Goal: Task Accomplishment & Management: Use online tool/utility

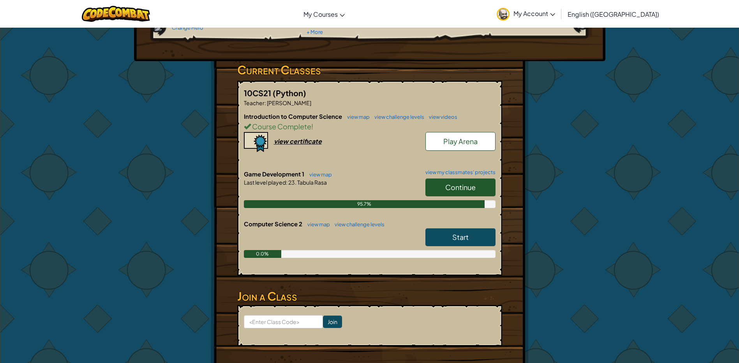
scroll to position [117, 0]
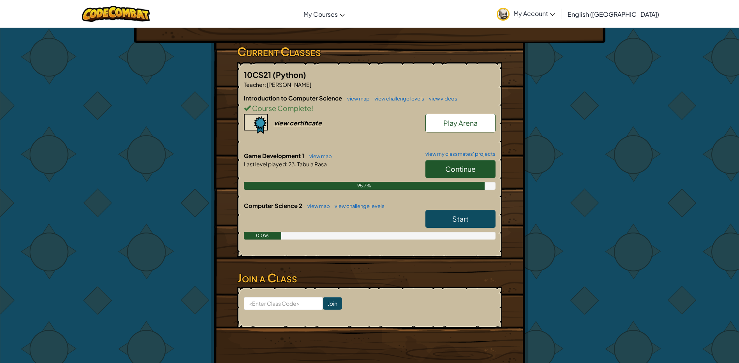
click at [480, 170] on link "Continue" at bounding box center [460, 169] width 70 height 18
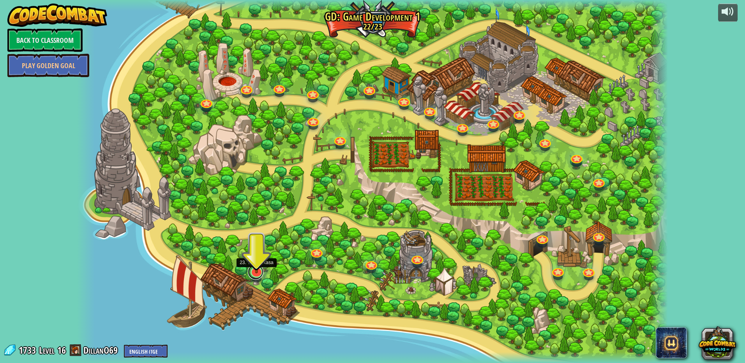
click at [256, 274] on link at bounding box center [256, 272] width 16 height 16
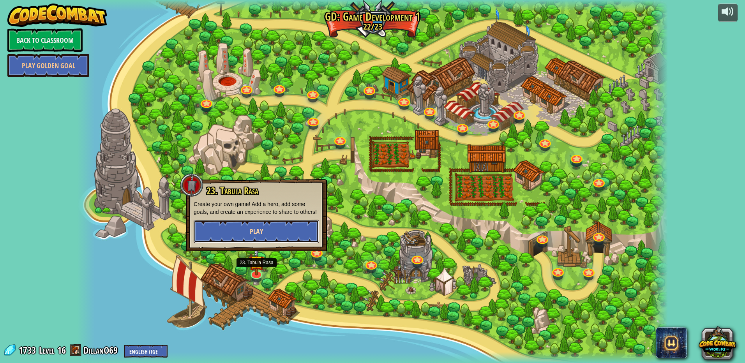
click at [273, 236] on button "Play" at bounding box center [256, 231] width 125 height 23
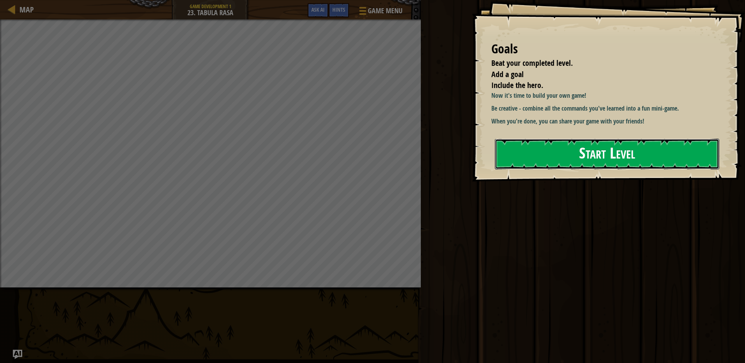
click at [542, 156] on button "Start Level" at bounding box center [607, 154] width 224 height 31
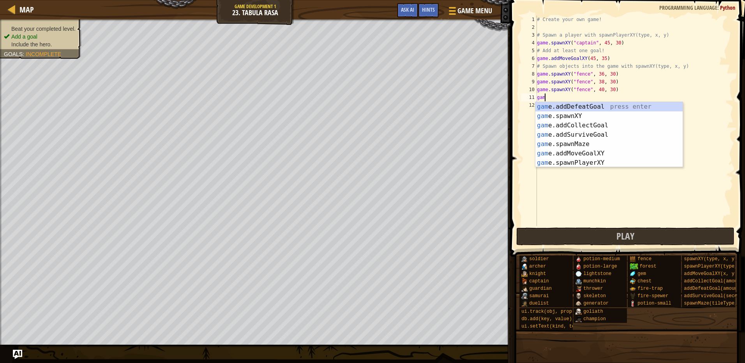
scroll to position [4, 0]
type textarea "g"
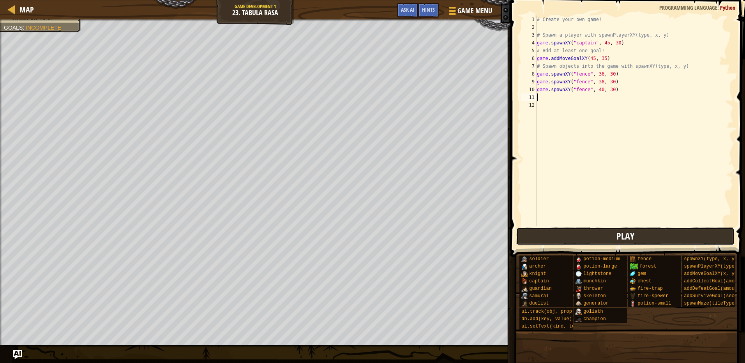
click at [589, 238] on button "Play" at bounding box center [625, 237] width 219 height 18
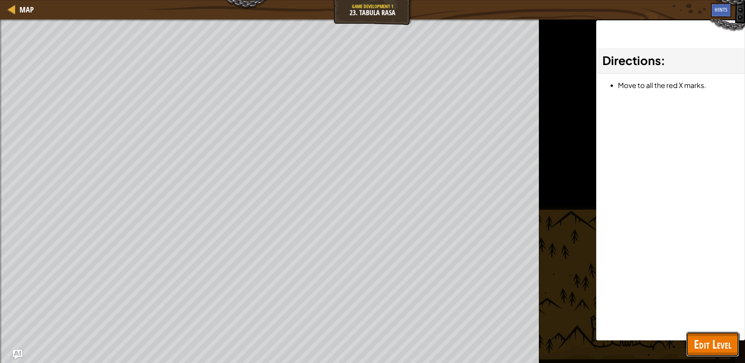
click at [705, 342] on span "Edit Level" at bounding box center [712, 344] width 37 height 16
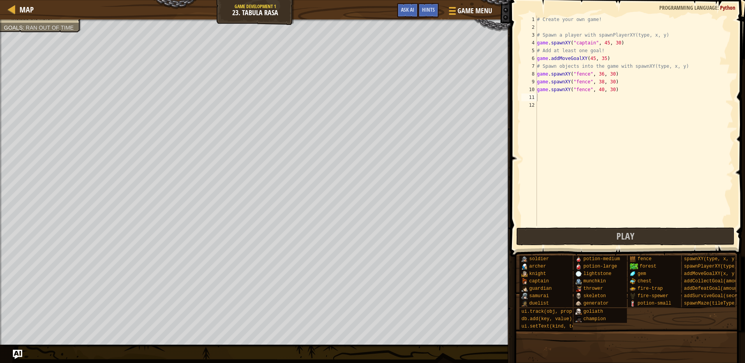
click at [620, 46] on div "# Create your own game! # Spawn a player with spawnPlayerXY(type, x, y) game . …" at bounding box center [634, 129] width 198 height 226
click at [590, 45] on div "# Create your own game! # Spawn a player with spawnPlayerXY(type, x, y) game . …" at bounding box center [634, 129] width 198 height 226
type textarea "game.spawnXY("knight", 45, 30)"
click at [569, 233] on button "Play" at bounding box center [625, 237] width 219 height 18
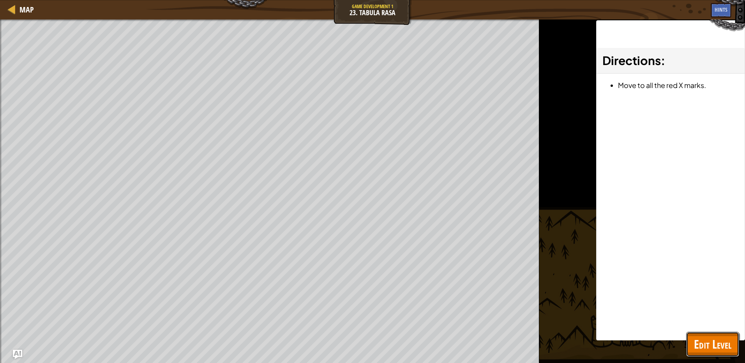
click at [715, 343] on span "Edit Level" at bounding box center [712, 344] width 37 height 16
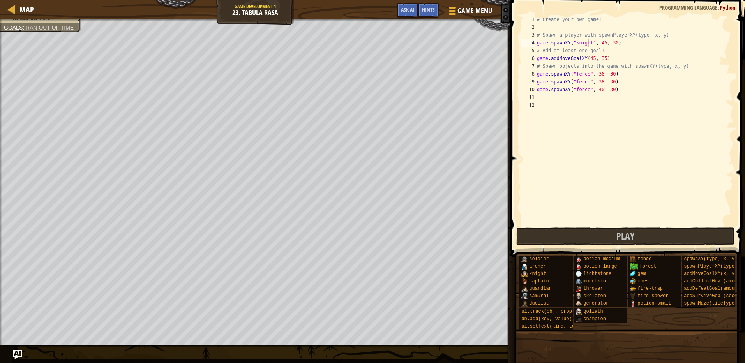
click at [617, 41] on div "# Create your own game! # Spawn a player with spawnPlayerXY(type, x, y) game . …" at bounding box center [634, 129] width 198 height 226
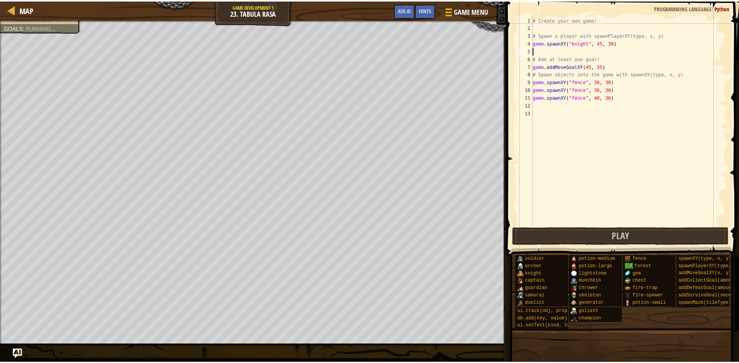
scroll to position [4, 0]
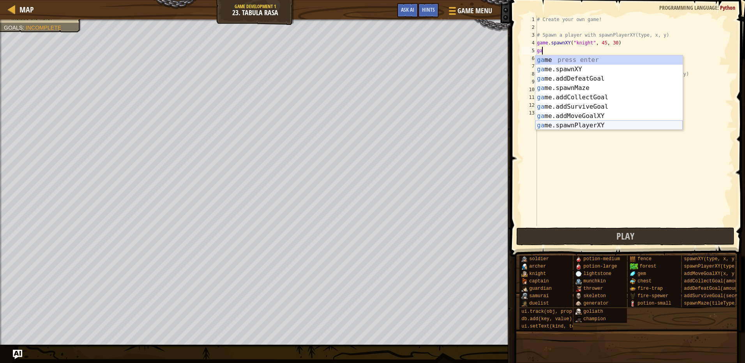
click at [596, 123] on div "ga me press enter ga me.spawnXY press enter ga me.addDefeatGoal press enter ga …" at bounding box center [608, 102] width 147 height 94
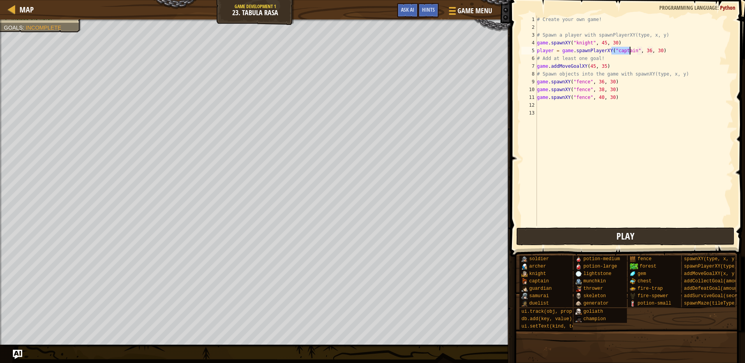
type textarea "player = game.spawnPlayerXY("captain", 36, 30)"
click at [609, 240] on button "Play" at bounding box center [625, 237] width 219 height 18
click at [715, 239] on button "Done" at bounding box center [677, 237] width 105 height 18
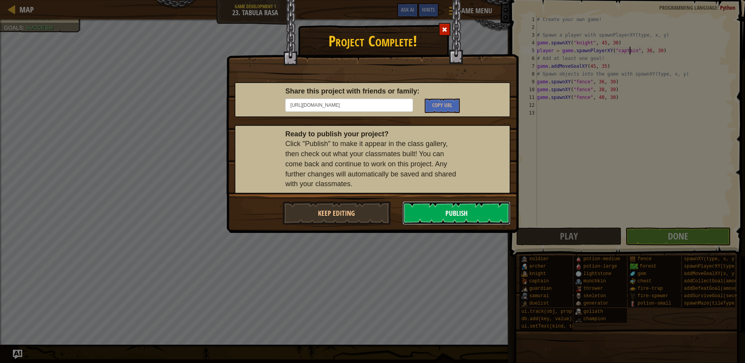
click at [455, 210] on button "Publish" at bounding box center [456, 212] width 108 height 23
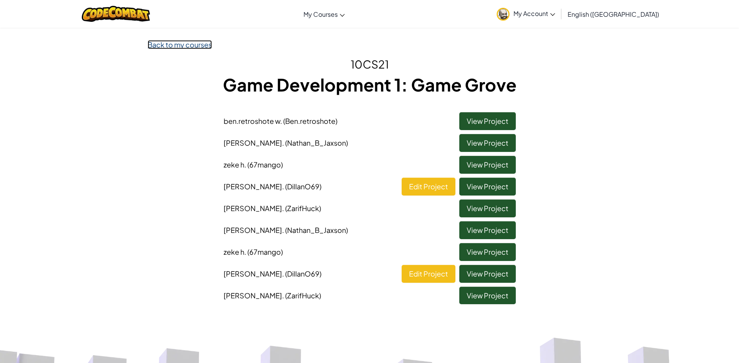
click at [178, 49] on link "Back to my courses" at bounding box center [180, 44] width 64 height 9
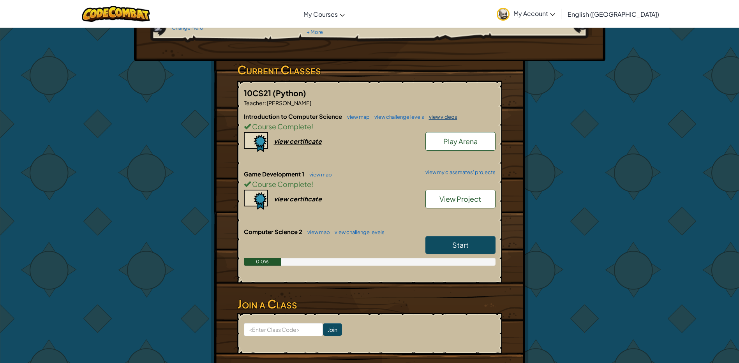
scroll to position [117, 0]
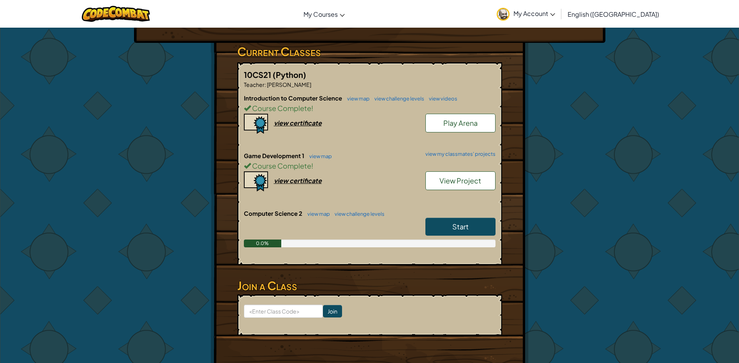
click at [470, 226] on link "Start" at bounding box center [460, 227] width 70 height 18
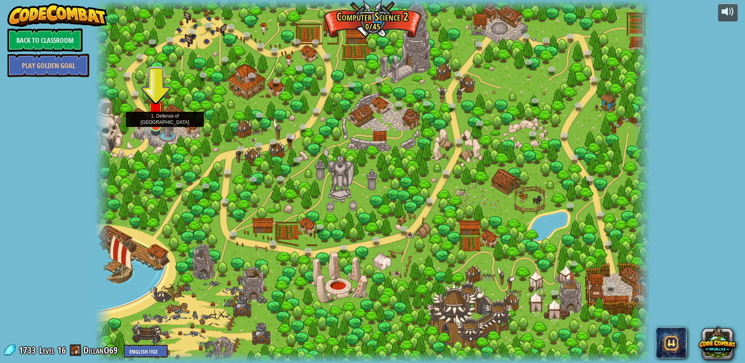
click at [158, 126] on img at bounding box center [155, 110] width 15 height 34
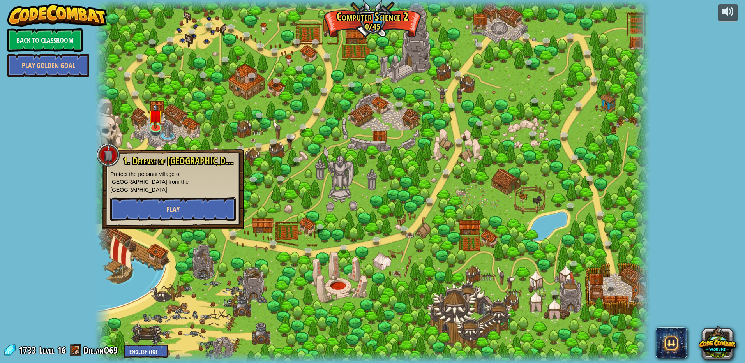
click at [187, 198] on button "Play" at bounding box center [172, 209] width 125 height 23
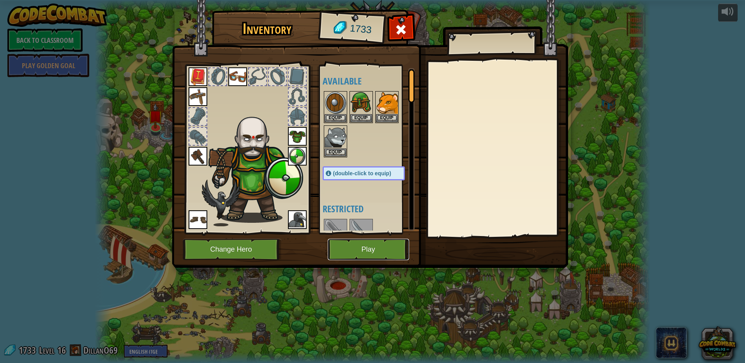
click at [375, 246] on button "Play" at bounding box center [368, 249] width 81 height 21
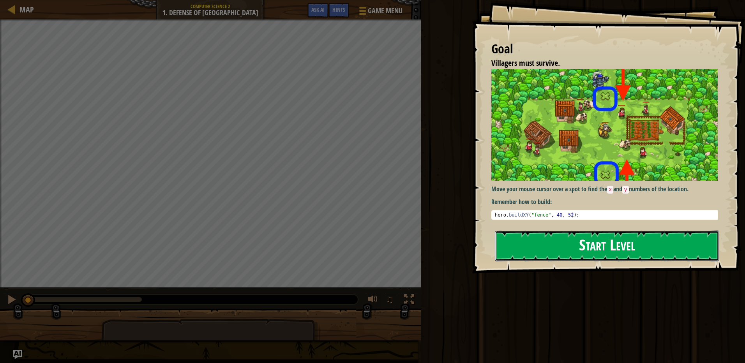
click at [535, 240] on button "Start Level" at bounding box center [607, 246] width 224 height 31
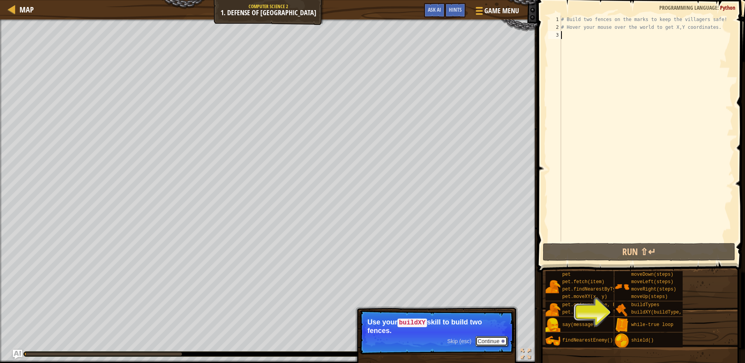
click at [484, 342] on button "Continue" at bounding box center [491, 341] width 32 height 10
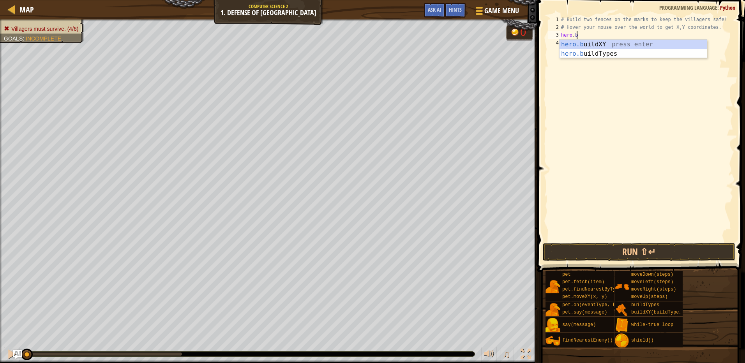
scroll to position [4, 1]
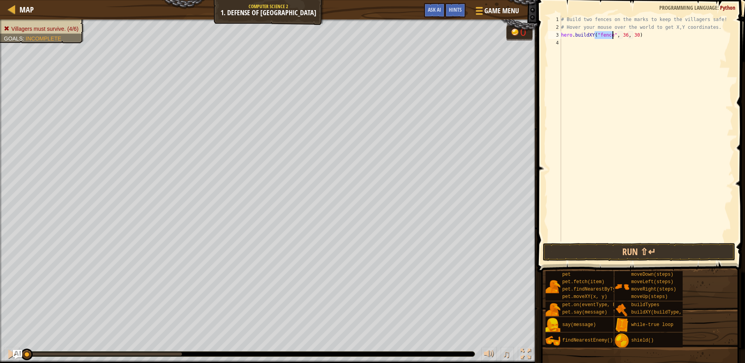
click at [622, 35] on div "# Build two fences on the marks to keep the villagers safe! # Hover your mouse …" at bounding box center [646, 137] width 174 height 242
click at [632, 33] on div "# Build two fences on the marks to keep the villagers safe! # Hover your mouse …" at bounding box center [646, 137] width 174 height 242
click at [634, 34] on div "# Build two fences on the marks to keep the villagers safe! # Hover your mouse …" at bounding box center [646, 137] width 174 height 242
type textarea "hero.buildXY("fence", 40, 20)"
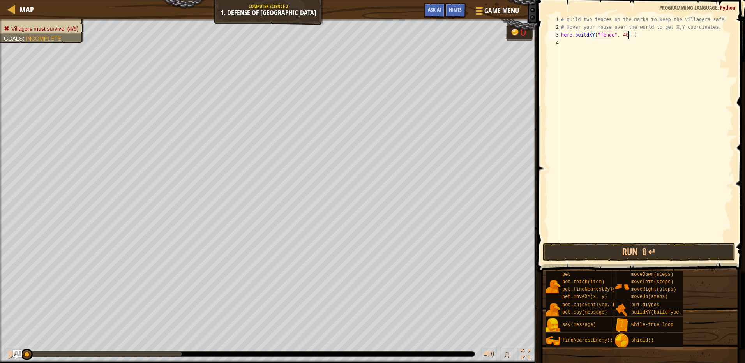
scroll to position [4, 5]
click at [646, 35] on div "# Build two fences on the marks to keep the villagers safe! # Hover your mouse …" at bounding box center [646, 137] width 174 height 242
click at [635, 44] on div "# Build two fences on the marks to keep the villagers safe! # Hover your mouse …" at bounding box center [646, 137] width 174 height 242
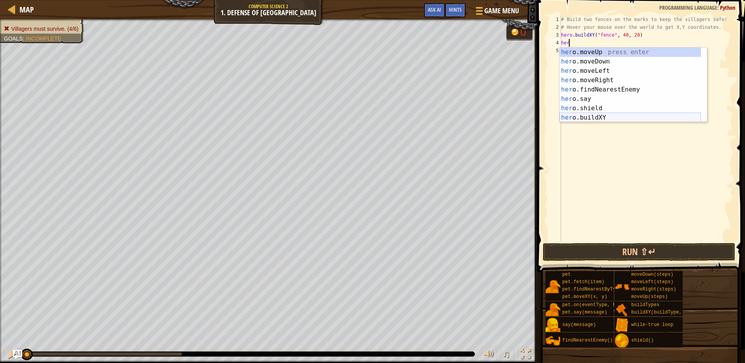
click at [608, 115] on div "her o.moveUp press enter her o.moveDown press enter her o.moveLeft press enter …" at bounding box center [629, 95] width 141 height 94
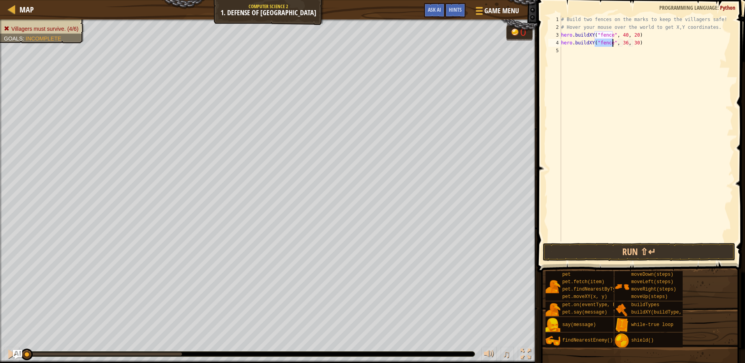
click at [624, 41] on div "# Build two fences on the marks to keep the villagers safe! # Hover your mouse …" at bounding box center [646, 137] width 174 height 242
click at [633, 42] on div "# Build two fences on the marks to keep the villagers safe! # Hover your mouse …" at bounding box center [646, 137] width 174 height 242
type textarea "hero.buildXY("fence", 40, 52)"
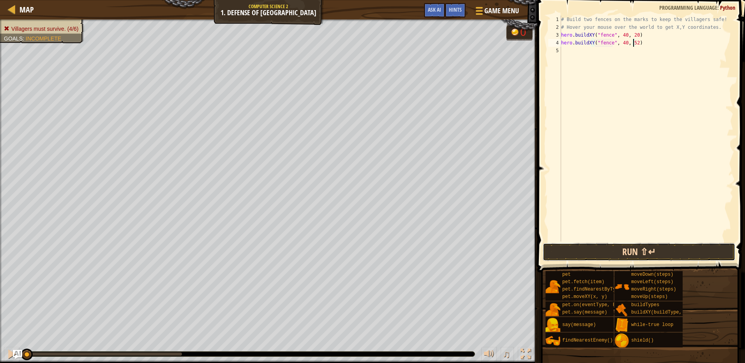
click at [659, 248] on button "Run ⇧↵" at bounding box center [639, 252] width 192 height 18
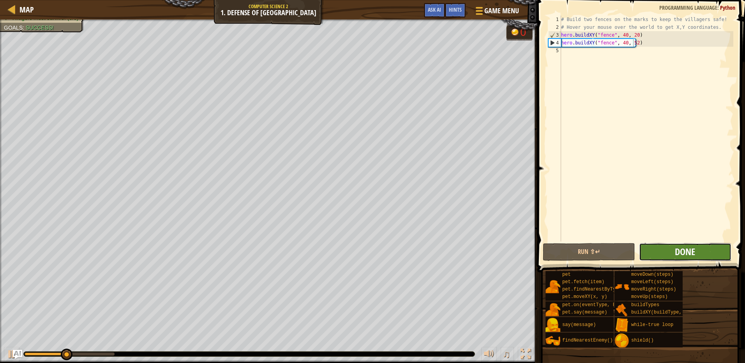
click at [689, 246] on span "Done" at bounding box center [685, 251] width 20 height 12
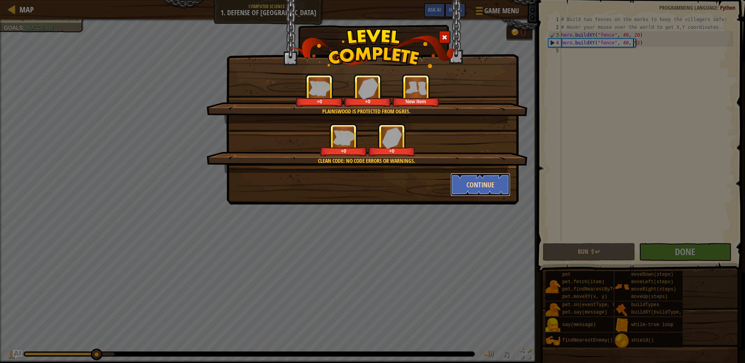
click at [462, 185] on button "Continue" at bounding box center [480, 184] width 60 height 23
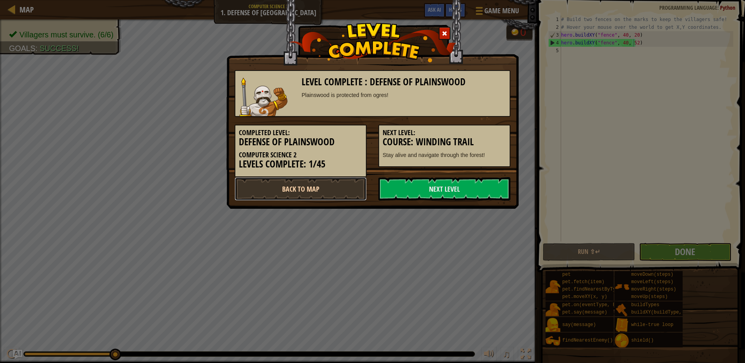
click at [315, 191] on link "Back to Map" at bounding box center [301, 188] width 132 height 23
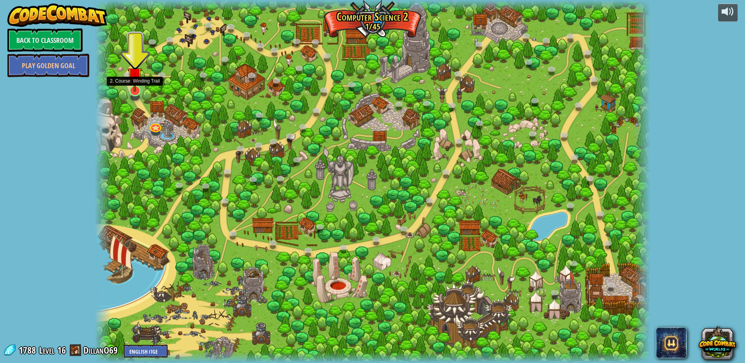
click at [137, 92] on div at bounding box center [134, 90] width 11 height 11
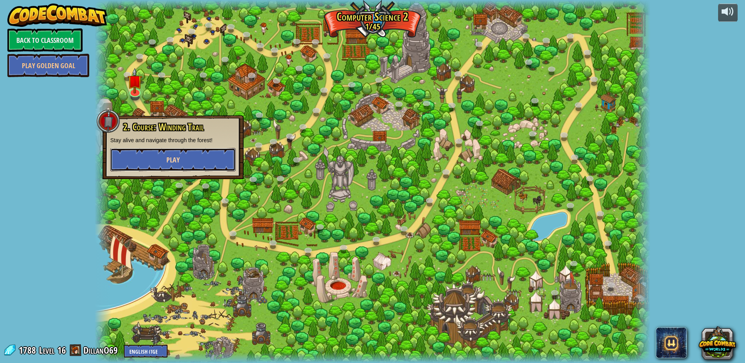
click at [202, 166] on button "Play" at bounding box center [172, 159] width 125 height 23
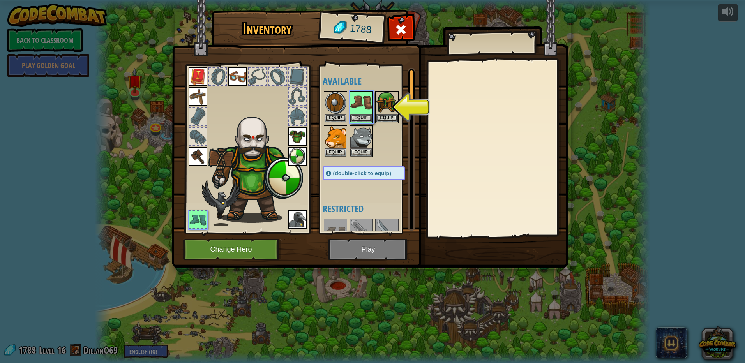
click at [360, 251] on img at bounding box center [370, 126] width 396 height 283
click at [357, 117] on button "Equip" at bounding box center [361, 118] width 22 height 8
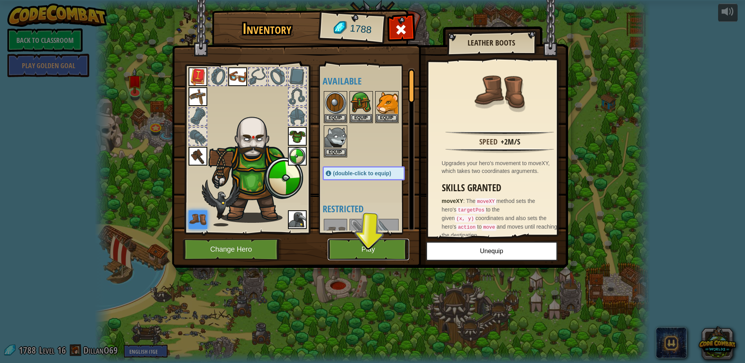
click at [371, 254] on button "Play" at bounding box center [368, 249] width 81 height 21
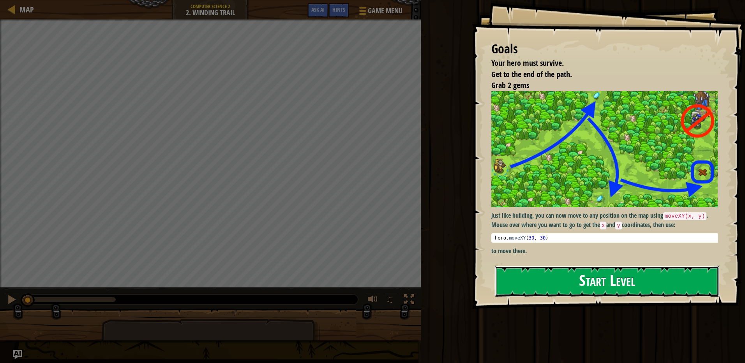
click at [539, 279] on button "Start Level" at bounding box center [607, 281] width 224 height 31
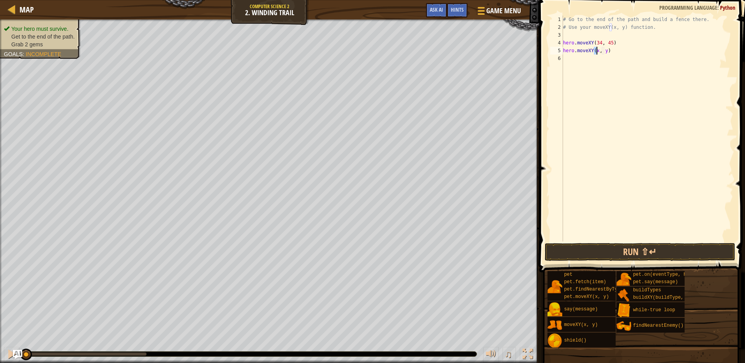
scroll to position [4, 3]
click at [607, 49] on div "# Go to the end of the path and build a fence there. # Use your moveXY(x, y) fu…" at bounding box center [647, 137] width 172 height 242
type textarea "hero.moveXY(36, 60)"
click at [588, 60] on div "# Go to the end of the path and build a fence there. # Use your moveXY(x, y) fu…" at bounding box center [647, 137] width 172 height 242
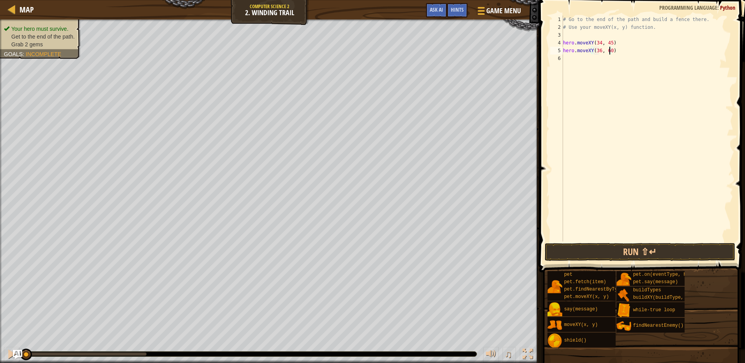
scroll to position [4, 0]
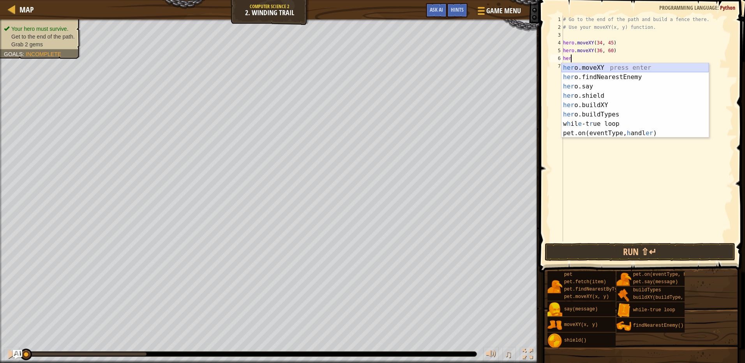
click at [612, 68] on div "her o.moveXY press enter her o.findNearestEnemy press enter her o.say press ent…" at bounding box center [634, 110] width 147 height 94
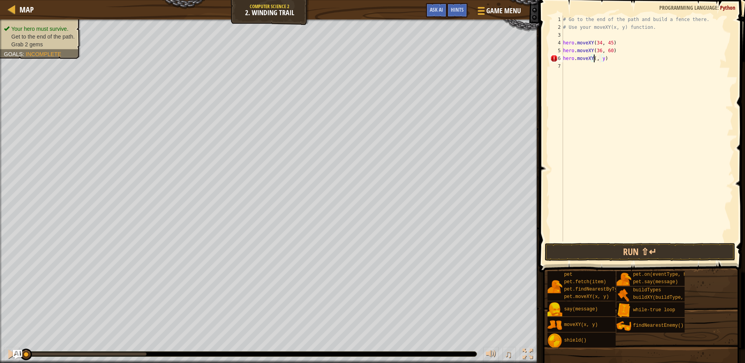
scroll to position [4, 3]
click at [608, 58] on div "# Go to the end of the path and build a fence there. # Use your moveXY(x, y) fu…" at bounding box center [647, 137] width 172 height 242
click at [607, 59] on div "# Go to the end of the path and build a fence there. # Use your moveXY(x, y) fu…" at bounding box center [647, 137] width 172 height 242
type textarea "hero.moveXY(48, 20)"
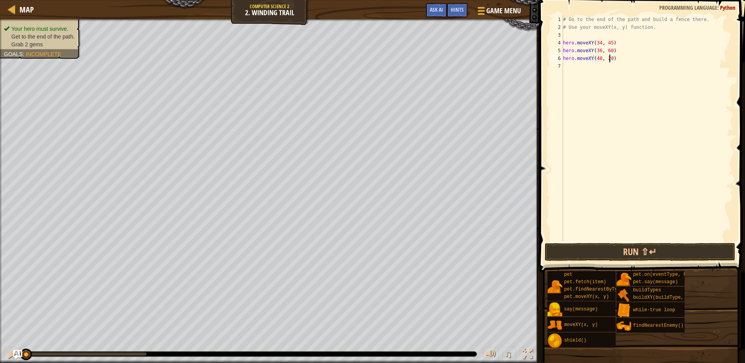
click at [589, 66] on div "# Go to the end of the path and build a fence there. # Use your moveXY(x, y) fu…" at bounding box center [647, 137] width 172 height 242
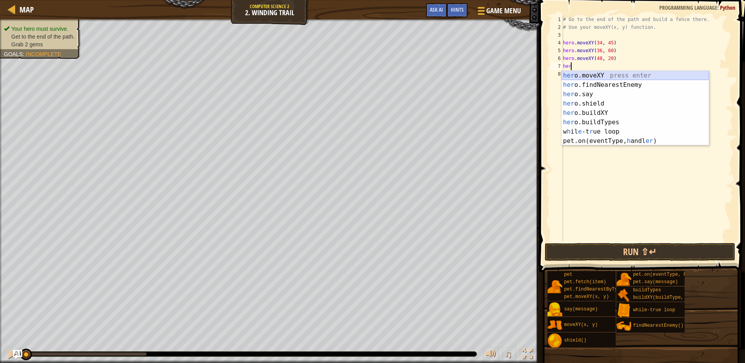
click at [593, 74] on div "her o.moveXY press enter her o.findNearestEnemy press enter her o.say press ent…" at bounding box center [634, 118] width 147 height 94
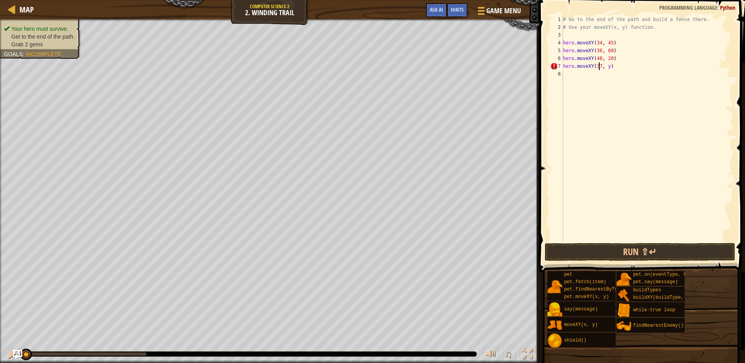
scroll to position [4, 3]
click at [608, 69] on div "# Go to the end of the path and build a fence there. # Use your moveXY(x, y) fu…" at bounding box center [647, 137] width 172 height 242
type textarea "hero.moveXY(37, 13)"
click at [570, 75] on div "# Go to the end of the path and build a fence there. # Use your moveXY(x, y) fu…" at bounding box center [647, 137] width 172 height 242
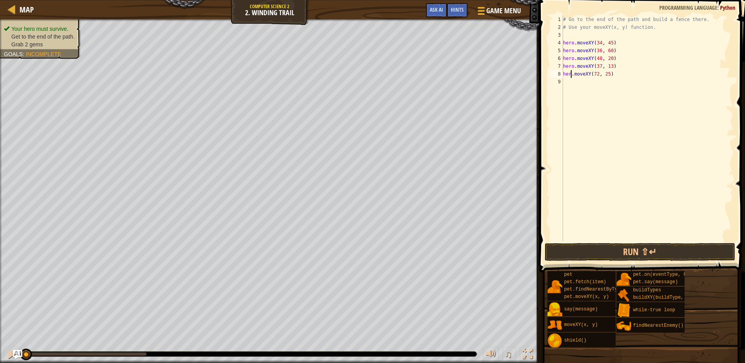
scroll to position [4, 1]
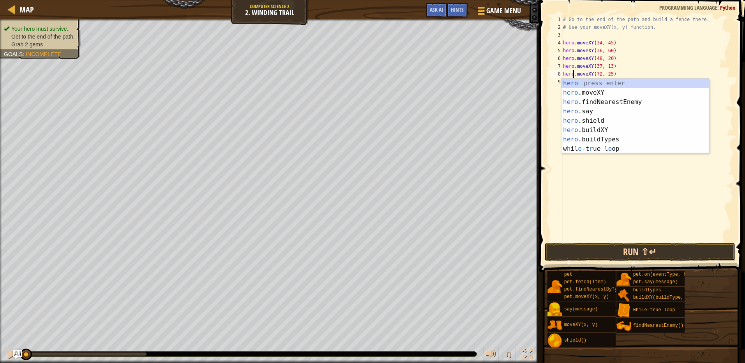
type textarea "hero.moveXY(72, 25)"
click at [610, 254] on button "Run ⇧↵" at bounding box center [640, 252] width 191 height 18
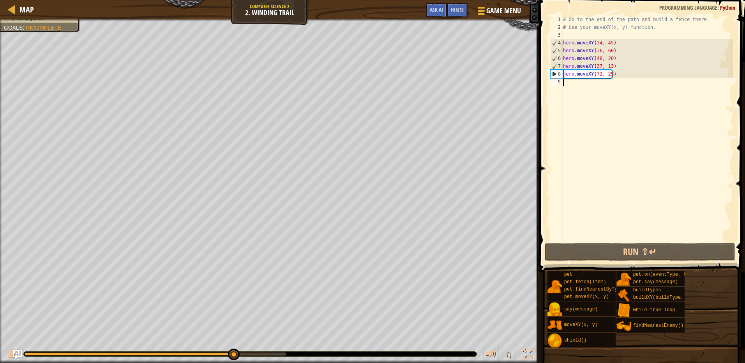
click at [583, 89] on div "# Go to the end of the path and build a fence there. # Use your moveXY(x, y) fu…" at bounding box center [647, 137] width 172 height 242
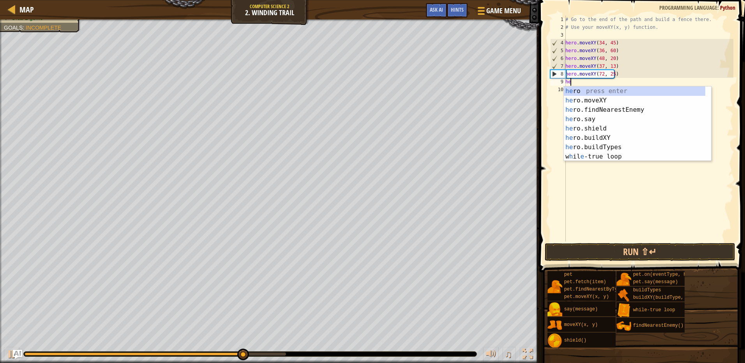
type textarea "her"
click at [589, 113] on div "her o press enter her o.moveXY press enter her o.findNearestEnemy press enter h…" at bounding box center [634, 133] width 141 height 94
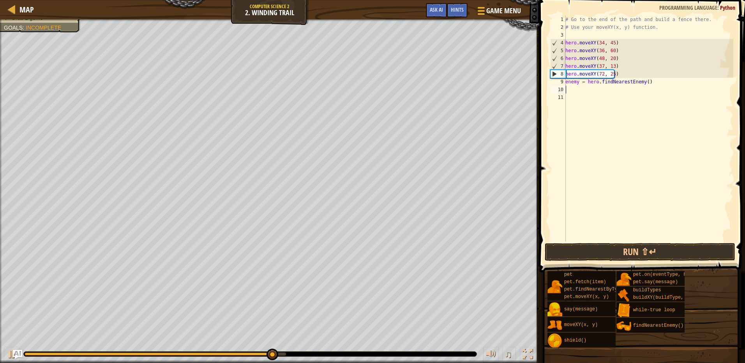
click at [595, 88] on div "# Go to the end of the path and build a fence there. # Use your moveXY(x, y) fu…" at bounding box center [648, 137] width 169 height 242
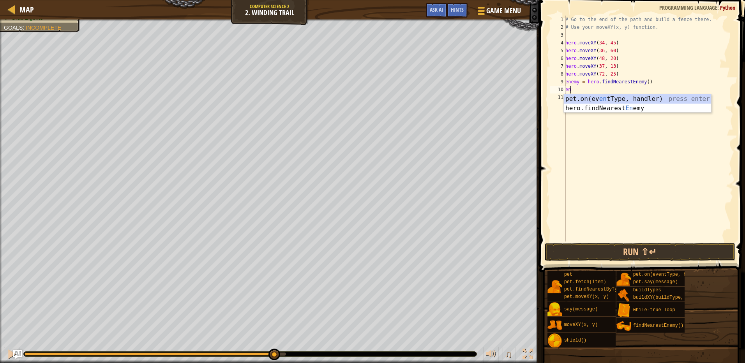
type textarea "e"
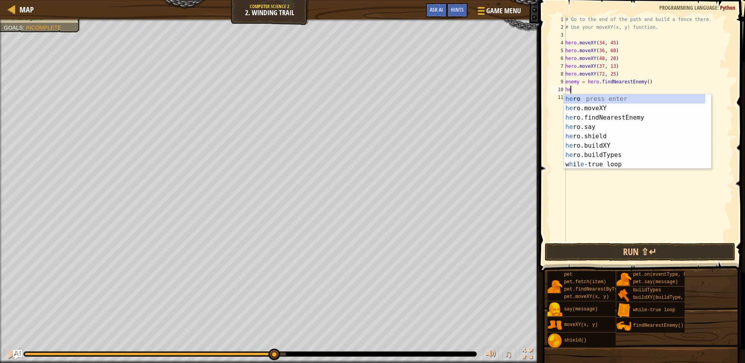
type textarea "h"
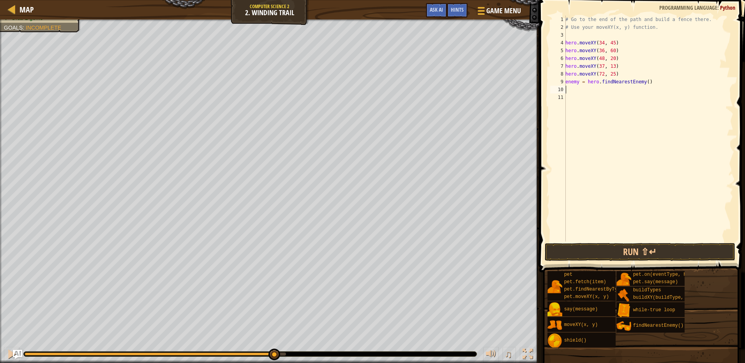
type textarea "enemy = hero.findNearestEnemy()"
click at [645, 81] on div "# Go to the end of the path and build a fence there. # Use your moveXY(x, y) fu…" at bounding box center [648, 137] width 169 height 242
type textarea "e"
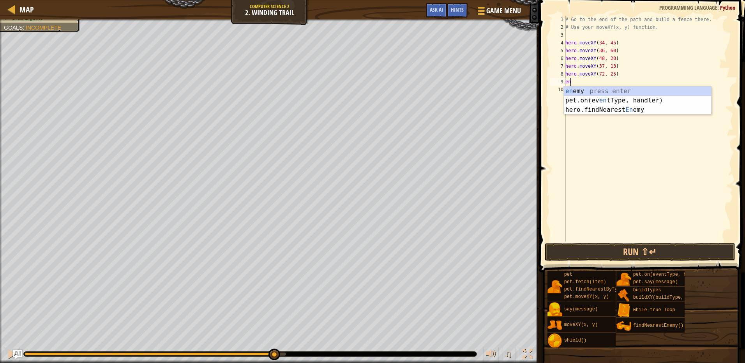
type textarea "e"
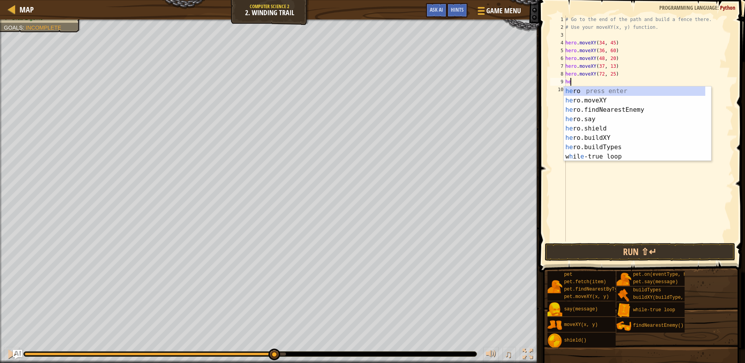
type textarea "her"
click at [611, 113] on div "her o press enter her o.moveXY press enter her o.findNearestEnemy press enter h…" at bounding box center [634, 133] width 141 height 94
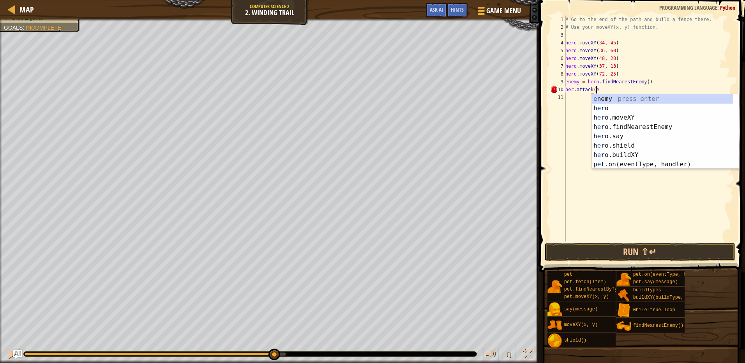
scroll to position [4, 2]
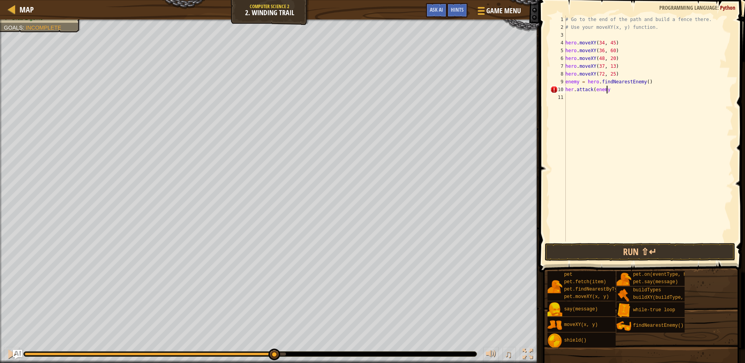
type textarea "her.attack(enemy)"
click at [573, 90] on div "# Go to the end of the path and build a fence there. # Use your moveXY(x, y) fu…" at bounding box center [648, 137] width 169 height 242
type textarea "hero.attack(enemy)"
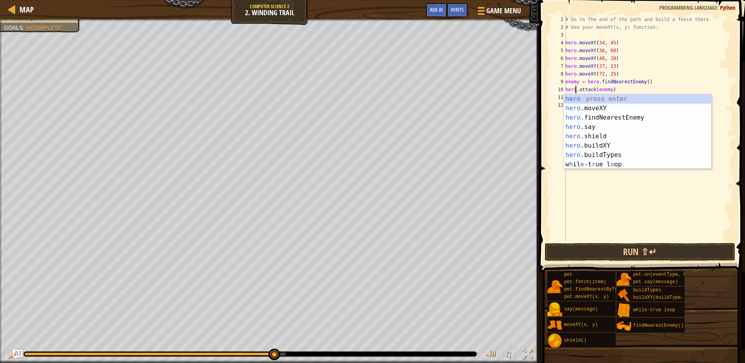
scroll to position [4, 1]
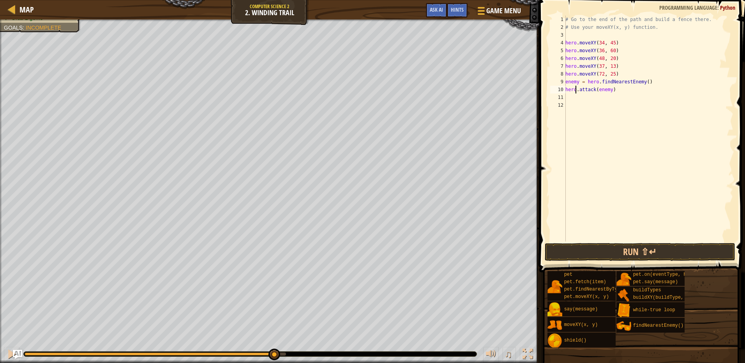
click at [581, 95] on div "# Go to the end of the path and build a fence there. # Use your moveXY(x, y) fu…" at bounding box center [648, 137] width 169 height 242
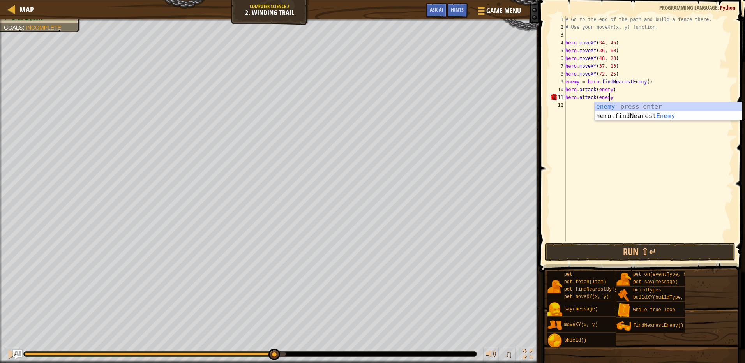
scroll to position [4, 3]
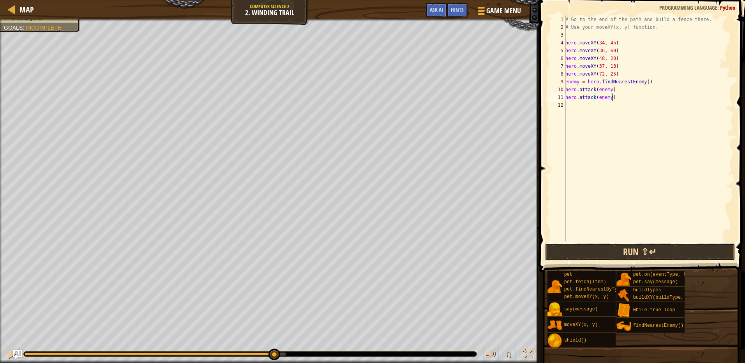
click at [664, 251] on button "Run ⇧↵" at bounding box center [640, 252] width 191 height 18
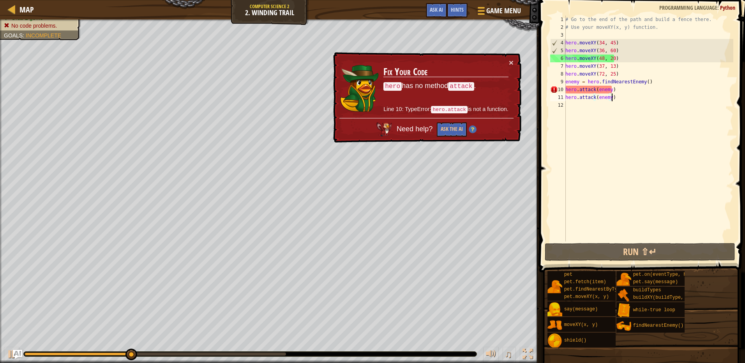
click at [579, 79] on div "# Go to the end of the path and build a fence there. # Use your moveXY(x, y) fu…" at bounding box center [648, 137] width 169 height 242
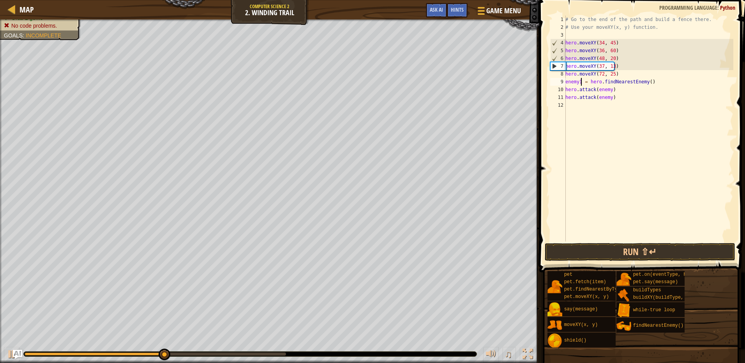
click at [609, 90] on div "# Go to the end of the path and build a fence there. # Use your moveXY(x, y) fu…" at bounding box center [648, 137] width 169 height 242
click at [609, 99] on div "# Go to the end of the path and build a fence there. # Use your moveXY(x, y) fu…" at bounding box center [648, 137] width 169 height 242
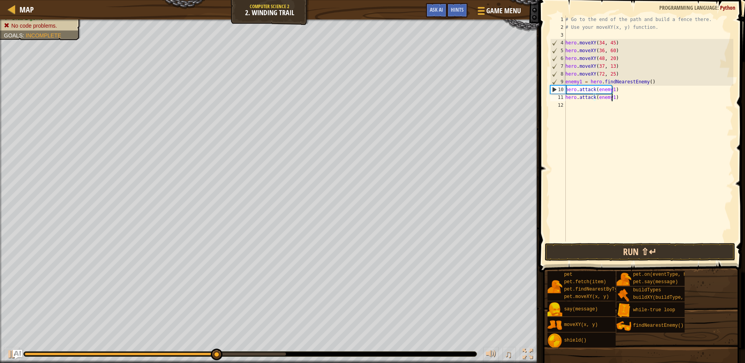
type textarea "hero.attack(enemy1)"
click at [688, 248] on button "Run ⇧↵" at bounding box center [640, 252] width 191 height 18
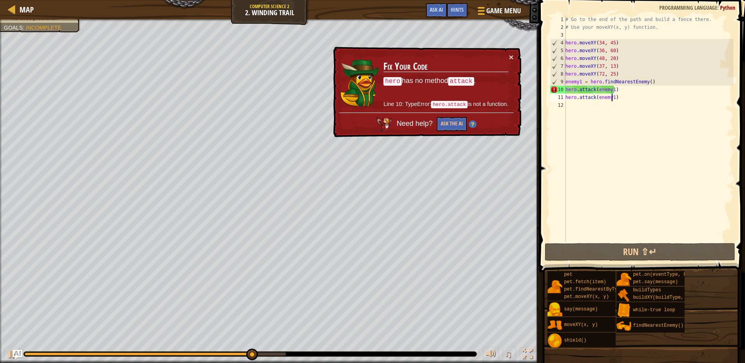
click at [599, 89] on div "# Go to the end of the path and build a fence there. # Use your moveXY(x, y) fu…" at bounding box center [648, 137] width 169 height 242
click at [453, 119] on button "Ask the AI" at bounding box center [451, 124] width 30 height 15
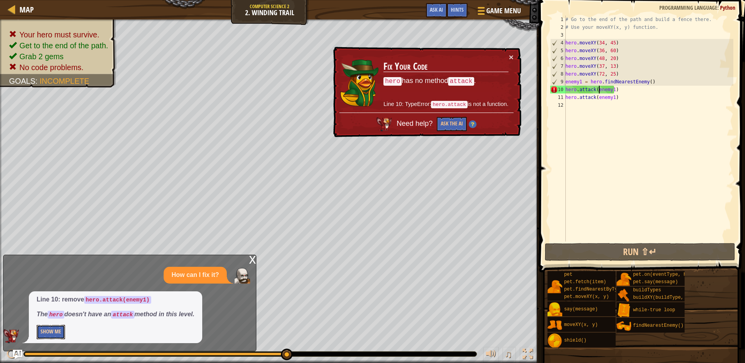
click at [41, 330] on button "Show Me" at bounding box center [51, 332] width 28 height 14
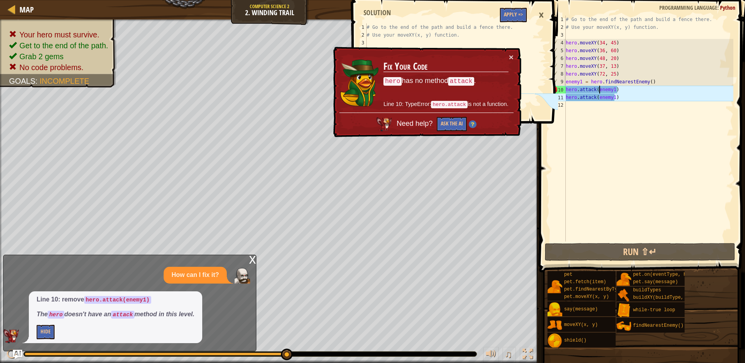
click at [508, 59] on td "Fix Your Code hero has no method attack . Line 10: TypeError: hero.attack is no…" at bounding box center [446, 83] width 126 height 61
click at [509, 58] on button "×" at bounding box center [511, 58] width 5 height 8
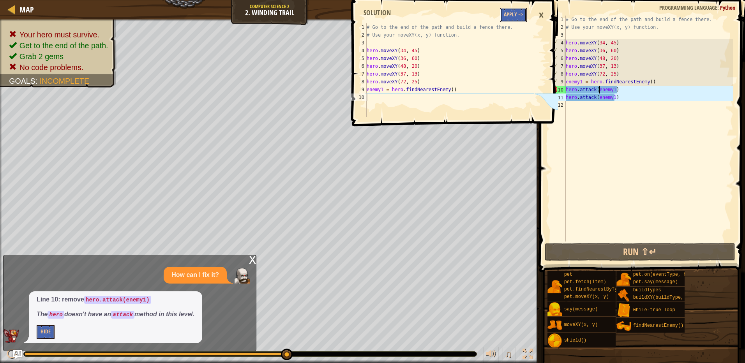
click at [524, 16] on button "Apply =>" at bounding box center [513, 15] width 27 height 14
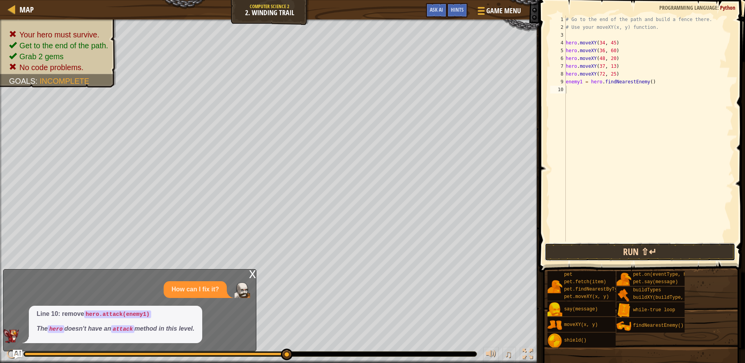
click at [648, 251] on button "Run ⇧↵" at bounding box center [640, 252] width 191 height 18
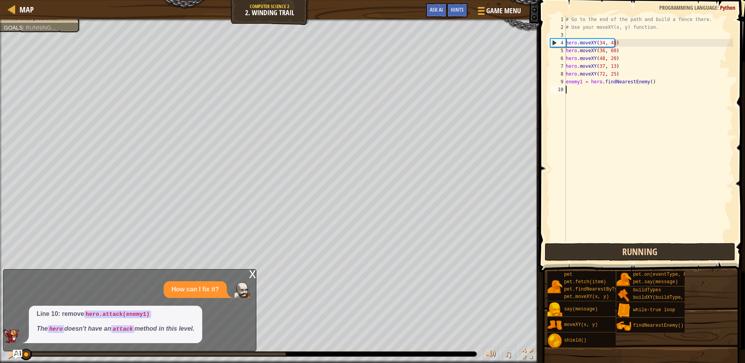
scroll to position [4, 0]
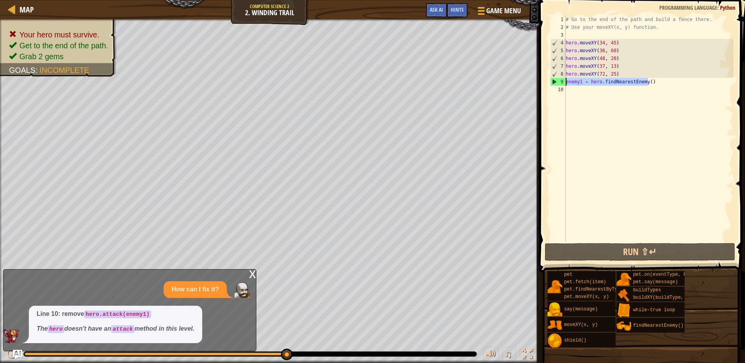
drag, startPoint x: 651, startPoint y: 79, endPoint x: 564, endPoint y: 84, distance: 87.8
click at [564, 84] on div "1 2 3 4 5 6 7 8 9 10 # Go to the end of the path and build a fence there. # Use…" at bounding box center [641, 129] width 185 height 226
type textarea "enemy1 = hero.findNearestEnemy()"
click at [457, 15] on div "Hints" at bounding box center [457, 10] width 21 height 14
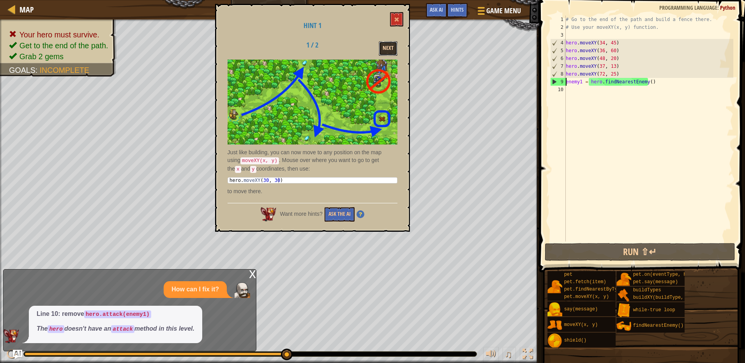
click at [384, 51] on button "Next" at bounding box center [388, 48] width 19 height 14
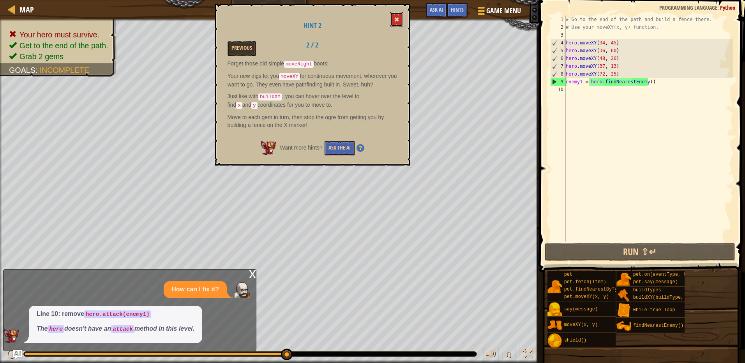
click at [399, 16] on button at bounding box center [396, 19] width 13 height 14
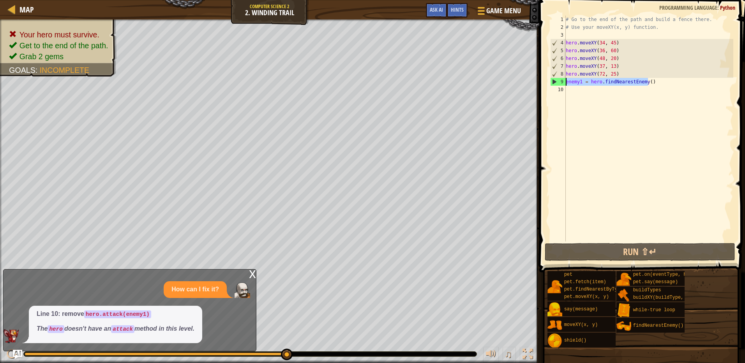
drag, startPoint x: 665, startPoint y: 81, endPoint x: 545, endPoint y: 80, distance: 120.0
click at [545, 80] on div "enemy1 = hero.findNearestEnemy() 1 2 3 4 5 6 7 8 9 10 # Go to the end of the pa…" at bounding box center [641, 151] width 208 height 295
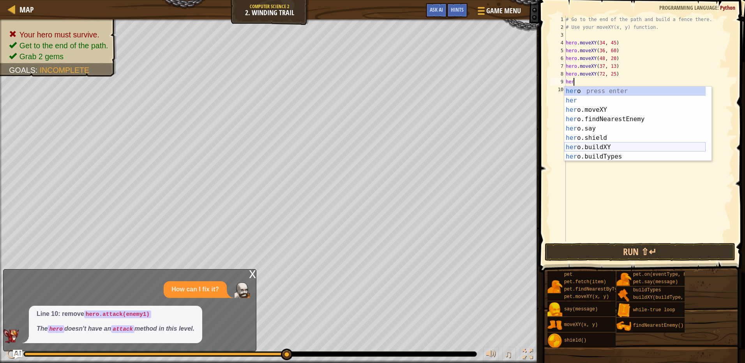
click at [641, 149] on div "her o press enter her press enter her o.moveXY press enter her o.findNearestEne…" at bounding box center [634, 133] width 141 height 94
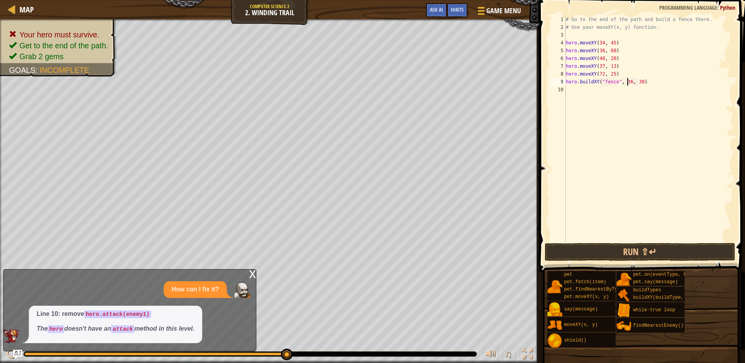
click at [626, 81] on div "# Go to the end of the path and build a fence there. # Use your moveXY(x, y) fu…" at bounding box center [648, 137] width 169 height 242
click at [637, 80] on div "# Go to the end of the path and build a fence there. # Use your moveXY(x, y) fu…" at bounding box center [648, 137] width 169 height 242
click at [667, 252] on button "Run ⇧↵" at bounding box center [640, 252] width 191 height 18
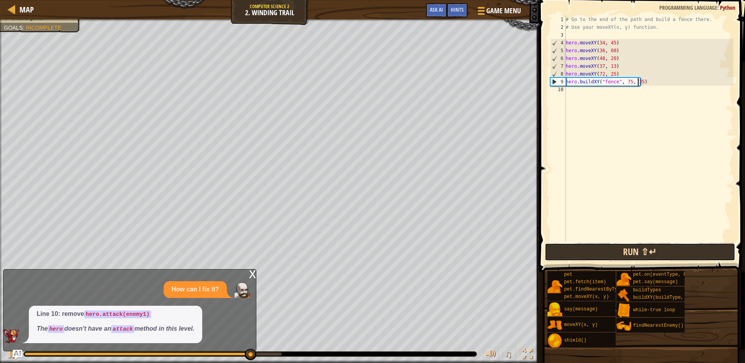
click at [622, 254] on button "Run ⇧↵" at bounding box center [640, 252] width 191 height 18
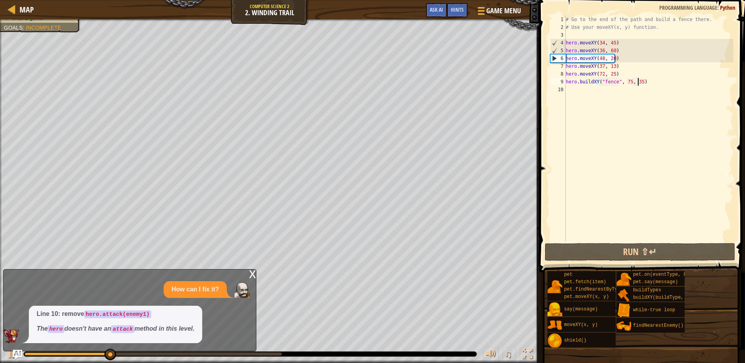
click at [626, 81] on div "# Go to the end of the path and build a fence there. # Use your moveXY(x, y) fu…" at bounding box center [648, 137] width 169 height 242
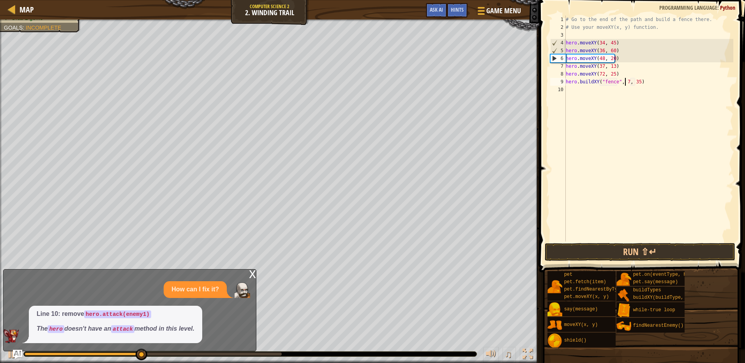
scroll to position [4, 5]
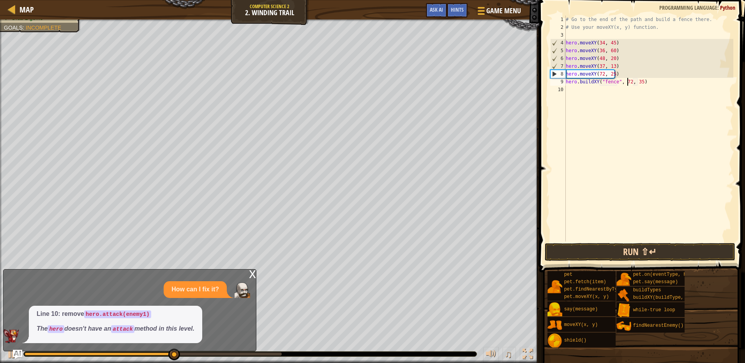
type textarea "hero.buildXY("fence", 72, 35)"
click at [639, 250] on button "Run ⇧↵" at bounding box center [640, 252] width 191 height 18
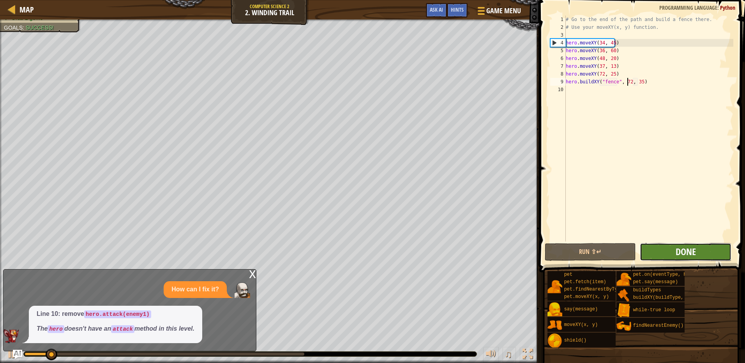
click at [687, 250] on span "Done" at bounding box center [686, 251] width 20 height 12
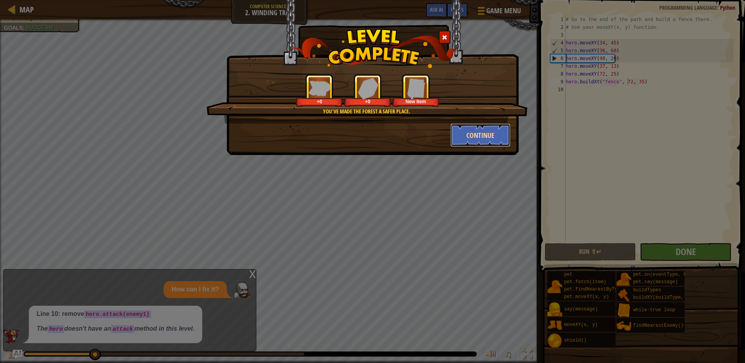
click at [476, 138] on button "Continue" at bounding box center [480, 135] width 60 height 23
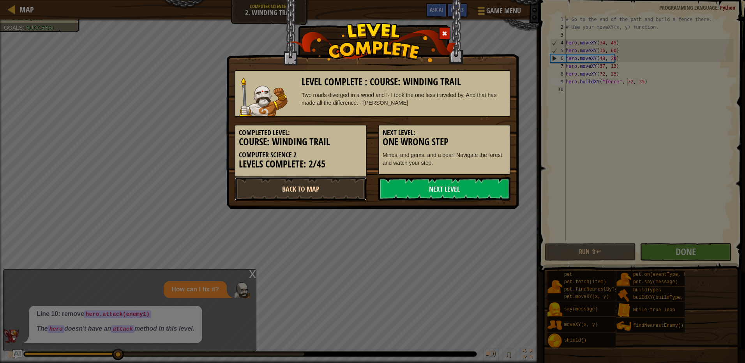
click at [347, 191] on link "Back to Map" at bounding box center [301, 188] width 132 height 23
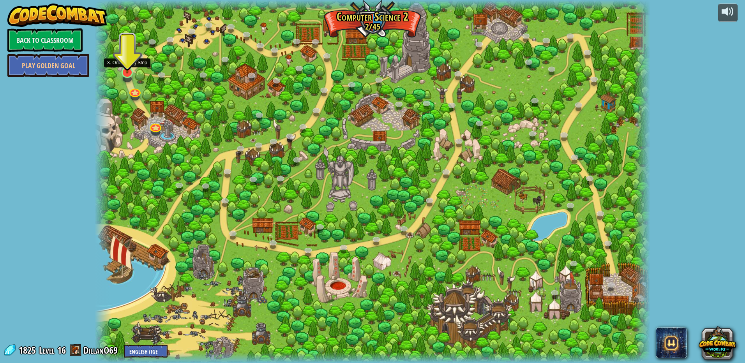
click at [129, 71] on img at bounding box center [127, 56] width 15 height 34
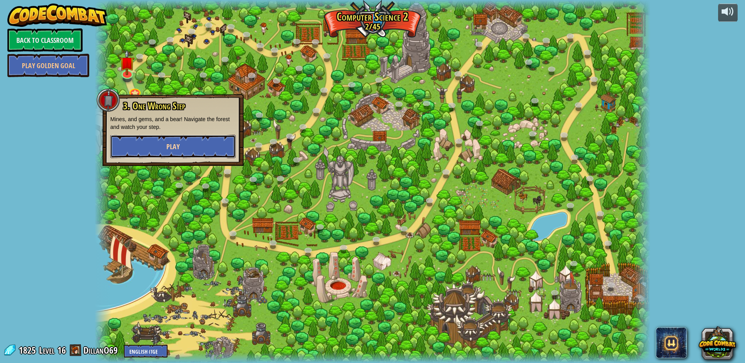
click at [170, 145] on span "Play" at bounding box center [172, 147] width 13 height 10
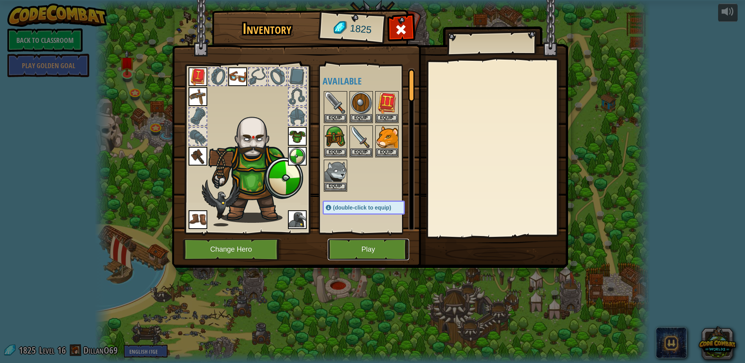
click at [376, 242] on button "Play" at bounding box center [368, 249] width 81 height 21
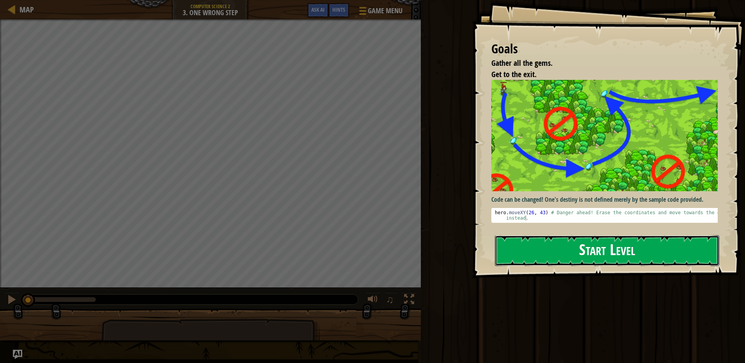
click at [562, 249] on button "Start Level" at bounding box center [607, 250] width 224 height 31
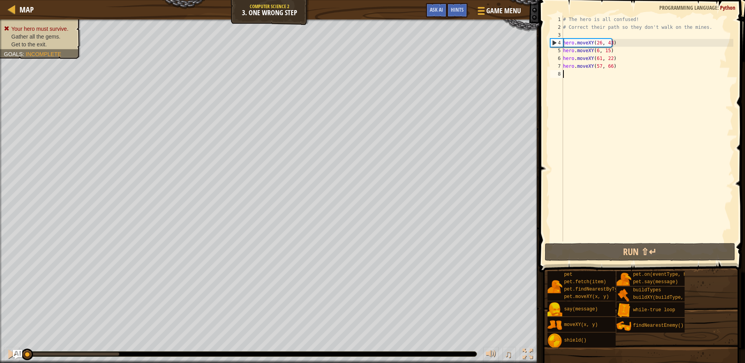
click at [600, 43] on div "# The hero is all confused! # Correct their path so they don't walk on the mine…" at bounding box center [647, 137] width 172 height 242
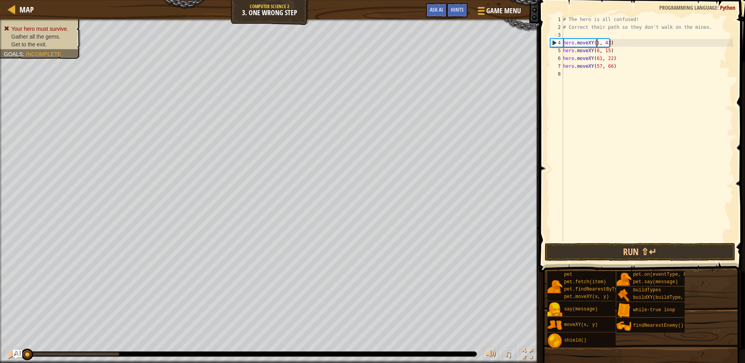
scroll to position [4, 3]
click at [609, 45] on div "# The hero is all confused! # Correct their path so they don't walk on the mine…" at bounding box center [647, 137] width 172 height 242
click at [595, 50] on div "# The hero is all confused! # Correct their path so they don't walk on the mine…" at bounding box center [647, 137] width 172 height 242
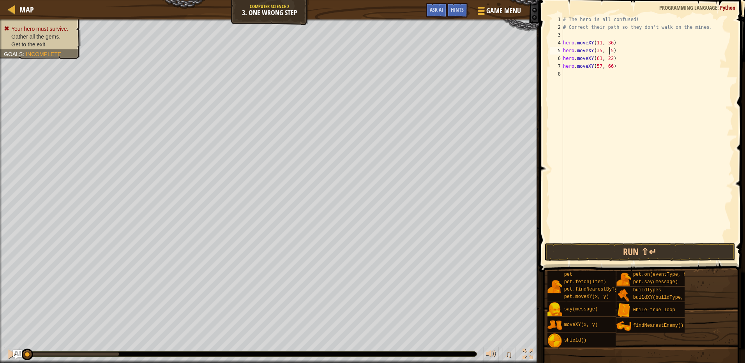
click at [610, 52] on div "# The hero is all confused! # Correct their path so they don't walk on the mine…" at bounding box center [647, 137] width 172 height 242
click at [598, 60] on div "# The hero is all confused! # Correct their path so they don't walk on the mine…" at bounding box center [647, 137] width 172 height 242
click at [608, 59] on div "# The hero is all confused! # Correct their path so they don't walk on the mine…" at bounding box center [647, 137] width 172 height 242
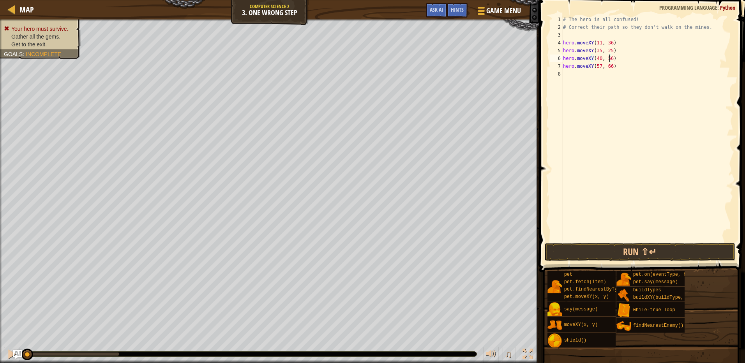
scroll to position [4, 4]
click at [599, 65] on div "# The hero is all confused! # Correct their path so they don't walk on the mine…" at bounding box center [647, 137] width 172 height 242
click at [611, 66] on div "# The hero is all confused! # Correct their path so they don't walk on the mine…" at bounding box center [647, 137] width 172 height 242
click at [610, 66] on div "# The hero is all confused! # Correct their path so they don't walk on the mine…" at bounding box center [647, 137] width 172 height 242
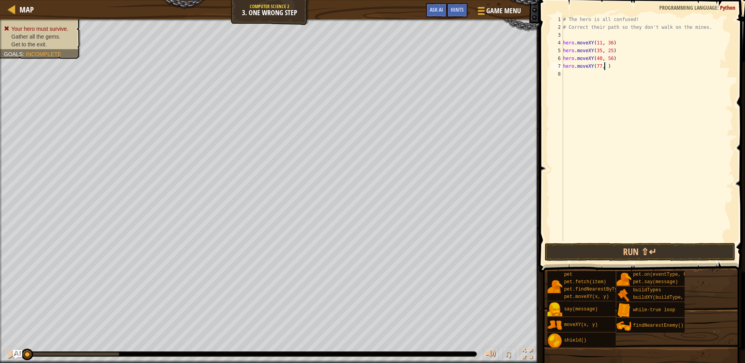
scroll to position [4, 4]
type textarea "hero.moveXY(77, 58)"
click at [653, 248] on button "Run ⇧↵" at bounding box center [640, 252] width 191 height 18
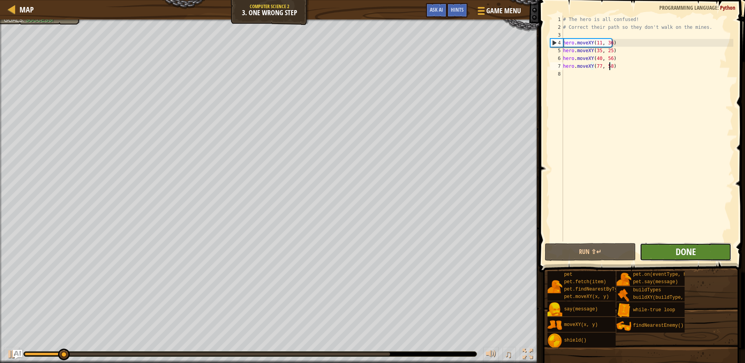
click at [683, 249] on span "Done" at bounding box center [686, 251] width 20 height 12
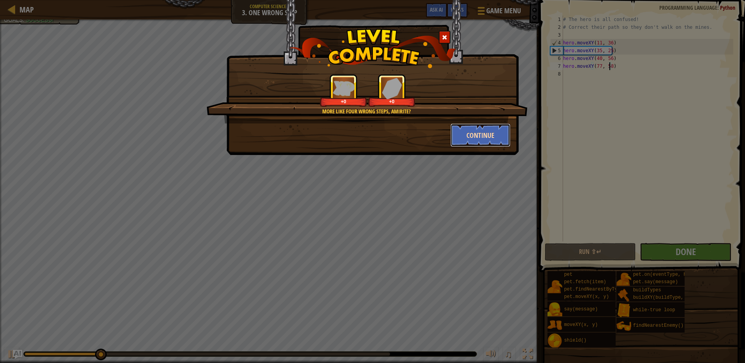
click at [462, 139] on button "Continue" at bounding box center [480, 135] width 60 height 23
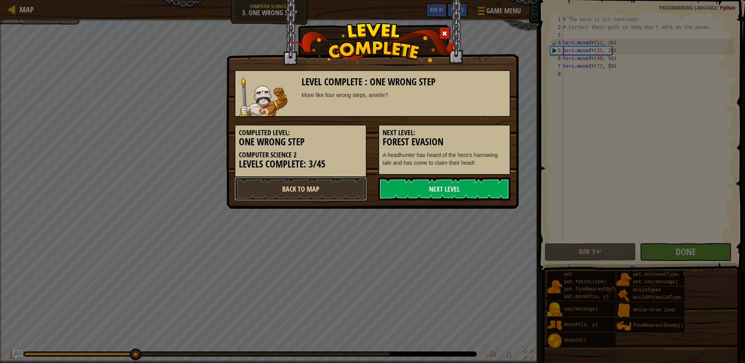
click at [346, 186] on link "Back to Map" at bounding box center [301, 188] width 132 height 23
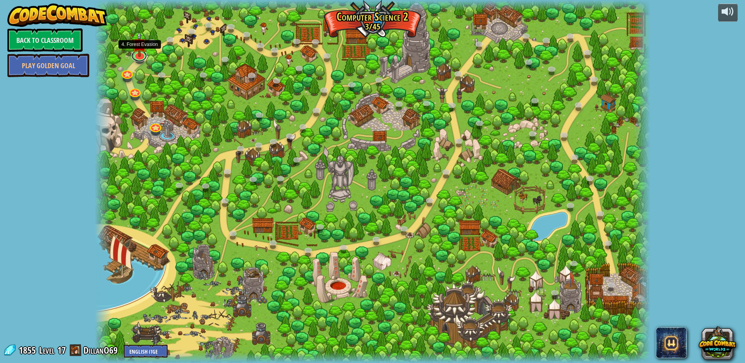
click at [141, 57] on link at bounding box center [139, 56] width 16 height 12
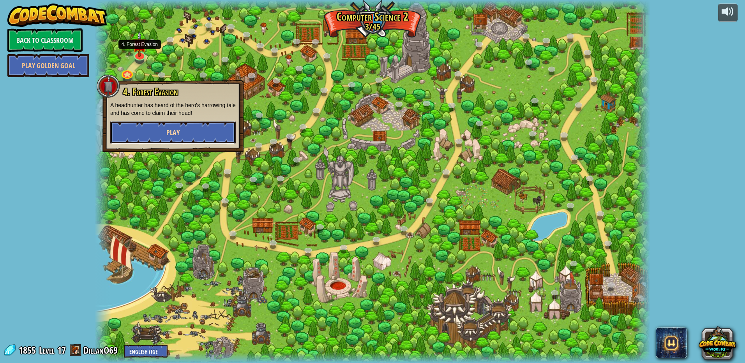
click at [173, 132] on span "Play" at bounding box center [172, 133] width 13 height 10
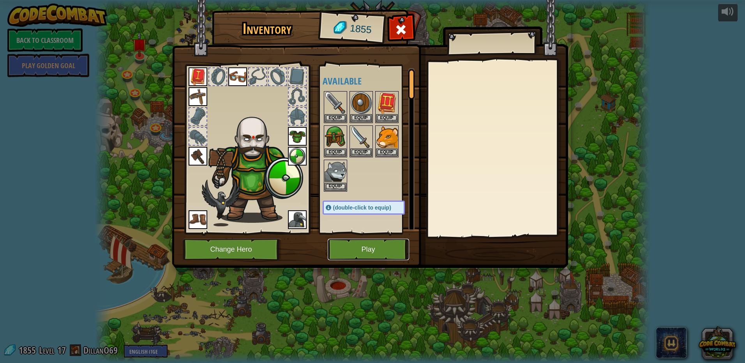
click at [356, 252] on button "Play" at bounding box center [368, 249] width 81 height 21
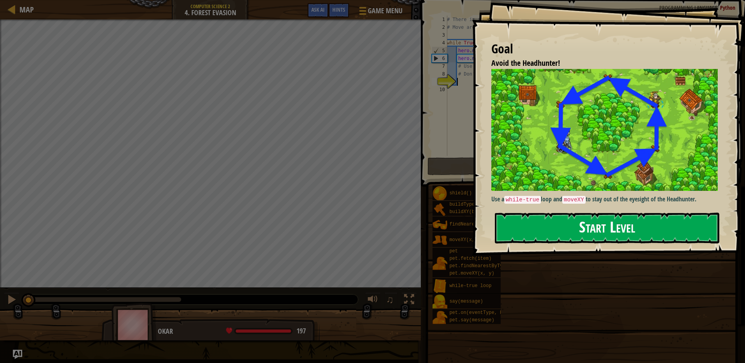
click at [561, 225] on button "Start Level" at bounding box center [607, 228] width 224 height 31
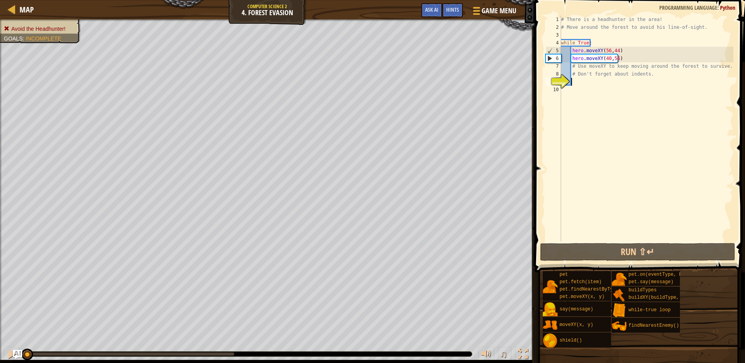
click at [596, 84] on div "# There is a headhunter in the area! # Move around the forest to avoid his line…" at bounding box center [646, 137] width 174 height 242
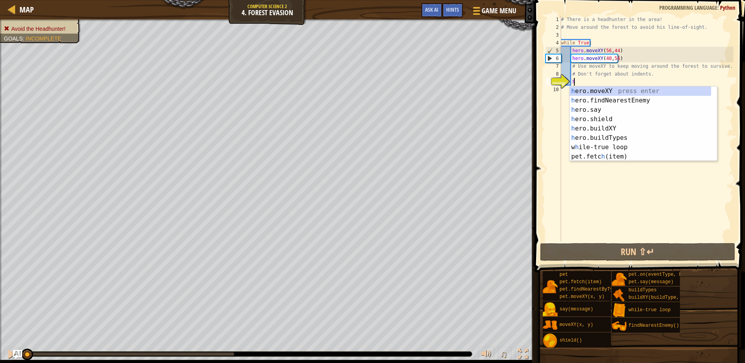
scroll to position [4, 1]
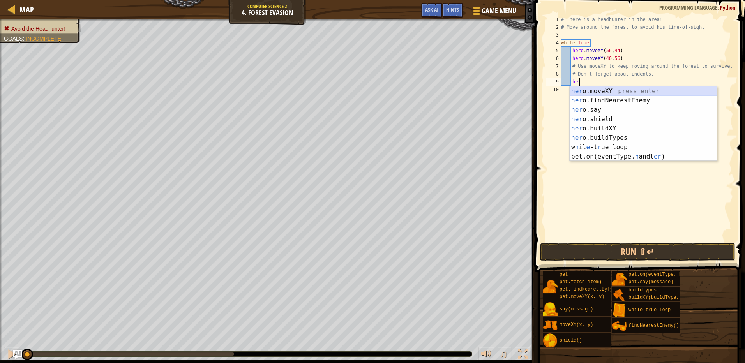
click at [611, 91] on div "her o.moveXY press enter her o.findNearestEnemy press enter her o.say press ent…" at bounding box center [643, 133] width 147 height 94
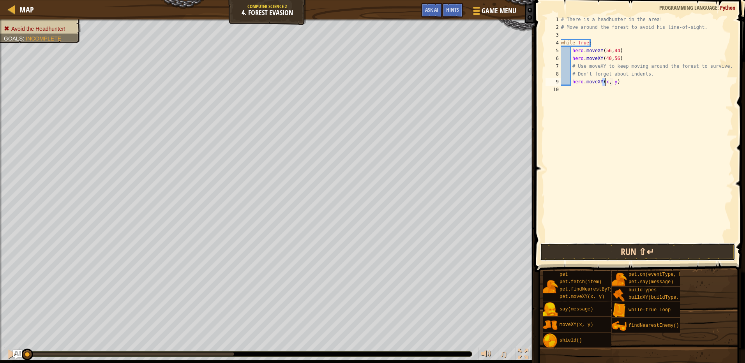
click at [634, 245] on button "Run ⇧↵" at bounding box center [637, 252] width 195 height 18
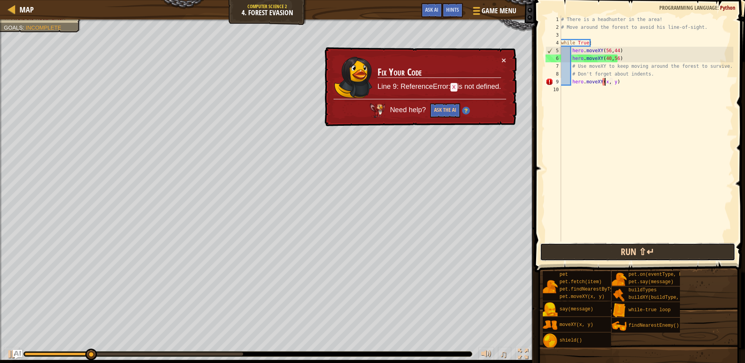
click at [605, 252] on button "Run ⇧↵" at bounding box center [637, 252] width 195 height 18
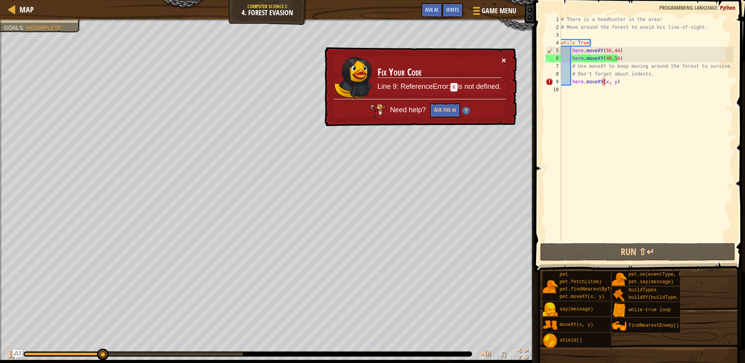
click at [506, 61] on button "×" at bounding box center [503, 60] width 5 height 8
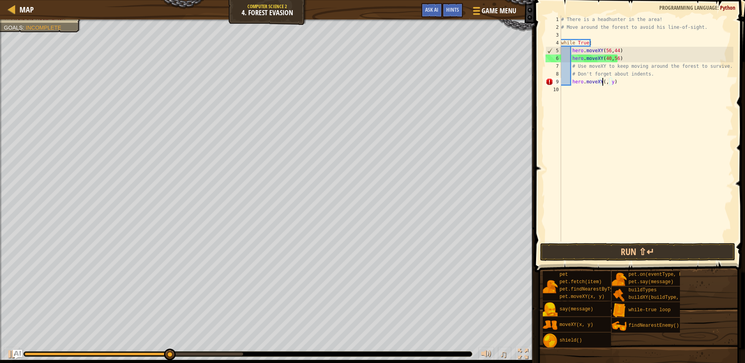
scroll to position [4, 4]
click at [615, 83] on div "# There is a headhunter in the area! # Move around the forest to avoid his line…" at bounding box center [646, 137] width 174 height 242
type textarea "hero.moveXY(24, 44)"
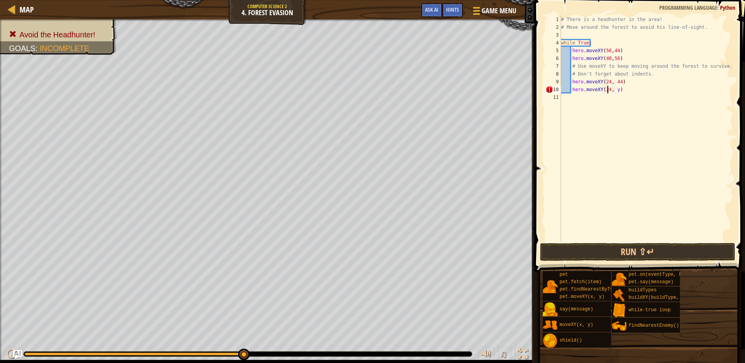
scroll to position [4, 4]
click at [614, 90] on div "# There is a headhunter in the area! # Move around the forest to avoid his line…" at bounding box center [646, 137] width 174 height 242
type textarea "hero.moveXY(24, 24)"
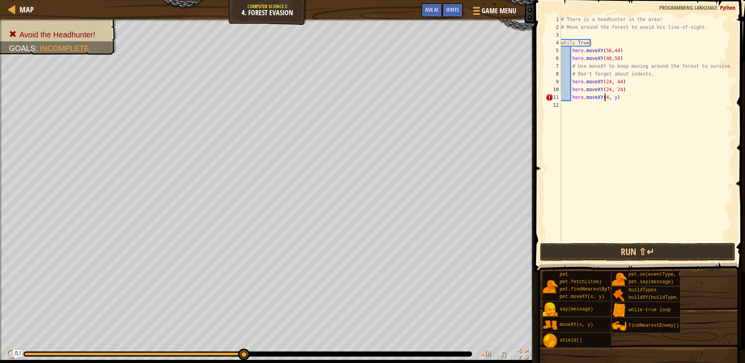
scroll to position [4, 4]
type textarea "hero.moveXY(40, 12)"
type textarea "hero.moveXY(56, 24)"
click at [655, 261] on span at bounding box center [640, 124] width 217 height 295
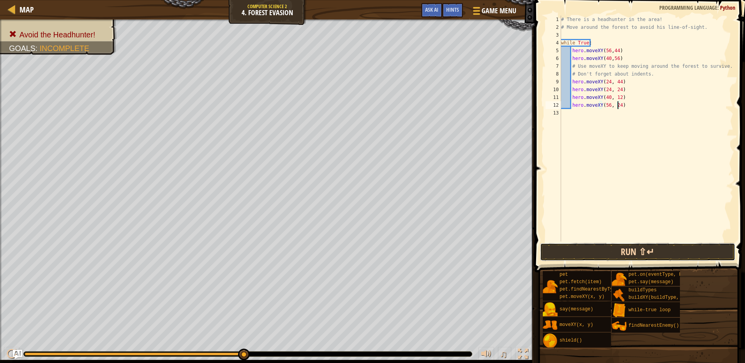
click at [655, 255] on button "Run ⇧↵" at bounding box center [637, 252] width 195 height 18
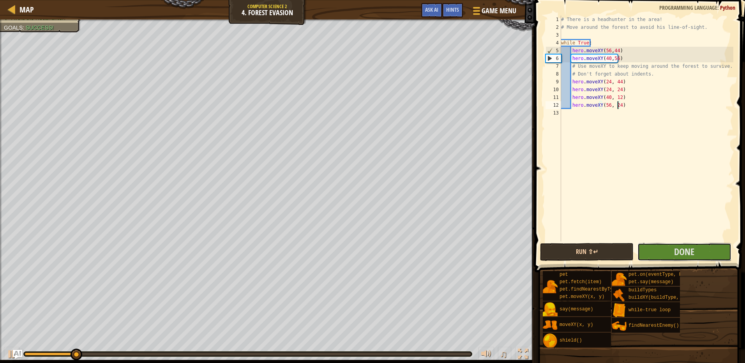
click at [653, 251] on button "Done" at bounding box center [684, 252] width 94 height 18
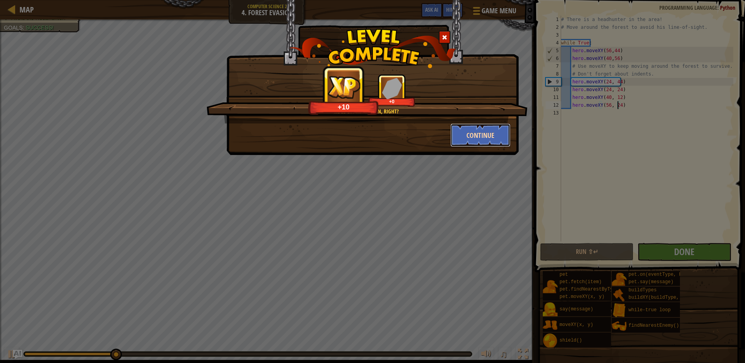
click at [473, 132] on button "Continue" at bounding box center [480, 135] width 60 height 23
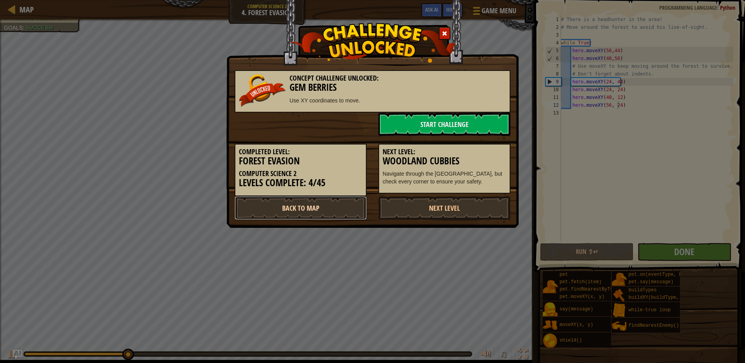
click at [351, 203] on link "Back to Map" at bounding box center [301, 207] width 132 height 23
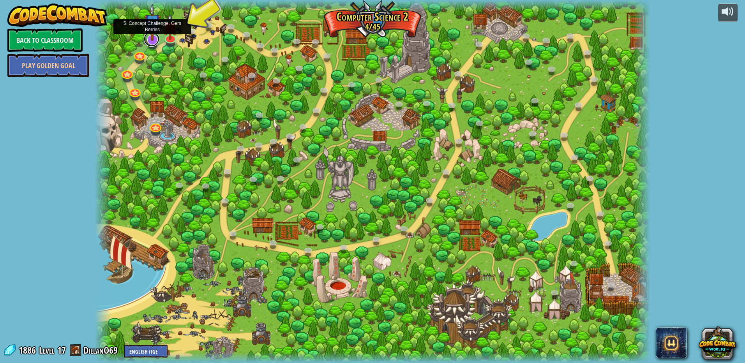
click at [154, 42] on link at bounding box center [152, 39] width 16 height 16
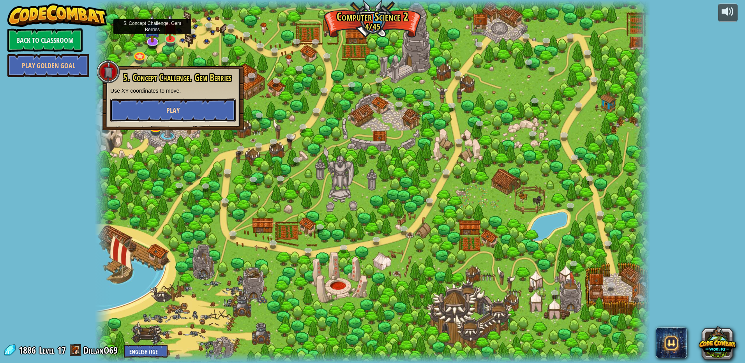
click at [197, 102] on button "Play" at bounding box center [172, 110] width 125 height 23
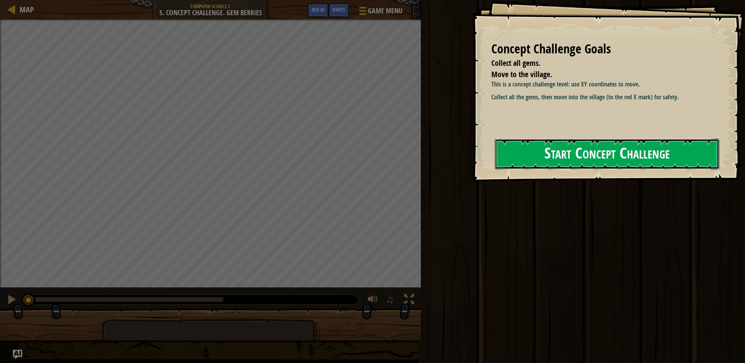
click at [589, 151] on button "Start Concept Challenge" at bounding box center [607, 154] width 224 height 31
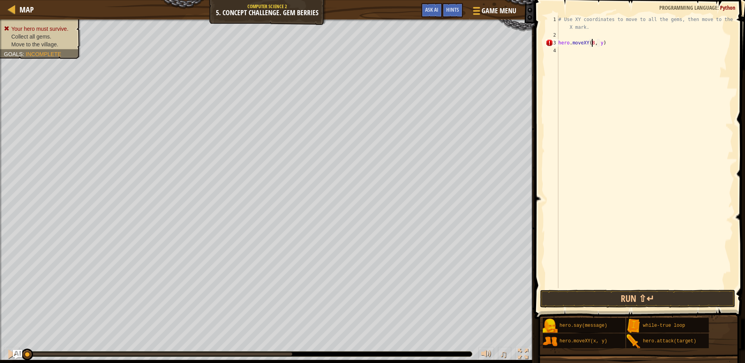
scroll to position [4, 3]
type textarea "hero.moveXY(8, 12)"
type textarea "hero.moveXY(8, 48)"
type textarea "hero.moveXY(34, 14)"
type textarea "hero.moveXY(63, 34)"
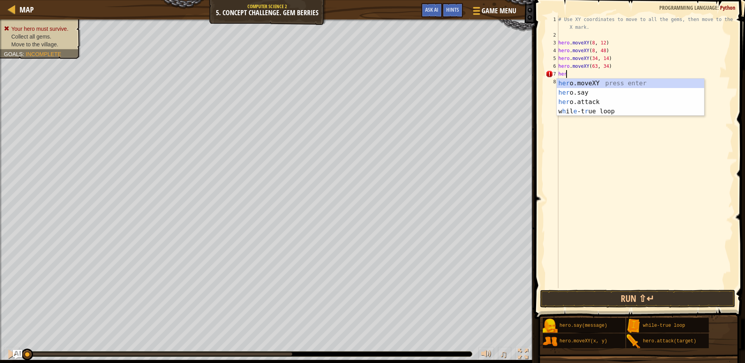
scroll to position [4, 0]
type textarea "h"
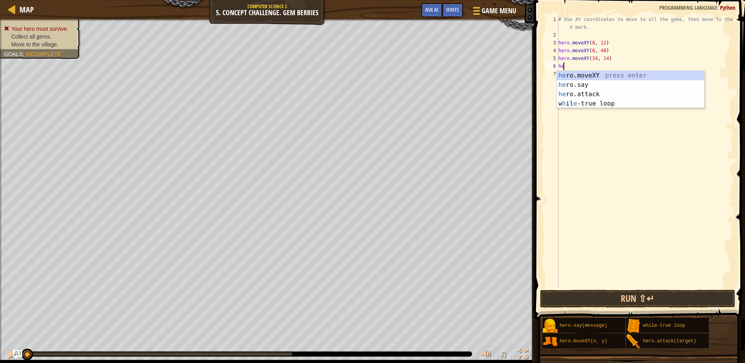
type textarea "h"
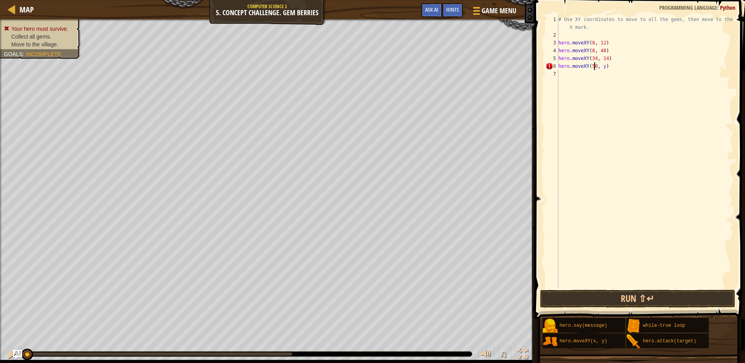
scroll to position [4, 3]
type textarea "hero.moveXY(50, 34)"
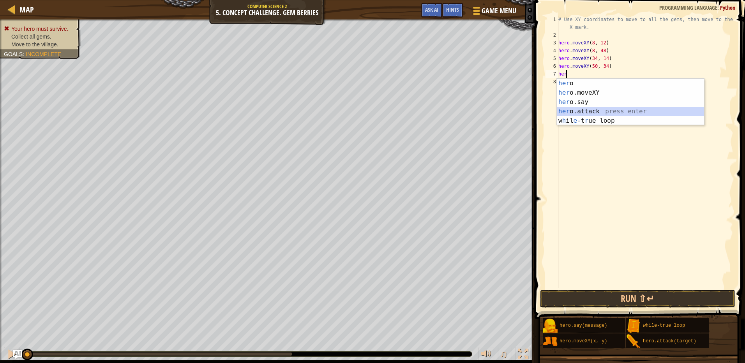
type textarea "hero.attack("Enemy Name")"
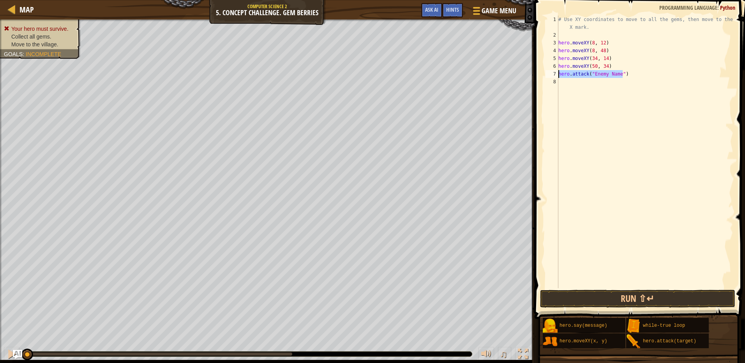
drag, startPoint x: 625, startPoint y: 72, endPoint x: 555, endPoint y: 72, distance: 69.7
click at [555, 72] on div "hero.attack("Enemy Name") 1 2 3 4 5 6 7 8 # Use XY coordinates to move to all t…" at bounding box center [638, 152] width 189 height 273
click at [583, 101] on div "# Use XY coordinates to move to all the gems, then move to the red X mark. hero…" at bounding box center [645, 164] width 176 height 296
click at [618, 75] on div "# Use XY coordinates to move to all the gems, then move to the red X mark. hero…" at bounding box center [645, 164] width 176 height 296
click at [611, 68] on div "# Use XY coordinates to move to all the gems, then move to the red X mark. hero…" at bounding box center [645, 164] width 176 height 296
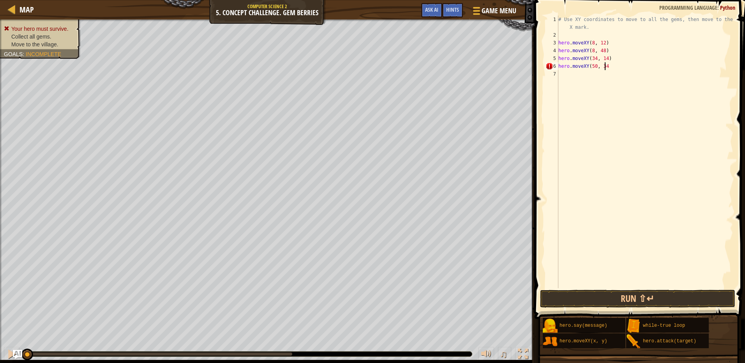
type textarea "hero.moveXY(50, 34)"
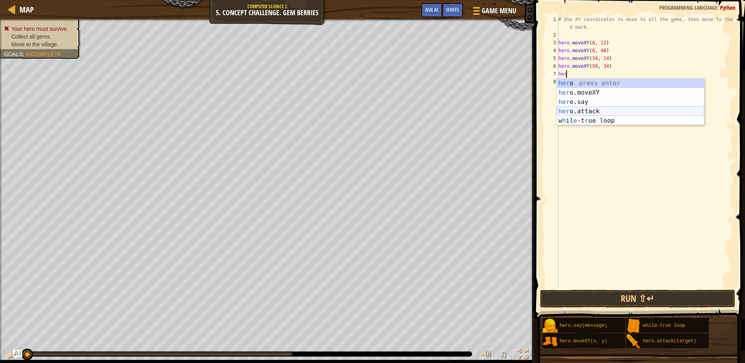
click at [595, 115] on div "her o press enter her o.moveXY press enter her o.say press enter her o.attack p…" at bounding box center [630, 111] width 147 height 65
type textarea "hero.attack("Enemy Name")"
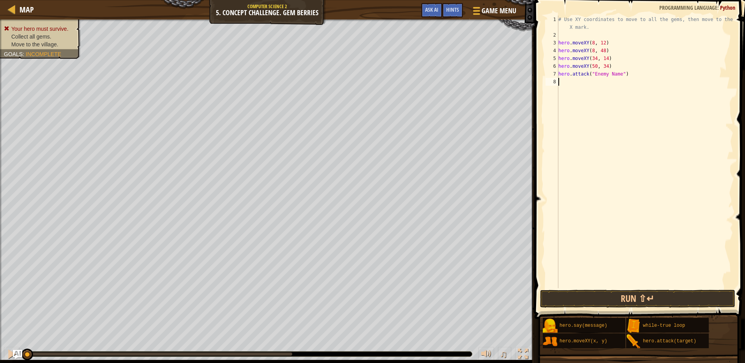
click at [649, 81] on div "# Use XY coordinates to move to all the gems, then move to the red X mark. hero…" at bounding box center [645, 164] width 176 height 296
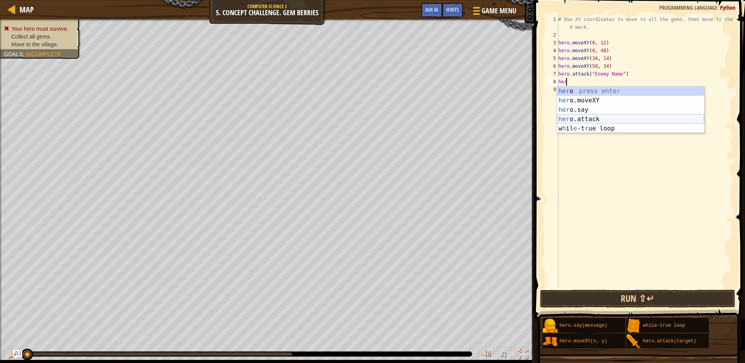
click at [611, 120] on div "her o press enter her o.moveXY press enter her o.say press enter her o.attack p…" at bounding box center [630, 118] width 147 height 65
type textarea "hero.attack("Enemy Name")"
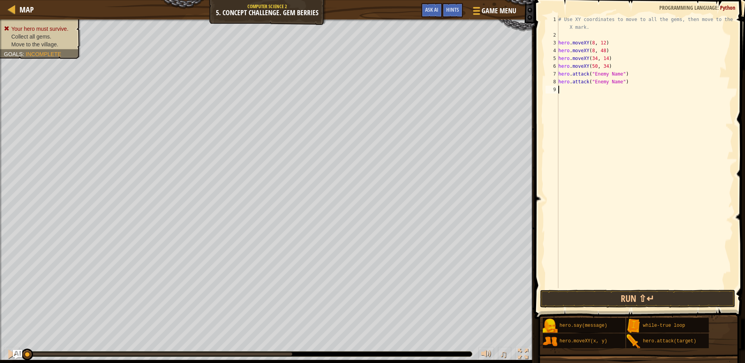
click at [629, 134] on div "# Use XY coordinates to move to all the gems, then move to the red X mark. hero…" at bounding box center [645, 164] width 176 height 296
click at [646, 298] on button "Run ⇧↵" at bounding box center [637, 299] width 195 height 18
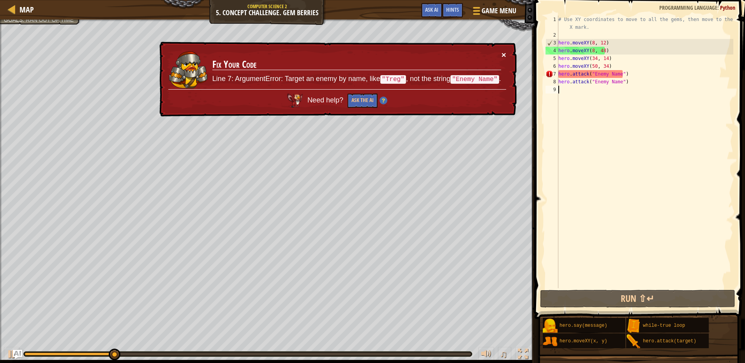
click at [504, 55] on button "×" at bounding box center [503, 55] width 5 height 8
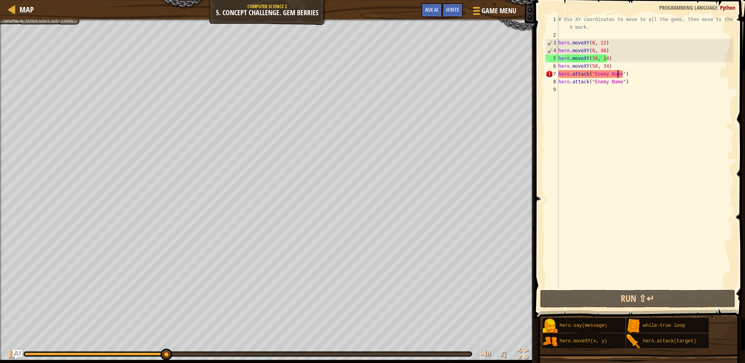
click at [618, 73] on div "# Use XY coordinates to move to all the gems, then move to the red X mark. hero…" at bounding box center [645, 164] width 176 height 296
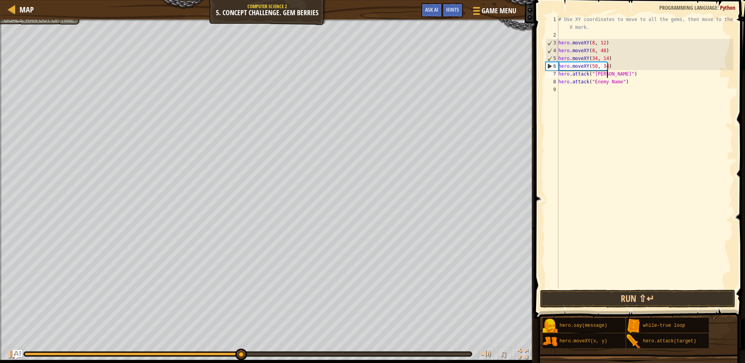
scroll to position [4, 4]
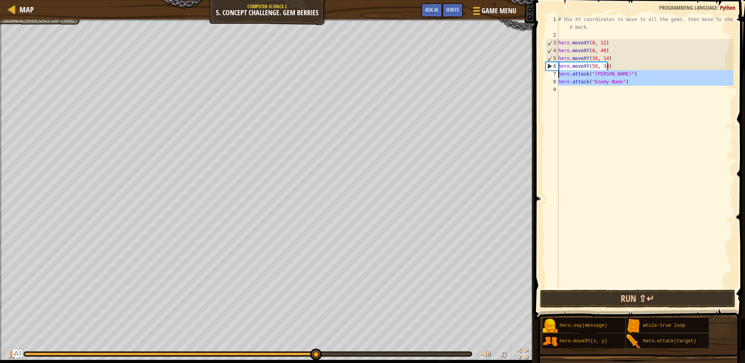
drag, startPoint x: 626, startPoint y: 86, endPoint x: 559, endPoint y: 76, distance: 68.5
click at [559, 76] on div "# Use XY coordinates to move to all the gems, then move to the red X mark. hero…" at bounding box center [645, 164] width 176 height 296
type textarea "hero.attack("[PERSON_NAME]") hero.attack("Enemy Name")"
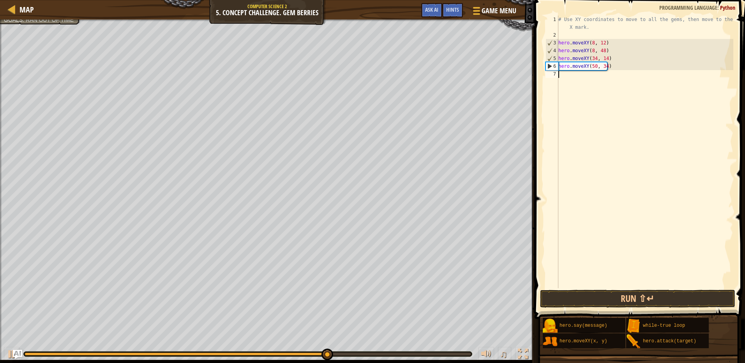
scroll to position [4, 0]
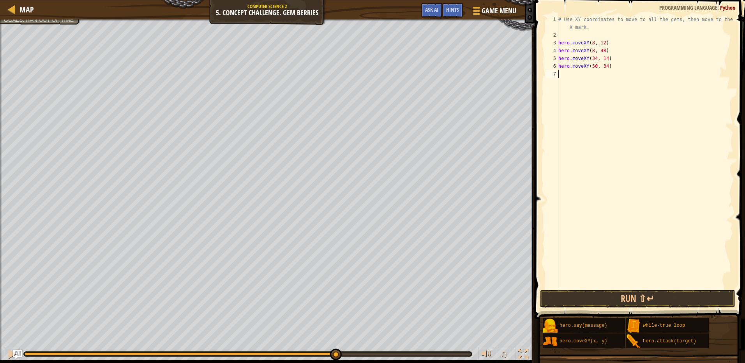
click at [594, 65] on div "# Use XY coordinates to move to all the gems, then move to the red X mark. hero…" at bounding box center [645, 164] width 176 height 296
click at [564, 299] on button "Run ⇧↵" at bounding box center [637, 299] width 195 height 18
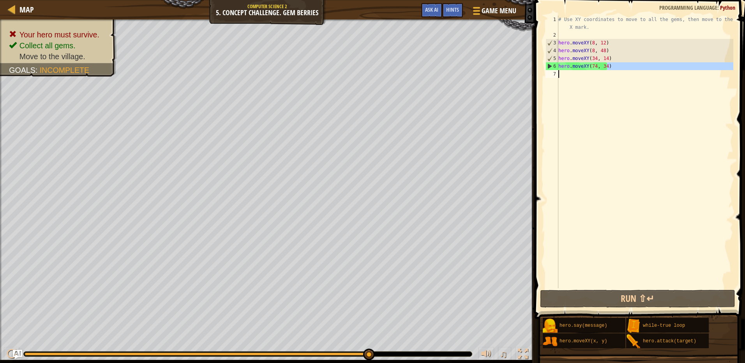
drag, startPoint x: 608, startPoint y: 67, endPoint x: 567, endPoint y: 72, distance: 40.8
click at [567, 72] on div "# Use XY coordinates to move to all the gems, then move to the red X mark. hero…" at bounding box center [645, 164] width 176 height 296
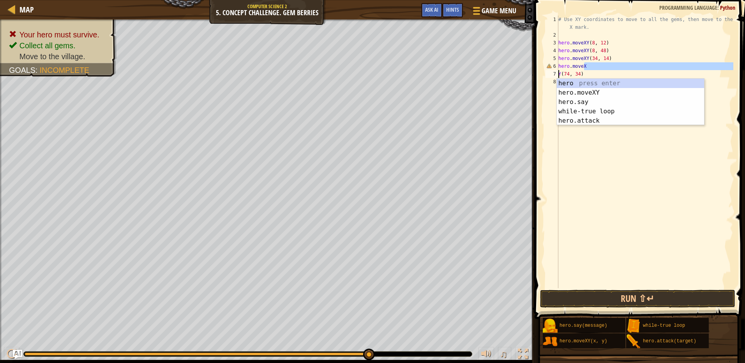
click at [595, 67] on div "# Use XY coordinates to move to all the gems, then move to the red X mark. hero…" at bounding box center [645, 152] width 176 height 273
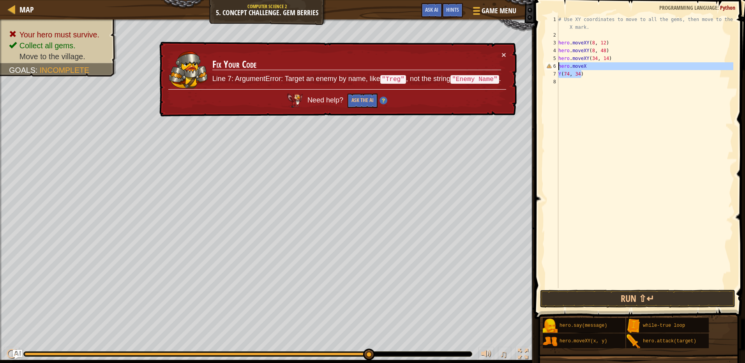
drag, startPoint x: 586, startPoint y: 72, endPoint x: 553, endPoint y: 63, distance: 33.6
click at [553, 63] on div "hero.moveX 1 2 3 4 5 6 7 8 # Use XY coordinates to move to all the gems, then m…" at bounding box center [638, 152] width 189 height 273
type textarea "hero.moveX Y(74, 34)"
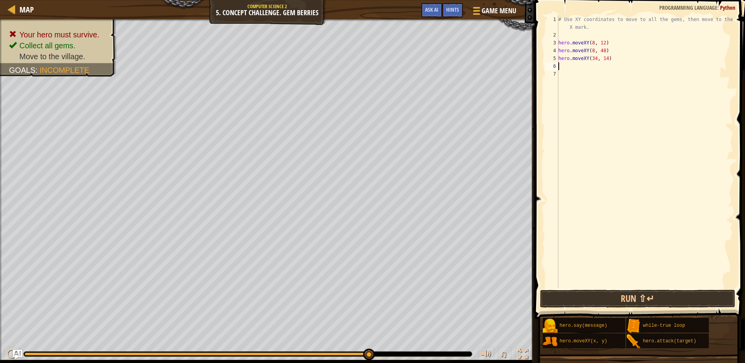
scroll to position [4, 0]
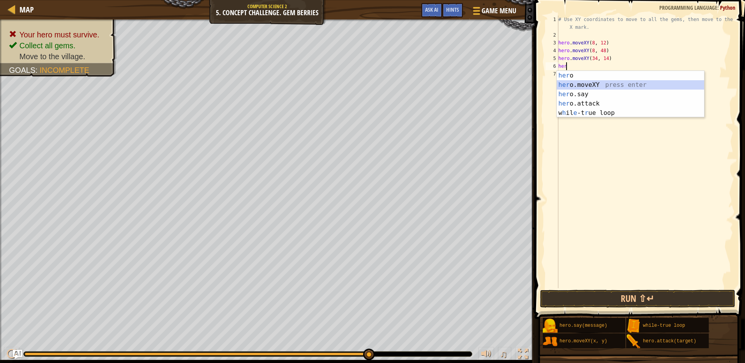
click at [588, 87] on div "her o press enter her o.moveXY press enter her o.say press enter her o.attack p…" at bounding box center [630, 103] width 147 height 65
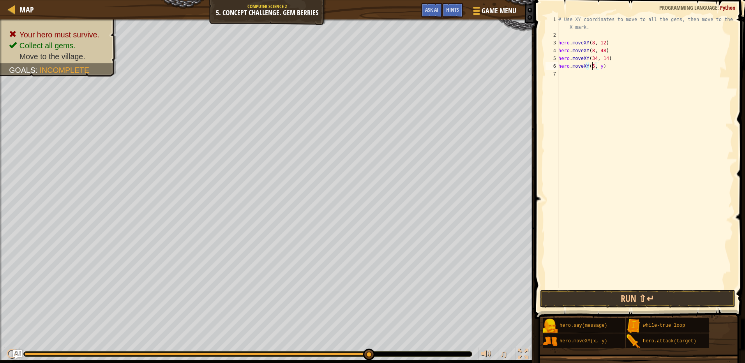
scroll to position [4, 3]
type textarea "hero.moveXY(50, 34)"
click at [559, 76] on div "# Use XY coordinates to move to all the gems, then move to the red X mark. hero…" at bounding box center [645, 164] width 176 height 296
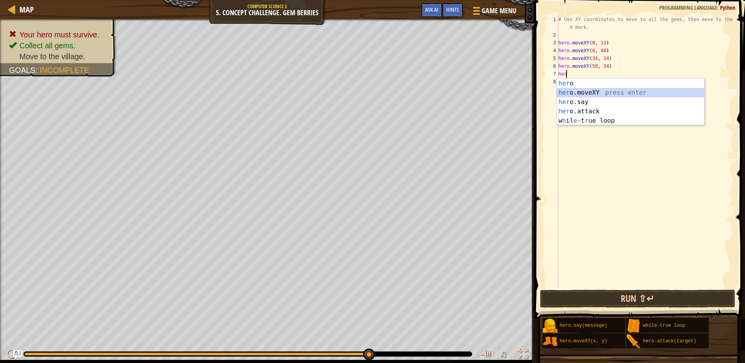
click at [589, 90] on div "her o press enter her o.moveXY press enter her o.say press enter her o.attack p…" at bounding box center [630, 111] width 147 height 65
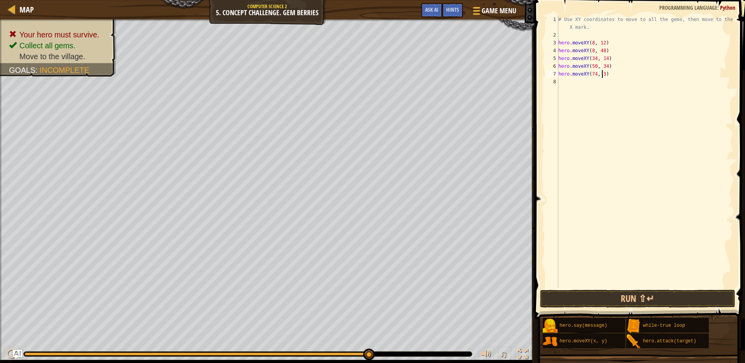
scroll to position [4, 4]
type textarea "hero.moveXY(74, 34)"
click at [611, 297] on button "Run ⇧↵" at bounding box center [637, 299] width 195 height 18
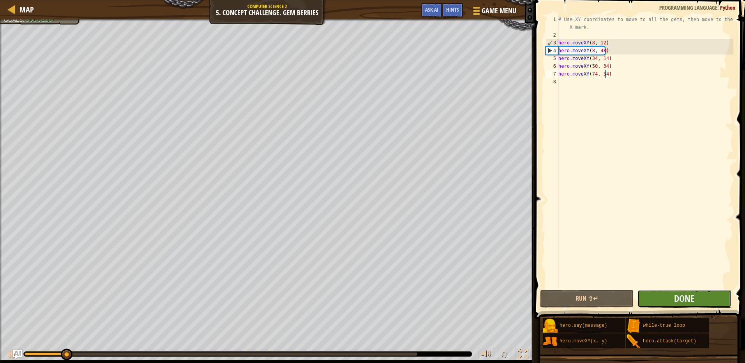
click at [661, 300] on button "Done" at bounding box center [684, 299] width 94 height 18
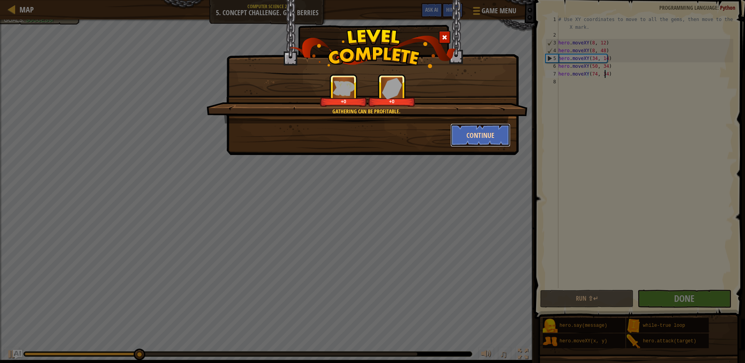
click at [475, 134] on button "Continue" at bounding box center [480, 135] width 60 height 23
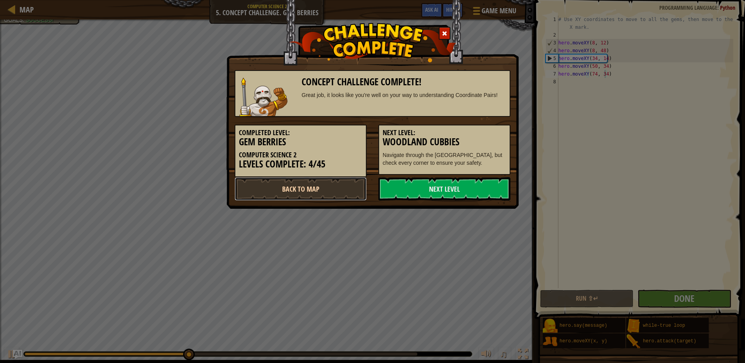
click at [352, 186] on link "Back to Map" at bounding box center [301, 188] width 132 height 23
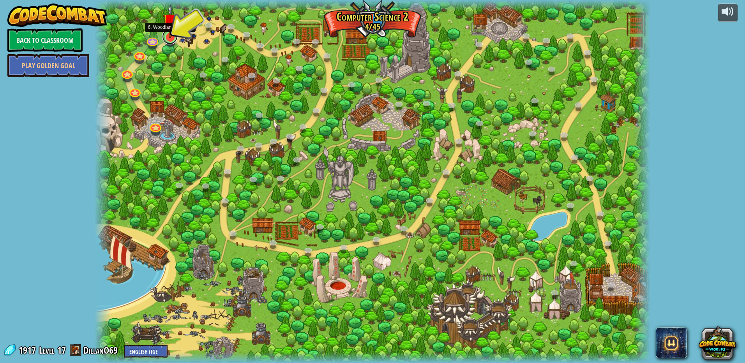
click at [169, 42] on link at bounding box center [170, 37] width 16 height 16
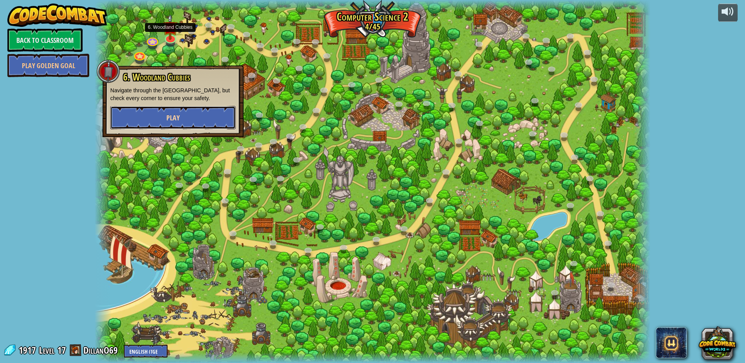
click at [173, 110] on button "Play" at bounding box center [172, 117] width 125 height 23
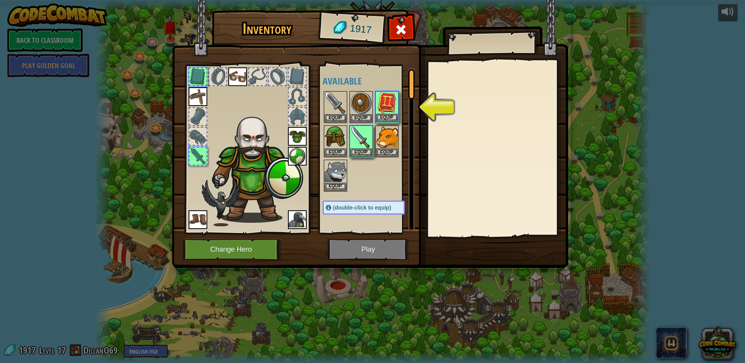
click at [393, 109] on img at bounding box center [387, 103] width 22 height 22
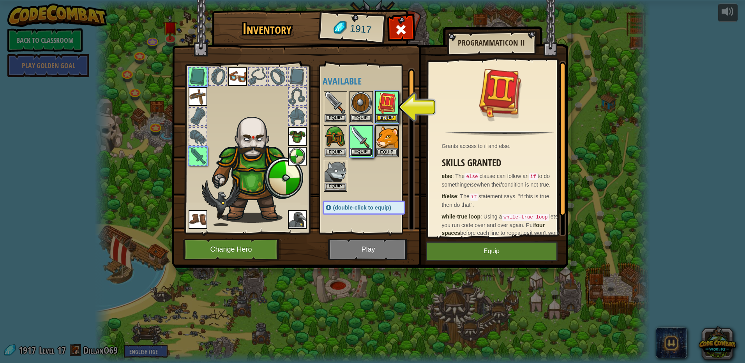
click at [356, 150] on button "Equip" at bounding box center [361, 152] width 22 height 8
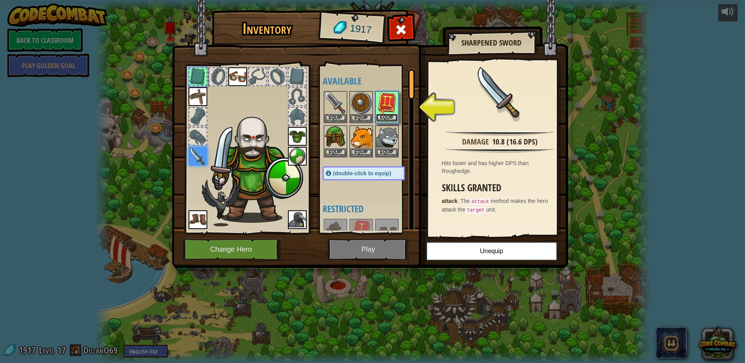
click at [382, 117] on button "Equip" at bounding box center [387, 118] width 22 height 8
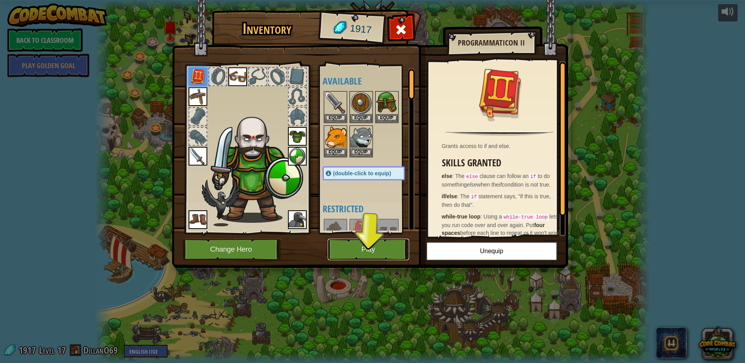
click at [359, 256] on button "Play" at bounding box center [368, 249] width 81 height 21
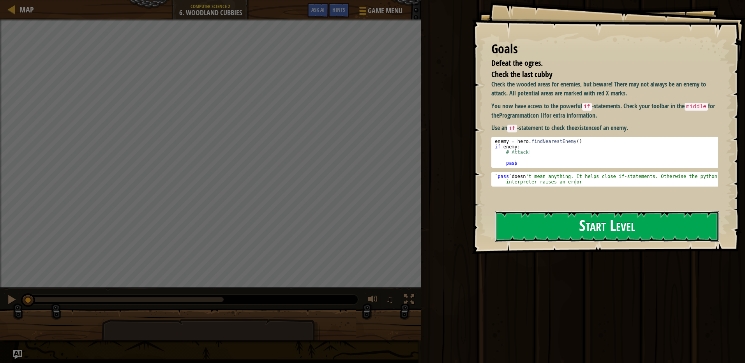
click at [529, 211] on button "Start Level" at bounding box center [607, 226] width 224 height 31
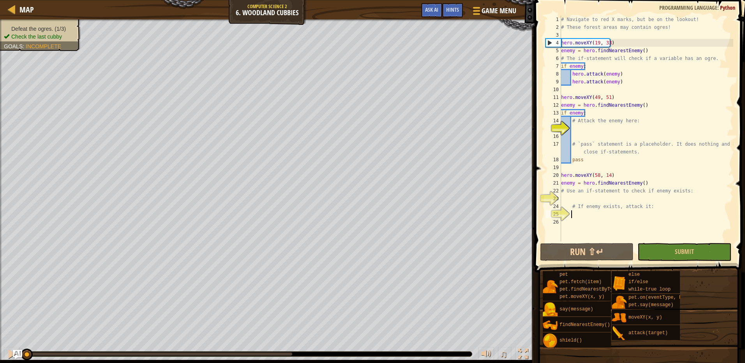
click at [602, 215] on div "# Navigate to red X marks, but be on the lookout! # These forest areas may cont…" at bounding box center [646, 137] width 174 height 242
click at [594, 201] on div "# Navigate to red X marks, but be on the lookout! # These forest areas may cont…" at bounding box center [646, 137] width 174 height 242
click at [583, 128] on div "# Navigate to red X marks, but be on the lookout! # These forest areas may cont…" at bounding box center [646, 137] width 174 height 242
type textarea "her"
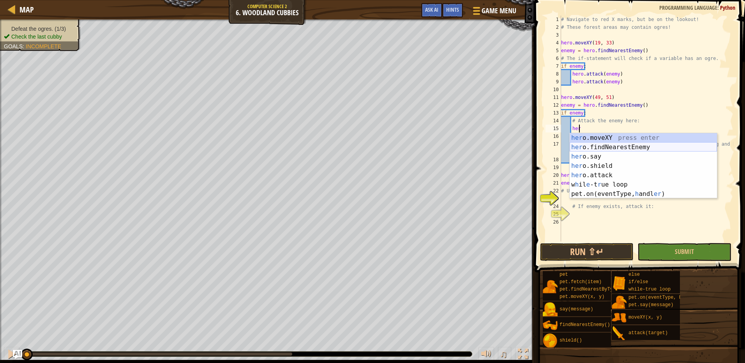
click at [595, 149] on div "her o.moveXY press enter her o.findNearestEnemy press enter her o.say press ent…" at bounding box center [643, 175] width 147 height 84
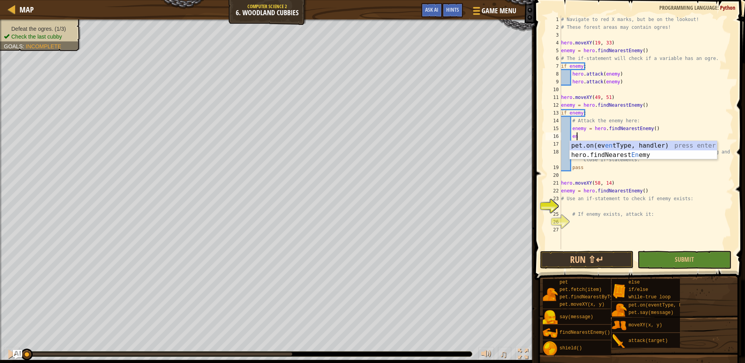
type textarea "e"
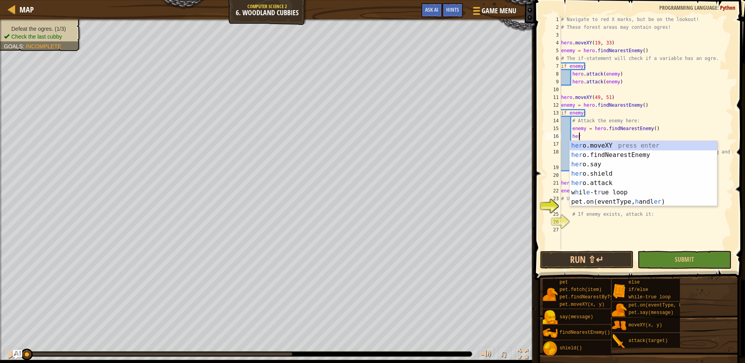
type textarea "h"
click at [620, 187] on div "her o.moveXY press enter her o.findNearestEnemy press enter her o.say press ent…" at bounding box center [643, 183] width 147 height 84
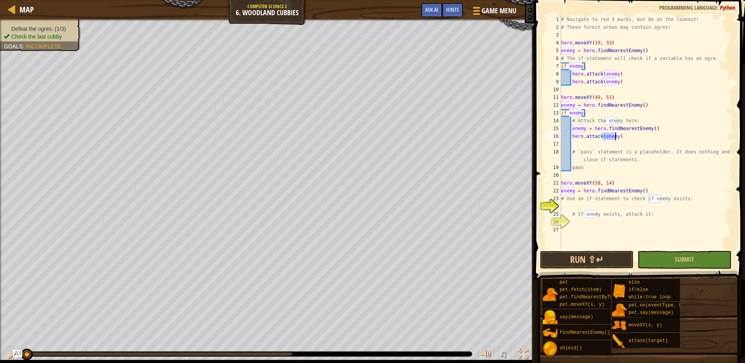
click at [582, 130] on div "# Navigate to red X marks, but be on the lookout! # These forest areas may cont…" at bounding box center [646, 140] width 174 height 249
click at [584, 130] on div "# Navigate to red X marks, but be on the lookout! # These forest areas may cont…" at bounding box center [646, 140] width 174 height 249
type textarea "enemy1 = hero.findNearestEnemy()"
click at [579, 141] on div "# Navigate to red X marks, but be on the lookout! # These forest areas may cont…" at bounding box center [646, 140] width 174 height 249
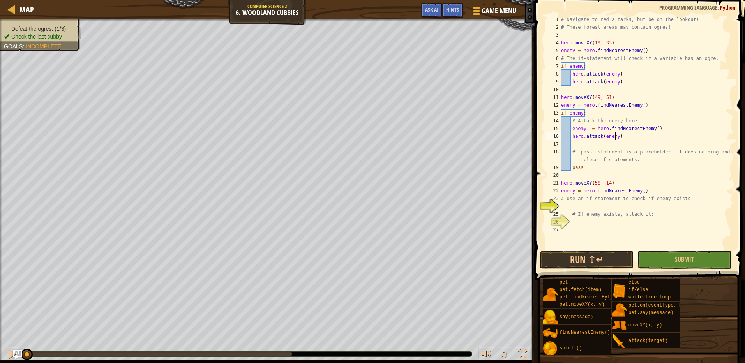
click at [615, 139] on div "# Navigate to red X marks, but be on the lookout! # These forest areas may cont…" at bounding box center [646, 140] width 174 height 249
type textarea "hero.attack(enemy1)"
click at [580, 145] on div "# Navigate to red X marks, but be on the lookout! # These forest areas may cont…" at bounding box center [646, 140] width 174 height 249
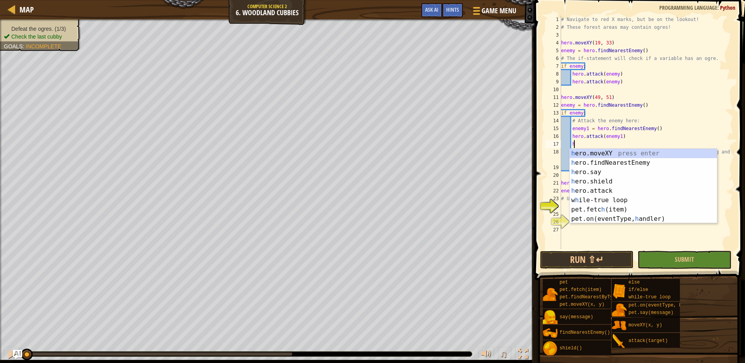
scroll to position [4, 1]
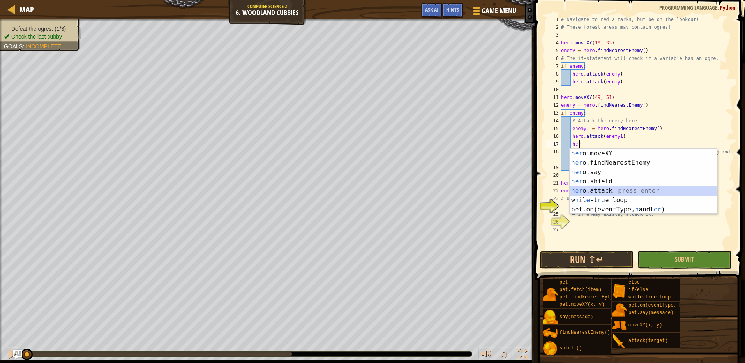
click at [615, 191] on div "her o.moveXY press enter her o.findNearestEnemy press enter her o.say press ent…" at bounding box center [643, 191] width 147 height 84
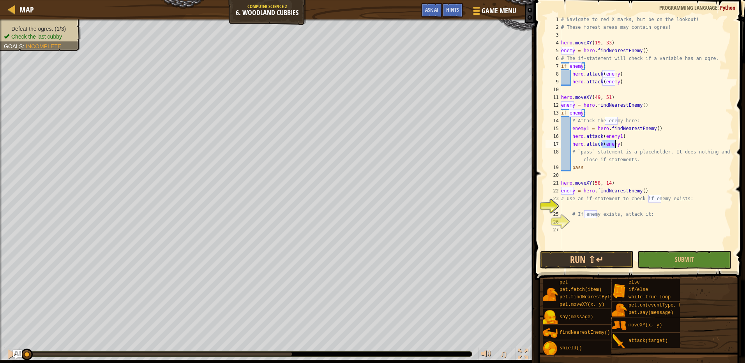
click at [616, 146] on div "# Navigate to red X marks, but be on the lookout! # These forest areas may cont…" at bounding box center [646, 133] width 174 height 234
type textarea "hero.attack(enemy1)"
click at [602, 220] on div "# Navigate to red X marks, but be on the lookout! # These forest areas may cont…" at bounding box center [646, 140] width 174 height 249
type textarea "g"
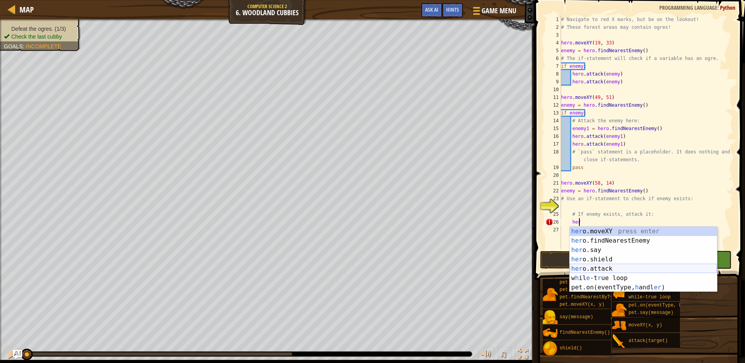
click at [621, 265] on div "her o.moveXY press enter her o.findNearestEnemy press enter her o.say press ent…" at bounding box center [643, 269] width 147 height 84
type textarea "hero.attack(enemy)"
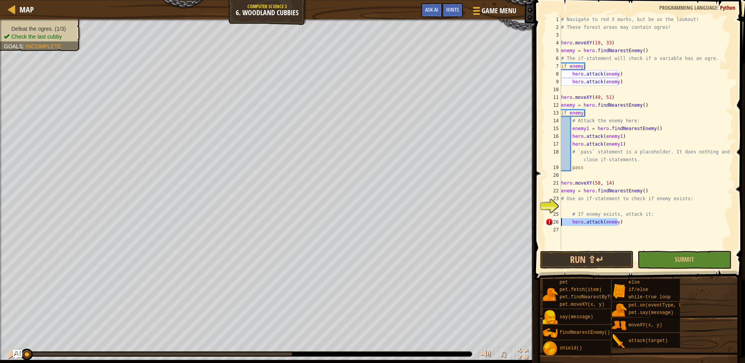
drag, startPoint x: 620, startPoint y: 222, endPoint x: 559, endPoint y: 223, distance: 61.6
click at [559, 223] on div "hero.attack(enemy) 1 2 3 4 5 6 7 8 9 10 11 12 13 14 15 16 17 18 19 20 21 22 23 …" at bounding box center [638, 133] width 189 height 234
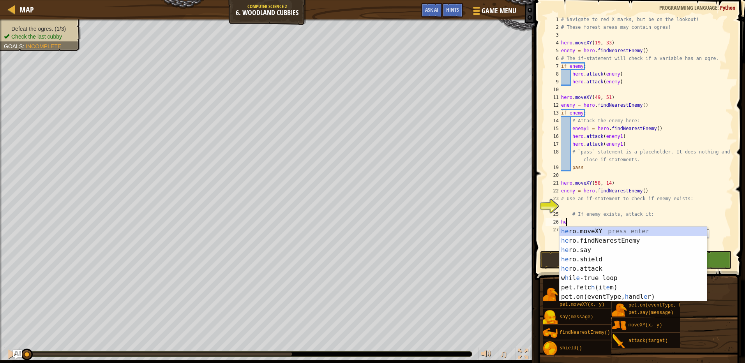
type textarea "her"
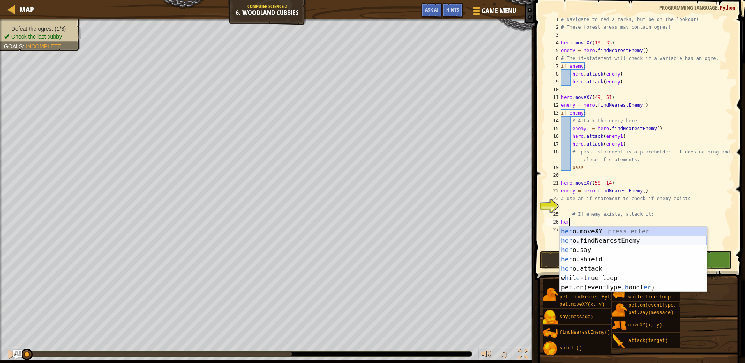
click at [595, 240] on div "her o.moveXY press enter her o.findNearestEnemy press enter her o.say press ent…" at bounding box center [632, 269] width 147 height 84
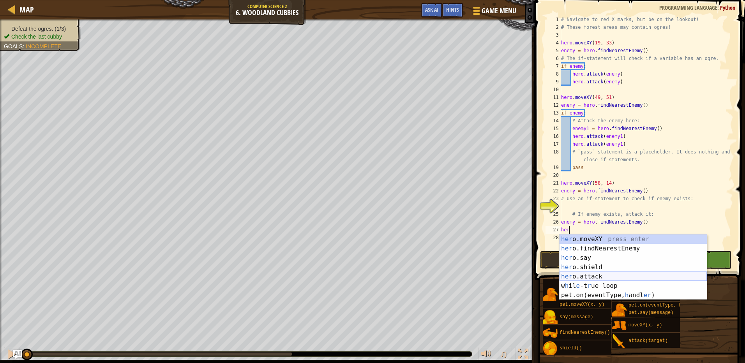
click at [592, 278] on div "her o.moveXY press enter her o.findNearestEnemy press enter her o.say press ent…" at bounding box center [632, 277] width 147 height 84
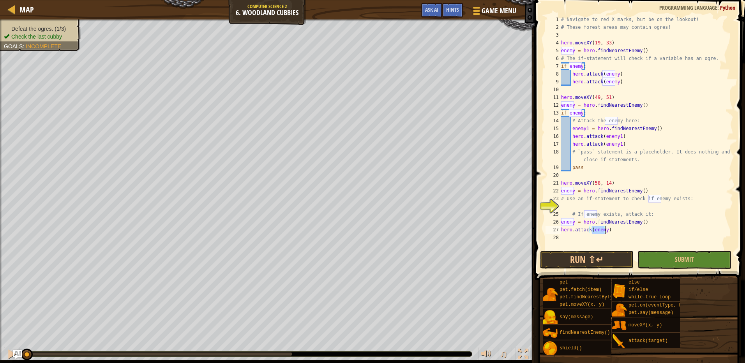
click at [605, 226] on div "# Navigate to red X marks, but be on the lookout! # These forest areas may cont…" at bounding box center [646, 140] width 174 height 249
click at [605, 230] on div "# Navigate to red X marks, but be on the lookout! # These forest areas may cont…" at bounding box center [646, 140] width 174 height 249
click at [574, 223] on div "# Navigate to red X marks, but be on the lookout! # These forest areas may cont…" at bounding box center [646, 140] width 174 height 249
type textarea "enemy2 = hero.findNearestEnemy()"
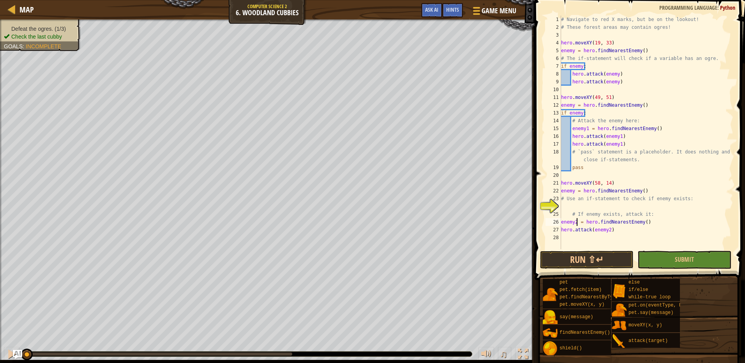
click at [572, 238] on div "# Navigate to red X marks, but be on the lookout! # These forest areas may cont…" at bounding box center [646, 140] width 174 height 249
click at [624, 234] on div "# Navigate to red X marks, but be on the lookout! # These forest areas may cont…" at bounding box center [646, 140] width 174 height 249
click at [611, 228] on div "# Navigate to red X marks, but be on the lookout! # These forest areas may cont…" at bounding box center [646, 140] width 174 height 249
type textarea "hero.attack(enemy2)"
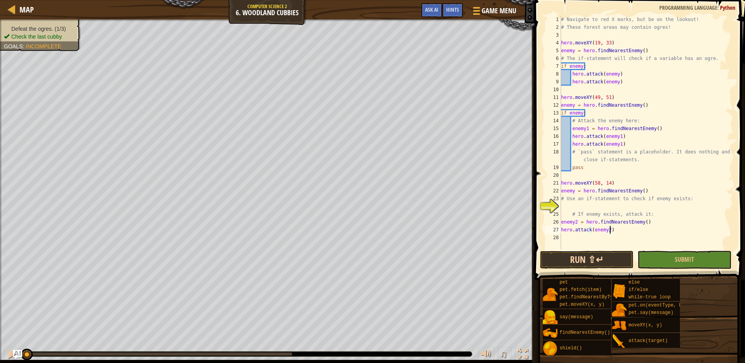
scroll to position [4, 0]
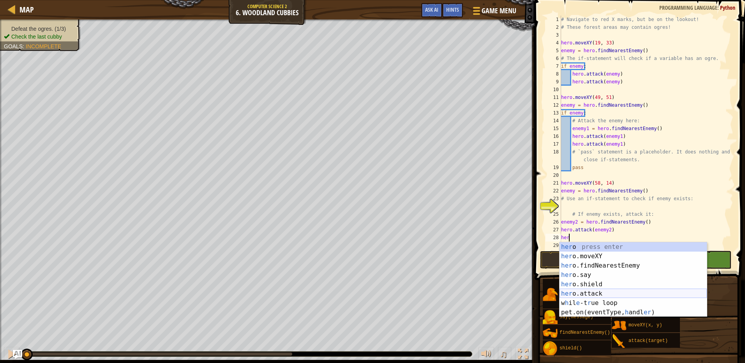
click at [613, 294] on div "her o press enter her o.moveXY press enter her o.findNearestEnemy press enter h…" at bounding box center [632, 289] width 147 height 94
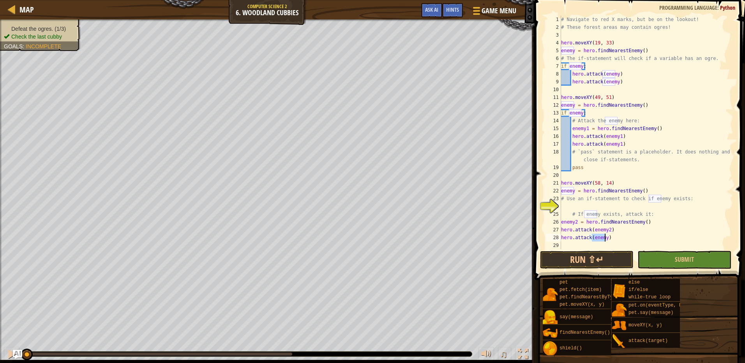
type textarea "hero.attack(enemy)"
click at [602, 238] on div "# Navigate to red X marks, but be on the lookout! # These forest areas may cont…" at bounding box center [646, 133] width 174 height 234
click at [603, 236] on div "# Navigate to red X marks, but be on the lookout! # These forest areas may cont…" at bounding box center [646, 140] width 174 height 249
click at [604, 236] on div "# Navigate to red X marks, but be on the lookout! # These forest areas may cont…" at bounding box center [646, 140] width 174 height 249
click at [605, 243] on div "# Navigate to red X marks, but be on the lookout! # These forest areas may cont…" at bounding box center [646, 140] width 174 height 249
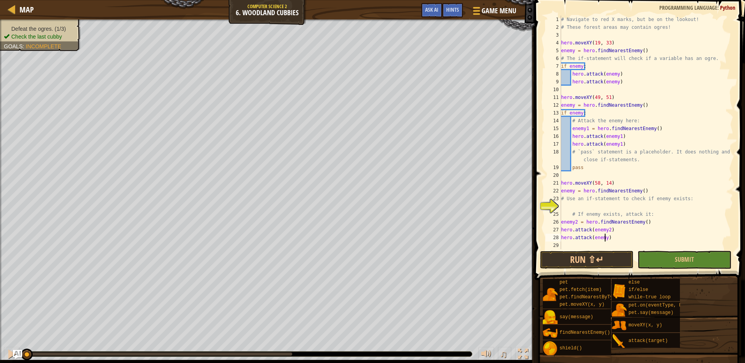
click at [604, 236] on div "# Navigate to red X marks, but be on the lookout! # These forest areas may cont…" at bounding box center [646, 140] width 174 height 249
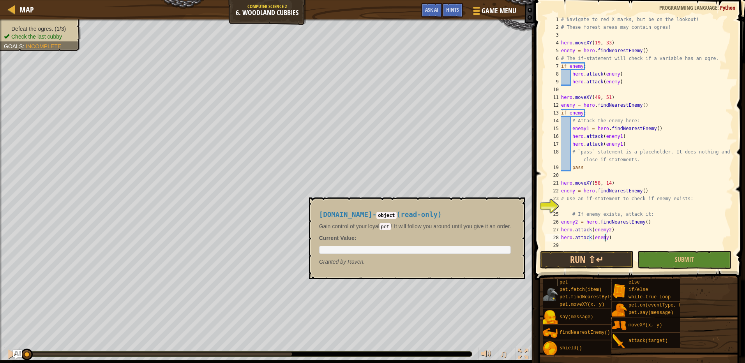
type textarea "hero.attack(enemy2)"
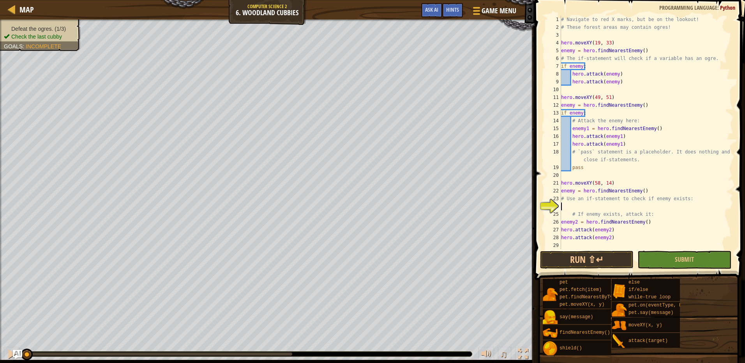
click at [606, 203] on div "# Navigate to red X marks, but be on the lookout! # These forest areas may cont…" at bounding box center [646, 140] width 174 height 249
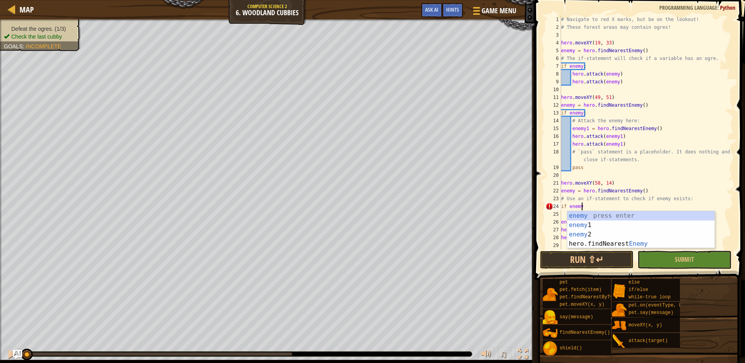
scroll to position [4, 1]
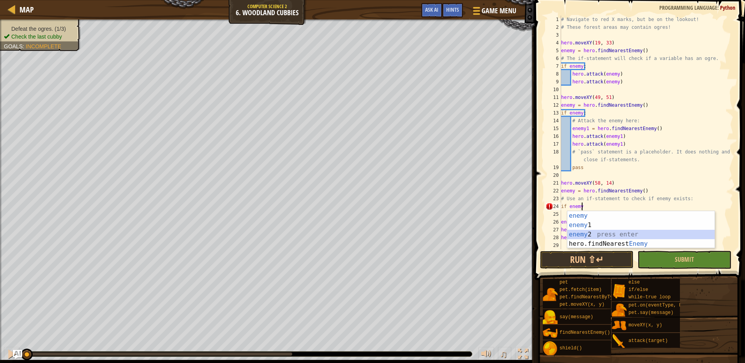
click at [611, 236] on div "enemy press enter enemy 1 press enter enemy 2 press enter hero.findNearest Enem…" at bounding box center [640, 239] width 147 height 56
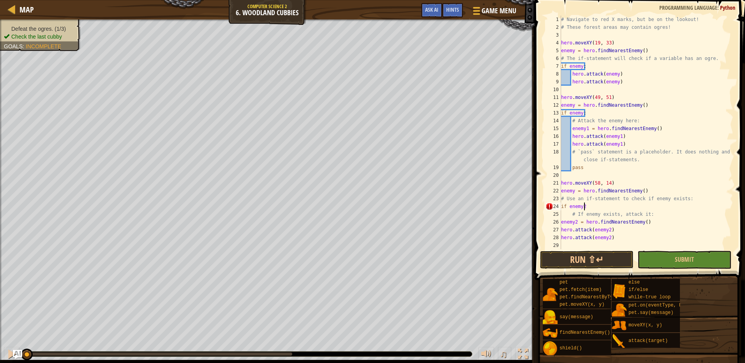
scroll to position [4, 2]
click at [583, 111] on div "# Navigate to red X marks, but be on the lookout! # These forest areas may cont…" at bounding box center [646, 140] width 174 height 249
click at [584, 115] on div "# Navigate to red X marks, but be on the lookout! # These forest areas may cont…" at bounding box center [646, 140] width 174 height 249
click at [582, 115] on div "# Navigate to red X marks, but be on the lookout! # These forest areas may cont…" at bounding box center [646, 140] width 174 height 249
click at [678, 262] on span "Submit" at bounding box center [684, 259] width 19 height 9
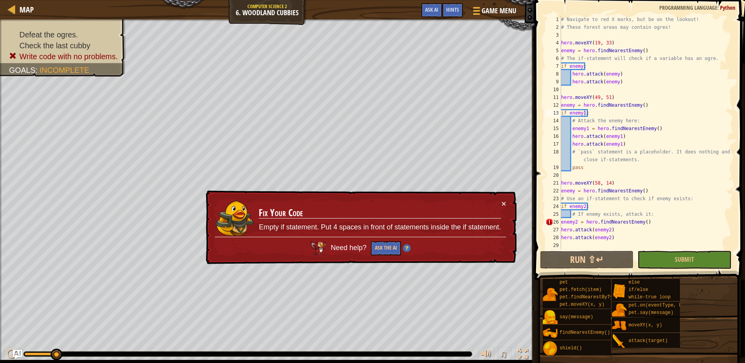
type textarea "# If enemy exists, attack it:"
drag, startPoint x: 653, startPoint y: 214, endPoint x: 570, endPoint y: 217, distance: 83.0
click at [570, 217] on div "# Navigate to red X marks, but be on the lookout! # These forest areas may cont…" at bounding box center [646, 140] width 174 height 249
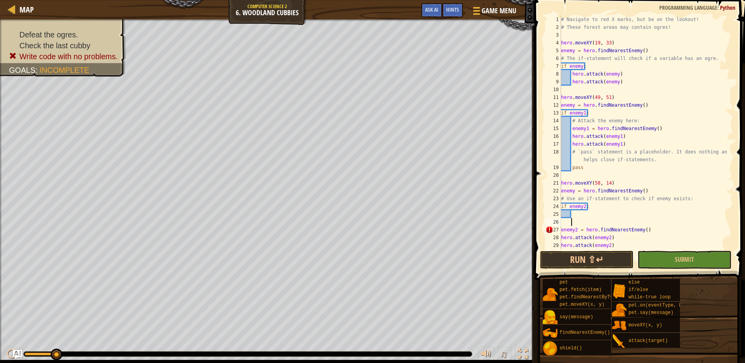
scroll to position [4, 0]
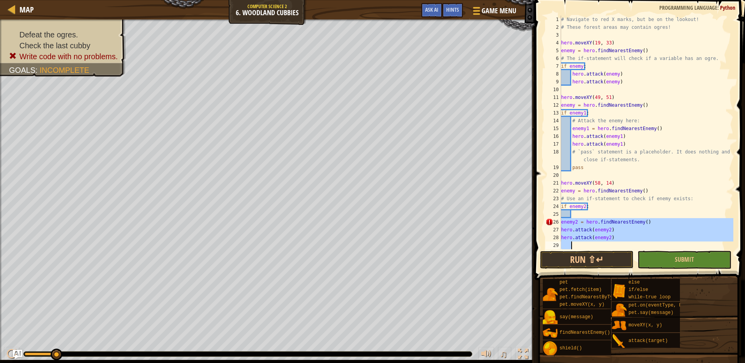
drag, startPoint x: 561, startPoint y: 224, endPoint x: 615, endPoint y: 251, distance: 60.1
click at [615, 251] on div "1 2 3 4 5 6 7 8 9 10 11 12 13 14 15 16 17 18 19 20 21 22 23 24 25 26 27 28 29 #…" at bounding box center [638, 155] width 213 height 303
type textarea "hero.attack(enemy2)"
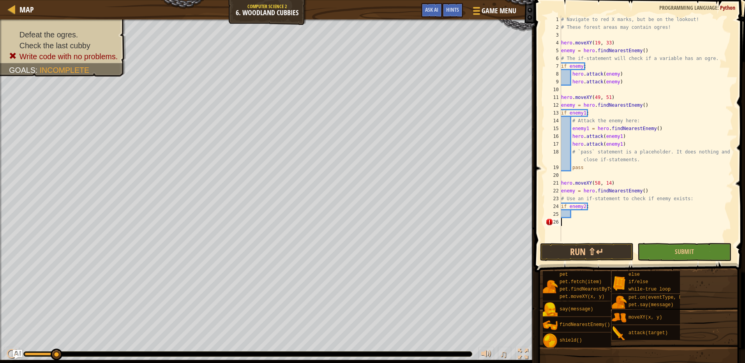
click at [590, 216] on div "# Navigate to red X marks, but be on the lookout! # These forest areas may cont…" at bounding box center [646, 137] width 174 height 242
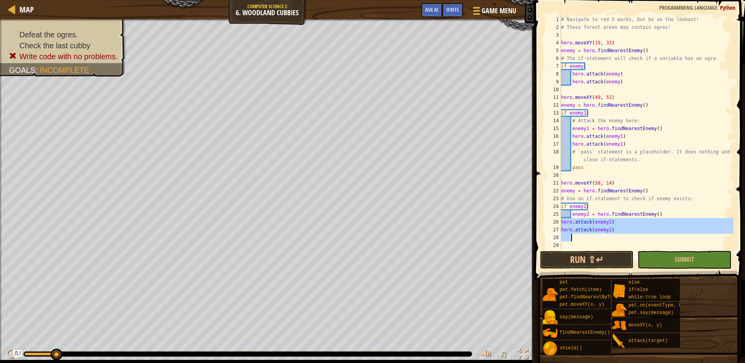
drag, startPoint x: 561, startPoint y: 224, endPoint x: 608, endPoint y: 234, distance: 48.1
click at [608, 234] on div "# Navigate to red X marks, but be on the lookout! # These forest areas may cont…" at bounding box center [646, 140] width 174 height 249
type textarea "hero.attack(enemy2)"
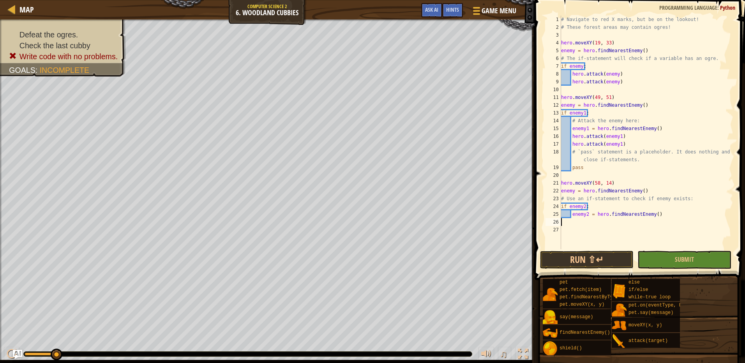
click at [675, 213] on div "# Navigate to red X marks, but be on the lookout! # These forest areas may cont…" at bounding box center [646, 140] width 174 height 249
type textarea "enemy2 = hero.findNearestEnemy()"
paste textarea "hero.attack(enemy2)"
drag, startPoint x: 617, startPoint y: 230, endPoint x: 558, endPoint y: 228, distance: 59.3
click at [558, 228] on div "1 2 3 4 5 6 7 8 9 10 11 12 13 14 15 16 17 18 19 20 21 22 23 24 25 26 27 28 29 3…" at bounding box center [638, 133] width 189 height 234
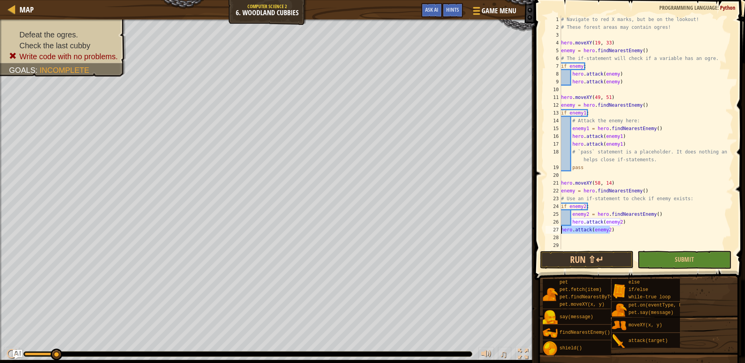
type textarea "hero.attack(enemy2)"
paste textarea "hero.attack(enemy2)"
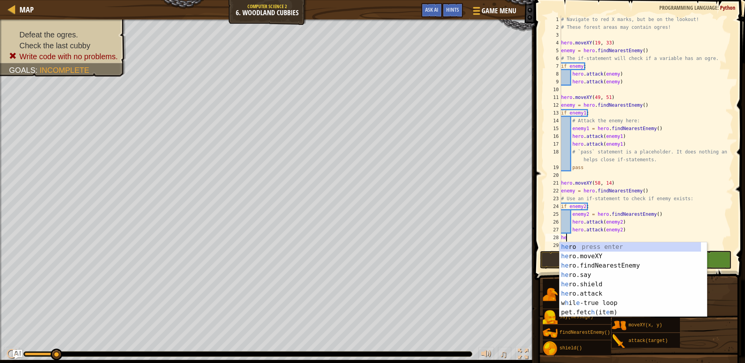
type textarea "h"
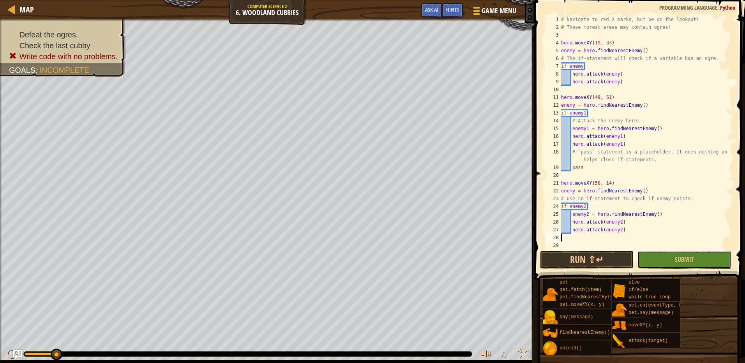
click at [677, 258] on span "Submit" at bounding box center [684, 259] width 19 height 9
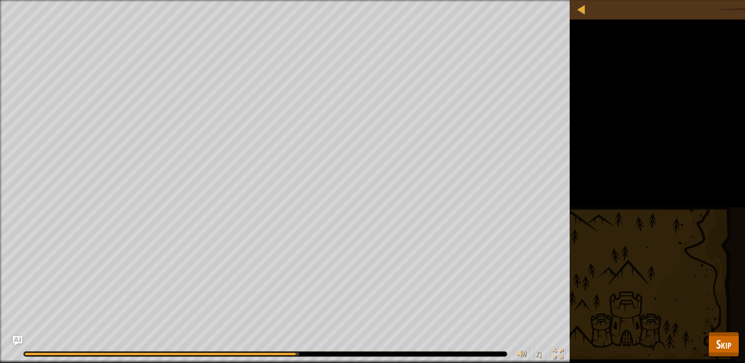
click at [0, 0] on div "pet pet.fetch(item) pet.findNearestByType(type) pet.moveXY(x, y) say(message) f…" at bounding box center [0, 0] width 0 height 0
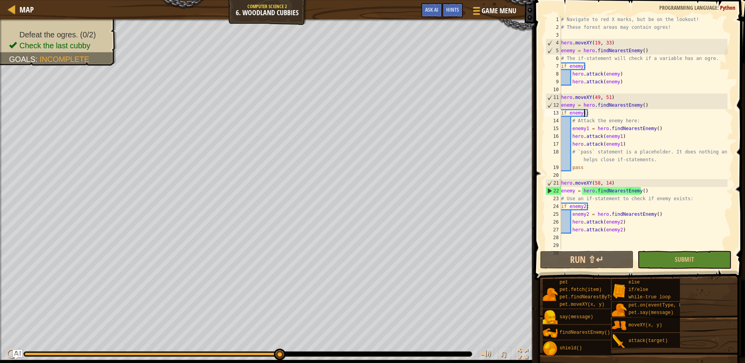
click at [583, 111] on div "# Navigate to red X marks, but be on the lookout! # These forest areas may cont…" at bounding box center [643, 140] width 168 height 249
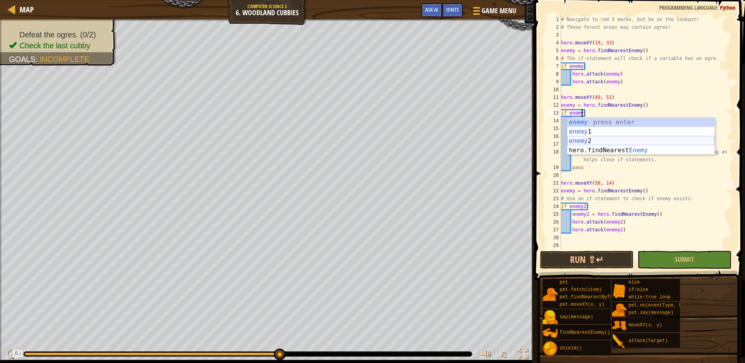
click at [592, 140] on div "enemy press enter enemy 1 press enter enemy 2 press enter hero.findNearest Enem…" at bounding box center [640, 146] width 147 height 56
click at [590, 120] on div "enemy press enter enemy 1 press enter enemy 2 press enter hero.findNearest Enem…" at bounding box center [640, 146] width 147 height 56
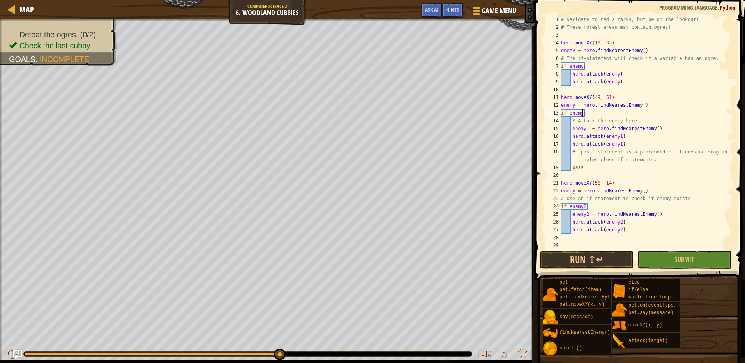
click at [585, 131] on div "# Navigate to red X marks, but be on the lookout! # These forest areas may cont…" at bounding box center [643, 140] width 168 height 249
click at [586, 129] on div "# Navigate to red X marks, but be on the lookout! # These forest areas may cont…" at bounding box center [643, 140] width 168 height 249
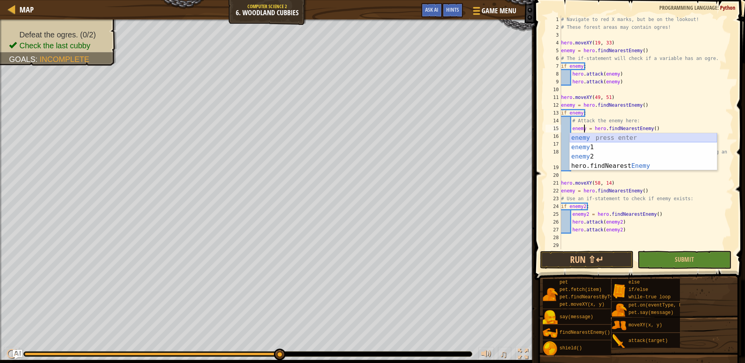
click at [587, 139] on div "enemy press enter enemy 1 press enter enemy 2 press enter hero.findNearest Enem…" at bounding box center [643, 161] width 147 height 56
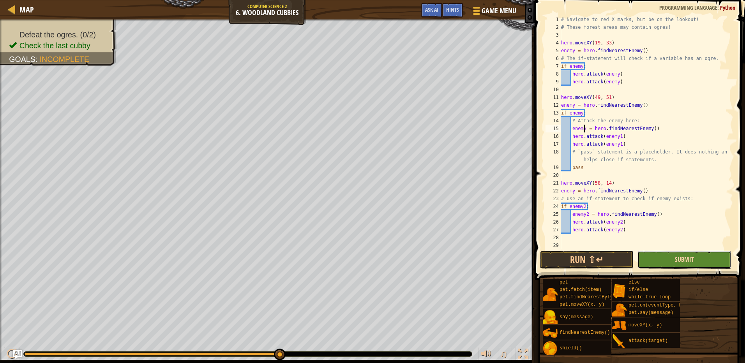
click at [683, 259] on span "Submit" at bounding box center [684, 259] width 19 height 9
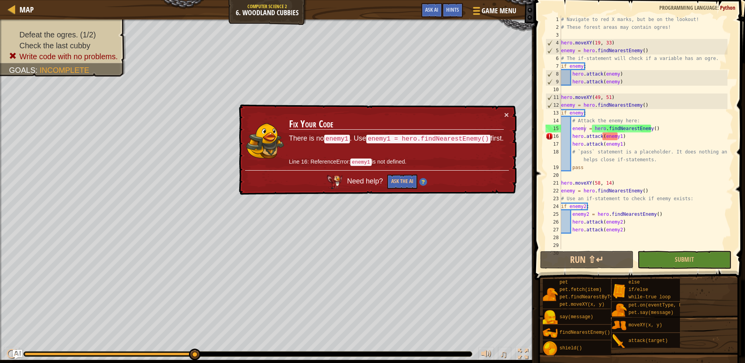
click at [617, 136] on div "# Navigate to red X marks, but be on the lookout! # These forest areas may cont…" at bounding box center [643, 140] width 168 height 249
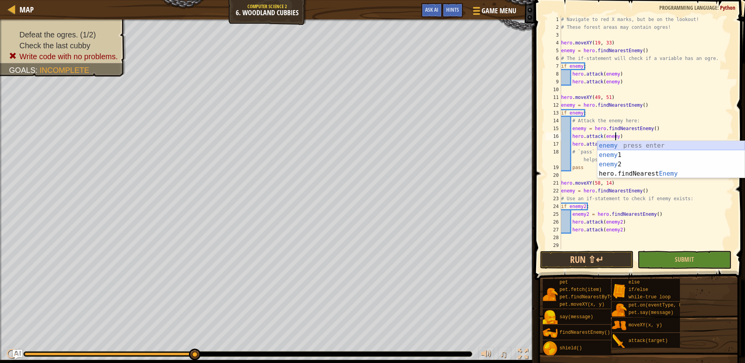
click at [616, 147] on div "enemy press enter enemy 1 press enter enemy 2 press enter hero.findNearest Enem…" at bounding box center [670, 169] width 147 height 56
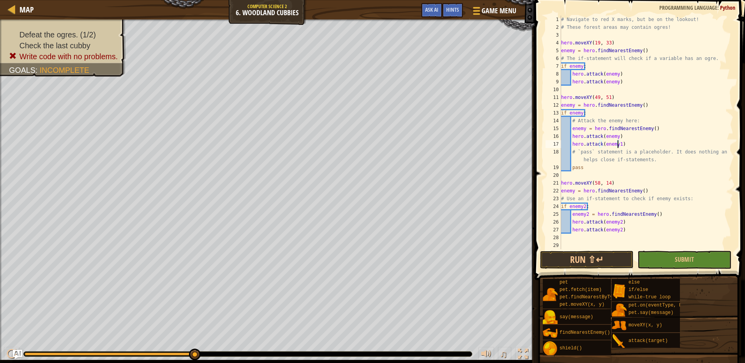
click at [617, 144] on div "# Navigate to red X marks, but be on the lookout! # These forest areas may cont…" at bounding box center [643, 140] width 168 height 249
type textarea "hero.attack(enemy)"
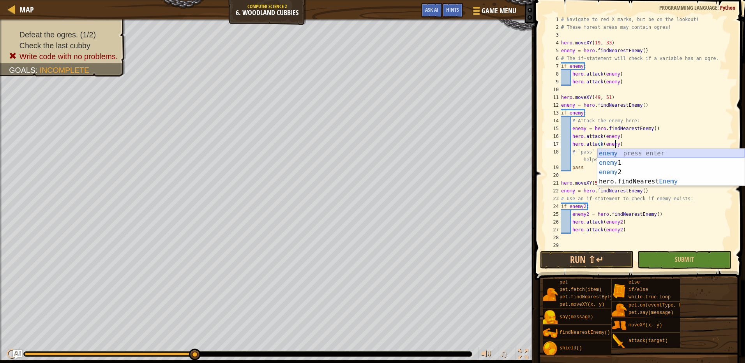
click at [617, 150] on div "enemy press enter enemy 1 press enter enemy 2 press enter hero.findNearest Enem…" at bounding box center [670, 177] width 147 height 56
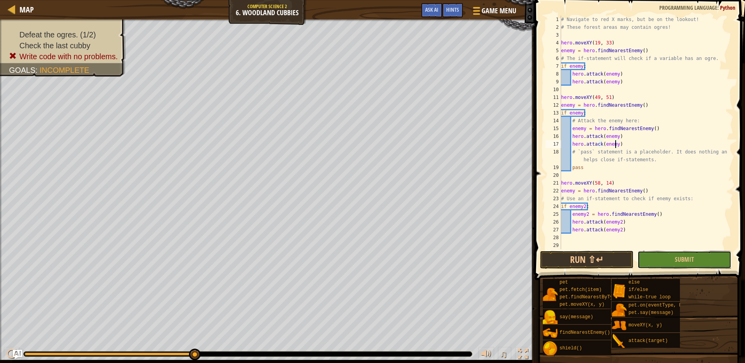
click at [644, 259] on button "Submit" at bounding box center [684, 260] width 94 height 18
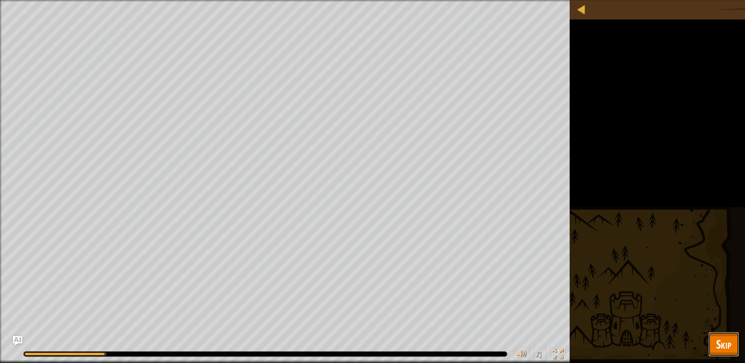
click at [714, 337] on button "Skip" at bounding box center [723, 344] width 31 height 25
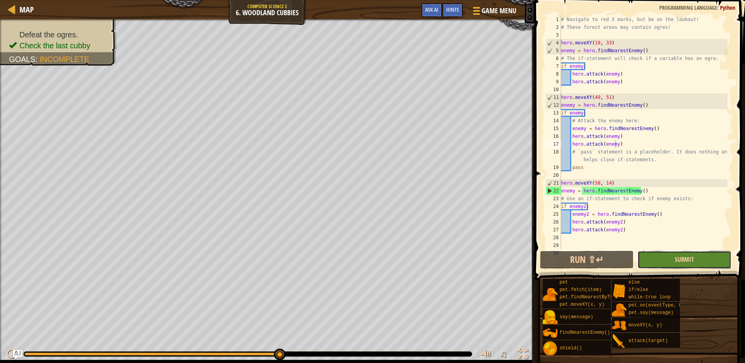
click at [682, 257] on span "Submit" at bounding box center [684, 259] width 19 height 9
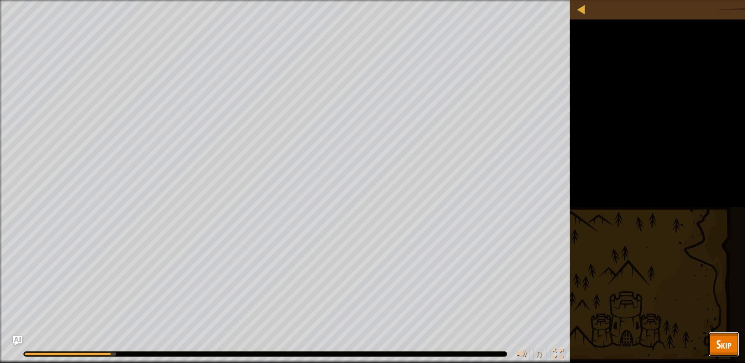
click at [715, 343] on button "Skip" at bounding box center [723, 344] width 31 height 25
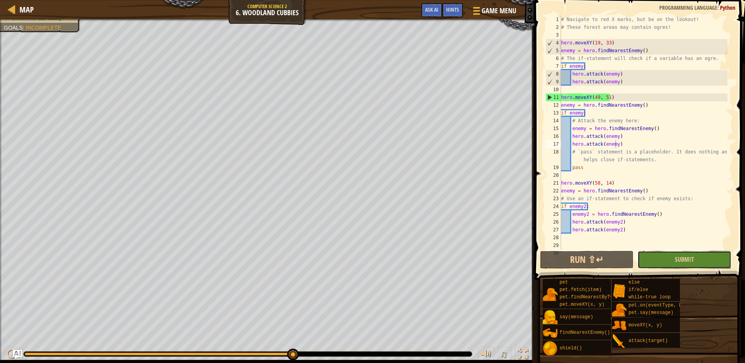
click at [708, 262] on button "Submit" at bounding box center [684, 260] width 94 height 18
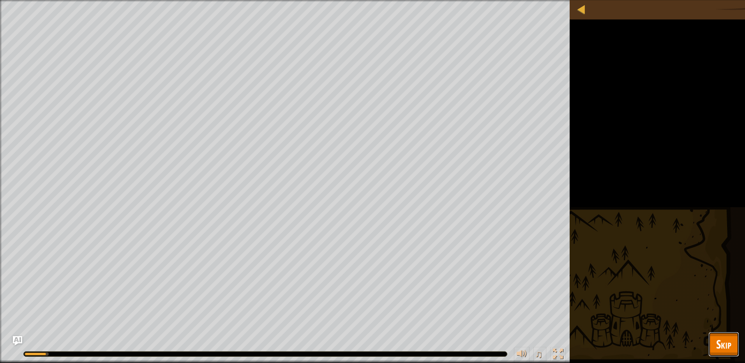
click at [738, 342] on button "Skip" at bounding box center [723, 344] width 31 height 25
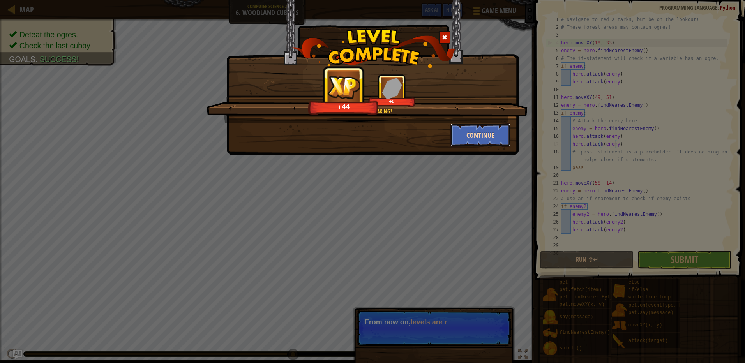
click at [487, 135] on button "Continue" at bounding box center [480, 135] width 60 height 23
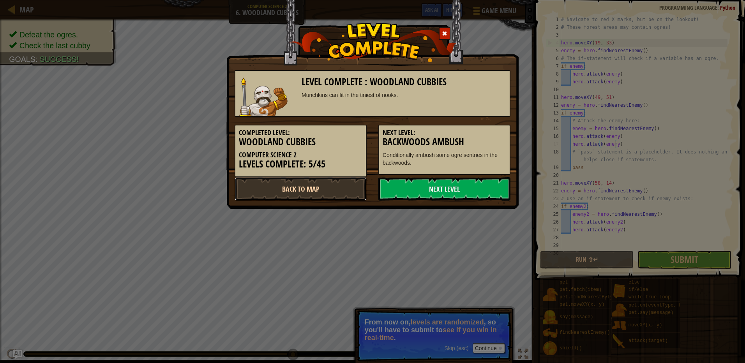
click at [278, 186] on link "Back to Map" at bounding box center [301, 188] width 132 height 23
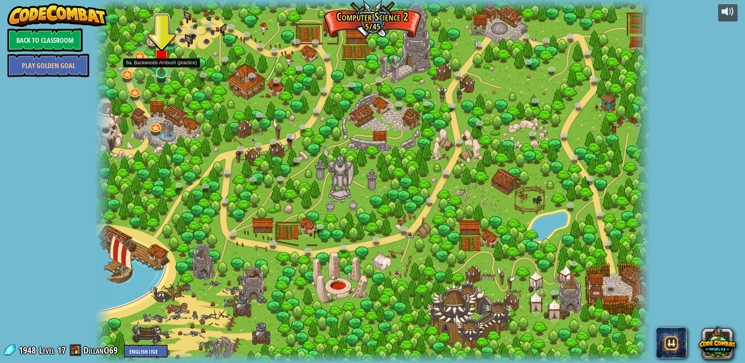
click at [160, 73] on img at bounding box center [161, 57] width 15 height 34
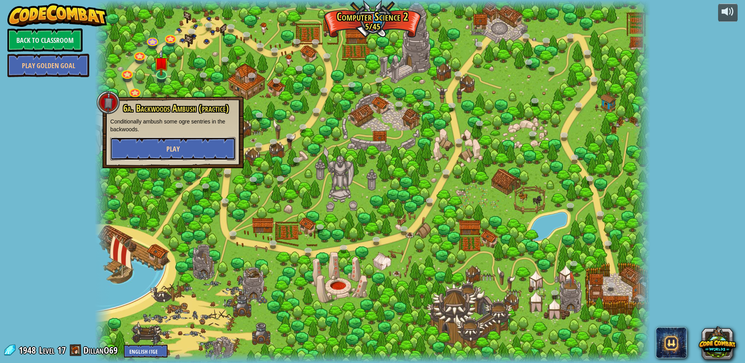
click at [185, 145] on button "Play" at bounding box center [172, 148] width 125 height 23
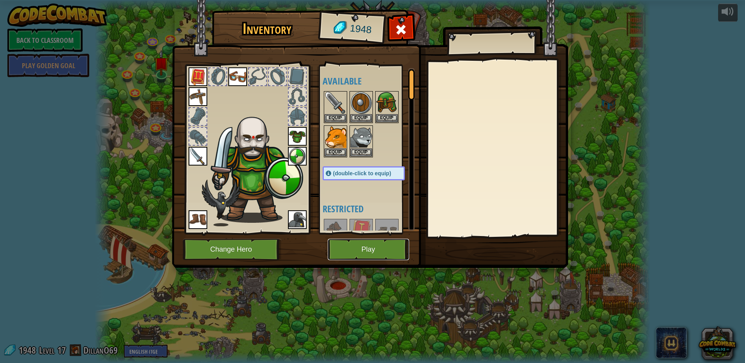
click at [386, 243] on button "Play" at bounding box center [368, 249] width 81 height 21
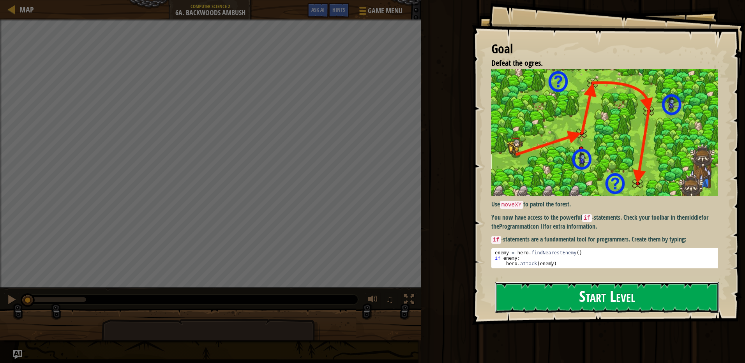
click at [566, 294] on button "Start Level" at bounding box center [607, 297] width 224 height 31
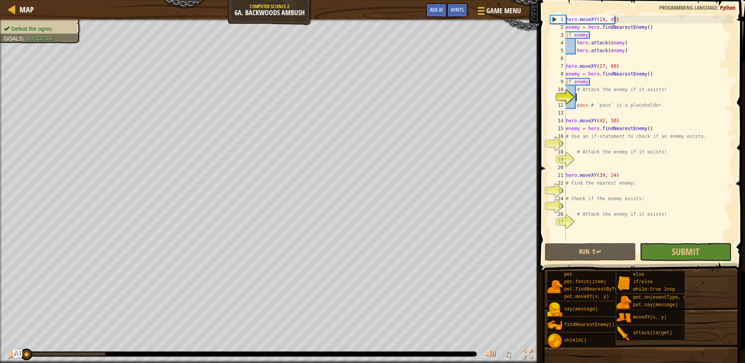
click at [592, 143] on div "hero . moveXY ( 24 , 42 ) enemy = hero . findNearestEnemy ( ) if enemy : hero .…" at bounding box center [648, 137] width 169 height 242
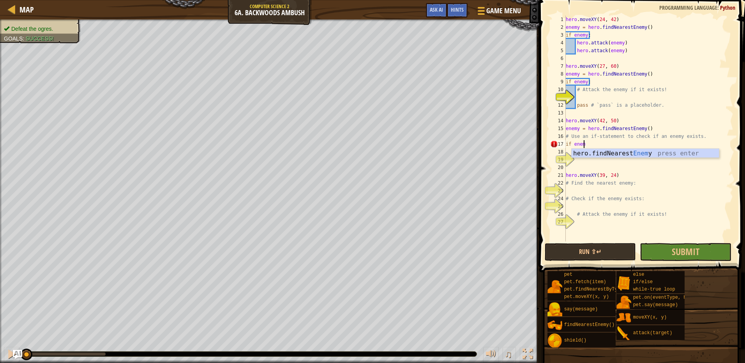
scroll to position [4, 1]
type textarea "if enemy:"
click at [582, 161] on div "hero . moveXY ( 24 , 42 ) enemy = hero . findNearestEnemy ( ) if enemy : hero .…" at bounding box center [648, 137] width 169 height 242
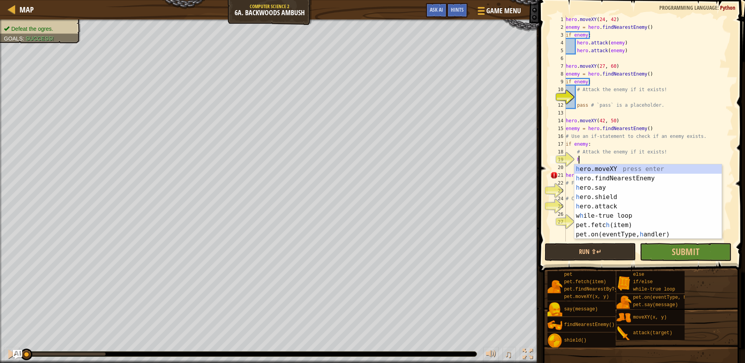
scroll to position [4, 1]
type textarea "her"
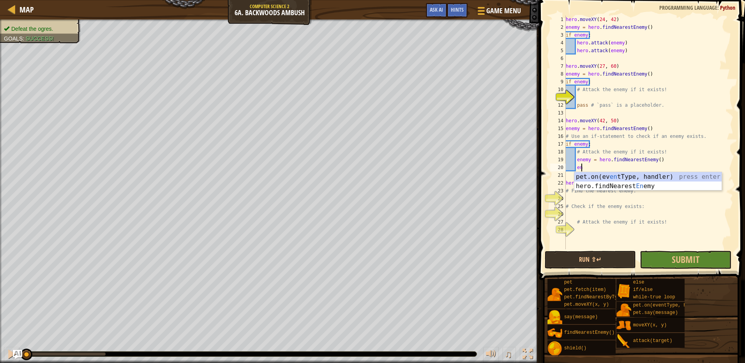
type textarea "e"
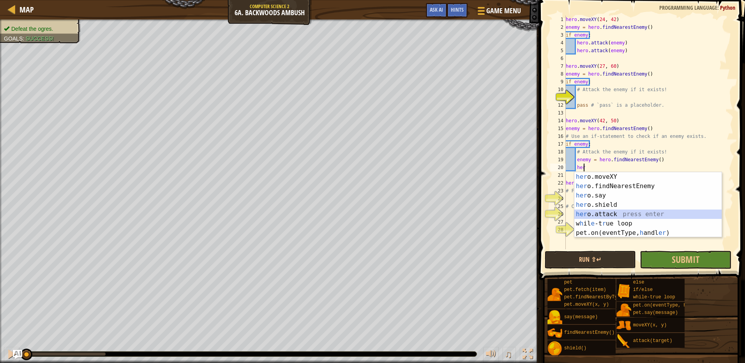
type textarea "hero.attack(enemy)"
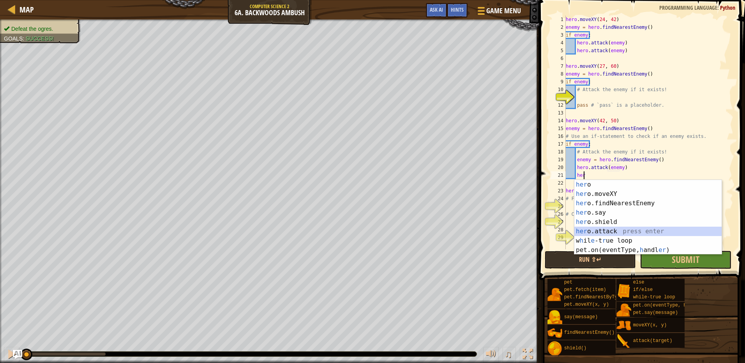
type textarea "hero.attack(enemy)"
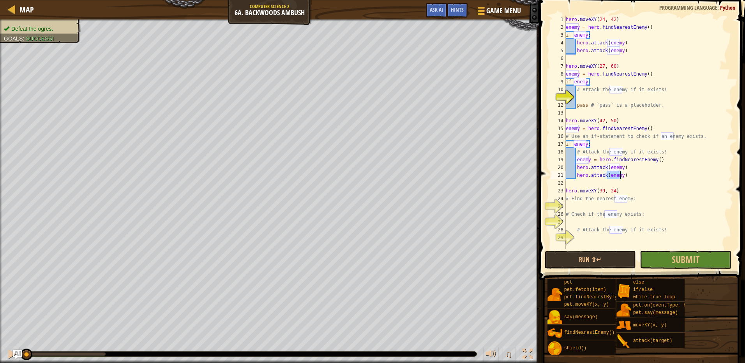
click at [577, 207] on div "hero . moveXY ( 24 , 42 ) enemy = hero . findNearestEnemy ( ) if enemy : hero .…" at bounding box center [648, 140] width 169 height 249
click at [577, 226] on div "hero . moveXY ( 24 , 42 ) enemy = hero . findNearestEnemy ( ) if enemy : hero .…" at bounding box center [648, 140] width 169 height 249
type textarea "# Attack the enemy if it exists!"
click at [577, 233] on div "hero . moveXY ( 24 , 42 ) enemy = hero . findNearestEnemy ( ) if enemy : hero .…" at bounding box center [648, 140] width 169 height 249
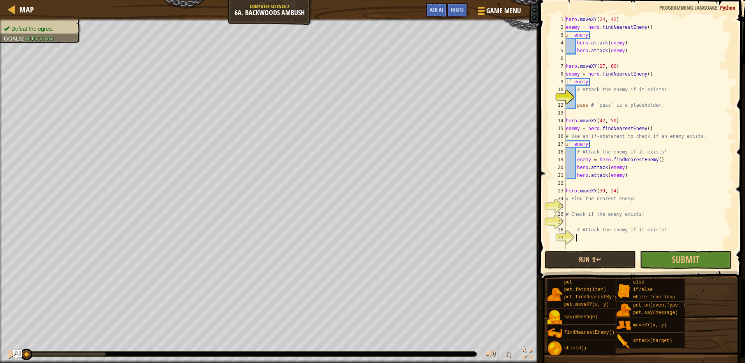
click at [597, 246] on div "hero . moveXY ( 24 , 42 ) enemy = hero . findNearestEnemy ( ) if enemy : hero .…" at bounding box center [648, 140] width 169 height 249
click at [584, 97] on div "hero . moveXY ( 24 , 42 ) enemy = hero . findNearestEnemy ( ) if enemy : hero .…" at bounding box center [648, 140] width 169 height 249
click at [586, 101] on div "hero . moveXY ( 24 , 42 ) enemy = hero . findNearestEnemy ( ) if enemy : hero .…" at bounding box center [648, 140] width 169 height 249
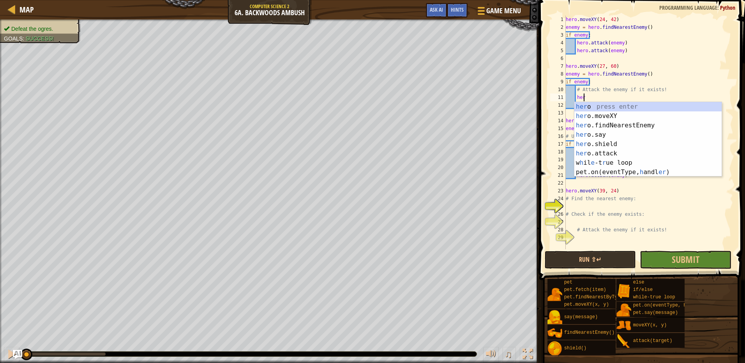
scroll to position [4, 1]
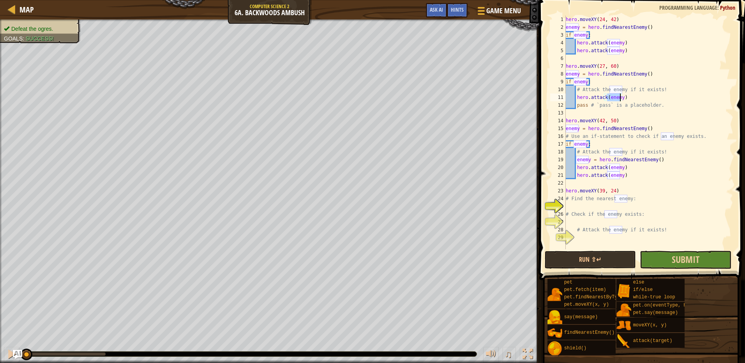
type textarea "hero.attack(enemy)"
click at [662, 265] on button "Submit" at bounding box center [686, 260] width 92 height 18
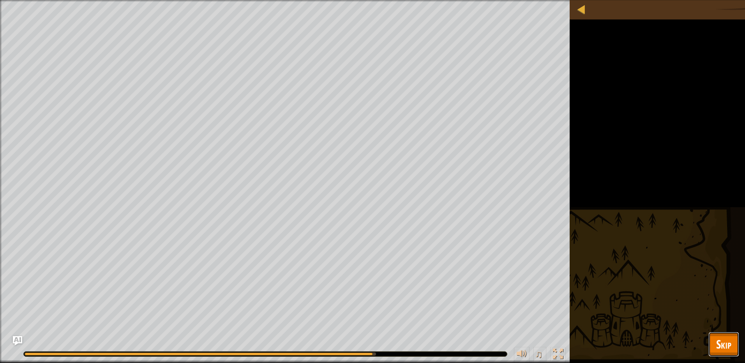
click at [736, 337] on button "Skip" at bounding box center [723, 344] width 31 height 25
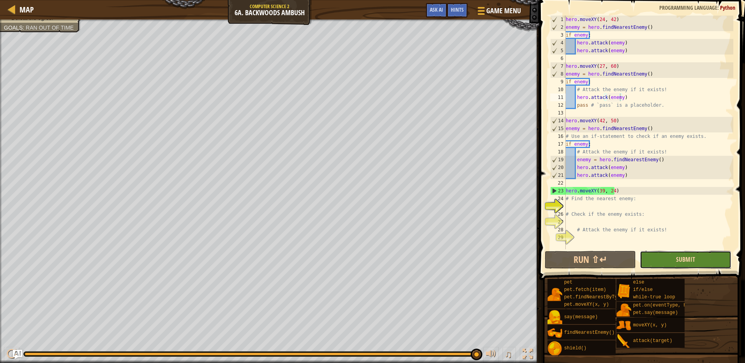
click at [688, 258] on span "Submit" at bounding box center [685, 259] width 19 height 9
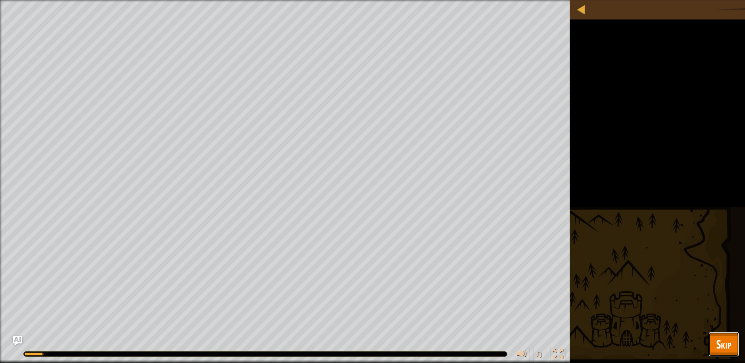
click at [725, 337] on span "Skip" at bounding box center [723, 344] width 15 height 16
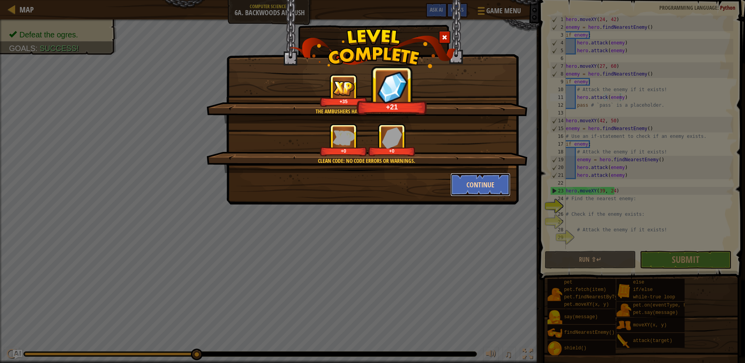
click at [468, 189] on button "Continue" at bounding box center [480, 184] width 60 height 23
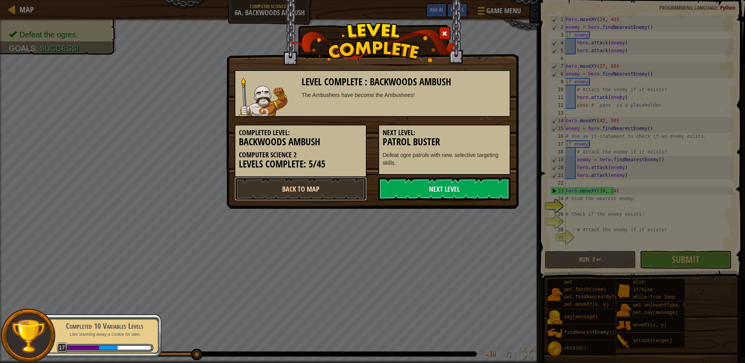
click at [298, 187] on link "Back to Map" at bounding box center [301, 188] width 132 height 23
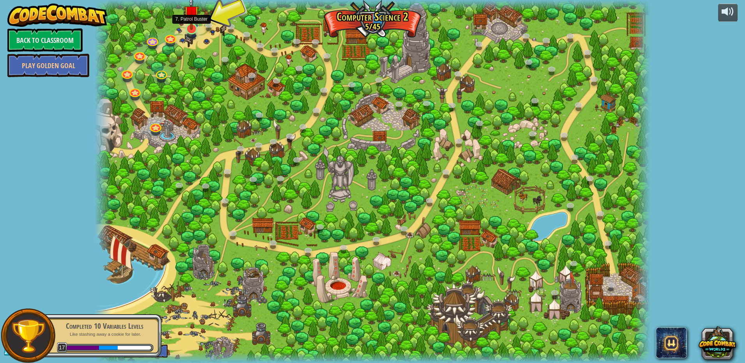
click at [188, 28] on img at bounding box center [191, 13] width 15 height 34
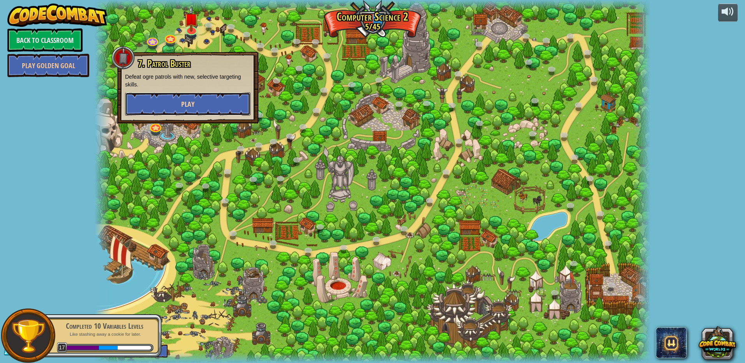
click at [192, 100] on span "Play" at bounding box center [187, 104] width 13 height 10
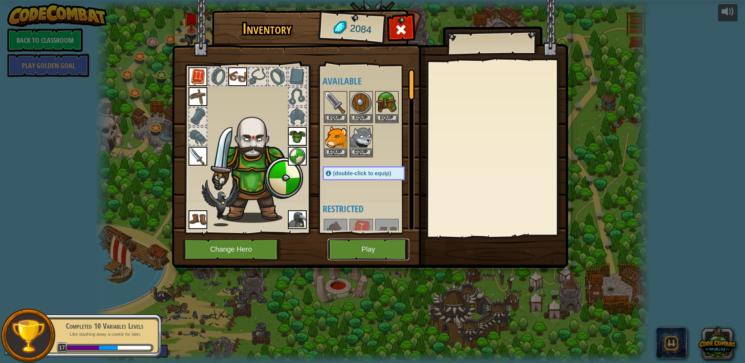
click at [346, 247] on button "Play" at bounding box center [368, 249] width 81 height 21
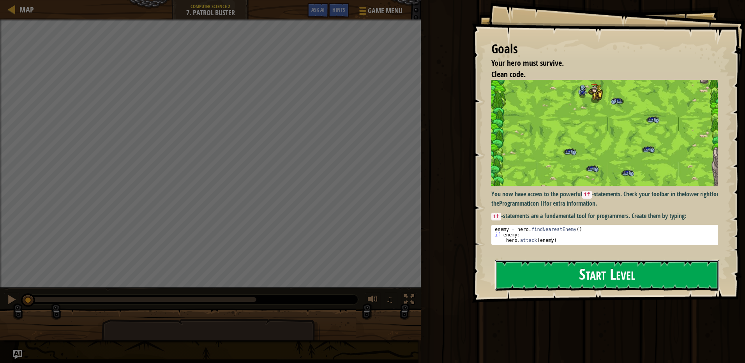
click at [535, 278] on button "Start Level" at bounding box center [607, 275] width 224 height 31
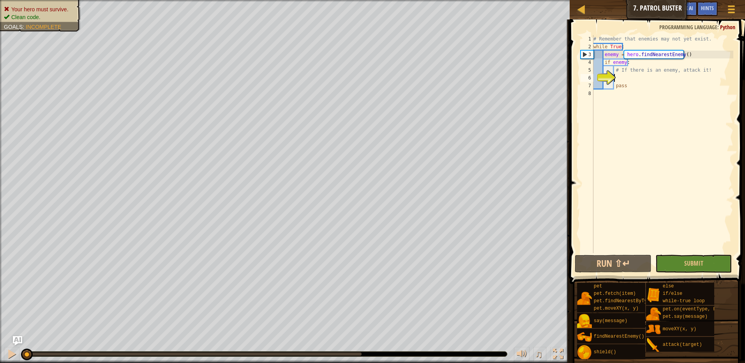
scroll to position [4, 2]
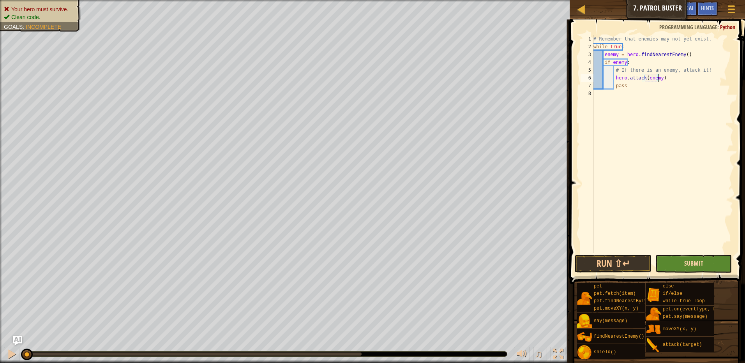
type textarea "hero.attack(enemy)"
click at [700, 265] on span "Submit" at bounding box center [693, 263] width 19 height 9
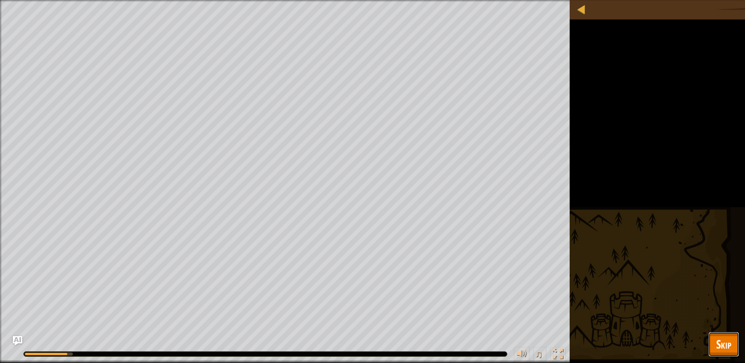
click at [717, 337] on span "Skip" at bounding box center [723, 344] width 15 height 16
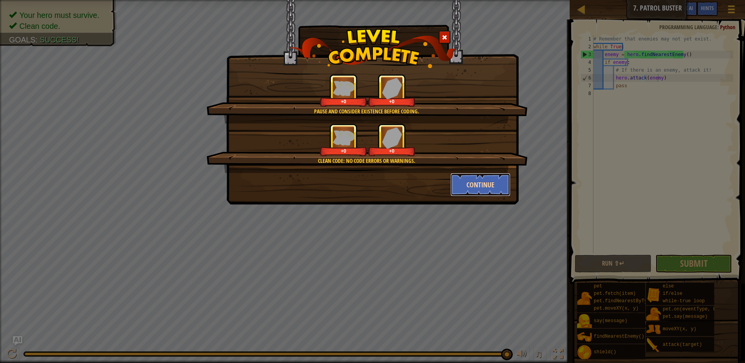
click at [470, 186] on button "Continue" at bounding box center [480, 184] width 60 height 23
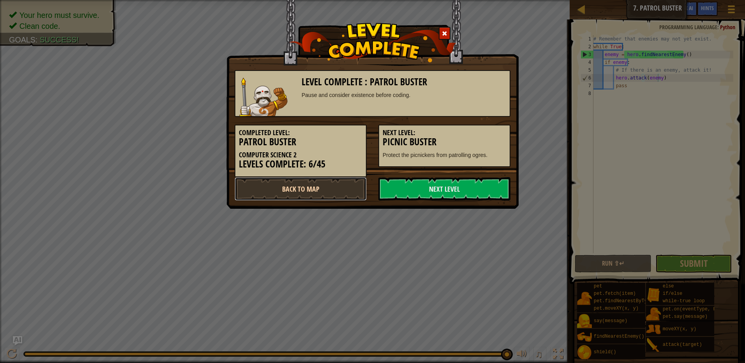
click at [344, 186] on link "Back to Map" at bounding box center [301, 188] width 132 height 23
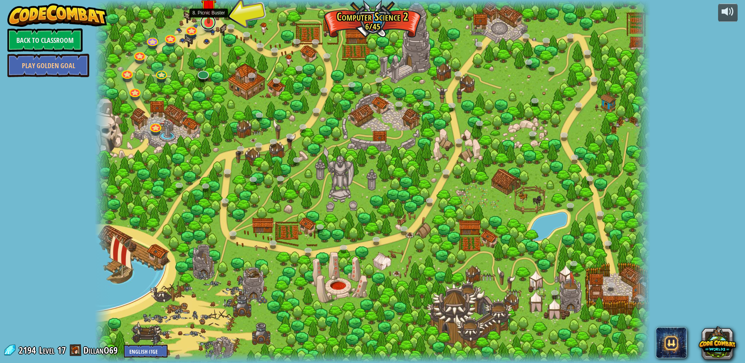
click at [206, 27] on link at bounding box center [208, 22] width 16 height 16
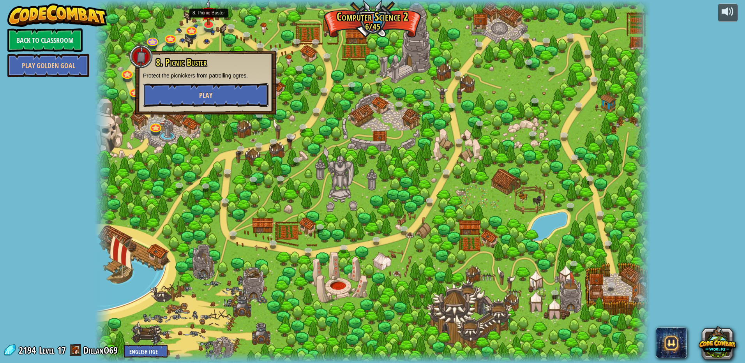
click at [217, 97] on button "Play" at bounding box center [205, 94] width 125 height 23
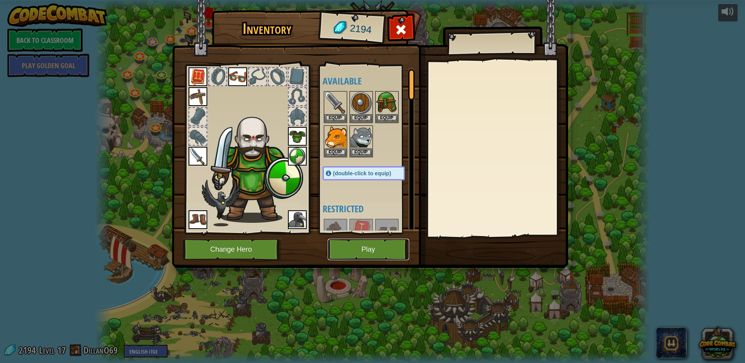
click at [372, 249] on button "Play" at bounding box center [368, 249] width 81 height 21
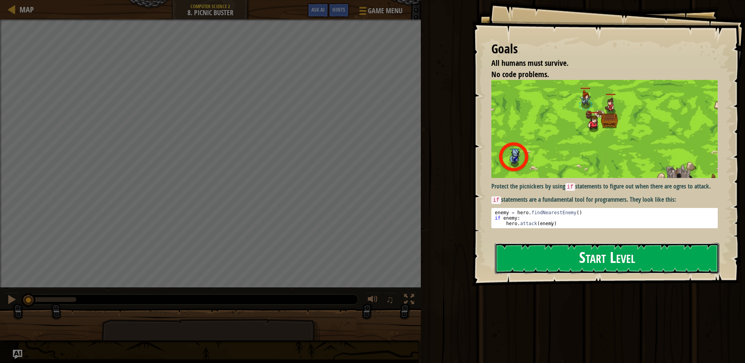
click at [553, 243] on button "Start Level" at bounding box center [607, 258] width 224 height 31
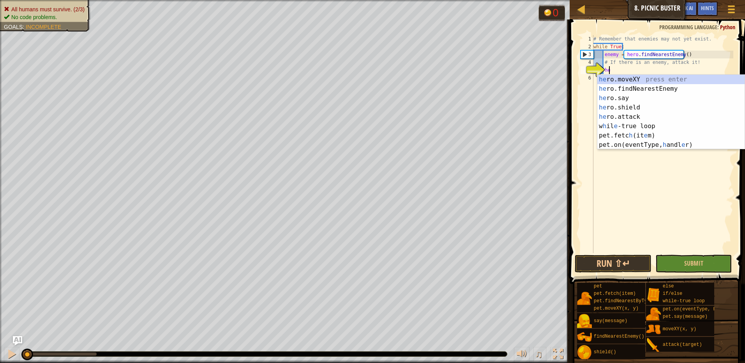
scroll to position [4, 1]
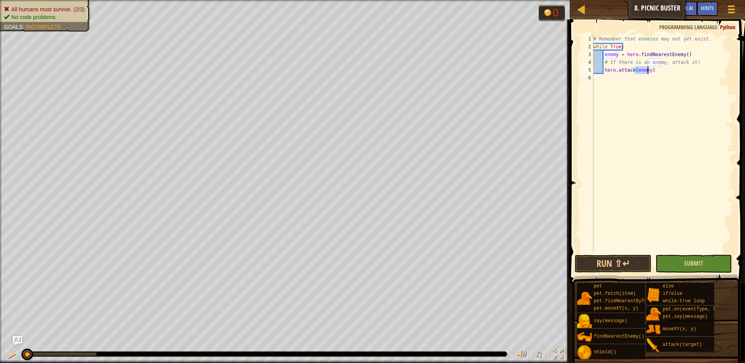
type textarea "hero.attack(enemy)"
click at [671, 268] on button "Submit" at bounding box center [693, 264] width 77 height 18
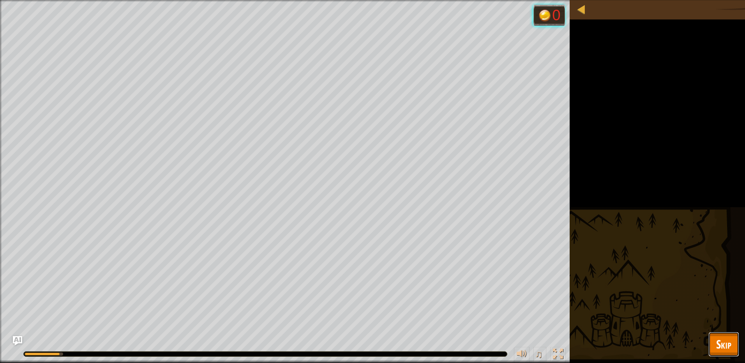
click at [723, 344] on span "Skip" at bounding box center [723, 344] width 15 height 16
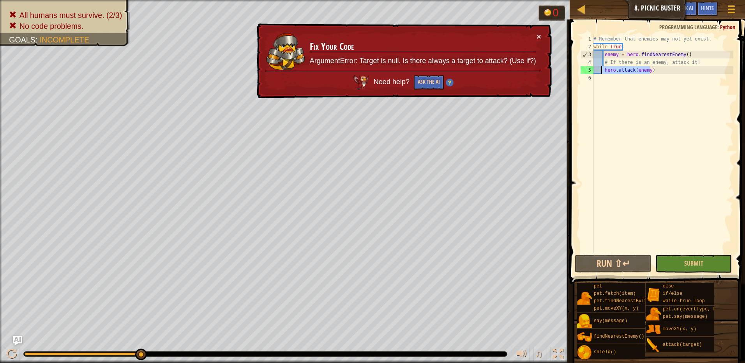
drag, startPoint x: 652, startPoint y: 69, endPoint x: 600, endPoint y: 71, distance: 51.9
click at [600, 71] on div "# Remember that enemies may not yet exist. while True : enemy = hero . findNear…" at bounding box center [662, 152] width 141 height 234
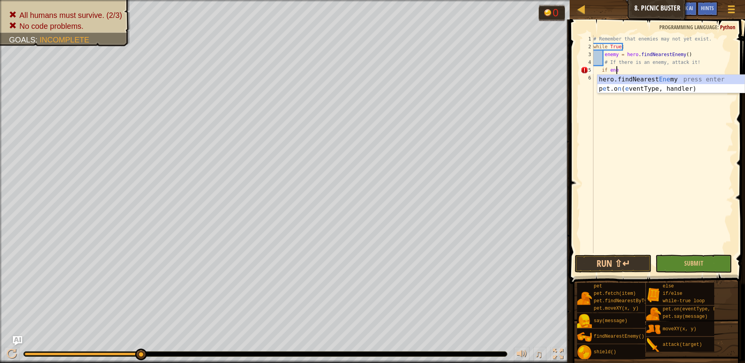
scroll to position [4, 2]
type textarea "if enemy:"
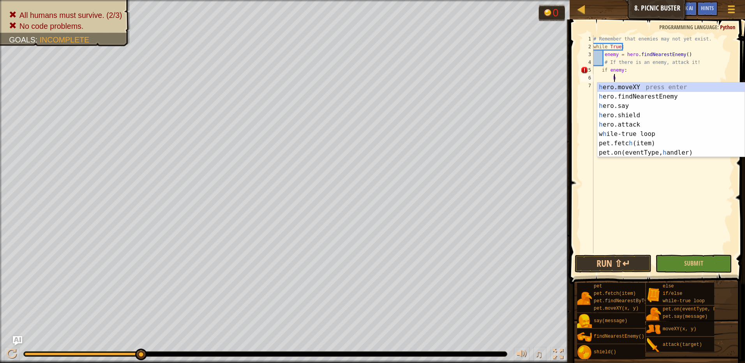
scroll to position [4, 2]
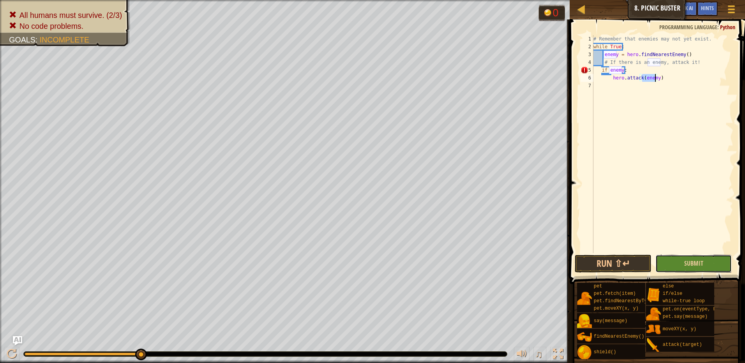
click at [690, 259] on button "Submit" at bounding box center [693, 264] width 77 height 18
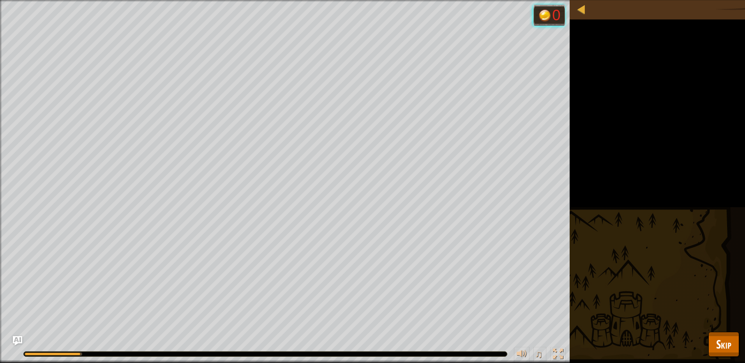
click at [739, 353] on div "All humans must survive. (2/3) No code problems. Goals : Running... 0 ♫ Okar 19…" at bounding box center [372, 181] width 745 height 363
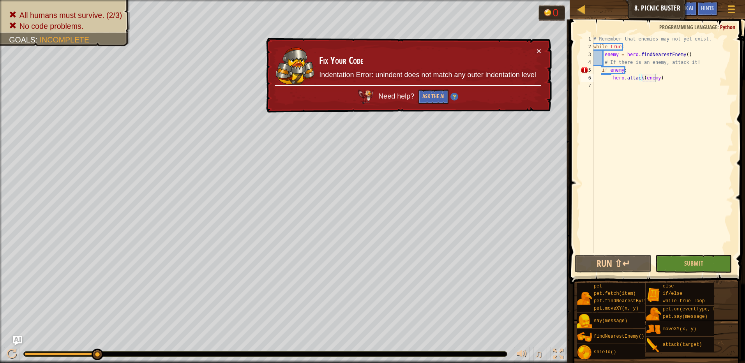
type textarea "if enemy:"
drag, startPoint x: 626, startPoint y: 71, endPoint x: 595, endPoint y: 72, distance: 31.2
click at [595, 72] on div "# Remember that enemies may not yet exist. while True : enemy = hero . findNear…" at bounding box center [662, 152] width 141 height 234
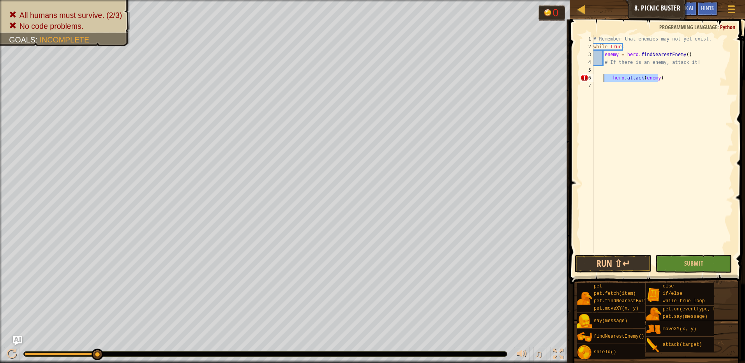
drag, startPoint x: 657, startPoint y: 78, endPoint x: 603, endPoint y: 78, distance: 53.4
click at [603, 78] on div "# Remember that enemies may not yet exist. while True : enemy = hero . findNear…" at bounding box center [662, 152] width 141 height 234
type textarea "hero.attack(enemy)"
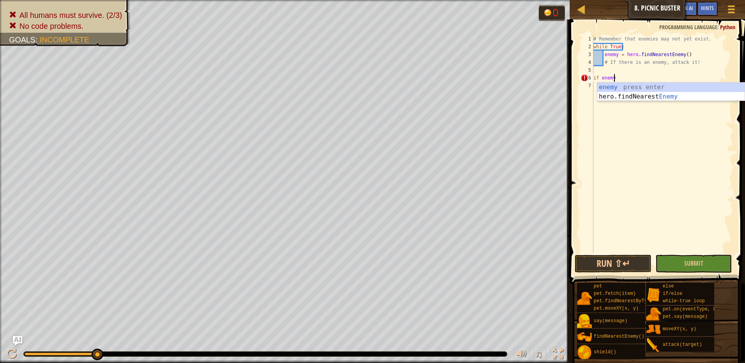
type textarea "if enemy:"
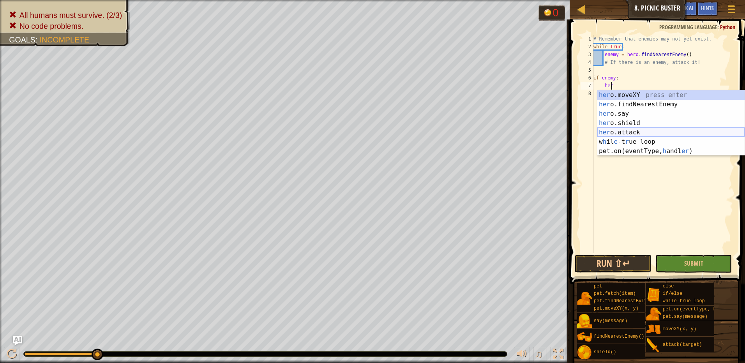
click at [628, 133] on div "her o.moveXY press enter her o.findNearestEnemy press enter her o.say press ent…" at bounding box center [670, 132] width 147 height 84
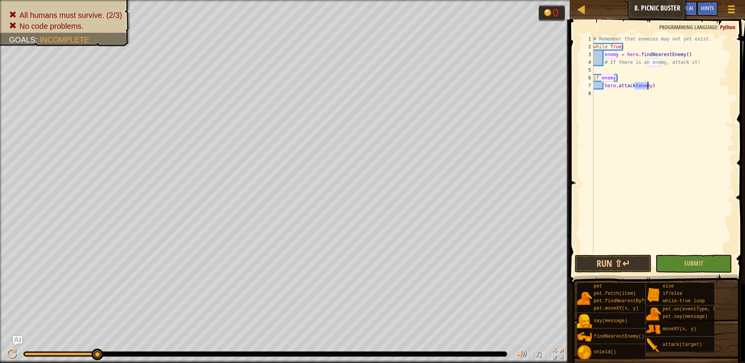
click at [659, 86] on div "# Remember that enemies may not yet exist. while True : enemy = hero . findNear…" at bounding box center [662, 152] width 141 height 234
click at [686, 259] on span "Submit" at bounding box center [693, 263] width 19 height 9
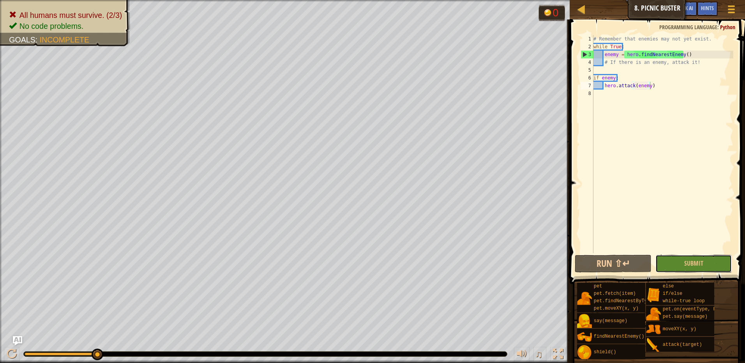
click at [688, 268] on button "Submit" at bounding box center [693, 264] width 77 height 18
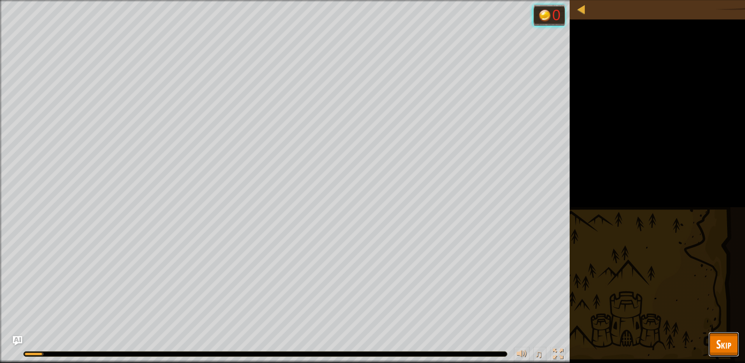
click at [718, 345] on span "Skip" at bounding box center [723, 344] width 15 height 16
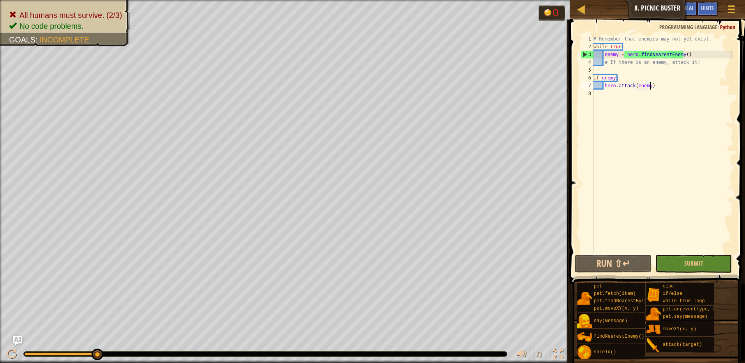
click at [638, 46] on div "# Remember that enemies may not yet exist. while True : enemy = hero . findNear…" at bounding box center [662, 152] width 141 height 234
click at [709, 37] on div "# Remember that enemies may not yet exist. while True : enemy = hero . findNear…" at bounding box center [662, 152] width 141 height 234
type textarea "# Remember that enemies may not yet exist."
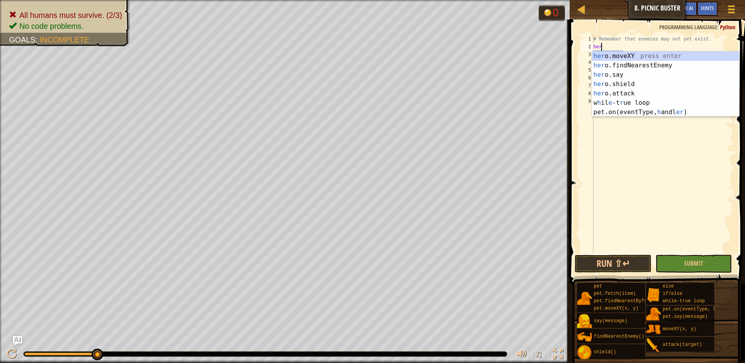
scroll to position [4, 0]
click at [696, 56] on div "her o.moveXY press enter her o.findNearestEnemy press enter her o.say press ent…" at bounding box center [665, 93] width 147 height 84
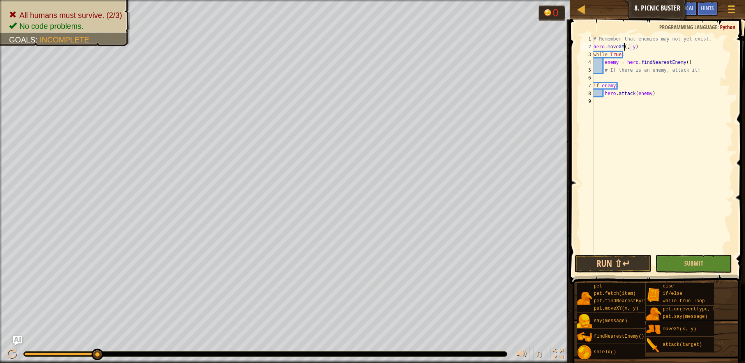
scroll to position [4, 3]
click at [637, 45] on div "# Remember that enemies may not yet exist. hero . moveXY ( 36 , y ) while True …" at bounding box center [662, 152] width 141 height 234
click at [708, 254] on div "hero.moveXY(36, 40) 1 2 3 4 5 6 7 8 9 # Remember that enemies may not yet exist…" at bounding box center [656, 167] width 178 height 288
click at [704, 263] on button "Submit" at bounding box center [693, 264] width 77 height 18
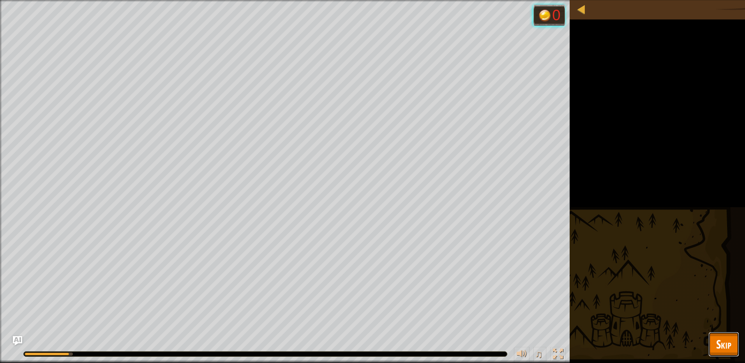
click at [729, 342] on span "Skip" at bounding box center [723, 344] width 15 height 16
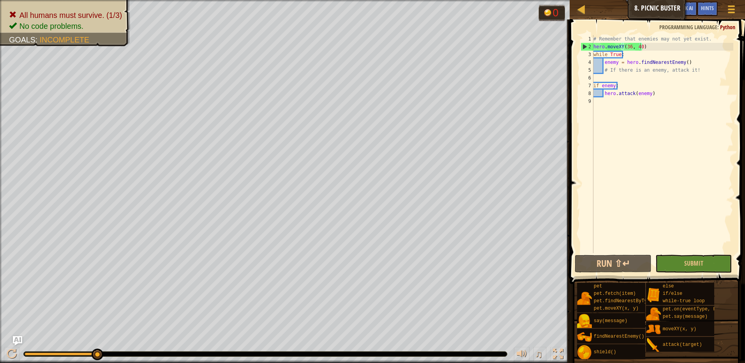
click at [640, 45] on div "# Remember that enemies may not yet exist. hero . moveXY ( 36 , 40 ) while True…" at bounding box center [662, 152] width 141 height 234
click at [708, 268] on button "Submit" at bounding box center [693, 264] width 77 height 18
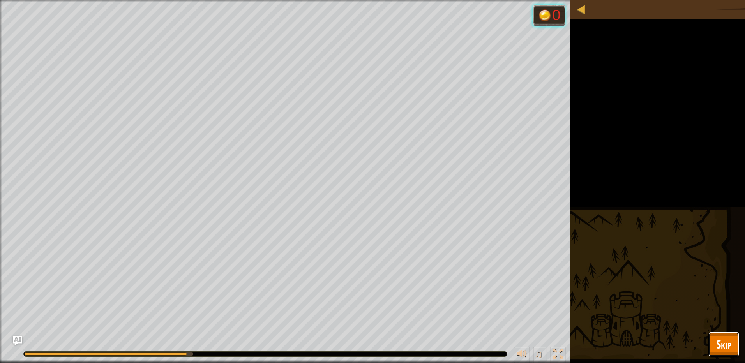
click at [725, 337] on span "Skip" at bounding box center [723, 344] width 15 height 16
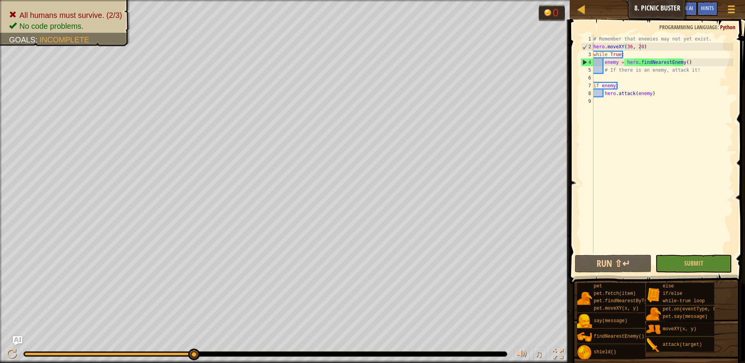
type textarea "hero.attack(enemy)"
click at [649, 94] on div "# Remember that enemies may not yet exist. hero . moveXY ( 36 , 20 ) while True…" at bounding box center [662, 152] width 141 height 234
click at [616, 77] on div "# Remember that enemies may not yet exist. hero . moveXY ( 36 , 20 ) while True…" at bounding box center [662, 152] width 141 height 234
drag, startPoint x: 679, startPoint y: 55, endPoint x: 683, endPoint y: 62, distance: 7.8
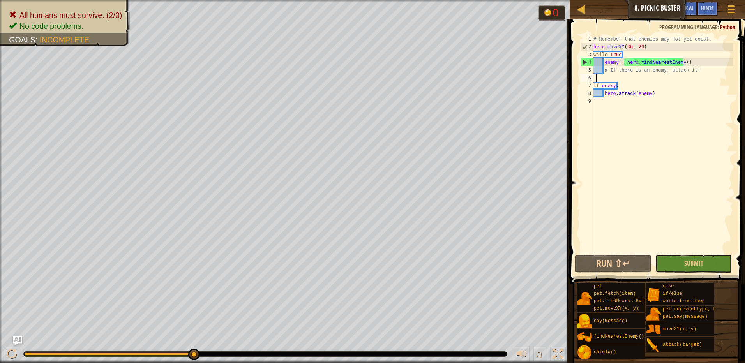
click at [679, 56] on div "# Remember that enemies may not yet exist. hero . moveXY ( 36 , 20 ) while True…" at bounding box center [662, 152] width 141 height 234
click at [697, 72] on div "# Remember that enemies may not yet exist. hero . moveXY ( 36 , 20 ) while True…" at bounding box center [662, 152] width 141 height 234
type textarea "# If there is an enemy, attack it!"
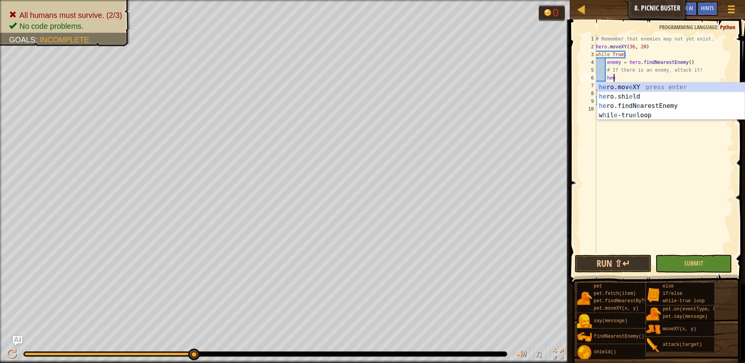
scroll to position [4, 1]
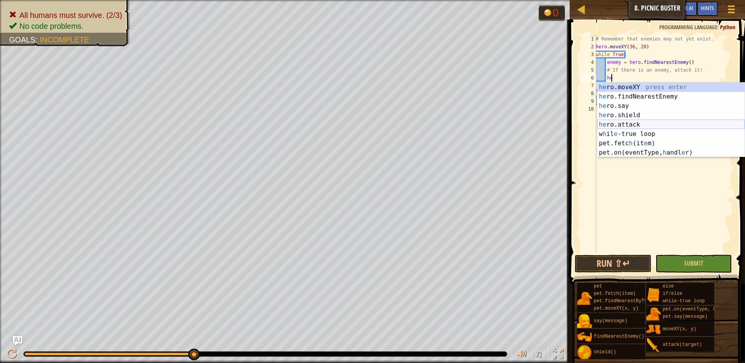
click at [679, 124] on div "he ro.moveXY press enter he ro.findNearestEnemy press enter he ro.say press ent…" at bounding box center [670, 130] width 147 height 94
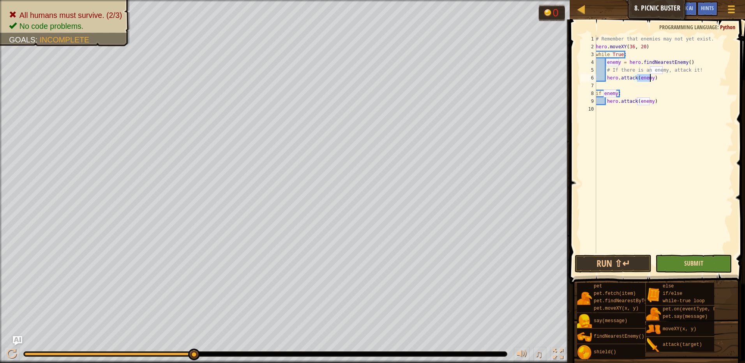
type textarea "hero.attack(enemy)"
click at [693, 263] on span "Submit" at bounding box center [693, 263] width 19 height 9
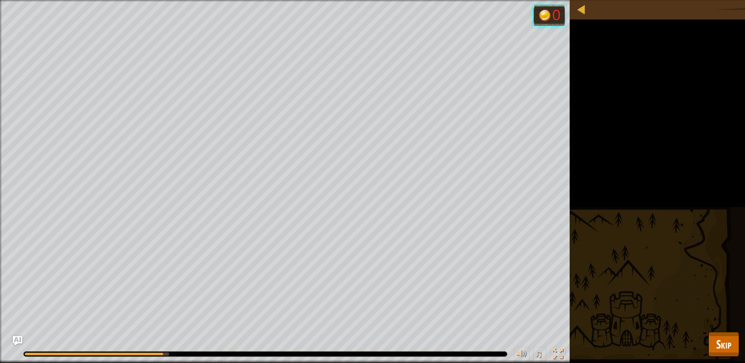
click at [700, 333] on div "All humans must survive. (2/3) No code problems. Goals : Running... 0 ♫ Ragtime…" at bounding box center [372, 181] width 745 height 363
click at [721, 340] on span "Skip" at bounding box center [723, 344] width 15 height 16
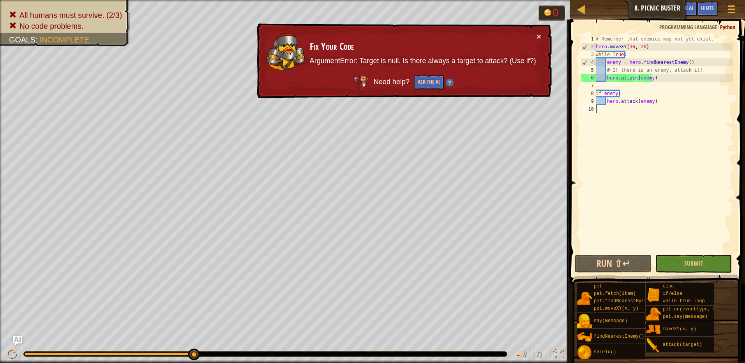
scroll to position [4, 0]
drag, startPoint x: 649, startPoint y: 110, endPoint x: 593, endPoint y: 94, distance: 58.1
click at [593, 94] on div "1 2 3 4 5 6 7 8 9 10 # Remember that enemies may not yet exist. hero . moveXY (…" at bounding box center [656, 144] width 154 height 218
type textarea "if enemy: hero.attack(enemy)"
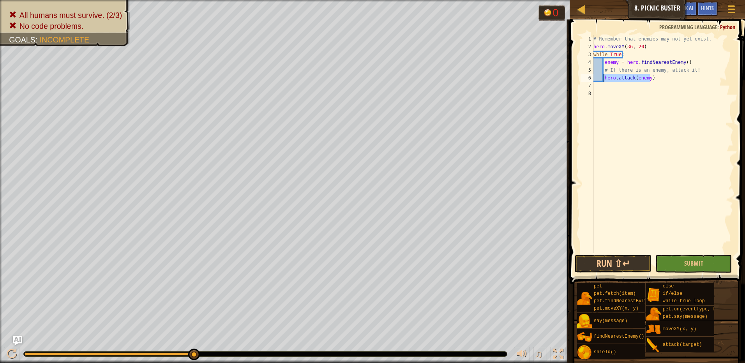
drag, startPoint x: 649, startPoint y: 77, endPoint x: 603, endPoint y: 78, distance: 46.8
click at [603, 78] on div "# Remember that enemies may not yet exist. hero . moveXY ( 36 , 20 ) while True…" at bounding box center [662, 152] width 141 height 234
type textarea "hero.attack(enemy)"
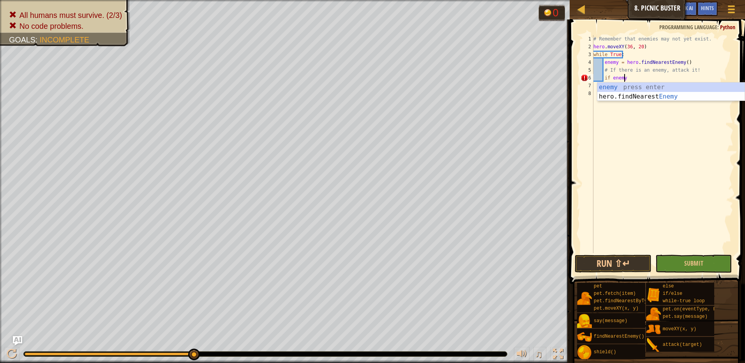
scroll to position [4, 2]
type textarea "if enemy:"
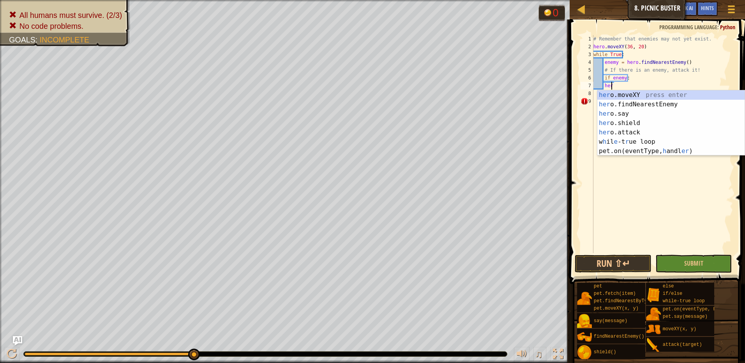
scroll to position [4, 1]
click at [651, 130] on div "her o.moveXY press enter her o.findNearestEnemy press enter her o.say press ent…" at bounding box center [670, 132] width 147 height 84
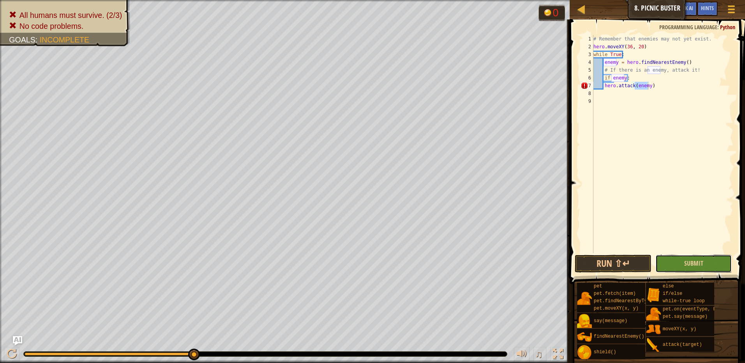
click at [672, 257] on button "Submit" at bounding box center [693, 264] width 77 height 18
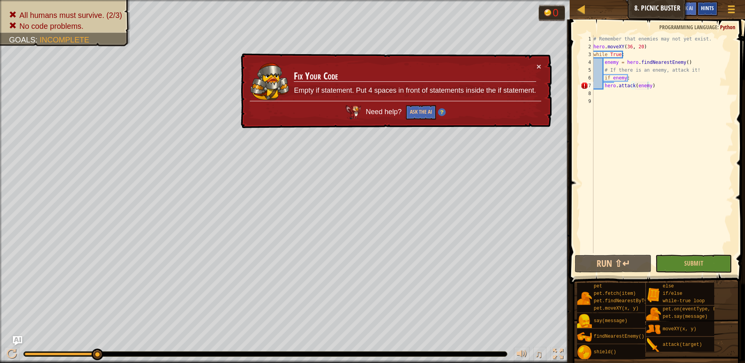
click at [711, 6] on span "Hints" at bounding box center [707, 7] width 13 height 7
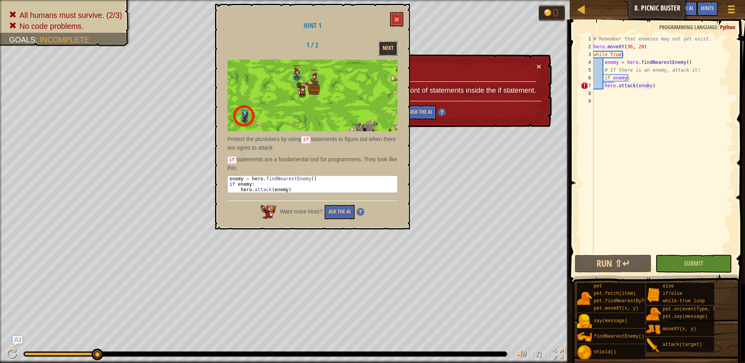
click at [389, 51] on button "Next" at bounding box center [388, 48] width 19 height 14
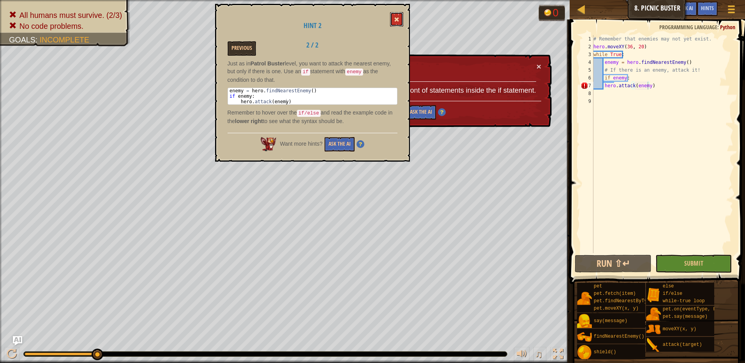
click at [399, 19] on button at bounding box center [396, 19] width 13 height 14
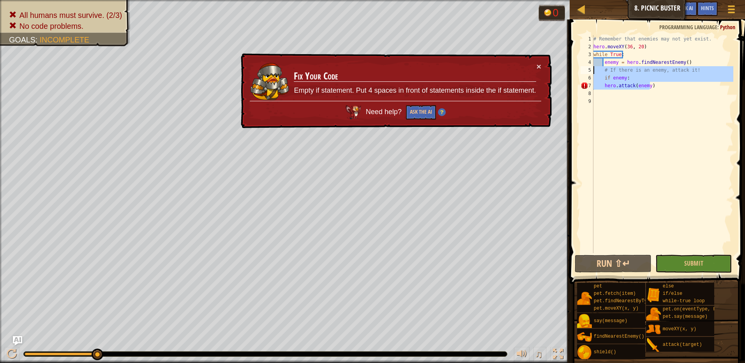
drag, startPoint x: 655, startPoint y: 88, endPoint x: 584, endPoint y: 75, distance: 71.3
click at [584, 74] on div "hero.attack(enemy) 1 2 3 4 5 6 7 8 9 # Remember that enemies may not yet exist.…" at bounding box center [656, 144] width 154 height 218
type textarea "if enemy: hero.attack(enemy)"
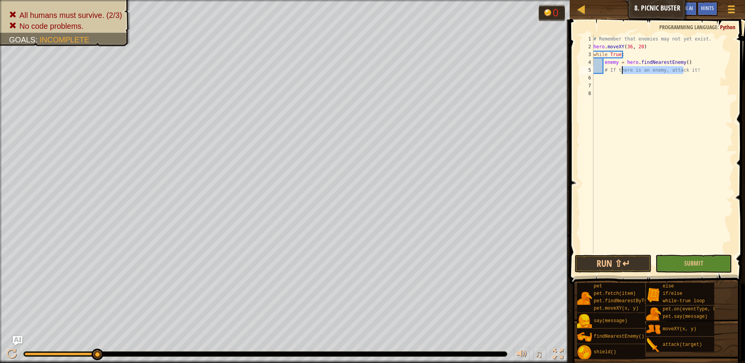
drag, startPoint x: 684, startPoint y: 71, endPoint x: 621, endPoint y: 72, distance: 62.7
click at [621, 72] on div "# Remember that enemies may not yet exist. hero . moveXY ( 36 , 20 ) while True…" at bounding box center [662, 152] width 141 height 234
type textarea "# If there is an enemy, attack it!"
click at [683, 71] on div "# Remember that enemies may not yet exist. hero . moveXY ( 36 , 20 ) while True…" at bounding box center [662, 144] width 141 height 218
drag, startPoint x: 695, startPoint y: 70, endPoint x: 603, endPoint y: 71, distance: 91.9
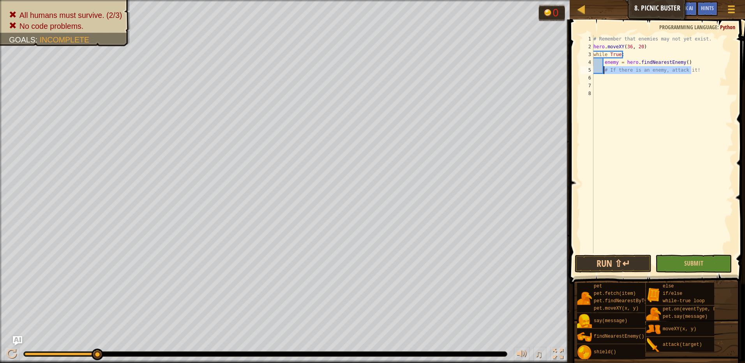
click at [603, 71] on div "# Remember that enemies may not yet exist. hero . moveXY ( 36 , 20 ) while True…" at bounding box center [662, 152] width 141 height 234
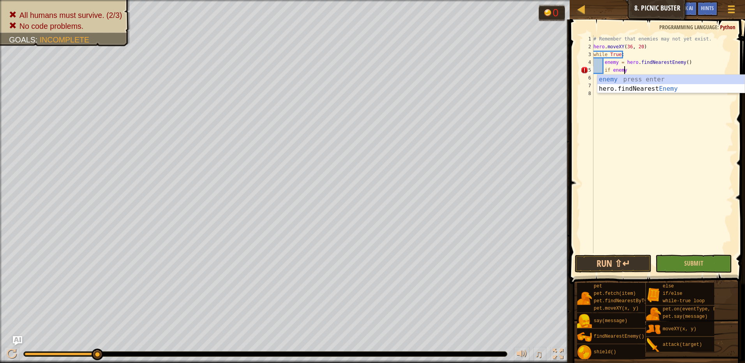
scroll to position [4, 2]
type textarea "if enemy:"
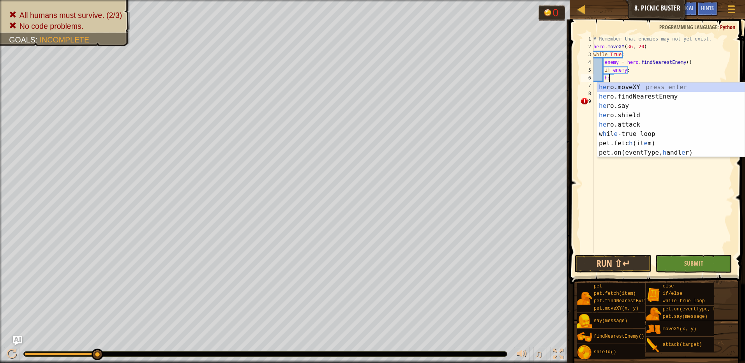
scroll to position [4, 1]
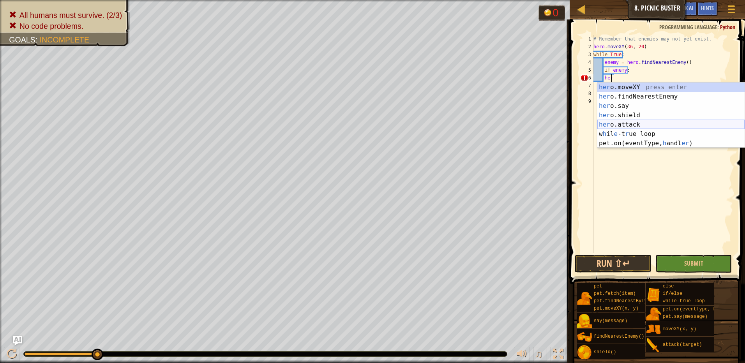
click at [652, 124] on div "her o.moveXY press enter her o.findNearestEnemy press enter her o.say press ent…" at bounding box center [670, 125] width 147 height 84
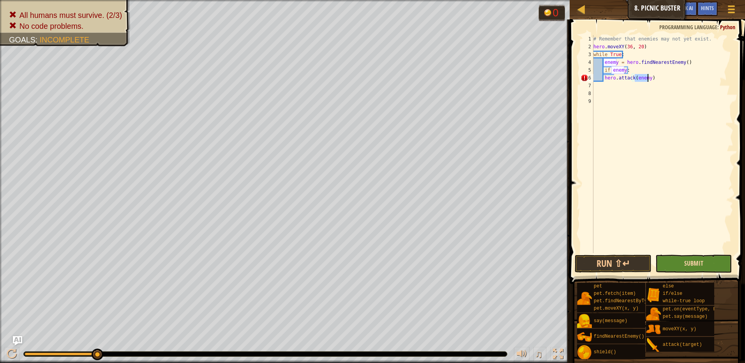
type textarea "hero.attack(enemy)"
click at [691, 266] on span "Submit" at bounding box center [693, 263] width 19 height 9
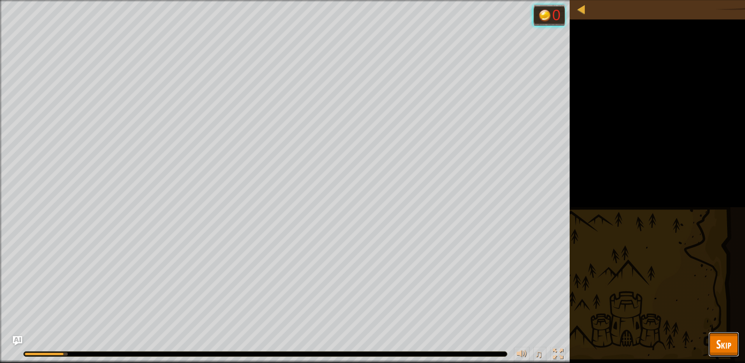
click at [728, 348] on span "Skip" at bounding box center [723, 344] width 15 height 16
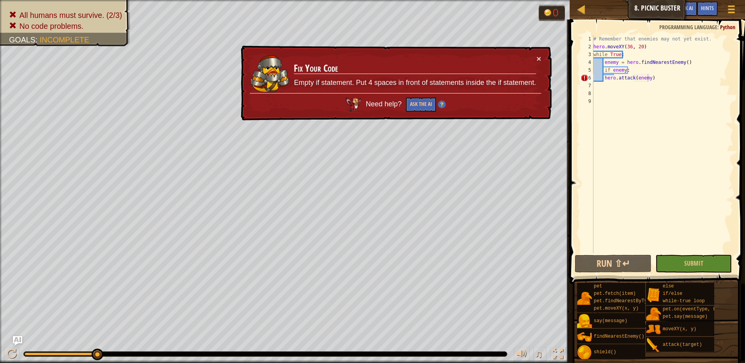
scroll to position [4, 0]
drag, startPoint x: 607, startPoint y: 83, endPoint x: 596, endPoint y: 81, distance: 11.5
click at [596, 81] on div "# Remember that enemies may not yet exist. hero . moveXY ( 36 , 20 ) while True…" at bounding box center [662, 152] width 141 height 234
type textarea "hero.attack(enemy)"
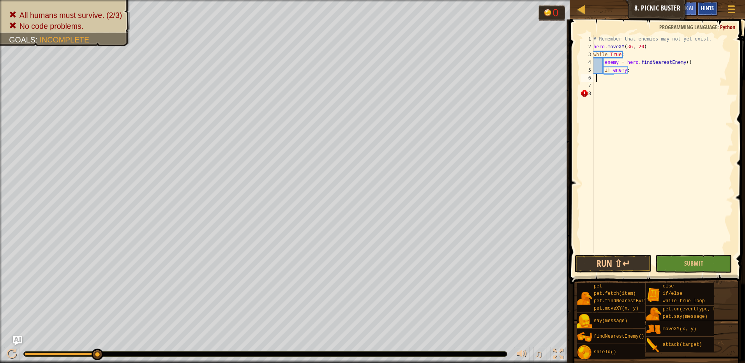
click at [702, 15] on div "Hints" at bounding box center [707, 9] width 21 height 14
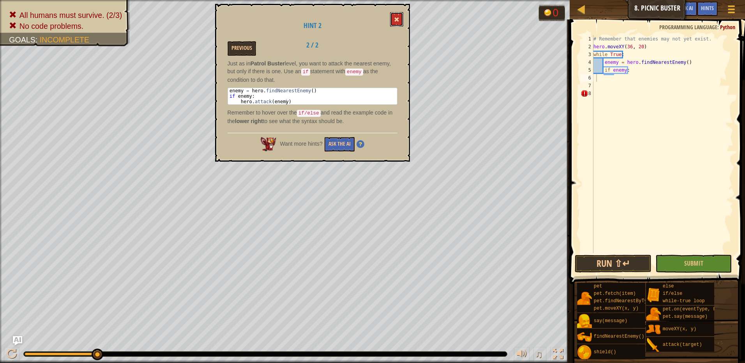
click at [395, 21] on span at bounding box center [396, 19] width 5 height 5
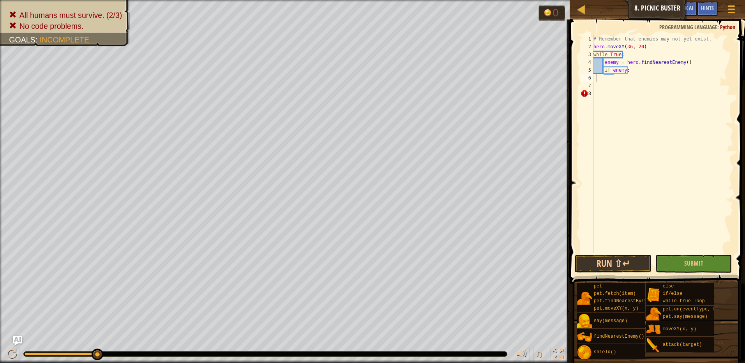
type textarea "if enemy:"
drag, startPoint x: 628, startPoint y: 72, endPoint x: 602, endPoint y: 72, distance: 26.1
click at [602, 72] on div "# Remember that enemies may not yet exist. hero . moveXY ( 36 , 20 ) while True…" at bounding box center [662, 152] width 141 height 234
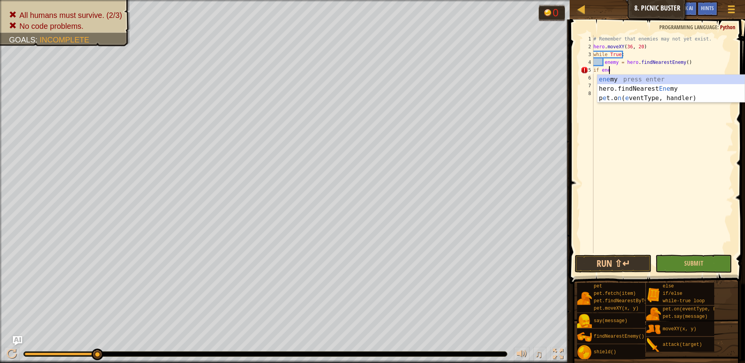
scroll to position [4, 1]
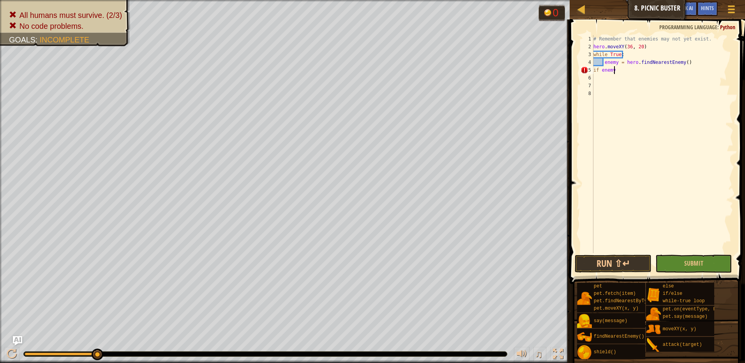
type textarea "if enemy:"
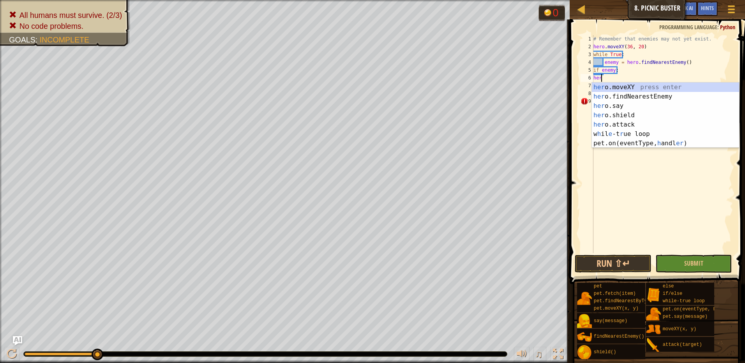
scroll to position [4, 0]
click at [643, 126] on div "her o.moveXY press enter her o.findNearestEnemy press enter her o.say press ent…" at bounding box center [665, 125] width 147 height 84
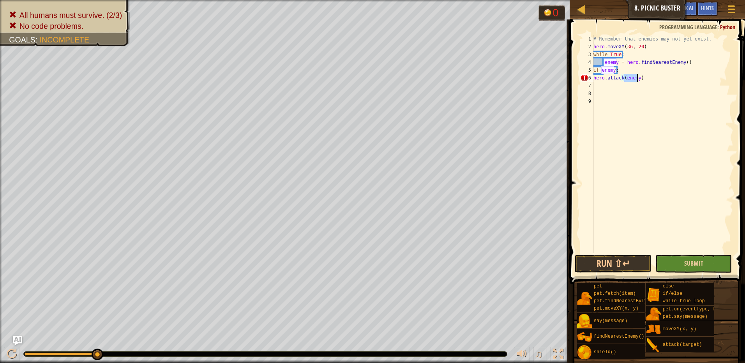
type textarea "hero.attack(enemy)"
click at [673, 265] on button "Submit" at bounding box center [693, 264] width 77 height 18
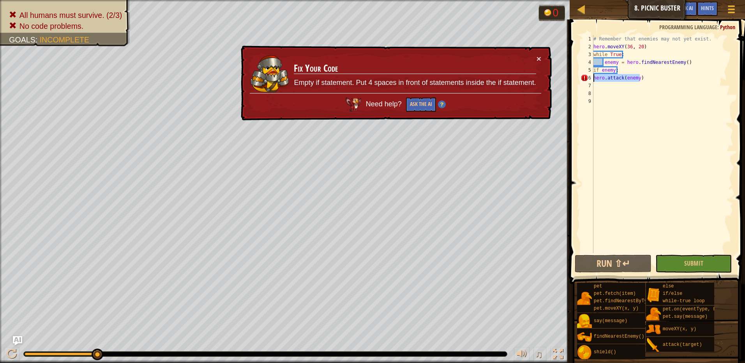
drag, startPoint x: 644, startPoint y: 77, endPoint x: 584, endPoint y: 78, distance: 60.0
click at [584, 78] on div "hero.attack(enemy) 1 2 3 4 5 6 7 8 9 # Remember that enemies may not yet exist.…" at bounding box center [656, 144] width 154 height 218
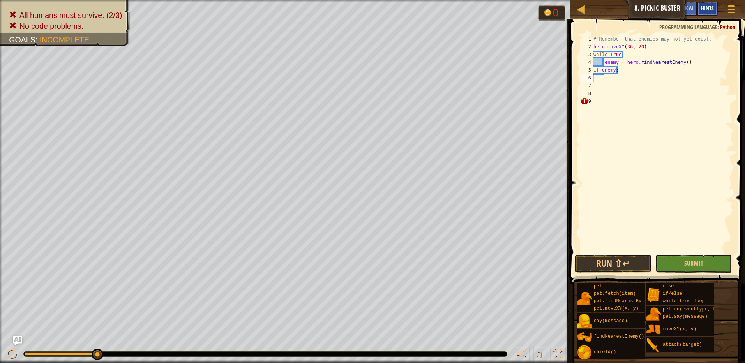
click at [709, 2] on div "Hints" at bounding box center [707, 9] width 21 height 14
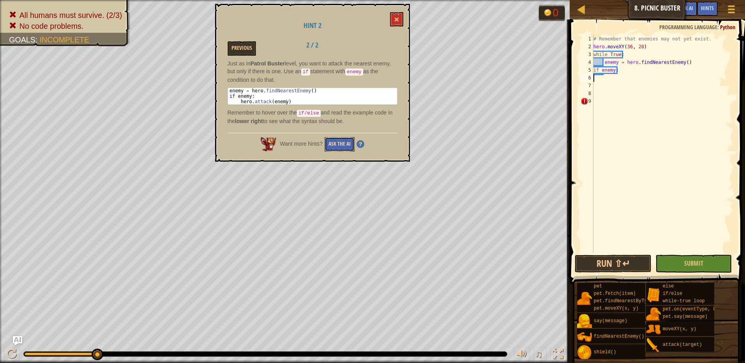
click at [335, 146] on button "Ask the AI" at bounding box center [340, 144] width 30 height 14
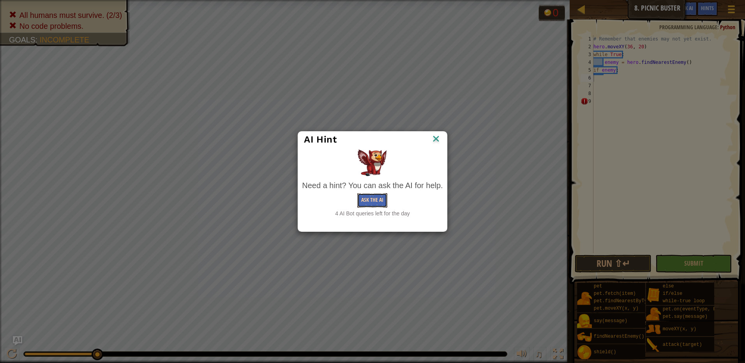
click at [362, 200] on button "Ask the AI" at bounding box center [372, 200] width 30 height 14
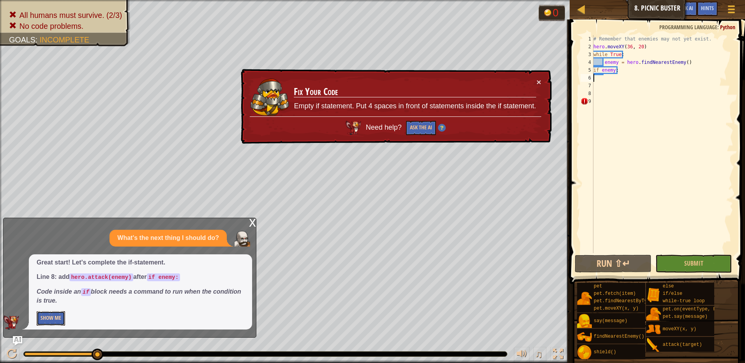
click at [49, 315] on button "Show Me" at bounding box center [51, 318] width 28 height 14
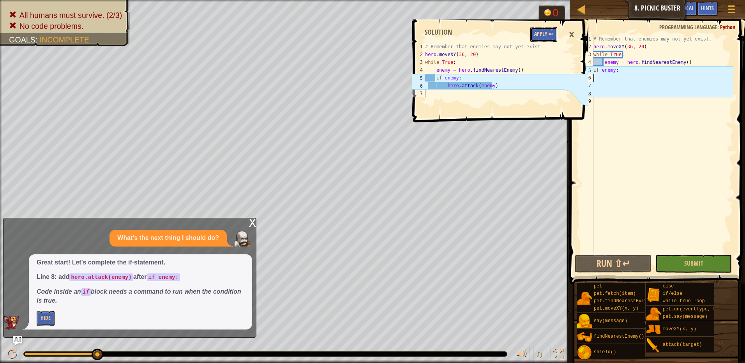
click at [546, 30] on button "Apply =>" at bounding box center [543, 34] width 27 height 14
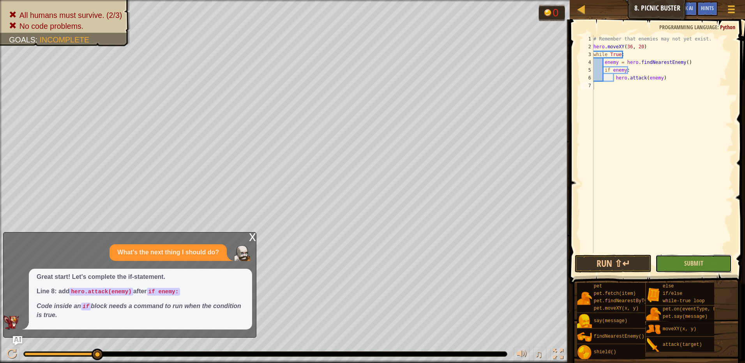
click at [701, 268] on button "Submit" at bounding box center [693, 264] width 77 height 18
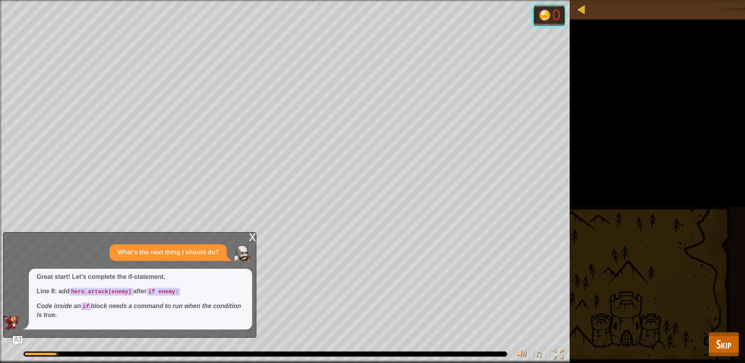
click at [253, 237] on div "x" at bounding box center [252, 237] width 7 height 8
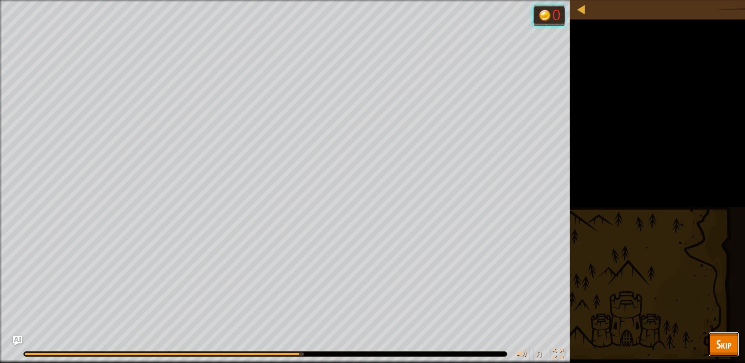
click at [731, 342] on button "Skip" at bounding box center [723, 344] width 31 height 25
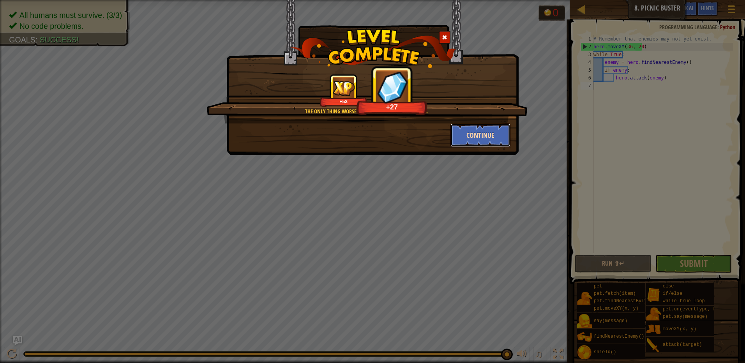
click at [480, 138] on button "Continue" at bounding box center [480, 135] width 60 height 23
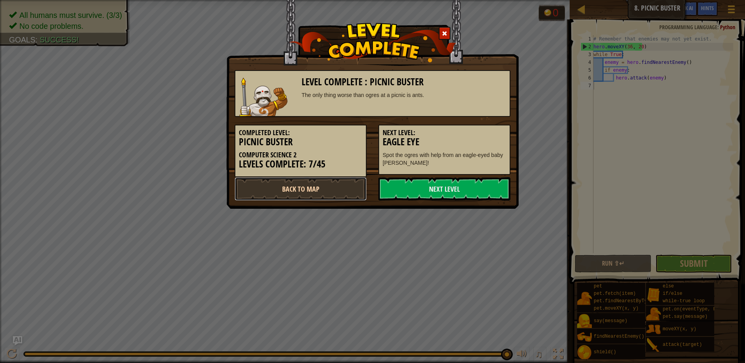
click at [347, 188] on link "Back to Map" at bounding box center [301, 188] width 132 height 23
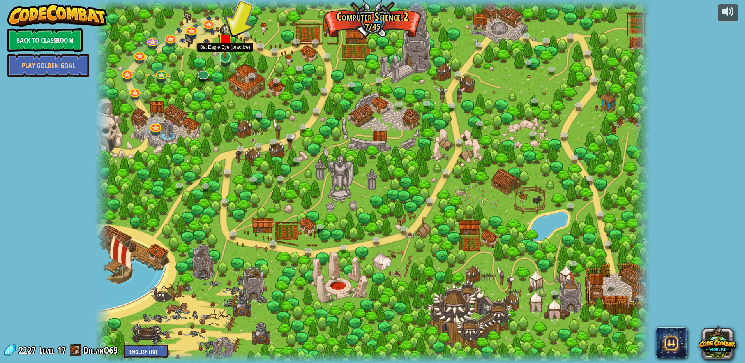
click at [227, 55] on img at bounding box center [225, 41] width 15 height 34
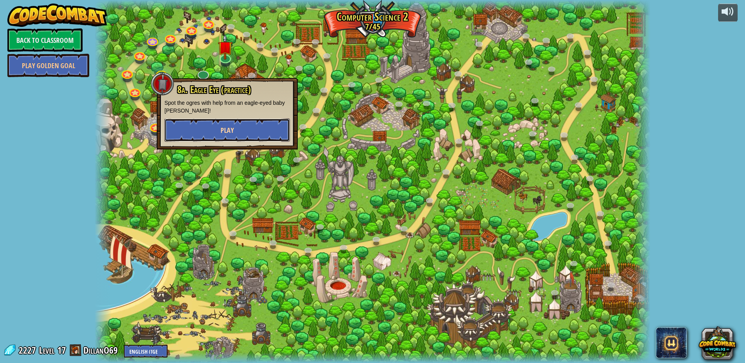
click at [235, 131] on button "Play" at bounding box center [226, 129] width 125 height 23
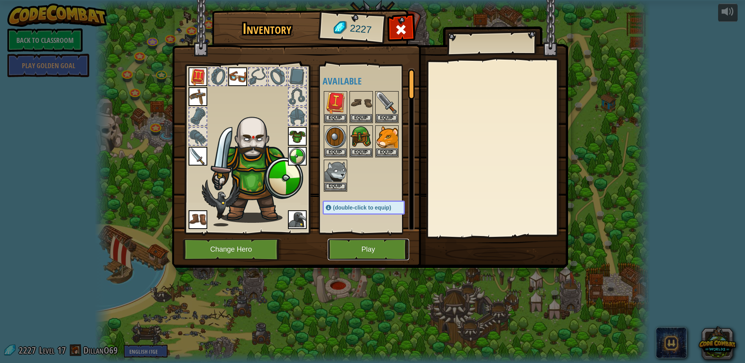
click at [384, 249] on button "Play" at bounding box center [368, 249] width 81 height 21
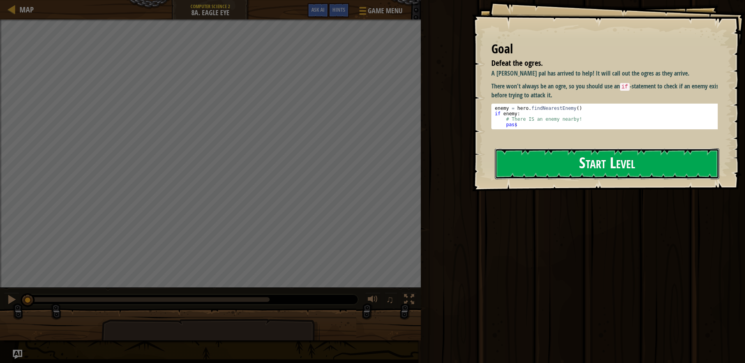
click at [519, 162] on button "Start Level" at bounding box center [607, 163] width 224 height 31
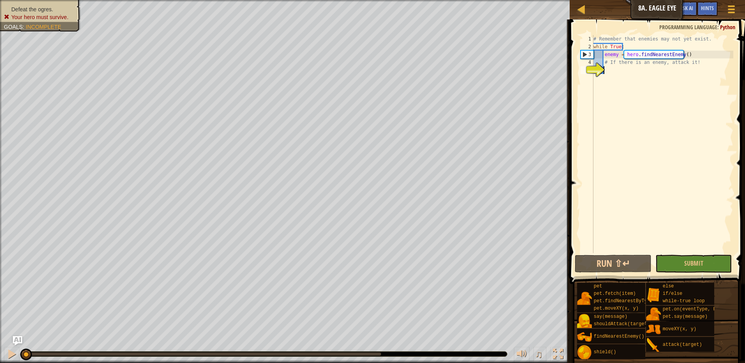
click at [617, 71] on div "# Remember that enemies may not yet exist. while True : enemy = hero . findNear…" at bounding box center [662, 152] width 141 height 234
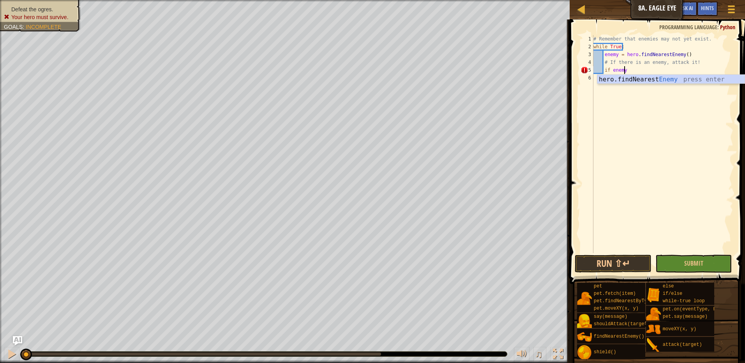
scroll to position [4, 2]
type textarea "if enemy:"
click at [634, 79] on div "# Remember that enemies may not yet exist. while True : enemy = hero . findNear…" at bounding box center [662, 152] width 141 height 234
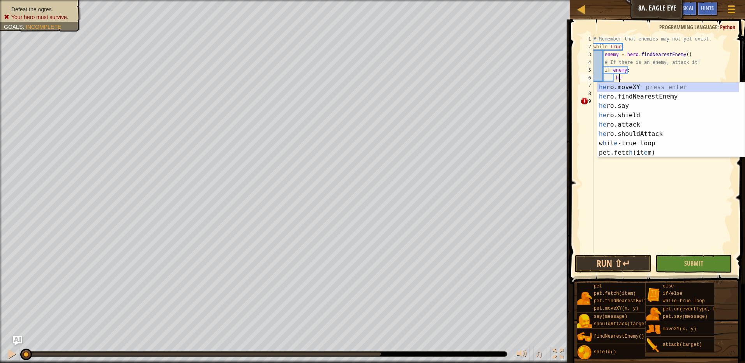
scroll to position [4, 2]
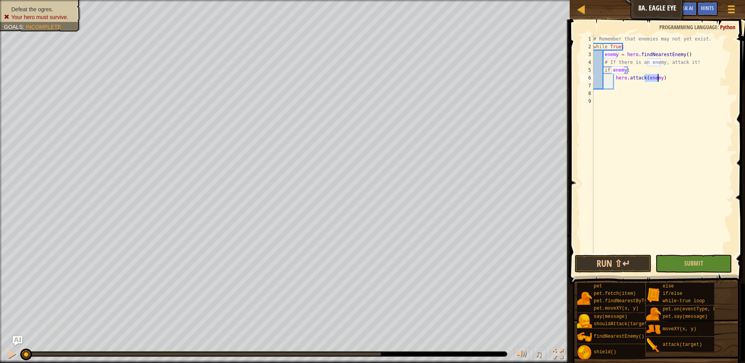
type textarea "hero.attack(enemy)"
click at [683, 258] on button "Submit" at bounding box center [693, 264] width 77 height 18
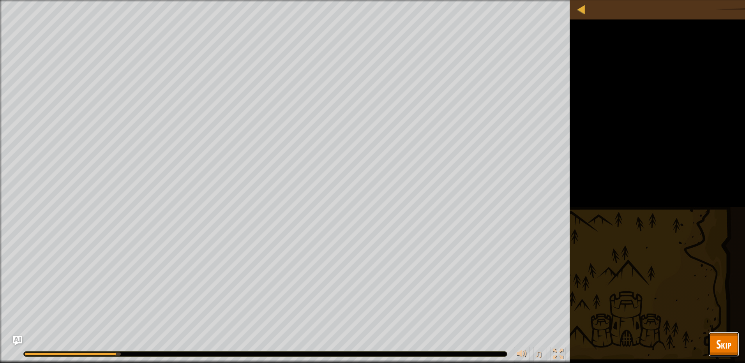
click at [727, 339] on span "Skip" at bounding box center [723, 344] width 15 height 16
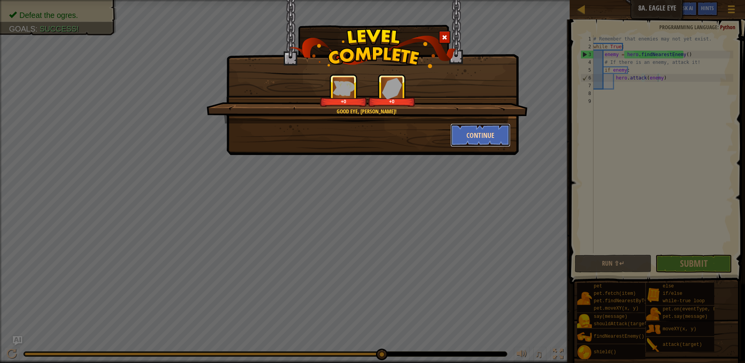
click at [469, 133] on button "Continue" at bounding box center [480, 135] width 60 height 23
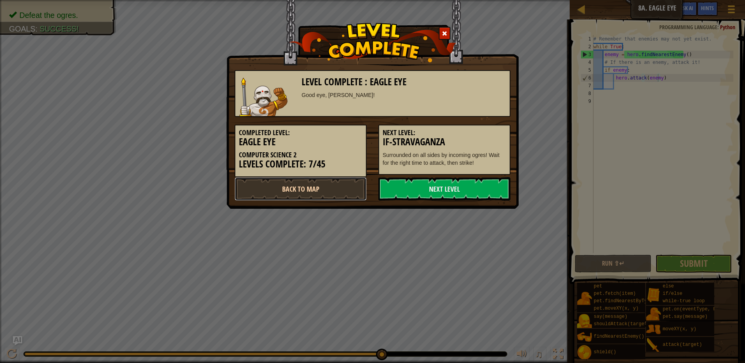
click at [332, 196] on link "Back to Map" at bounding box center [301, 188] width 132 height 23
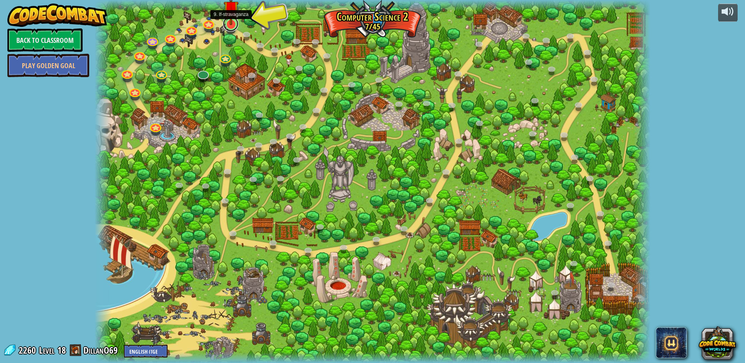
click at [233, 29] on link at bounding box center [231, 24] width 16 height 16
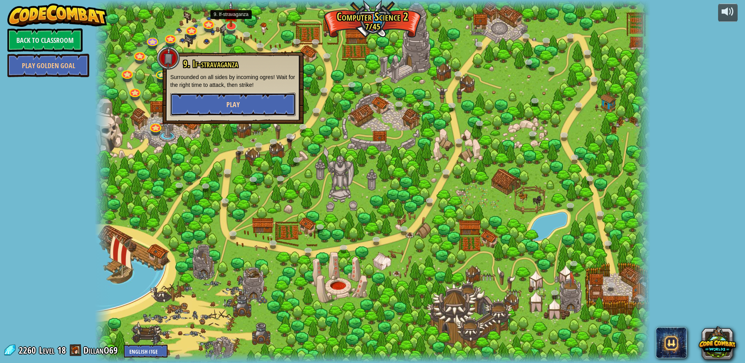
click at [261, 105] on button "Play" at bounding box center [232, 104] width 125 height 23
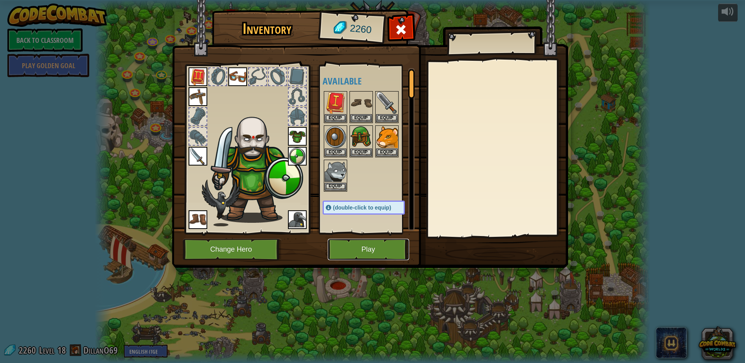
click at [360, 242] on button "Play" at bounding box center [368, 249] width 81 height 21
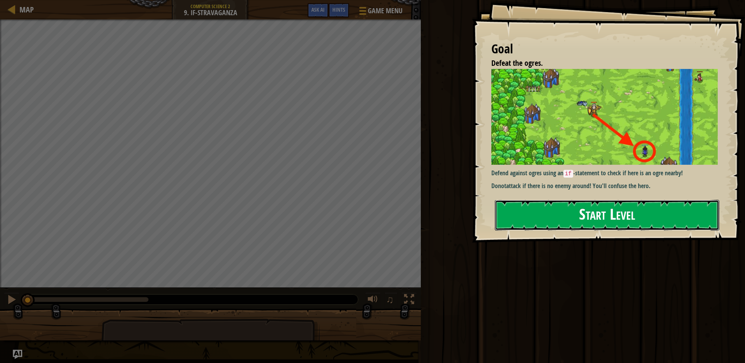
click at [531, 208] on button "Start Level" at bounding box center [607, 215] width 224 height 31
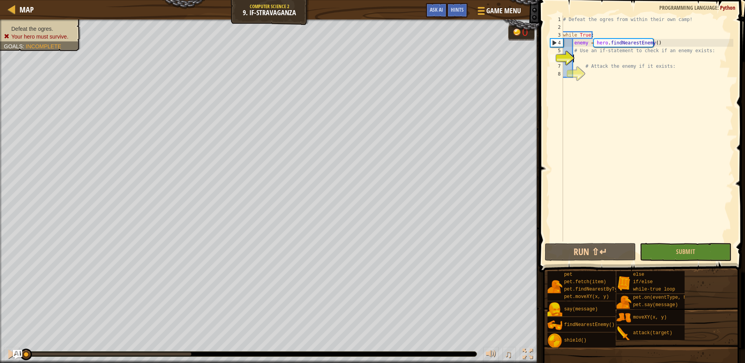
click at [601, 58] on div "# Defeat the ogres from within their own camp! while True : enemy = hero . find…" at bounding box center [647, 137] width 172 height 242
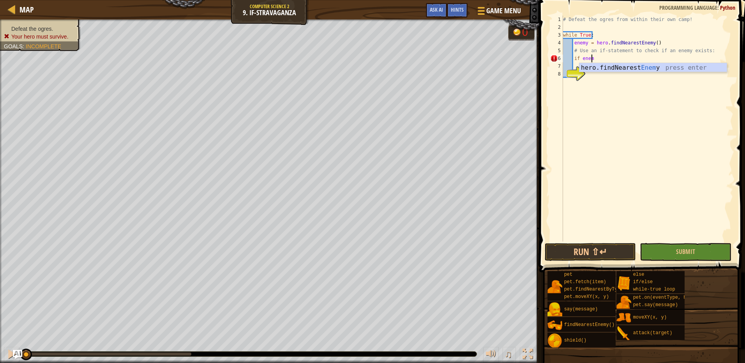
scroll to position [4, 2]
type textarea "if enemy:"
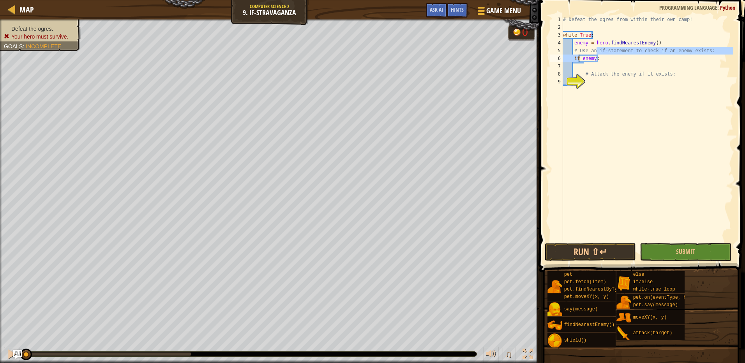
drag, startPoint x: 597, startPoint y: 53, endPoint x: 577, endPoint y: 58, distance: 20.6
click at [577, 58] on div "# Defeat the ogres from within their own camp! while True : enemy = hero . find…" at bounding box center [647, 137] width 172 height 242
type textarea "# Use an if-statement to check if an enemy exists: if enemy:"
click at [607, 62] on div "# Defeat the ogres from within their own camp! while True : enemy = hero . find…" at bounding box center [647, 137] width 172 height 242
drag, startPoint x: 605, startPoint y: 58, endPoint x: 588, endPoint y: 60, distance: 16.4
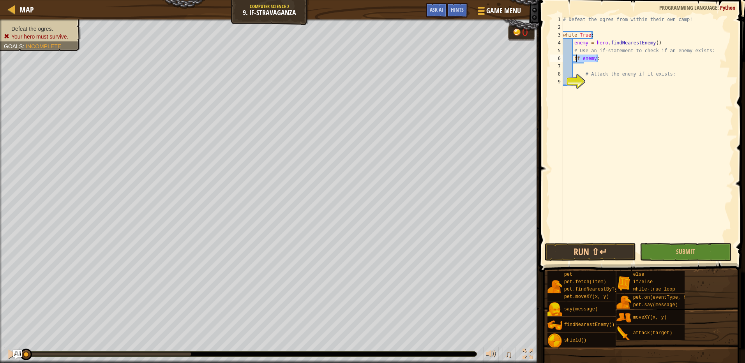
click at [577, 61] on div "# Defeat the ogres from within their own camp! while True : enemy = hero . find…" at bounding box center [647, 137] width 172 height 242
type textarea "if enemy:"
click at [602, 59] on div "# Defeat the ogres from within their own camp! while True : enemy = hero . find…" at bounding box center [647, 129] width 172 height 226
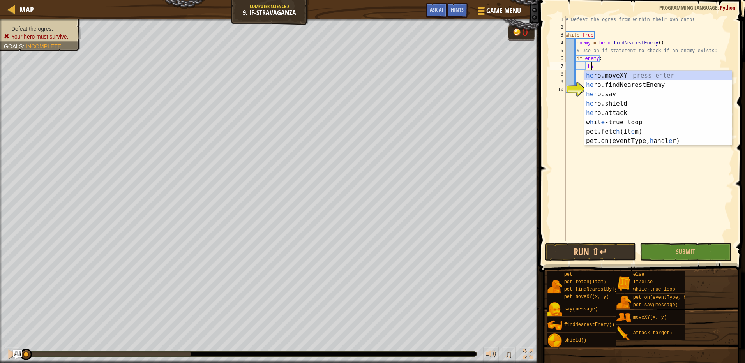
scroll to position [4, 2]
click at [619, 115] on div "her o.moveXY press enter her o.findNearestEnemy press enter her o.say press ent…" at bounding box center [657, 113] width 147 height 84
type textarea "hero.attack(enemy)"
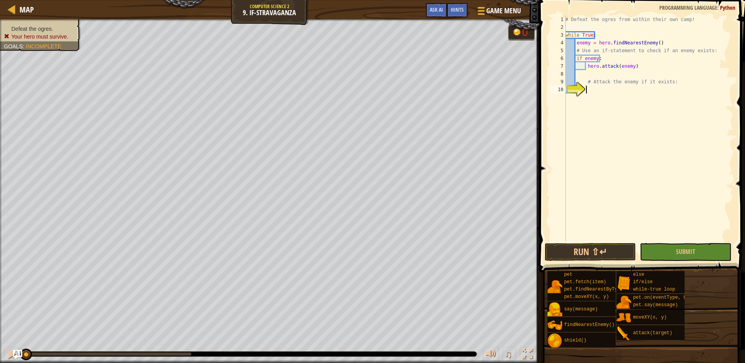
click at [636, 95] on div "# Defeat the ogres from within their own camp! while True : enemy = hero . find…" at bounding box center [648, 137] width 169 height 242
click at [673, 247] on button "Submit" at bounding box center [686, 252] width 92 height 18
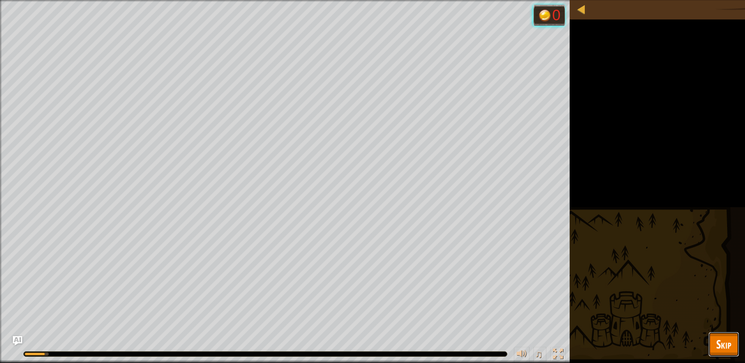
click at [717, 339] on span "Skip" at bounding box center [723, 344] width 15 height 16
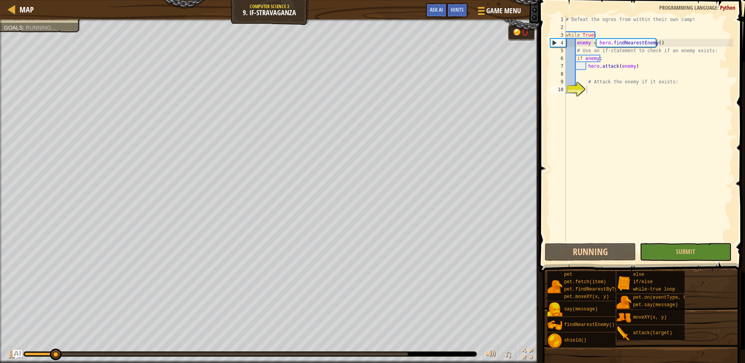
click at [595, 0] on body "Map Computer Science 2 9. If-stravaganza Game Menu Done Hints Ask AI 1 הההההההה…" at bounding box center [372, 0] width 745 height 0
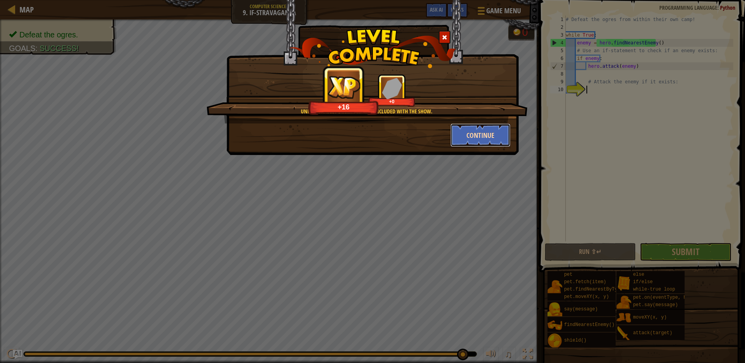
click at [481, 138] on button "Continue" at bounding box center [480, 135] width 60 height 23
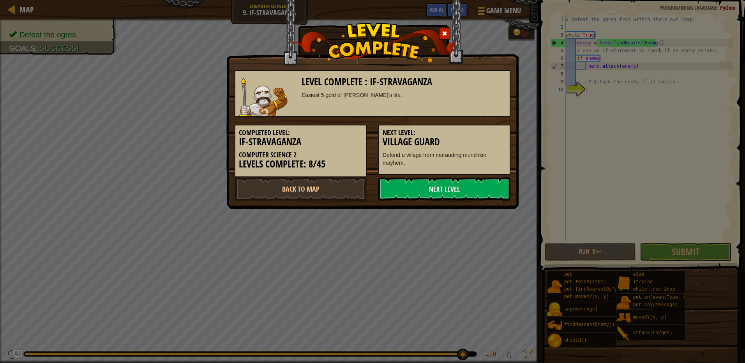
click at [464, 131] on h5 "Next Level:" at bounding box center [445, 133] width 124 height 8
click at [291, 186] on link "Back to Map" at bounding box center [301, 188] width 132 height 23
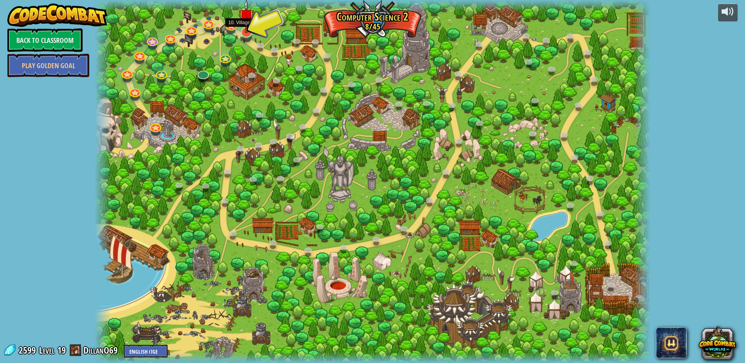
click at [246, 34] on div at bounding box center [246, 32] width 11 height 11
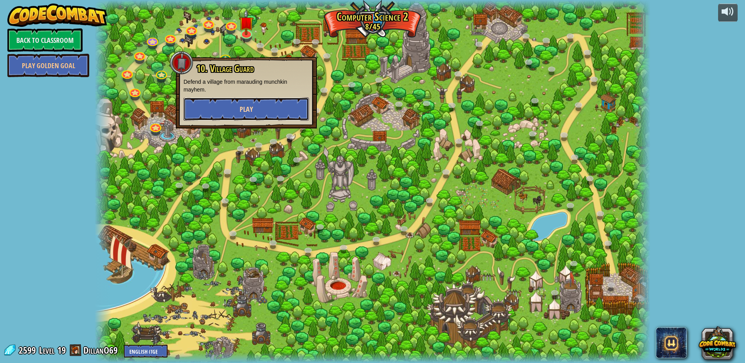
click at [265, 114] on button "Play" at bounding box center [246, 108] width 125 height 23
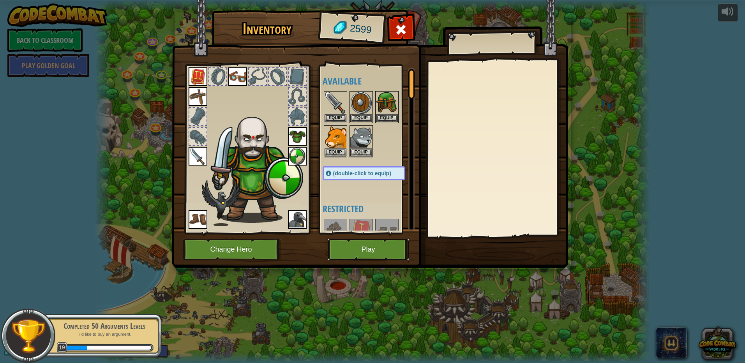
click at [367, 254] on button "Play" at bounding box center [368, 249] width 81 height 21
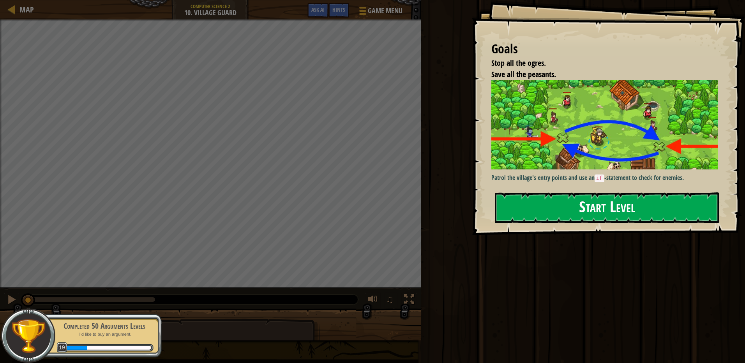
click at [563, 159] on img at bounding box center [607, 125] width 232 height 90
click at [561, 198] on button "Start Level" at bounding box center [607, 207] width 224 height 31
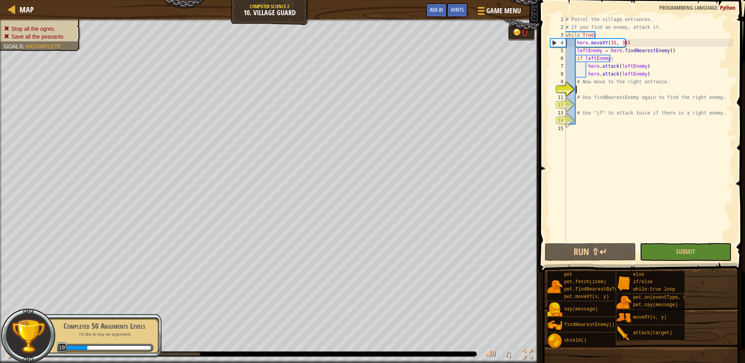
click at [602, 92] on div "# Patrol the village entrances. # If you find an enemy, attack it. while True :…" at bounding box center [648, 137] width 169 height 242
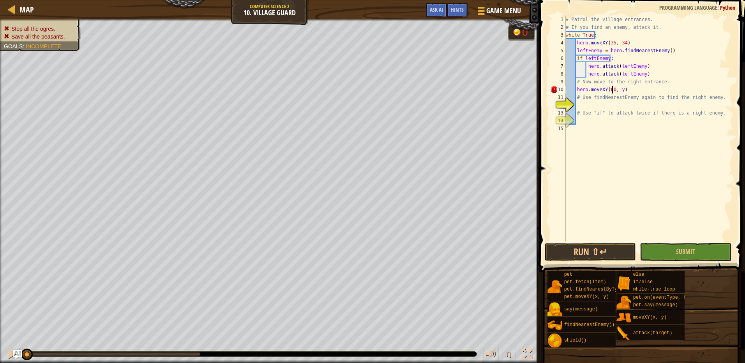
scroll to position [4, 4]
type textarea "hero.moveXY(60, 31)"
click at [626, 106] on div "# Patrol the village entrances. # If you find an enemy, attack it. while True :…" at bounding box center [648, 137] width 169 height 242
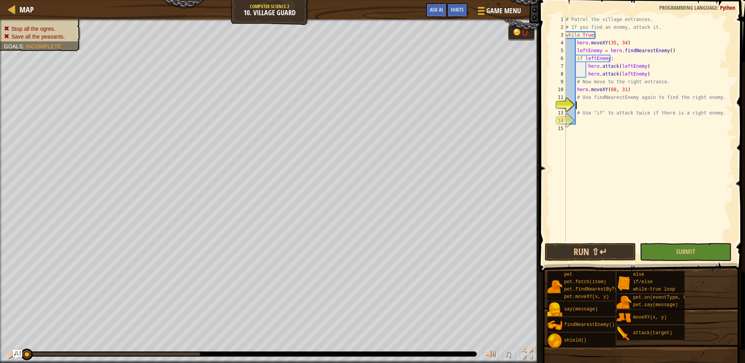
type textarea "he"
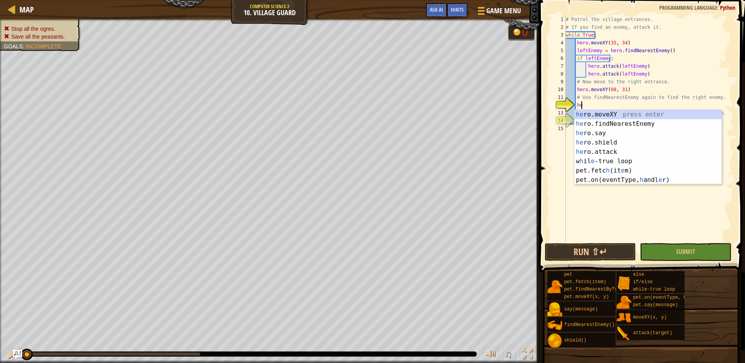
scroll to position [4, 1]
click at [665, 125] on div "he ro.moveXY press enter he ro.findNearestEnemy press enter he ro.say press ent…" at bounding box center [647, 157] width 147 height 94
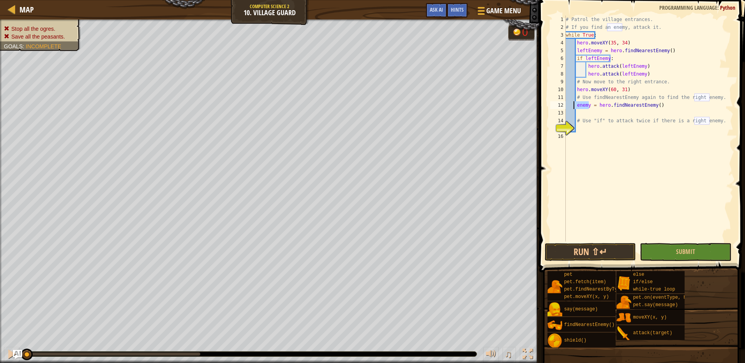
drag, startPoint x: 589, startPoint y: 106, endPoint x: 574, endPoint y: 104, distance: 15.4
click at [574, 104] on div "# Patrol the village entrances. # If you find an enemy, attack it. while True :…" at bounding box center [648, 137] width 169 height 242
type textarea "rightEnemy = hero.findNearestEnemy()"
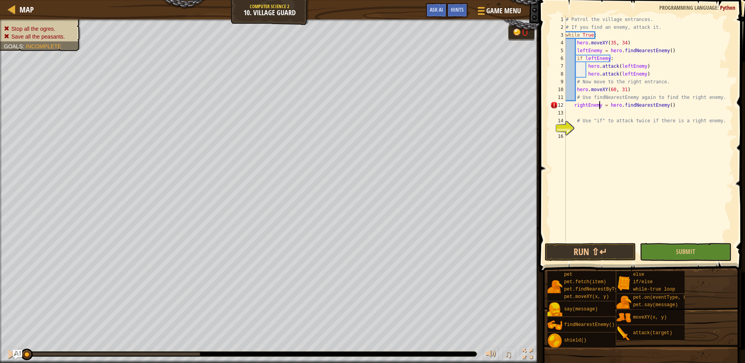
click at [680, 109] on div "# Patrol the village entrances. # If you find an enemy, attack it. while True :…" at bounding box center [648, 137] width 169 height 242
click at [636, 108] on div "# Patrol the village entrances. # If you find an enemy, attack it. while True :…" at bounding box center [648, 137] width 169 height 242
click at [623, 111] on div "# Patrol the village entrances. # If you find an enemy, attack it. while True :…" at bounding box center [648, 137] width 169 height 242
click at [613, 133] on div "# Patrol the village entrances. # If you find an enemy, attack it. while True :…" at bounding box center [648, 137] width 169 height 242
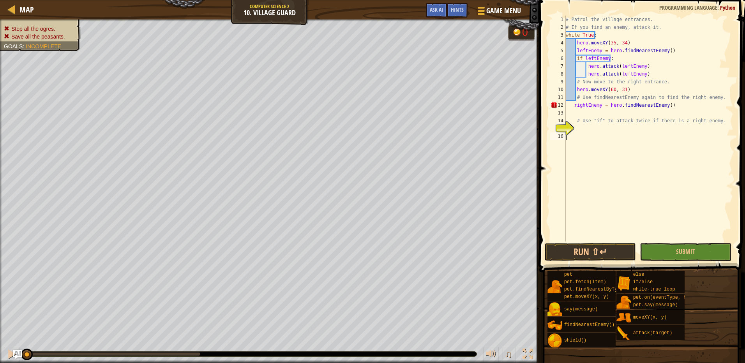
scroll to position [4, 0]
click at [613, 128] on div "# Patrol the village entrances. # If you find an enemy, attack it. while True :…" at bounding box center [648, 137] width 169 height 242
click at [607, 115] on div "# Patrol the village entrances. # If you find an enemy, attack it. while True :…" at bounding box center [648, 137] width 169 height 242
type textarea "if rightEnemy:"
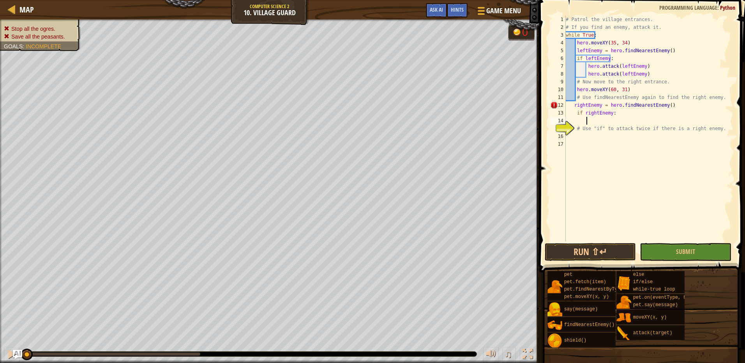
scroll to position [4, 1]
type textarea "\"
click at [591, 122] on div "# Patrol the village entrances. # If you find an enemy, attack it. while True :…" at bounding box center [648, 137] width 169 height 242
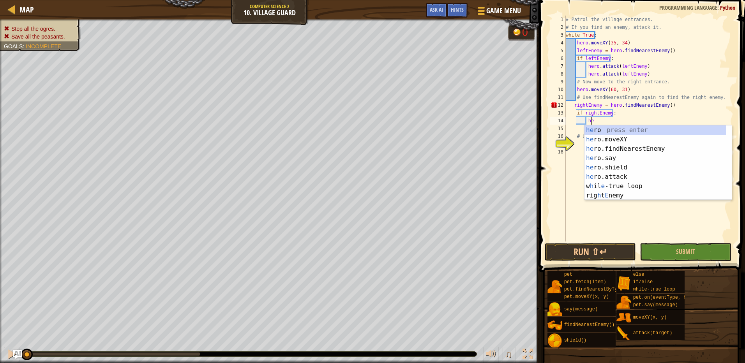
scroll to position [4, 2]
click at [652, 175] on div "her o press enter her o.moveXY press enter her o.findNearestEnemy press enter h…" at bounding box center [657, 172] width 147 height 94
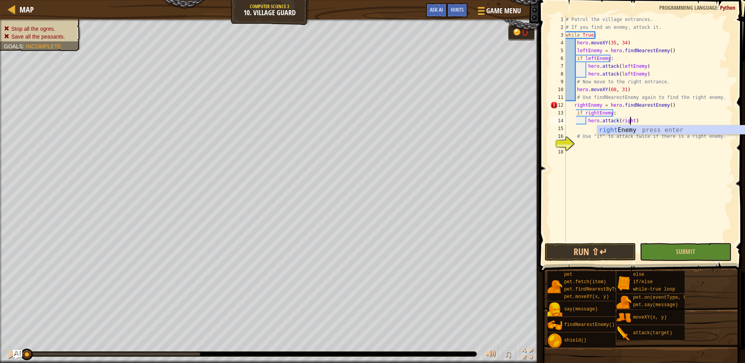
scroll to position [4, 5]
type textarea "hero.attack(rightEnemy)"
click at [628, 129] on div "rightEnemy press enter" at bounding box center [670, 139] width 147 height 28
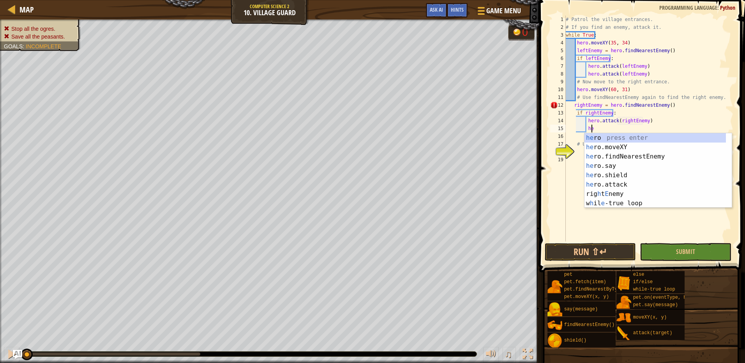
scroll to position [4, 2]
click at [623, 184] on div "her o press enter her o.moveXY press enter her o.findNearestEnemy press enter h…" at bounding box center [657, 180] width 147 height 94
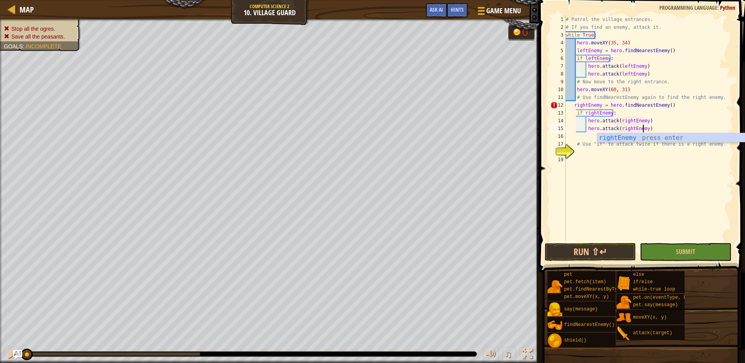
scroll to position [4, 6]
click at [658, 256] on button "Submit" at bounding box center [686, 252] width 92 height 18
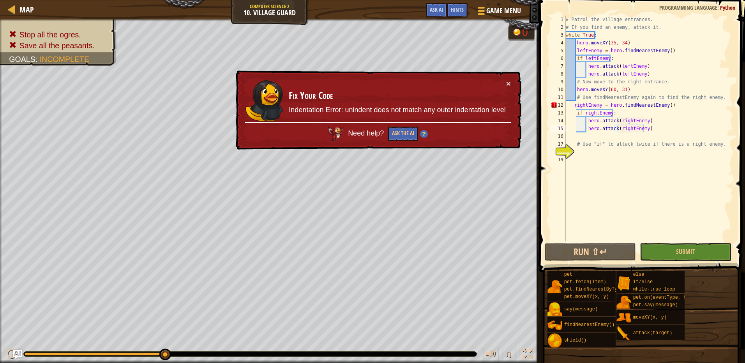
type textarea "rightEnemy = hero.findNearestEnemy()"
drag, startPoint x: 669, startPoint y: 104, endPoint x: 582, endPoint y: 107, distance: 86.2
click at [584, 108] on div "# Patrol the village entrances. # If you find an enemy, attack it. while True :…" at bounding box center [648, 137] width 169 height 242
drag, startPoint x: 570, startPoint y: 105, endPoint x: 669, endPoint y: 101, distance: 98.2
click at [669, 101] on div "# Patrol the village entrances. # If you find an enemy, attack it. while True :…" at bounding box center [648, 137] width 169 height 242
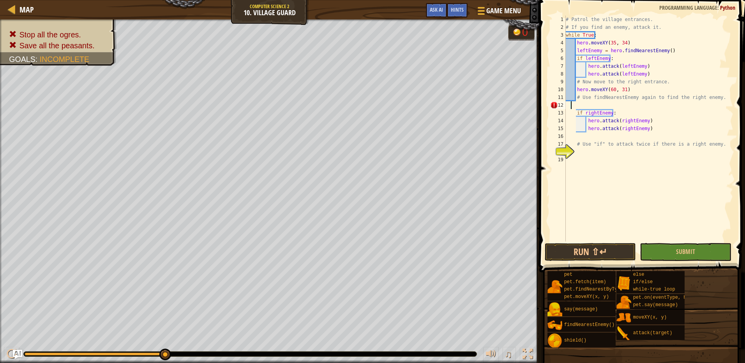
scroll to position [4, 0]
click at [429, 11] on button "Ask AI" at bounding box center [436, 10] width 21 height 14
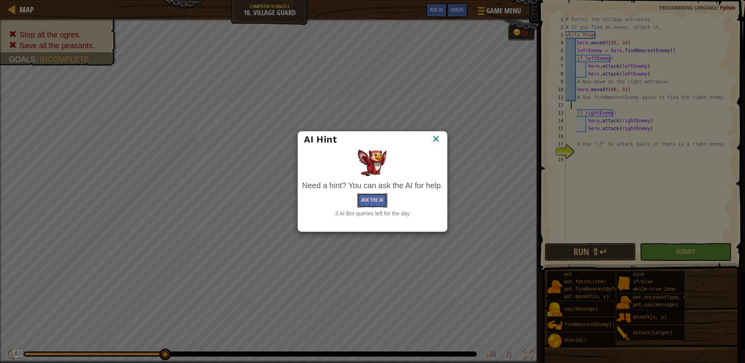
click at [376, 204] on button "Ask the AI" at bounding box center [372, 200] width 30 height 14
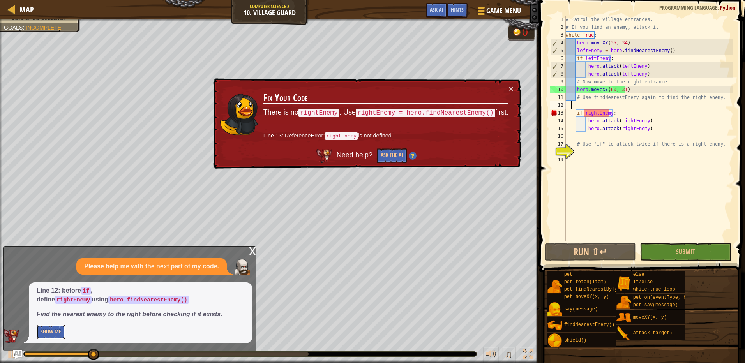
click at [50, 332] on button "Show Me" at bounding box center [51, 332] width 28 height 14
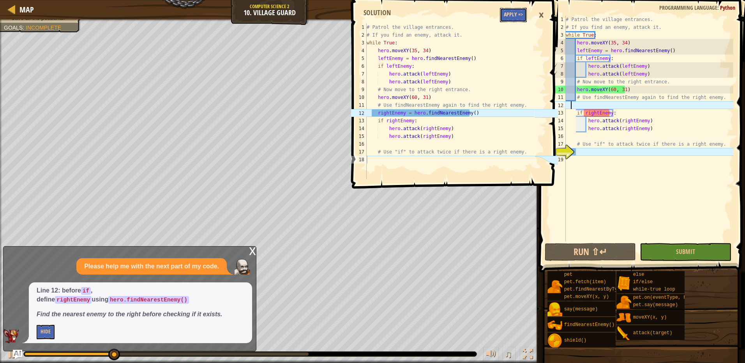
click at [512, 10] on button "Apply =>" at bounding box center [513, 15] width 27 height 14
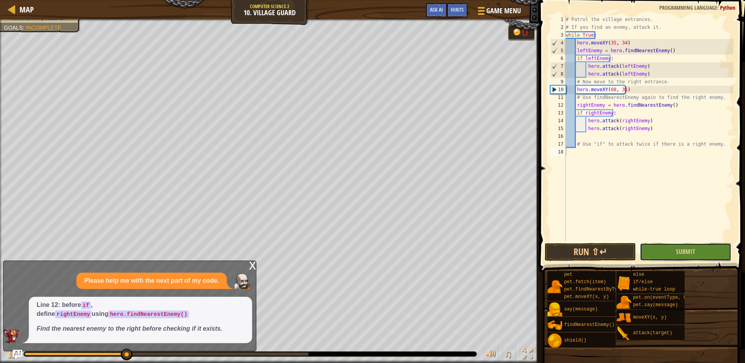
click at [705, 251] on button "Submit" at bounding box center [686, 252] width 92 height 18
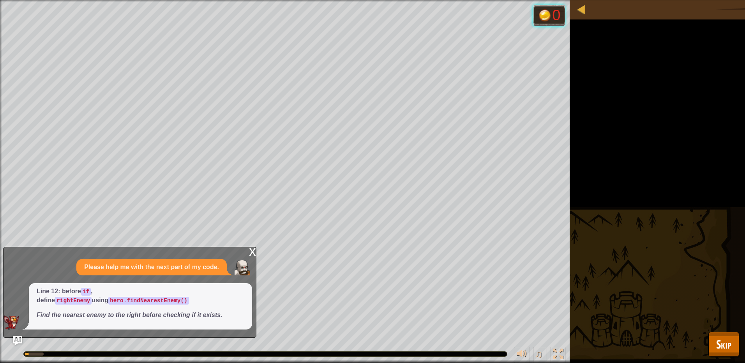
click at [252, 255] on div "x" at bounding box center [252, 251] width 7 height 8
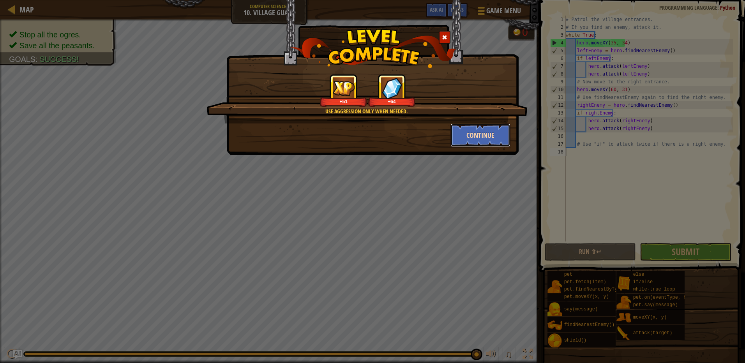
click at [480, 137] on button "Continue" at bounding box center [480, 135] width 60 height 23
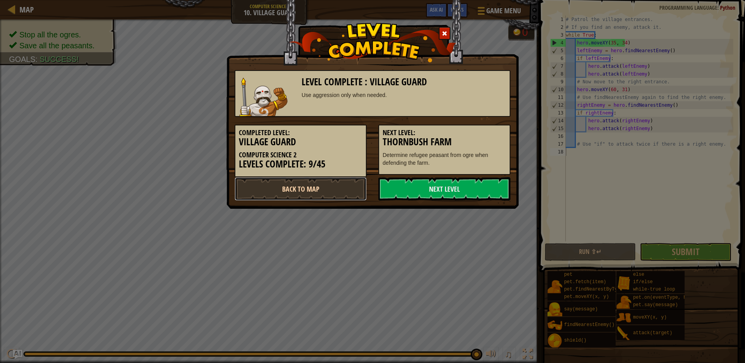
click at [307, 197] on link "Back to Map" at bounding box center [301, 188] width 132 height 23
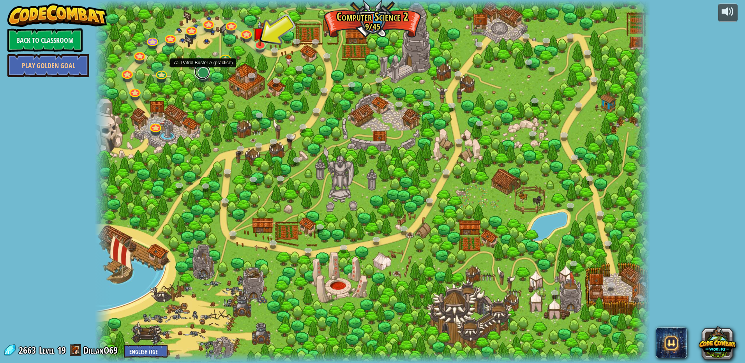
click at [204, 71] on link at bounding box center [202, 72] width 16 height 16
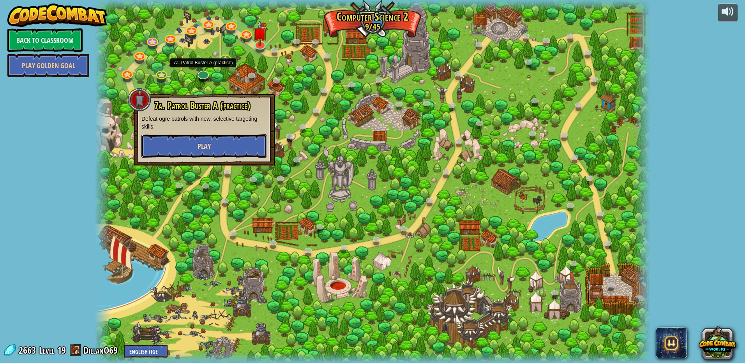
click at [215, 146] on button "Play" at bounding box center [203, 145] width 125 height 23
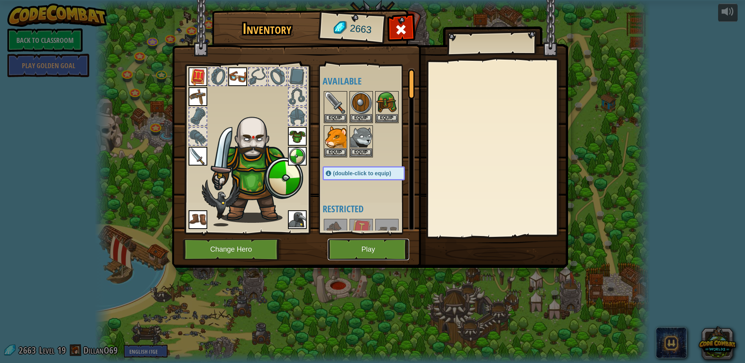
click at [381, 253] on button "Play" at bounding box center [368, 249] width 81 height 21
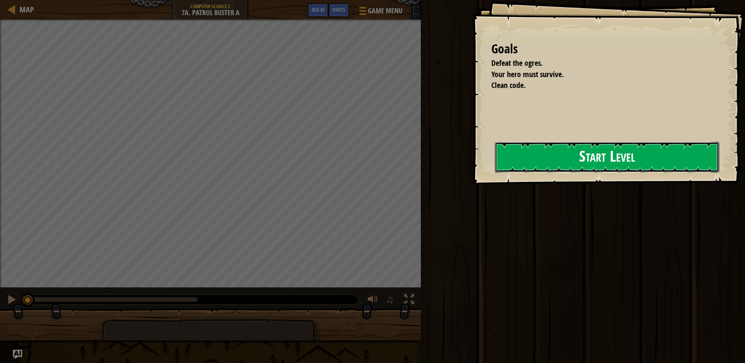
click at [495, 170] on button "Start Level" at bounding box center [607, 157] width 224 height 31
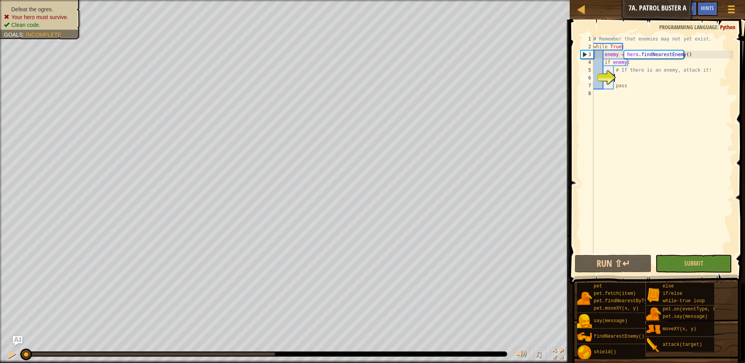
click at [621, 81] on div "# Remember that enemies may not yet exist. while True : enemy = hero . findNear…" at bounding box center [662, 152] width 141 height 234
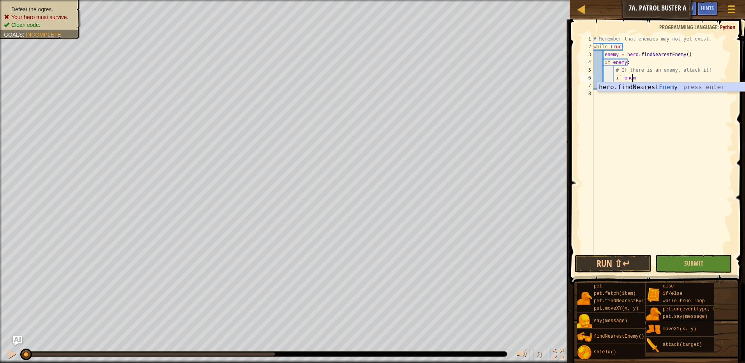
scroll to position [4, 3]
type textarea "if enemy:"
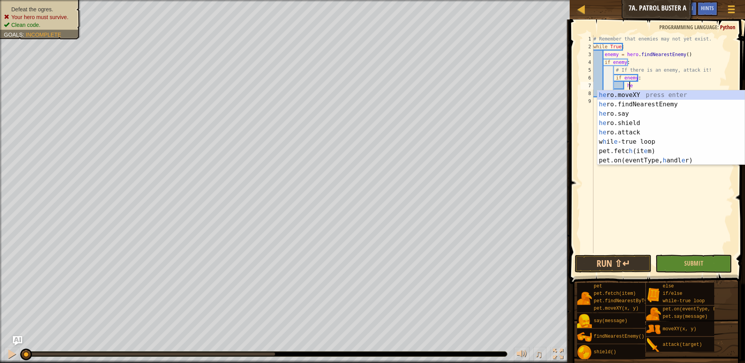
scroll to position [4, 2]
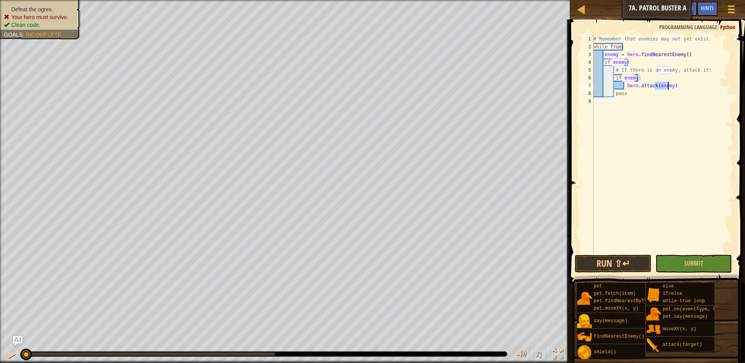
type textarea "hero.attack(enemy)"
click at [696, 269] on button "Submit" at bounding box center [693, 264] width 77 height 18
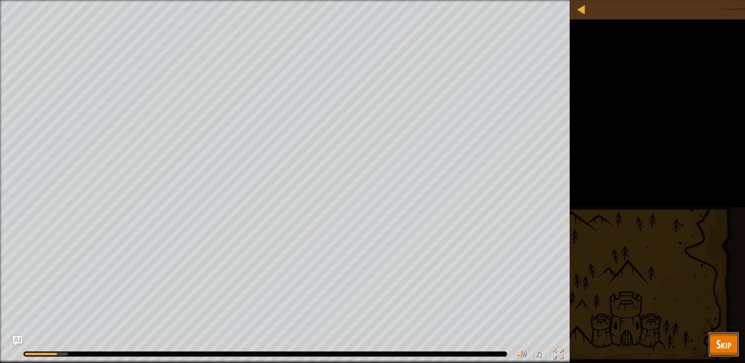
click at [728, 344] on span "Skip" at bounding box center [723, 344] width 15 height 16
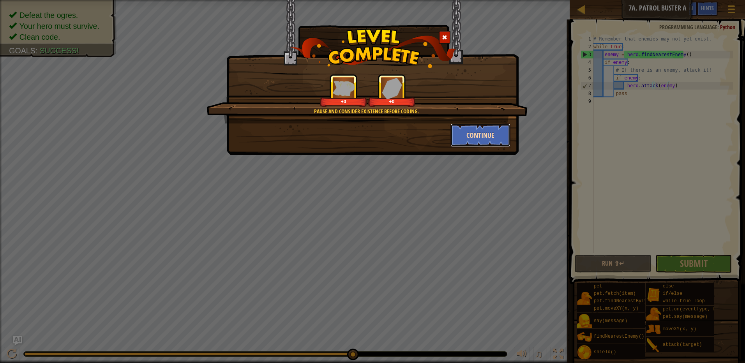
click at [470, 135] on button "Continue" at bounding box center [480, 135] width 60 height 23
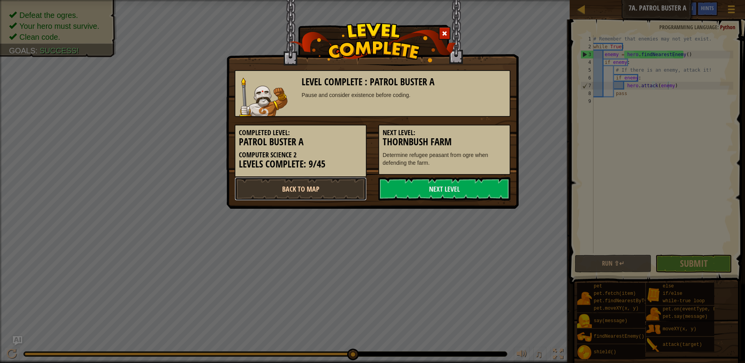
click at [309, 182] on link "Back to Map" at bounding box center [301, 188] width 132 height 23
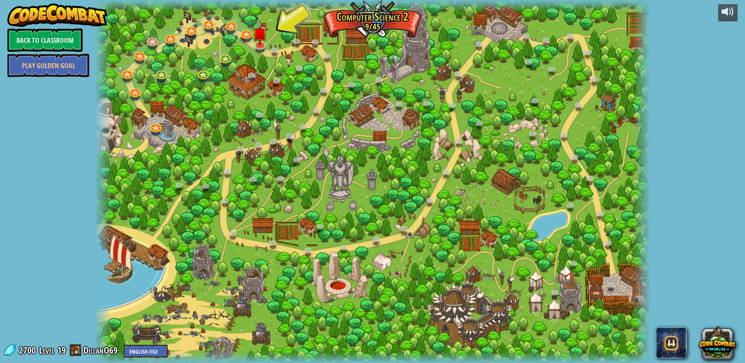
drag, startPoint x: 363, startPoint y: 28, endPoint x: 397, endPoint y: 27, distance: 33.9
click at [397, 27] on div at bounding box center [373, 181] width 556 height 363
click at [259, 40] on img at bounding box center [259, 27] width 15 height 34
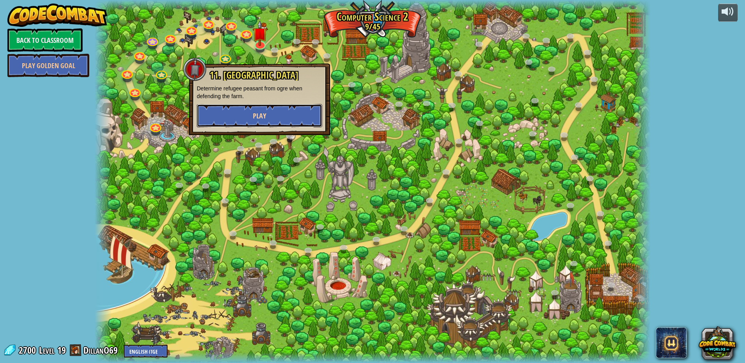
click at [278, 123] on button "Play" at bounding box center [259, 115] width 125 height 23
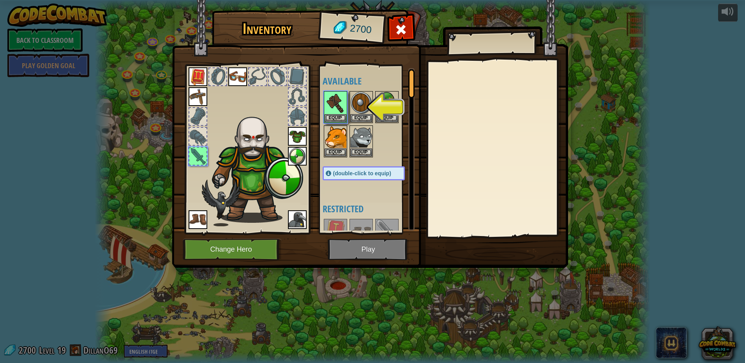
click at [356, 252] on img at bounding box center [370, 126] width 396 height 283
click at [329, 113] on img at bounding box center [336, 103] width 22 height 22
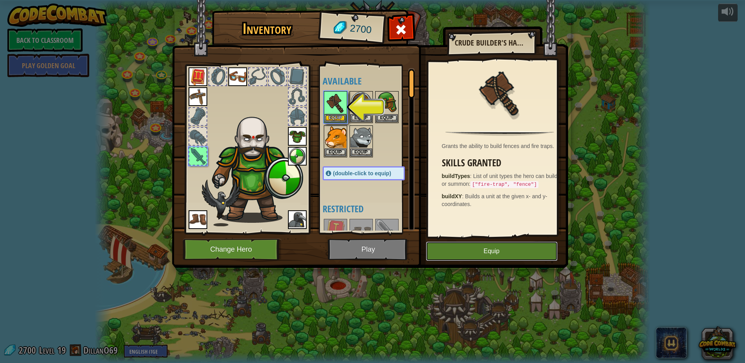
click at [472, 250] on button "Equip" at bounding box center [492, 251] width 132 height 19
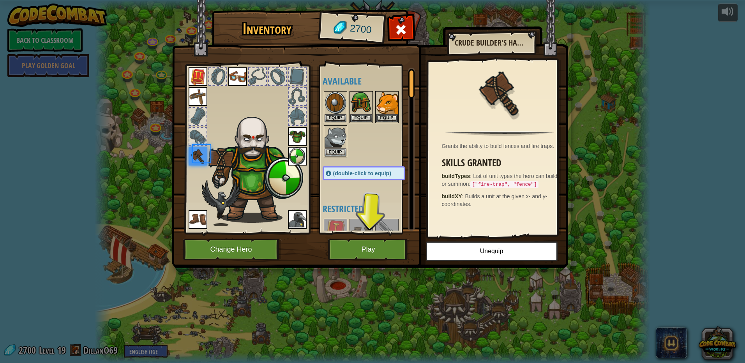
click at [407, 254] on div "Inventory 2700 Available Equip Equip Equip Equip Equip Equip Equip Equip Equip …" at bounding box center [373, 140] width 396 height 257
click at [395, 253] on button "Play" at bounding box center [368, 249] width 81 height 21
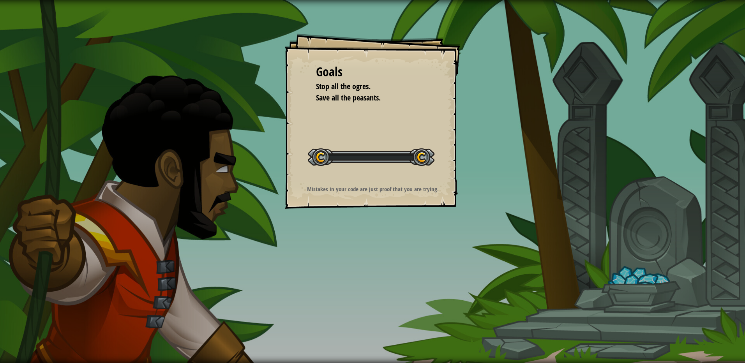
click at [389, 250] on div "Goals Stop all the ogres. Save all the peasants. Start Level Error loading from…" at bounding box center [372, 181] width 745 height 363
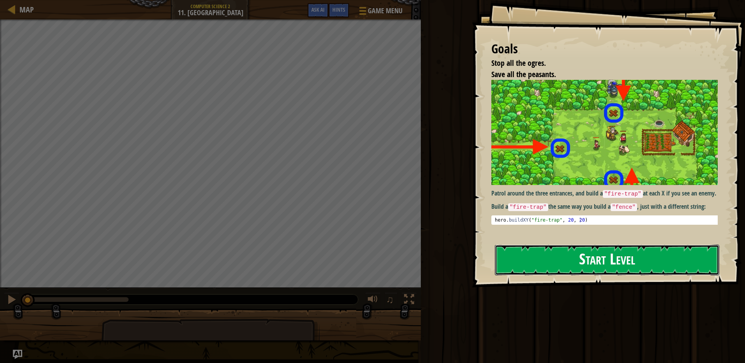
click at [523, 261] on button "Start Level" at bounding box center [607, 260] width 224 height 31
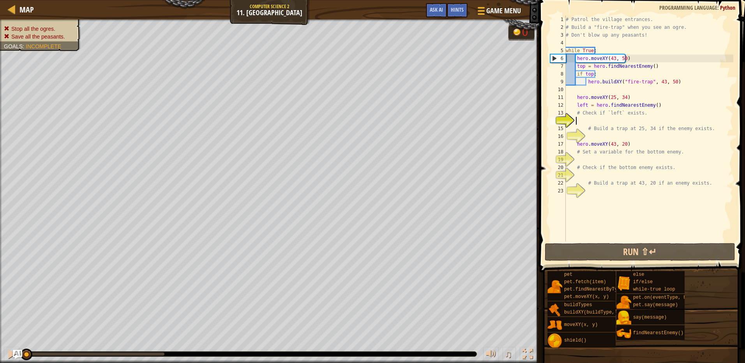
click at [623, 119] on div "# Patrol the village entrances. # Build a "fire-trap" when you see an ogre. # D…" at bounding box center [648, 137] width 169 height 242
click at [600, 137] on div "# Patrol the village entrances. # Build a "fire-trap" when you see an ogre. # D…" at bounding box center [648, 137] width 169 height 242
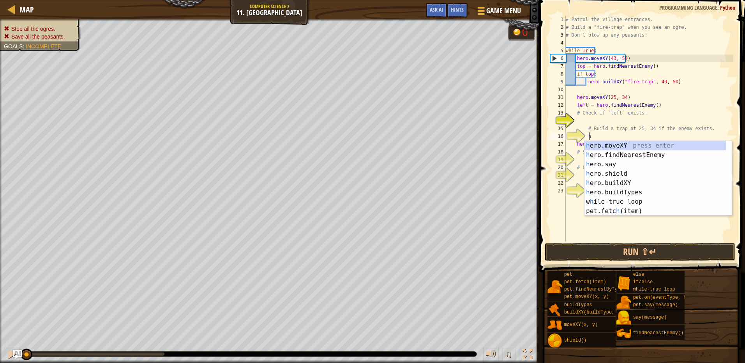
scroll to position [4, 2]
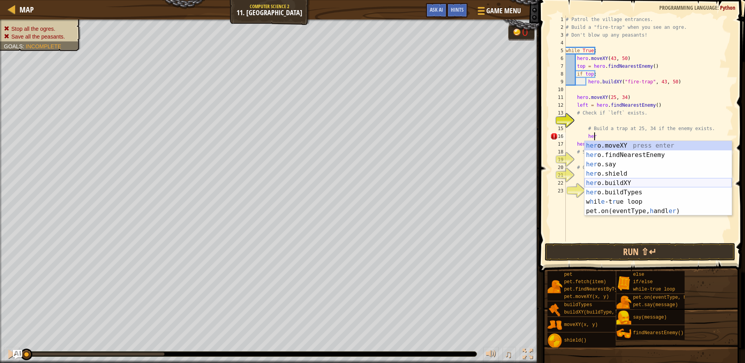
click at [639, 184] on div "her o.moveXY press enter her o.findNearestEnemy press enter her o.say press ent…" at bounding box center [657, 188] width 147 height 94
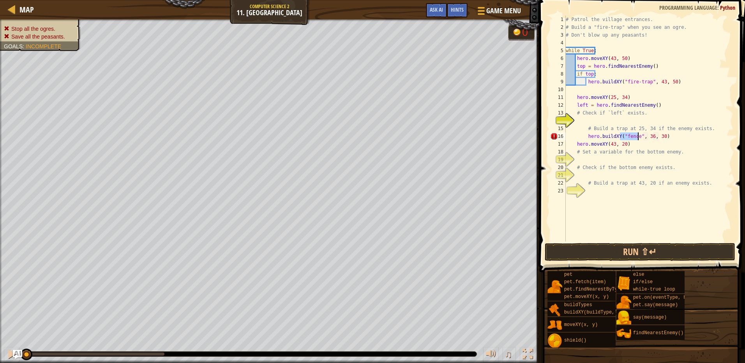
click at [635, 136] on div "# Patrol the village entrances. # Build a "fire-trap" when you see an ogre. # D…" at bounding box center [648, 129] width 169 height 226
type textarea "hero.buildXY("trap", 36, 30)"
click at [603, 163] on div "# Patrol the village entrances. # Build a "fire-trap" when you see an ogre. # D…" at bounding box center [648, 137] width 169 height 242
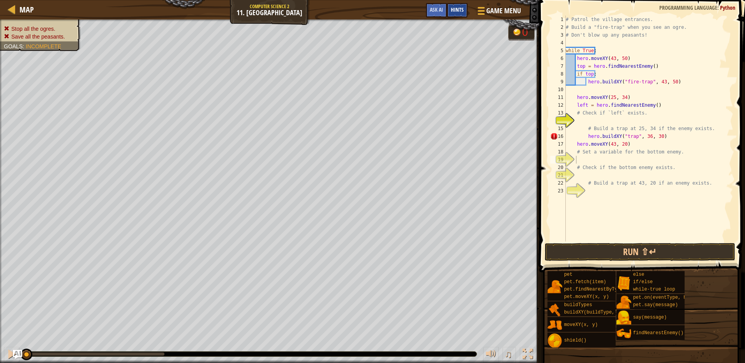
click at [452, 7] on span "Hints" at bounding box center [457, 9] width 13 height 7
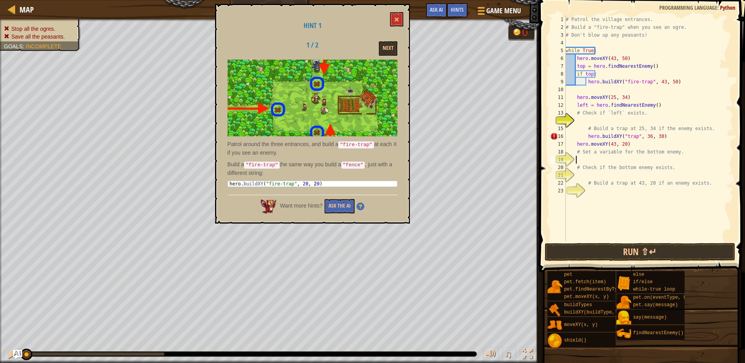
click at [621, 132] on div "# Patrol the village entrances. # Build a "fire-trap" when you see an ogre. # D…" at bounding box center [648, 137] width 169 height 242
click at [392, 21] on button at bounding box center [396, 19] width 13 height 14
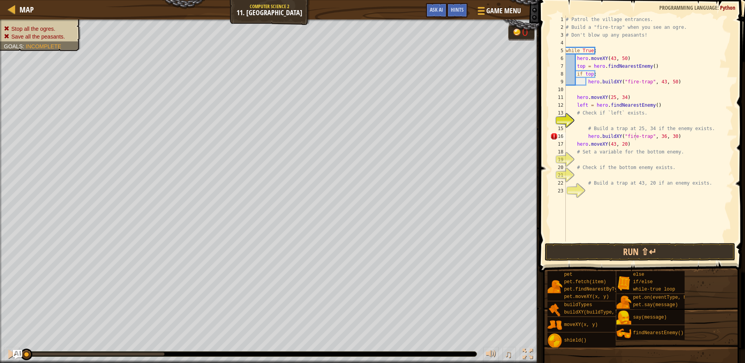
click at [660, 139] on div "# Patrol the village entrances. # Build a "fire-trap" when you see an ogre. # D…" at bounding box center [648, 137] width 169 height 242
click at [658, 141] on div "# Patrol the village entrances. # Build a "fire-trap" when you see an ogre. # D…" at bounding box center [648, 137] width 169 height 242
click at [659, 136] on div "# Patrol the village entrances. # Build a "fire-trap" when you see an ogre. # D…" at bounding box center [648, 137] width 169 height 242
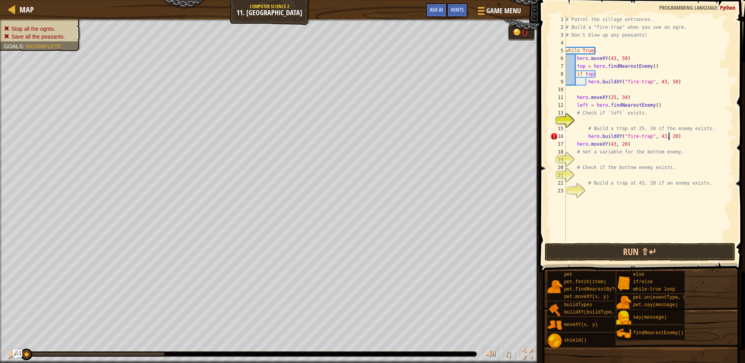
click at [614, 125] on div "# Patrol the village entrances. # Build a "fire-trap" when you see an ogre. # D…" at bounding box center [648, 137] width 169 height 242
type textarea "# Build a trap at 25, 34 if the enemy exists."
click at [612, 121] on div "# Patrol the village entrances. # Build a "fire-trap" when you see an ogre. # D…" at bounding box center [648, 137] width 169 height 242
click at [552, 134] on div "16" at bounding box center [558, 136] width 16 height 8
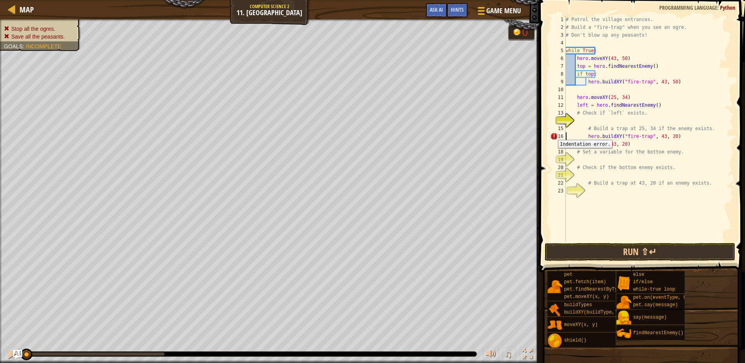
click at [552, 134] on div "16" at bounding box center [558, 136] width 16 height 8
click at [682, 138] on div "# Patrol the village entrances. # Build a "fire-trap" when you see an ogre. # D…" at bounding box center [648, 137] width 169 height 242
click at [658, 138] on div "# Patrol the village entrances. # Build a "fire-trap" when you see an ogre. # D…" at bounding box center [648, 137] width 169 height 242
click at [655, 133] on div "# Patrol the village entrances. # Build a "fire-trap" when you see an ogre. # D…" at bounding box center [648, 137] width 169 height 242
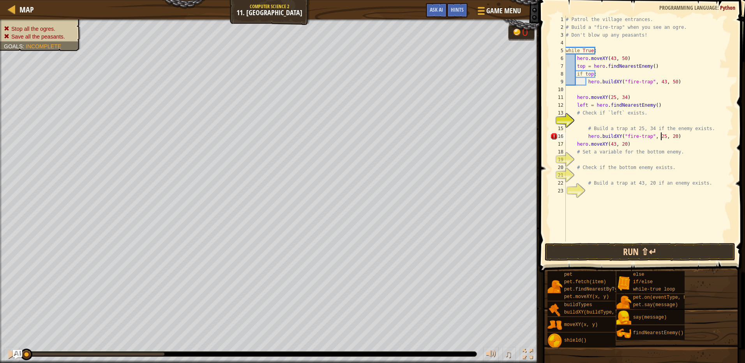
type textarea "hero.buildXY("fire-trap", 25, 20)"
click at [664, 251] on button "Run ⇧↵" at bounding box center [640, 252] width 191 height 18
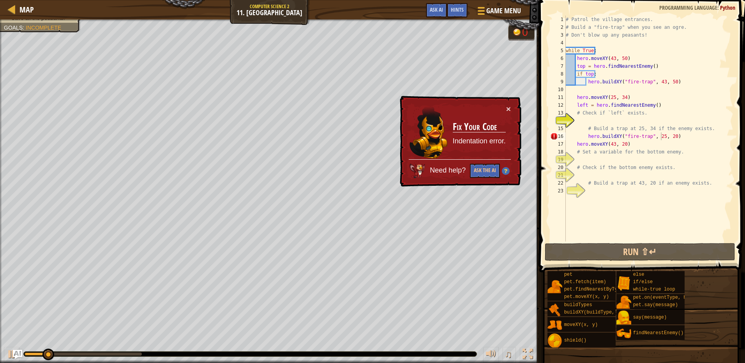
click at [510, 169] on img at bounding box center [506, 171] width 8 height 8
click at [508, 106] on button "×" at bounding box center [508, 109] width 5 height 8
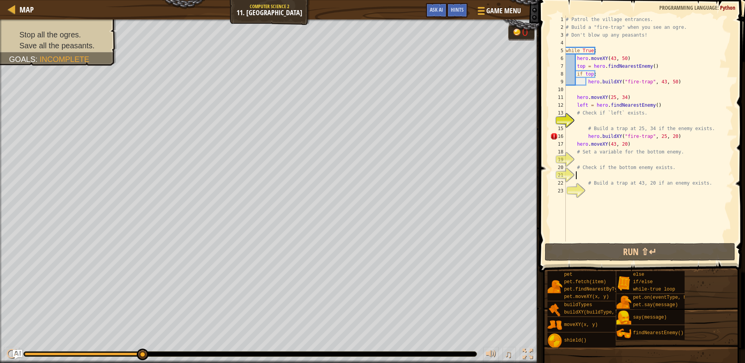
click at [599, 177] on div "# Patrol the village entrances. # Build a "fire-trap" when you see an ogre. # D…" at bounding box center [648, 137] width 169 height 242
click at [627, 191] on div "# Patrol the village entrances. # Build a "fire-trap" when you see an ogre. # D…" at bounding box center [648, 137] width 169 height 242
click at [595, 173] on div "# Patrol the village entrances. # Build a "fire-trap" when you see an ogre. # D…" at bounding box center [648, 137] width 169 height 242
click at [591, 159] on div "# Patrol the village entrances. # Build a "fire-trap" when you see an ogre. # D…" at bounding box center [648, 137] width 169 height 242
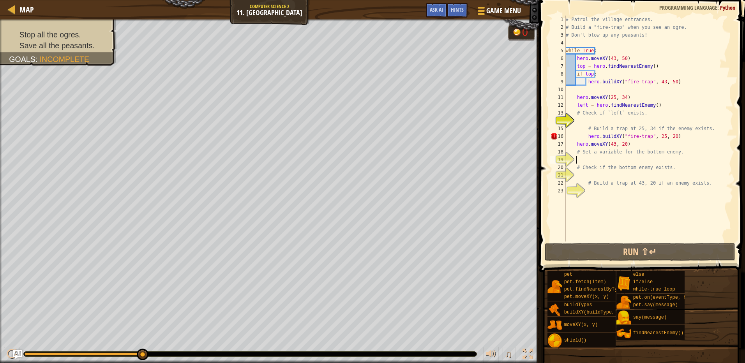
click at [591, 174] on div "# Patrol the village entrances. # Build a "fire-trap" when you see an ogre. # D…" at bounding box center [648, 137] width 169 height 242
click at [591, 161] on div "# Patrol the village entrances. # Build a "fire-trap" when you see an ogre. # D…" at bounding box center [648, 137] width 169 height 242
click at [590, 187] on div "# Patrol the village entrances. # Build a "fire-trap" when you see an ogre. # D…" at bounding box center [648, 137] width 169 height 242
click at [595, 164] on div "# Patrol the village entrances. # Build a "fire-trap" when you see an ogre. # D…" at bounding box center [648, 137] width 169 height 242
click at [588, 150] on div "# Patrol the village entrances. # Build a "fire-trap" when you see an ogre. # D…" at bounding box center [648, 137] width 169 height 242
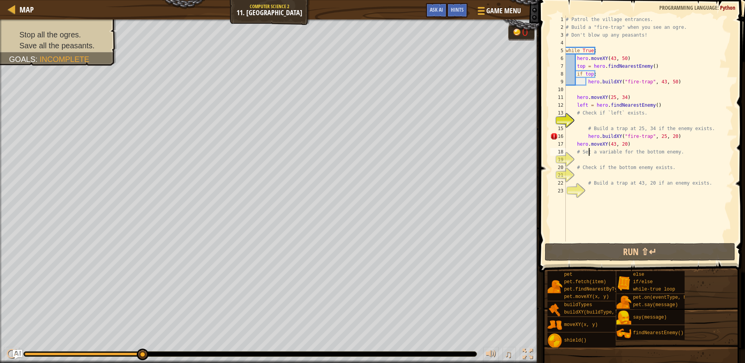
click at [596, 167] on div "# Patrol the village entrances. # Build a "fire-trap" when you see an ogre. # D…" at bounding box center [648, 137] width 169 height 242
click at [600, 182] on div "# Patrol the village entrances. # Build a "fire-trap" when you see an ogre. # D…" at bounding box center [648, 137] width 169 height 242
type textarea "# Build a trap at 43, 20 if an enemy exists."
click at [432, 15] on button "Ask AI" at bounding box center [436, 10] width 21 height 14
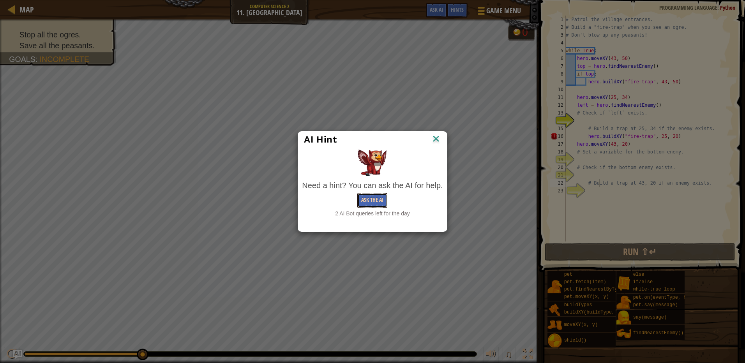
click at [378, 202] on button "Ask the AI" at bounding box center [372, 200] width 30 height 14
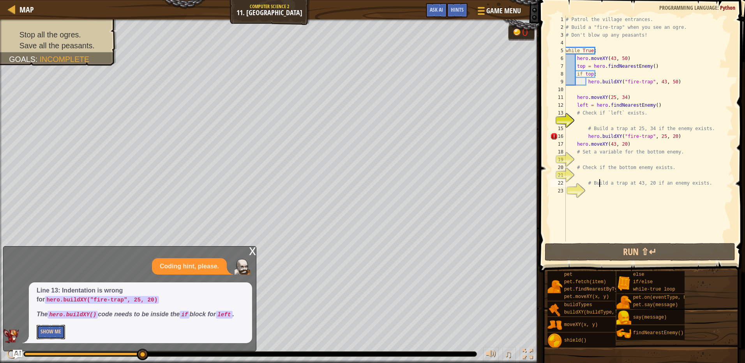
click at [57, 333] on button "Show Me" at bounding box center [51, 332] width 28 height 14
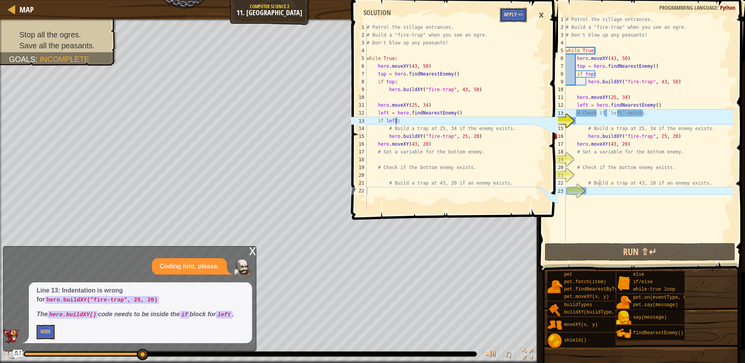
click at [512, 18] on button "Apply =>" at bounding box center [513, 15] width 27 height 14
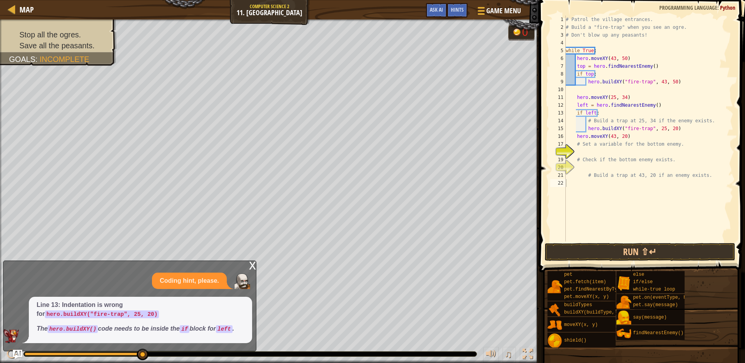
click at [254, 269] on div "x" at bounding box center [252, 265] width 7 height 8
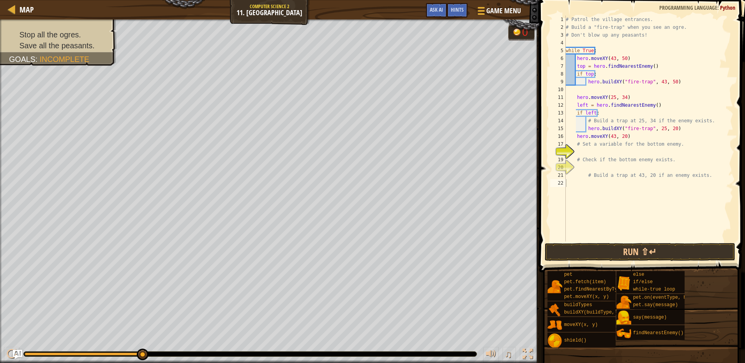
click at [603, 154] on div "# Patrol the village entrances. # Build a "fire-trap" when you see an ogre. # D…" at bounding box center [648, 137] width 169 height 242
click at [588, 243] on div "1 2 3 4 5 6 7 8 9 10 11 12 13 14 15 16 17 18 19 20 21 22 # Patrol the village e…" at bounding box center [641, 151] width 208 height 295
click at [580, 256] on button "Run ⇧↵" at bounding box center [640, 252] width 191 height 18
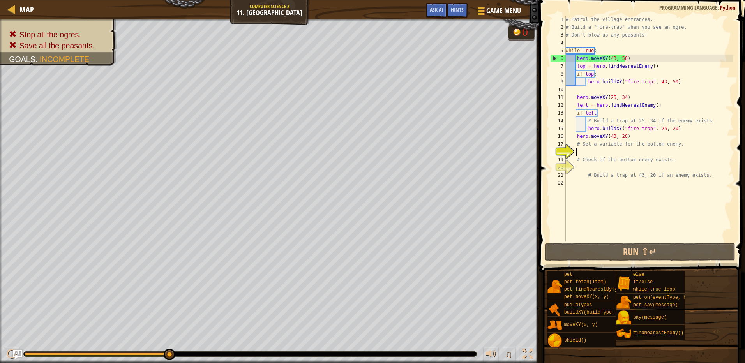
click at [631, 88] on div "# Patrol the village entrances. # Build a "fire-trap" when you see an ogre. # D…" at bounding box center [648, 137] width 169 height 242
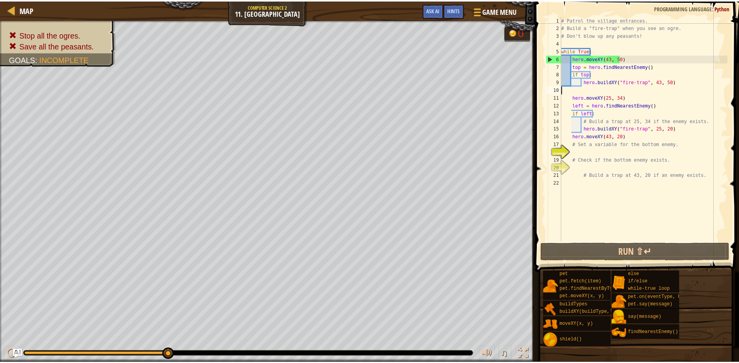
scroll to position [4, 0]
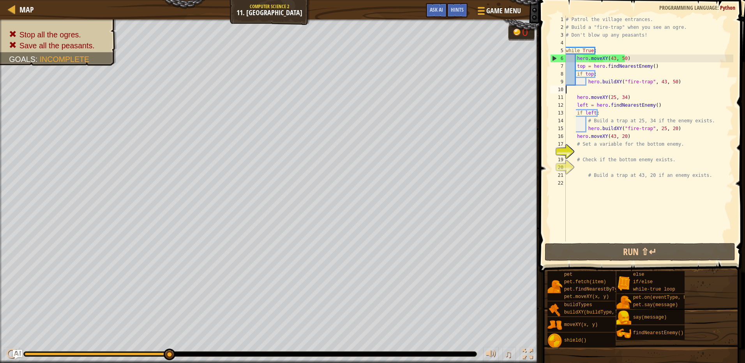
click at [610, 91] on div "# Patrol the village entrances. # Build a "fire-trap" when you see an ogre. # D…" at bounding box center [648, 137] width 169 height 242
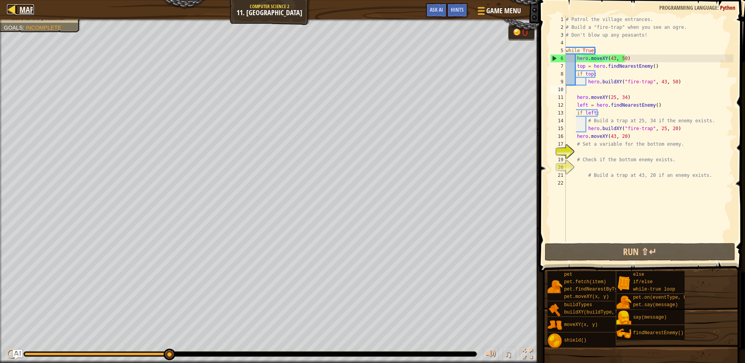
click at [31, 8] on span "Map" at bounding box center [26, 9] width 14 height 11
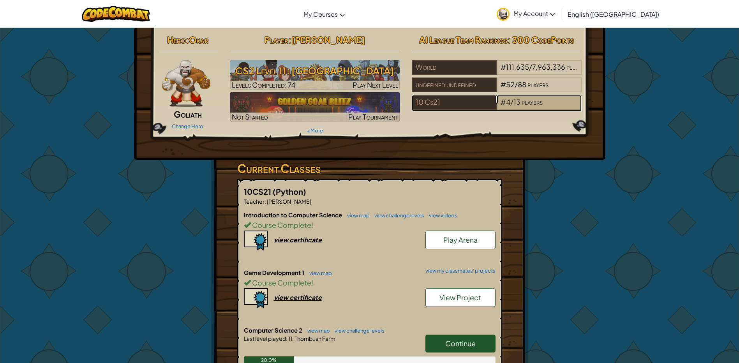
click at [534, 98] on span "players" at bounding box center [532, 101] width 21 height 9
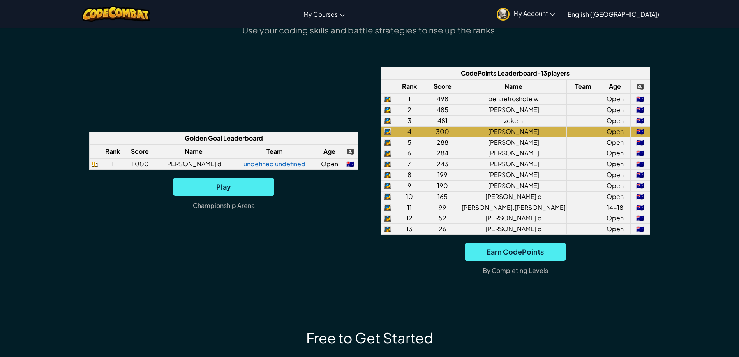
scroll to position [584, 0]
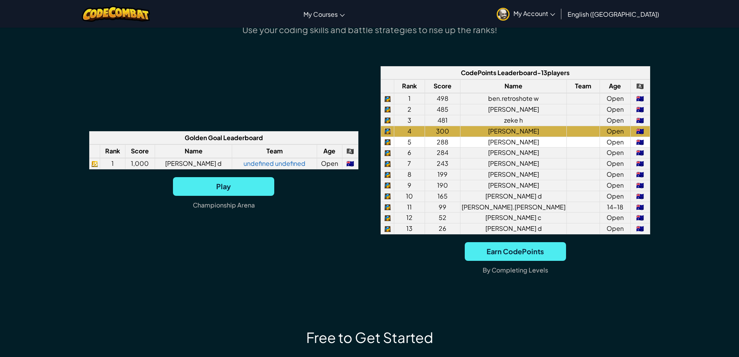
click at [469, 143] on td "Nathan S" at bounding box center [514, 142] width 106 height 11
click at [478, 143] on td "Nathan S" at bounding box center [514, 142] width 106 height 11
drag, startPoint x: 478, startPoint y: 143, endPoint x: 540, endPoint y: 146, distance: 62.0
click at [540, 146] on td "Nathan S" at bounding box center [514, 142] width 106 height 11
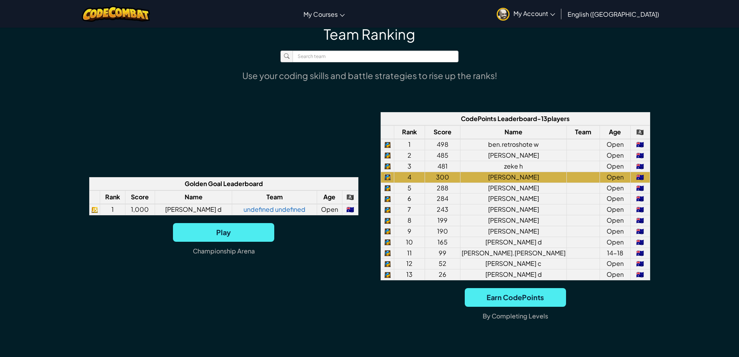
scroll to position [545, 0]
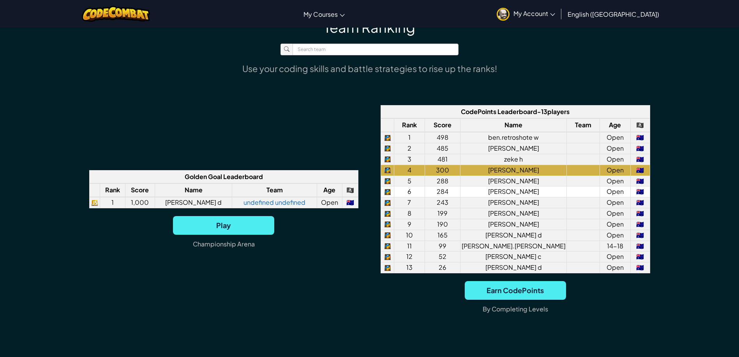
click at [511, 194] on td "Zarif H" at bounding box center [514, 192] width 106 height 11
drag, startPoint x: 511, startPoint y: 194, endPoint x: 531, endPoint y: 193, distance: 19.9
click at [531, 193] on td "Zarif H" at bounding box center [514, 192] width 106 height 11
drag, startPoint x: 531, startPoint y: 193, endPoint x: 495, endPoint y: 195, distance: 36.3
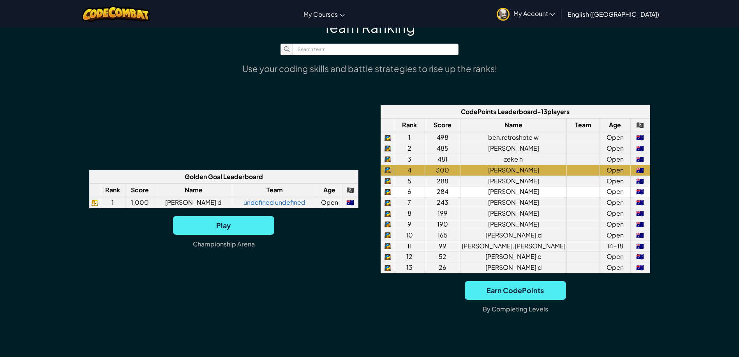
click at [493, 196] on td "Zarif H" at bounding box center [514, 192] width 106 height 11
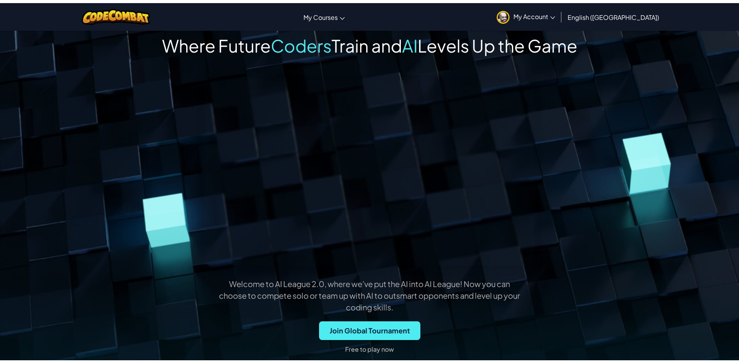
scroll to position [0, 0]
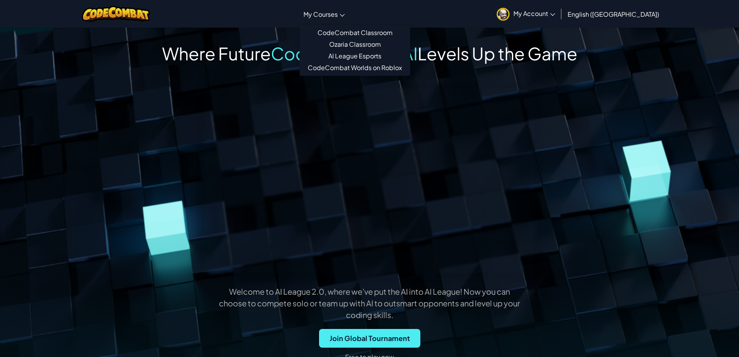
click at [349, 19] on link "My Courses" at bounding box center [324, 14] width 49 height 21
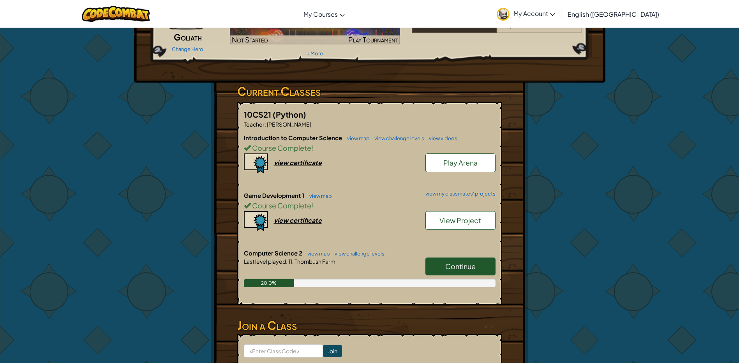
scroll to position [78, 0]
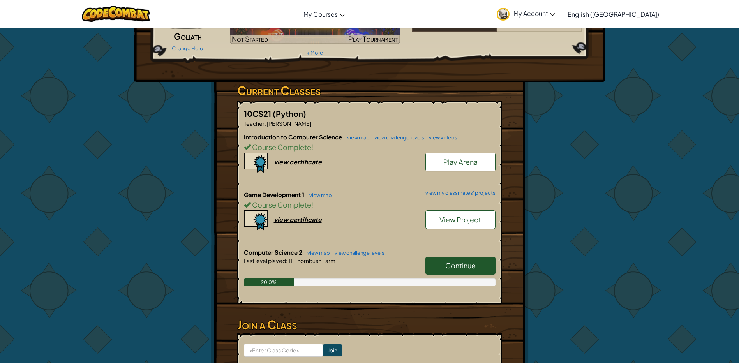
click at [437, 270] on link "Continue" at bounding box center [460, 266] width 70 height 18
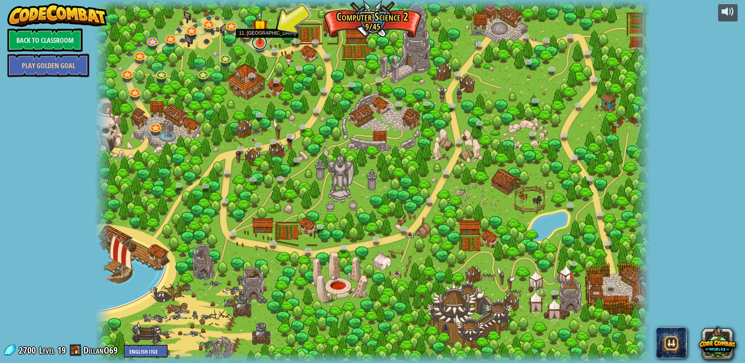
click at [263, 46] on link at bounding box center [260, 43] width 16 height 16
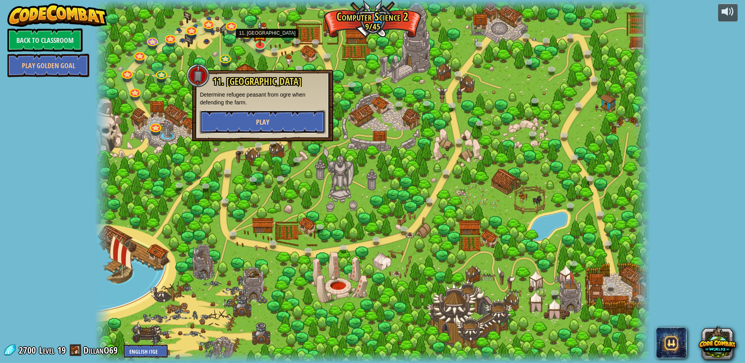
click at [279, 113] on button "Play" at bounding box center [262, 121] width 125 height 23
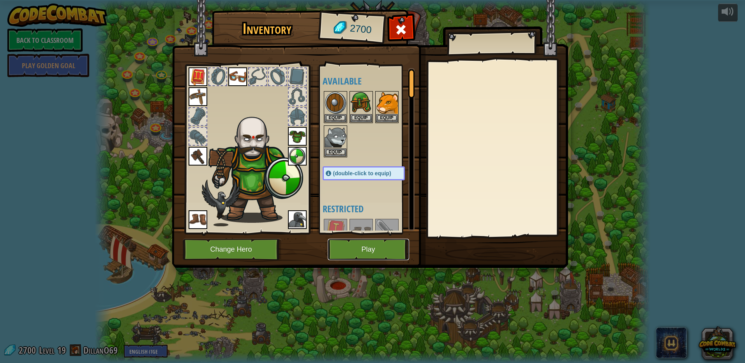
click at [371, 245] on button "Play" at bounding box center [368, 249] width 81 height 21
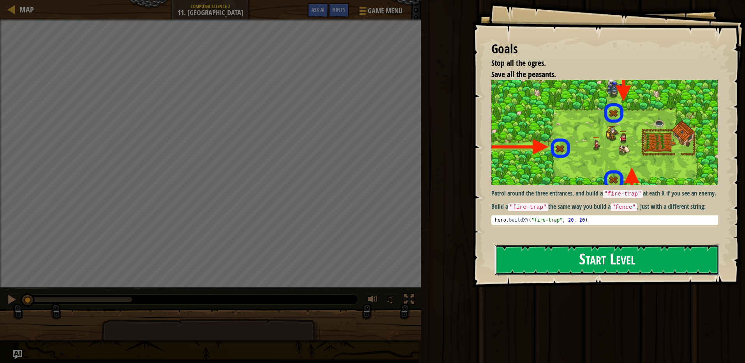
click at [586, 271] on button "Start Level" at bounding box center [607, 260] width 224 height 31
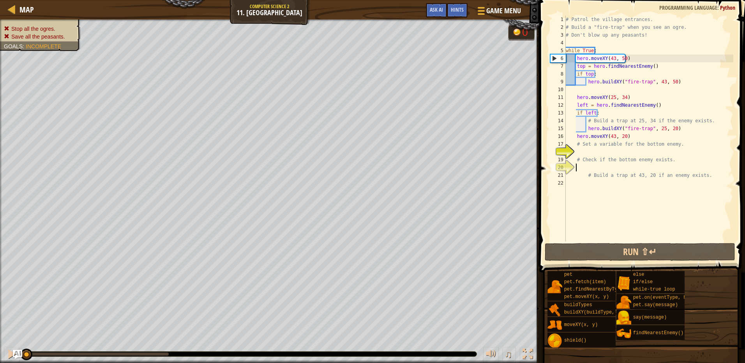
click at [588, 169] on div "# Patrol the village entrances. # Build a "fire-trap" when you see an ogre. # D…" at bounding box center [648, 137] width 169 height 242
click at [582, 155] on div "# Patrol the village entrances. # Build a "fire-trap" when you see an ogre. # D…" at bounding box center [648, 137] width 169 height 242
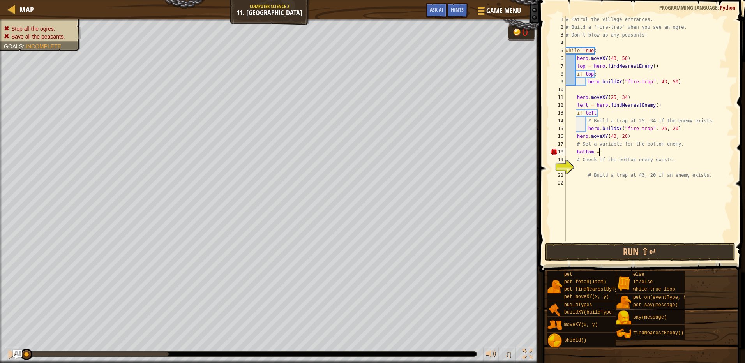
scroll to position [4, 3]
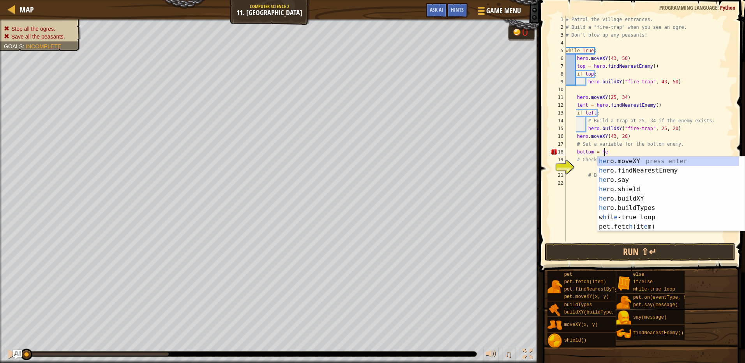
type textarea "bottom = her"
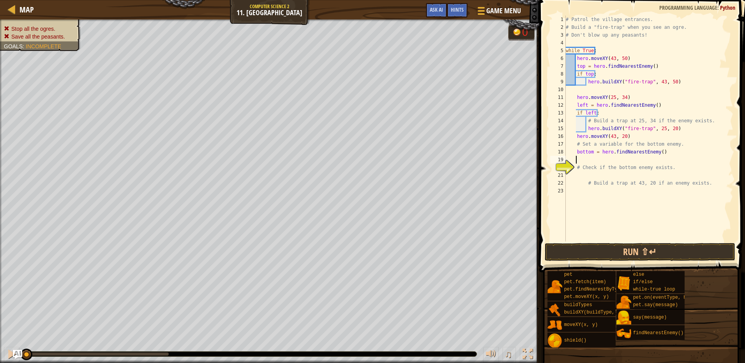
scroll to position [4, 0]
click at [612, 156] on div "# Patrol the village entrances. # Build a "fire-trap" when you see an ogre. # D…" at bounding box center [648, 137] width 169 height 242
type textarea "if bottom:"
click at [609, 171] on div "# Patrol the village entrances. # Build a "fire-trap" when you see an ogre. # D…" at bounding box center [648, 137] width 169 height 242
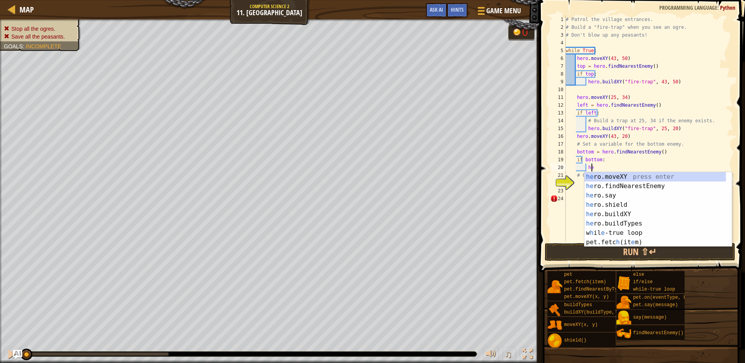
scroll to position [4, 2]
click at [631, 177] on div "her o.moveXY press enter her o.findNearestEnemy press enter her o.say press ent…" at bounding box center [657, 219] width 147 height 94
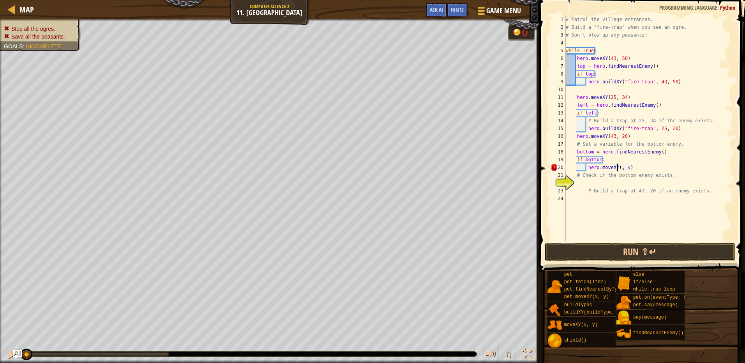
scroll to position [4, 5]
type textarea "hero.moveXY(43, 20)"
click at [595, 186] on div "# Patrol the village entrances. # Build a "fire-trap" when you see an ogre. # D…" at bounding box center [648, 137] width 169 height 242
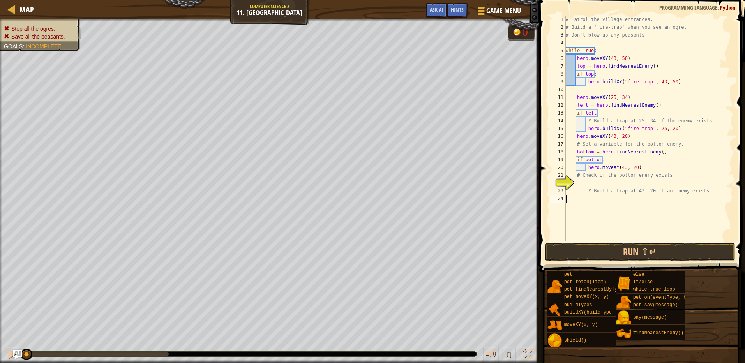
click at [585, 204] on div "# Patrol the village entrances. # Build a "fire-trap" when you see an ogre. # D…" at bounding box center [648, 137] width 169 height 242
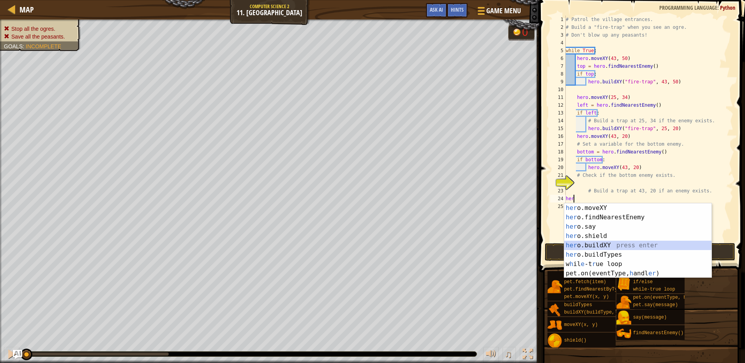
click at [577, 246] on div "her o.moveXY press enter her o.findNearestEnemy press enter her o.say press ent…" at bounding box center [637, 250] width 147 height 94
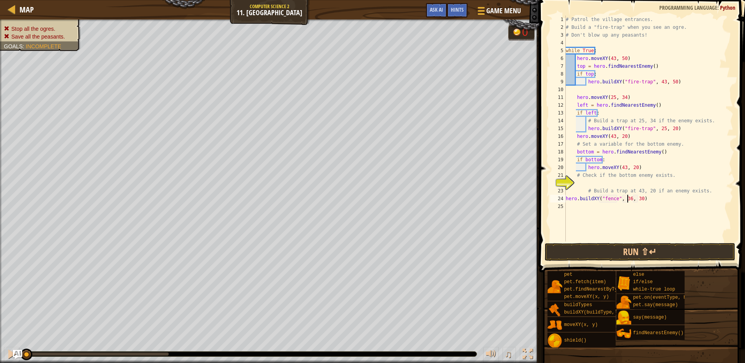
click at [627, 198] on div "# Patrol the village entrances. # Build a "fire-trap" when you see an ogre. # D…" at bounding box center [648, 137] width 169 height 242
click at [638, 199] on div "# Patrol the village entrances. # Build a "fire-trap" when you see an ogre. # D…" at bounding box center [648, 137] width 169 height 242
click at [640, 254] on button "Run ⇧↵" at bounding box center [640, 252] width 191 height 18
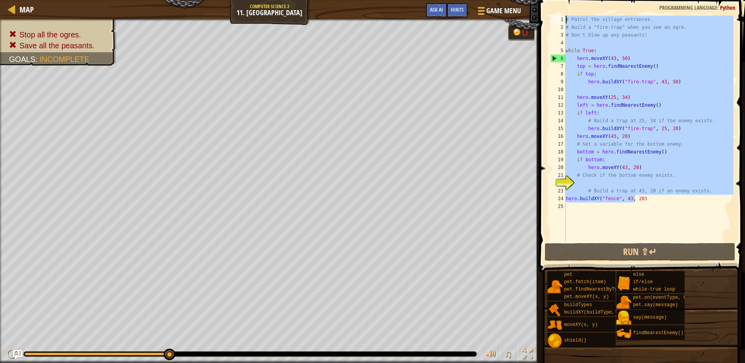
drag, startPoint x: 616, startPoint y: 198, endPoint x: 566, endPoint y: 19, distance: 185.4
click at [566, 19] on div "# Patrol the village entrances. # Build a "fire-trap" when you see an ogre. # D…" at bounding box center [648, 137] width 169 height 242
type textarea "0)"
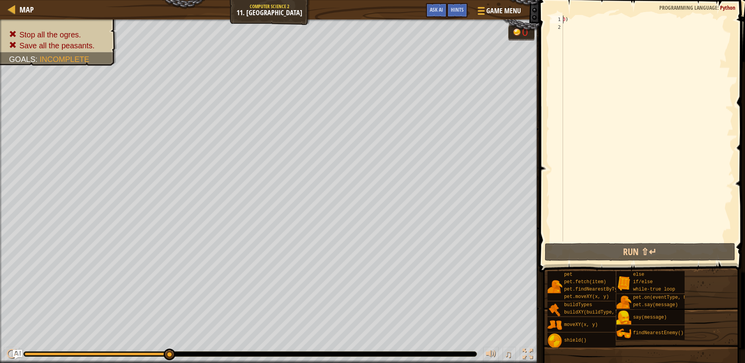
scroll to position [4, 0]
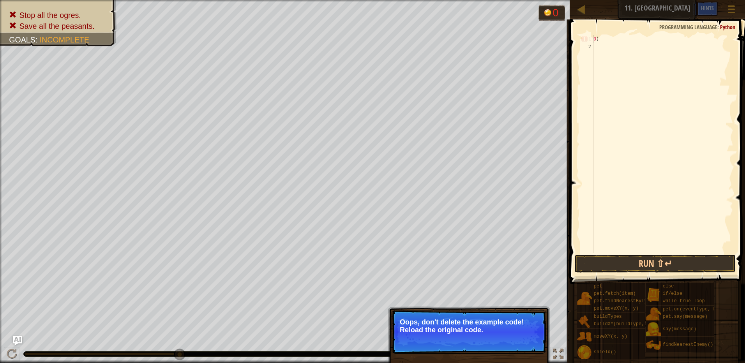
click at [522, 338] on button "↻ Reload" at bounding box center [522, 340] width 35 height 12
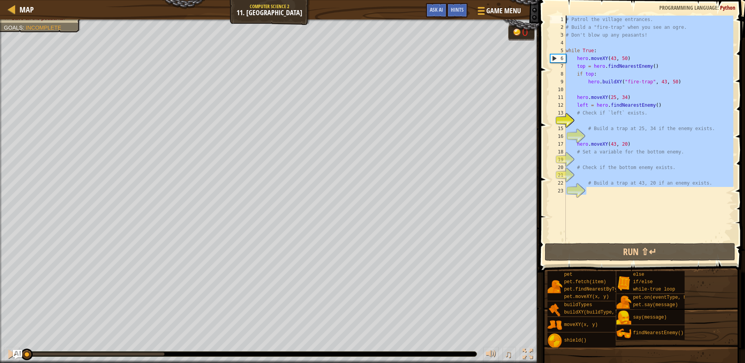
drag, startPoint x: 617, startPoint y: 208, endPoint x: 504, endPoint y: -40, distance: 272.7
click at [504, 0] on html "Map Computer Science 2 11. Thornbush Farm Game Menu Done Hints Ask AI 1 ההההההה…" at bounding box center [372, 0] width 745 height 0
type textarea "# Patrol the village entrances. # Build a "fire-trap" when you see an ogre."
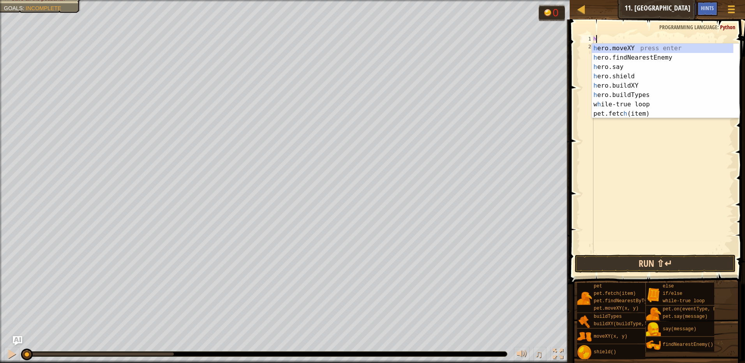
type textarea "h"
click at [636, 266] on button "Run ⇧↵" at bounding box center [655, 264] width 161 height 18
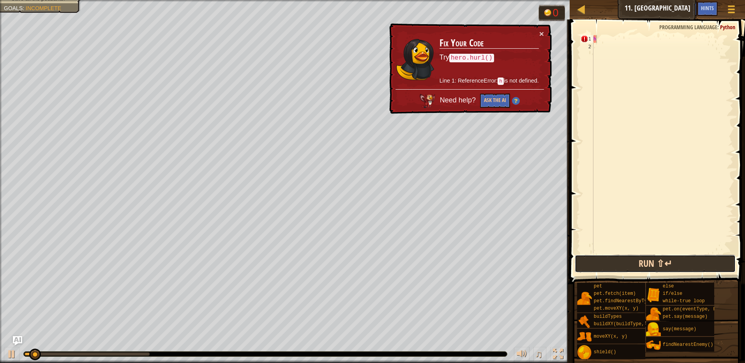
click at [636, 266] on button "Run ⇧↵" at bounding box center [655, 264] width 161 height 18
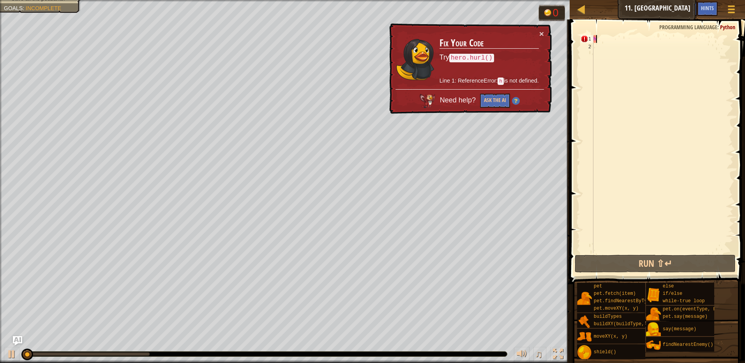
click at [613, 37] on div "h" at bounding box center [662, 152] width 141 height 234
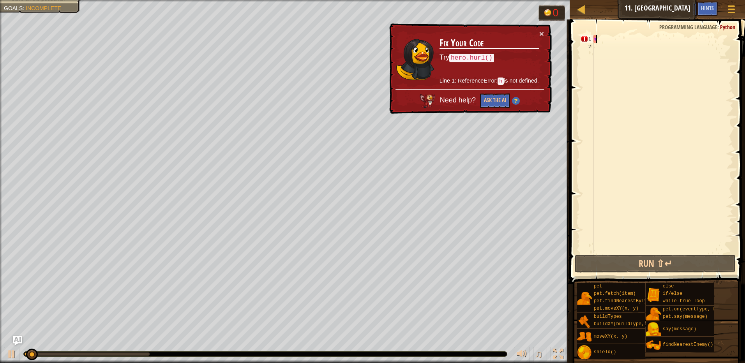
click at [612, 41] on div "h" at bounding box center [662, 152] width 141 height 234
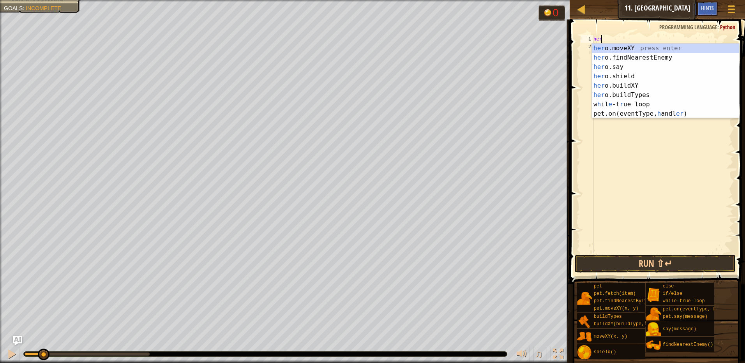
scroll to position [4, 0]
click at [639, 51] on div "her o.moveXY press enter her o.findNearestEnemy press enter her o.say press ent…" at bounding box center [665, 91] width 147 height 94
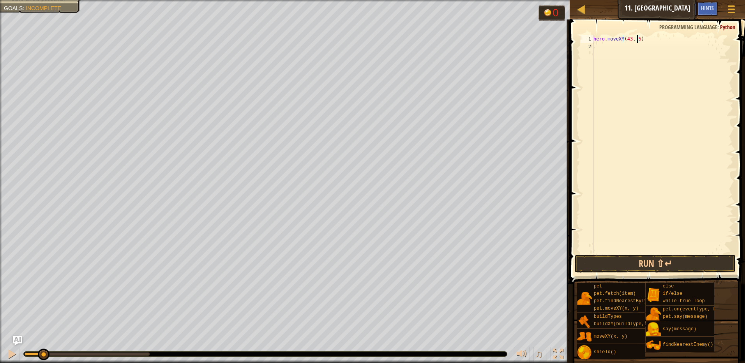
scroll to position [4, 4]
type textarea "hero.moveXY(43, 50)"
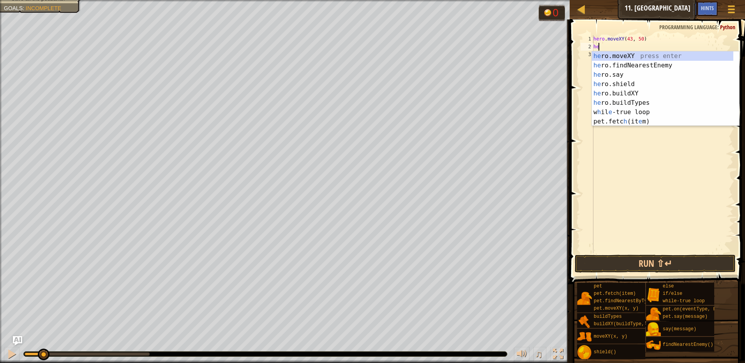
scroll to position [4, 0]
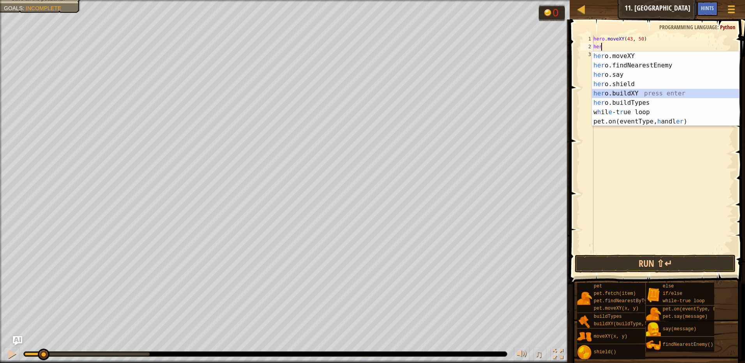
click at [655, 92] on div "her o.moveXY press enter her o.findNearestEnemy press enter her o.say press ent…" at bounding box center [665, 98] width 147 height 94
type textarea "hero.buildXY("fence", 36, 30)"
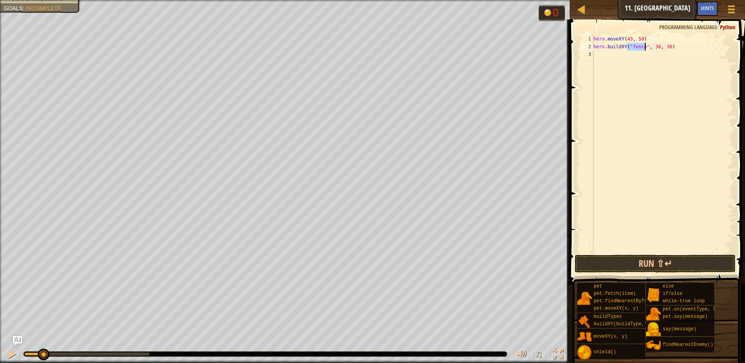
click at [623, 83] on div "hero . moveXY ( 43 , 50 ) hero . buildXY ( "fence" , 36 , 30 )" at bounding box center [662, 152] width 141 height 234
click at [656, 46] on div "hero . moveXY ( 43 , 50 ) hero . buildXY ( "fence" , 36 , 30 )" at bounding box center [662, 152] width 141 height 234
type textarea "hero.buildXY("fence", 43, 54)"
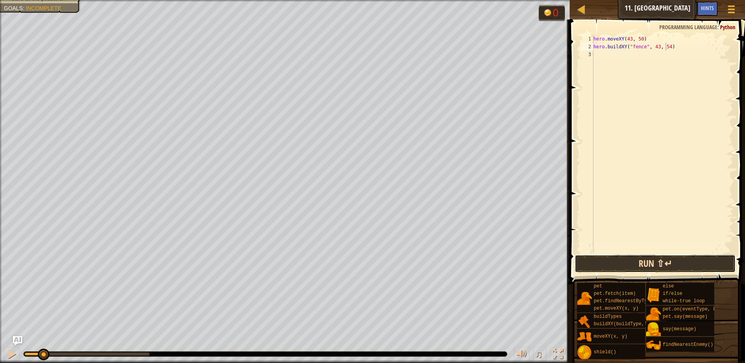
click at [669, 265] on button "Run ⇧↵" at bounding box center [655, 264] width 161 height 18
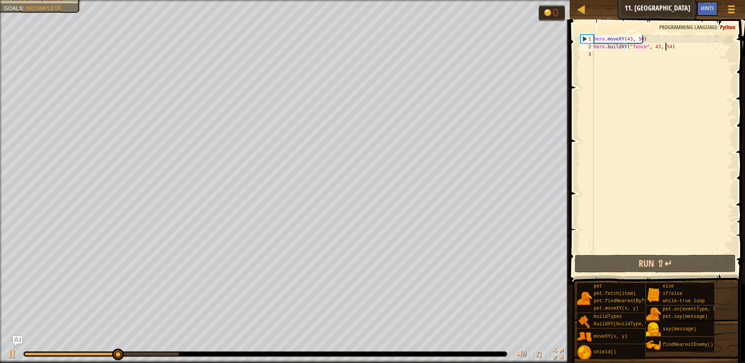
click at [607, 55] on div "hero . moveXY ( 43 , 50 ) hero . buildXY ( "fence" , 43 , 54 )" at bounding box center [662, 152] width 141 height 234
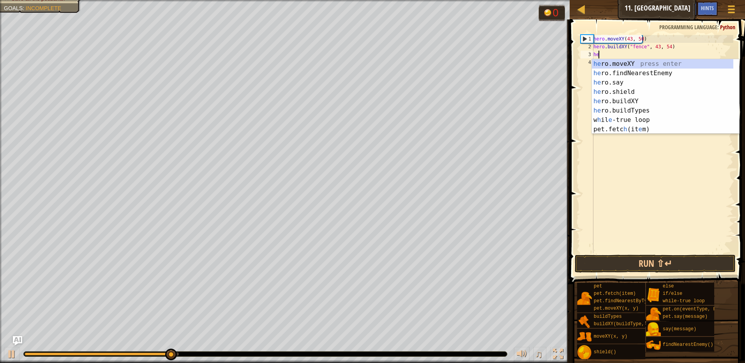
scroll to position [4, 0]
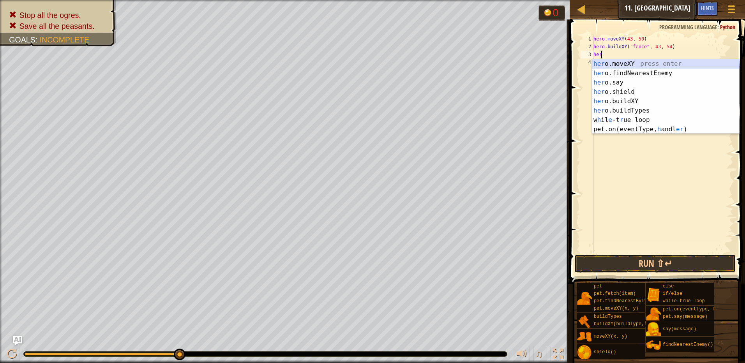
click at [622, 63] on div "her o.moveXY press enter her o.findNearestEnemy press enter her o.say press ent…" at bounding box center [665, 106] width 147 height 94
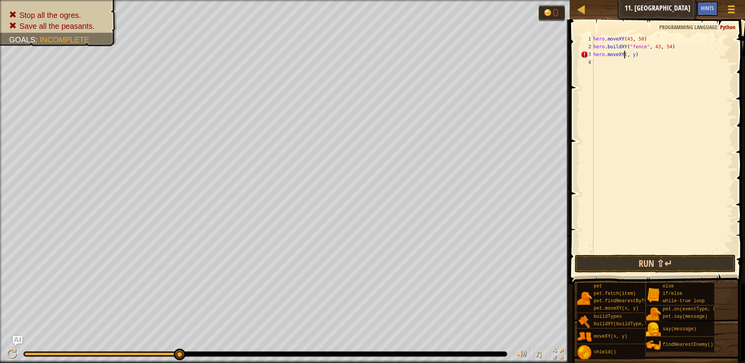
scroll to position [4, 3]
type textarea "hero.moveXY(25, 34)"
click at [629, 62] on div "hero . moveXY ( 43 , 50 ) hero . buildXY ( "fence" , 43 , 54 ) hero . moveXY ( …" at bounding box center [662, 152] width 141 height 234
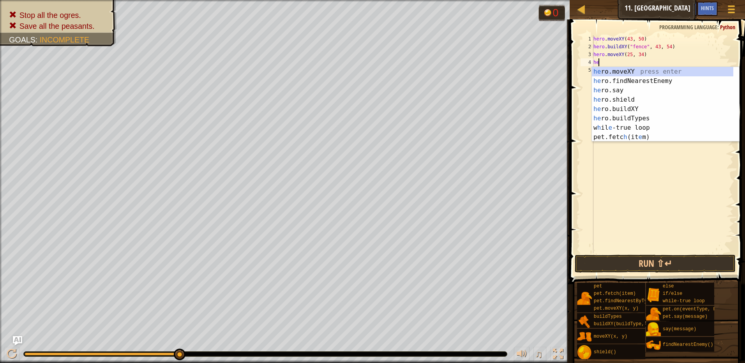
scroll to position [4, 0]
click at [633, 108] on div "her o.moveXY press enter her o.findNearestEnemy press enter her o.say press ent…" at bounding box center [665, 114] width 147 height 94
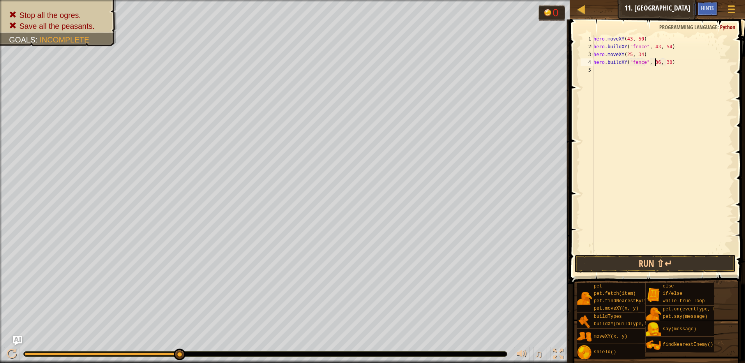
click at [655, 62] on div "hero . moveXY ( 43 , 50 ) hero . buildXY ( "fence" , 43 , 54 ) hero . moveXY ( …" at bounding box center [662, 152] width 141 height 234
type textarea "hero.buildXY("fence", 20, 34)"
click at [601, 71] on div "hero . moveXY ( 43 , 50 ) hero . buildXY ( "fence" , 43 , 54 ) hero . moveXY ( …" at bounding box center [662, 152] width 141 height 234
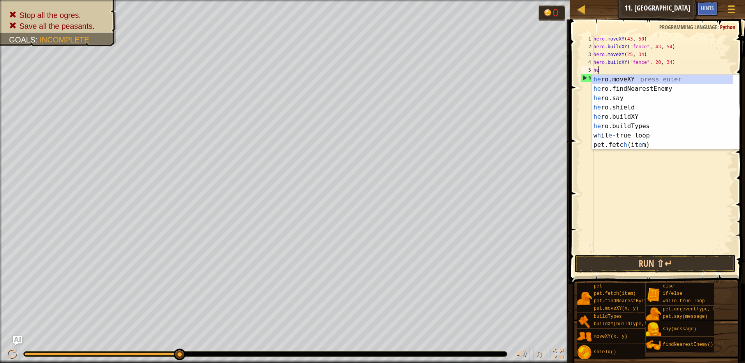
scroll to position [4, 0]
click at [615, 77] on div "her o.moveXY press enter her o.findNearestEnemy press enter her o.say press ent…" at bounding box center [665, 122] width 147 height 94
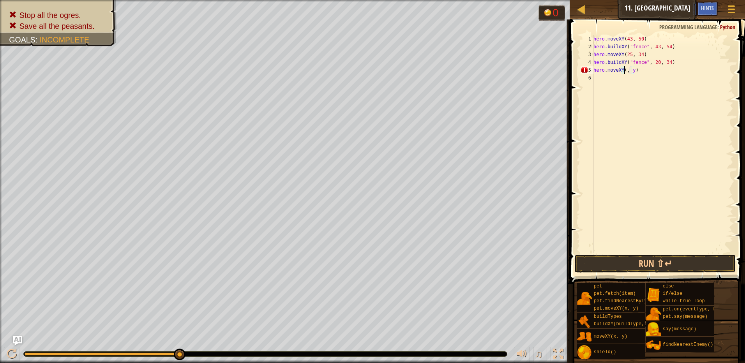
scroll to position [4, 3]
type textarea "hero.moveXY(43, 20)"
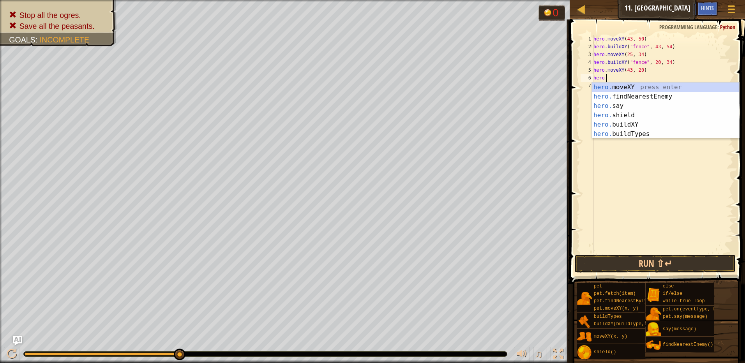
scroll to position [4, 1]
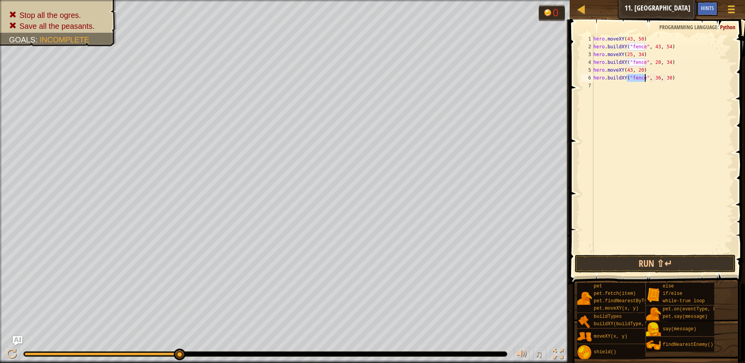
click at [655, 75] on div "hero . moveXY ( 43 , 50 ) hero . buildXY ( "fence" , 43 , 54 ) hero . moveXY ( …" at bounding box center [662, 152] width 141 height 234
click at [648, 264] on button "Run ⇧↵" at bounding box center [655, 264] width 161 height 18
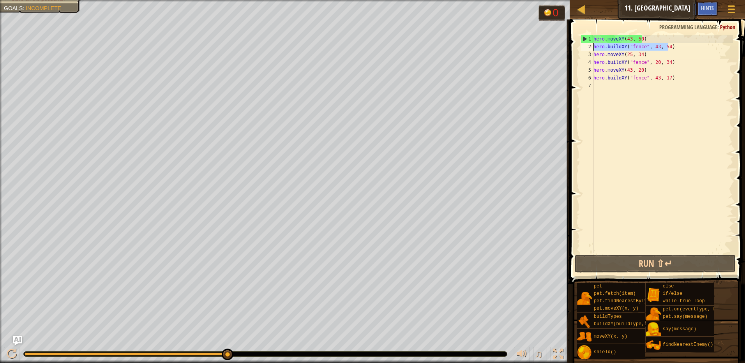
drag, startPoint x: 672, startPoint y: 45, endPoint x: 586, endPoint y: 46, distance: 86.1
click at [586, 46] on div "hero.buildXY("fence", 43, 17) 1 2 3 4 5 6 7 hero . moveXY ( 43 , 50 ) hero . bu…" at bounding box center [656, 144] width 154 height 218
type textarea "hero.buildXY("fence", 43, 54)"
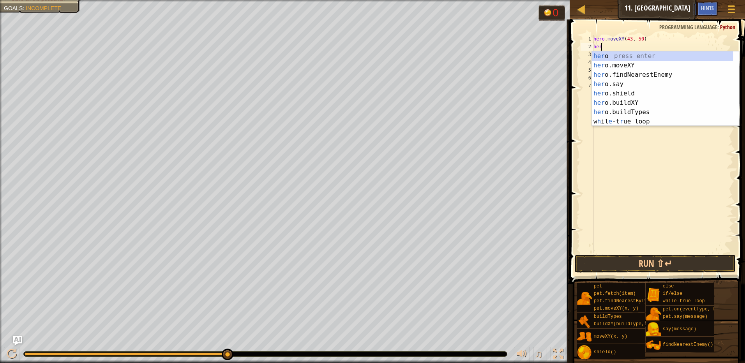
type textarea "her"
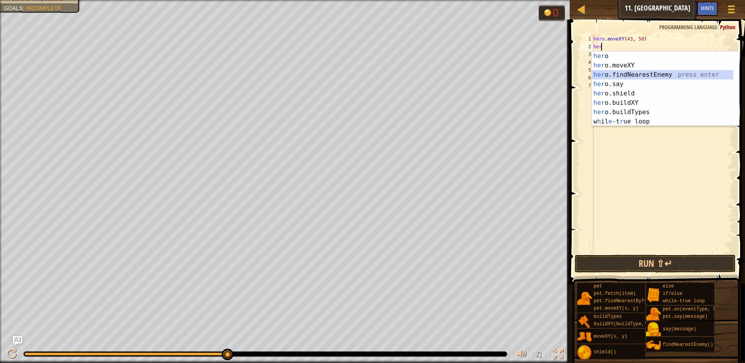
click at [663, 76] on div "her o press enter her o.moveXY press enter her o.findNearestEnemy press enter h…" at bounding box center [662, 98] width 141 height 94
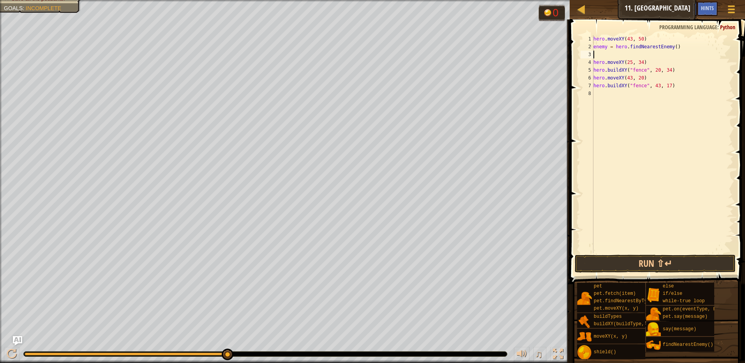
click at [686, 50] on div "hero . moveXY ( 43 , 50 ) enemy = hero . findNearestEnemy ( ) hero . moveXY ( 2…" at bounding box center [662, 152] width 141 height 234
type textarea "enemy = hero.findNearestEnemy()"
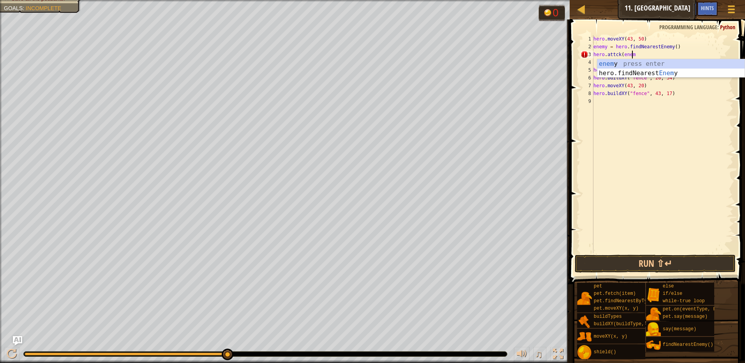
scroll to position [4, 3]
type textarea "hero.attck(enemy)"
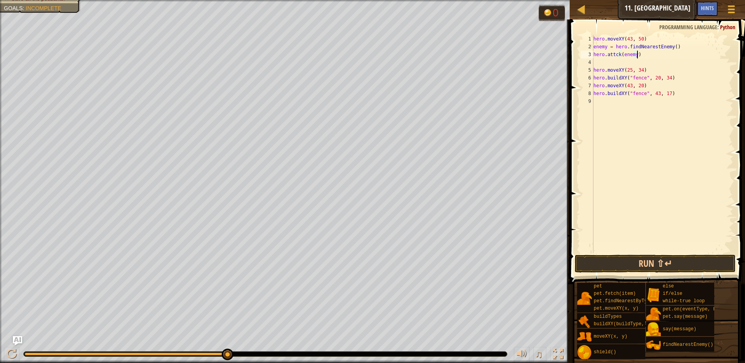
scroll to position [4, 0]
click at [666, 264] on button "Run ⇧↵" at bounding box center [655, 264] width 161 height 18
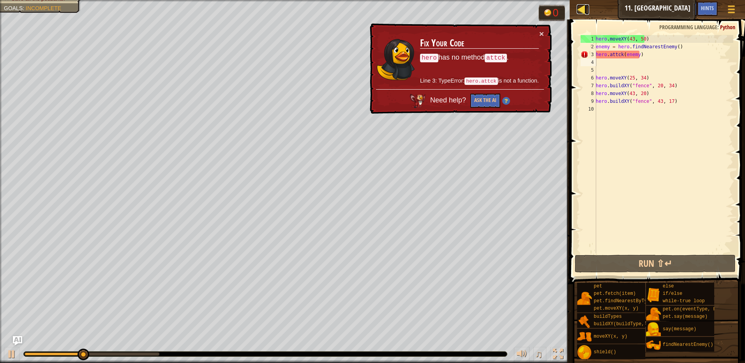
click at [581, 5] on div at bounding box center [582, 9] width 10 height 10
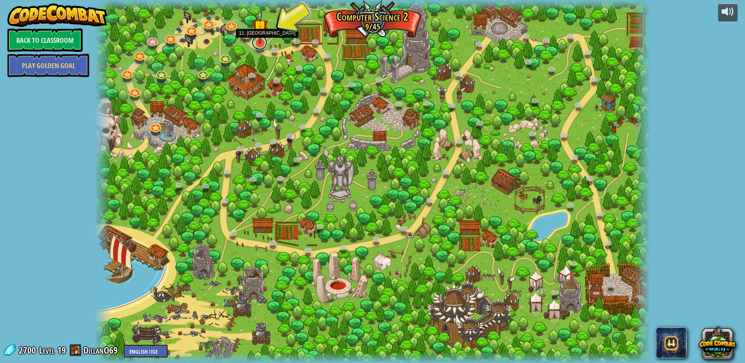
click at [258, 46] on link at bounding box center [260, 43] width 16 height 16
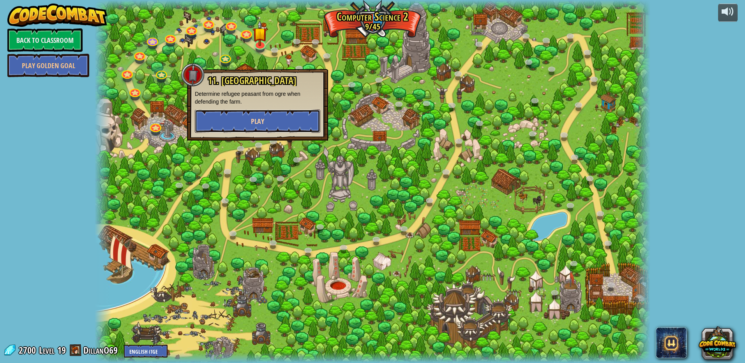
click at [261, 114] on button "Play" at bounding box center [257, 120] width 125 height 23
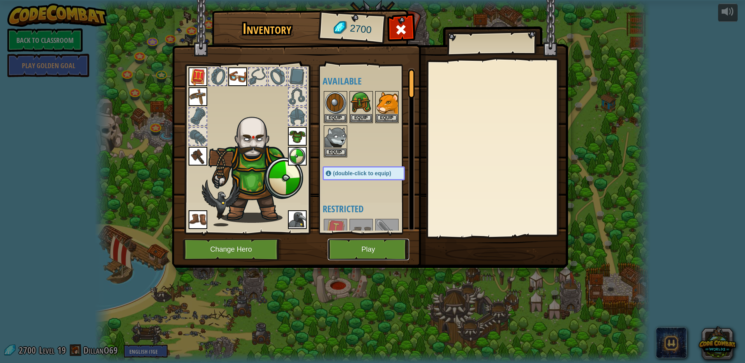
click at [376, 251] on button "Play" at bounding box center [368, 249] width 81 height 21
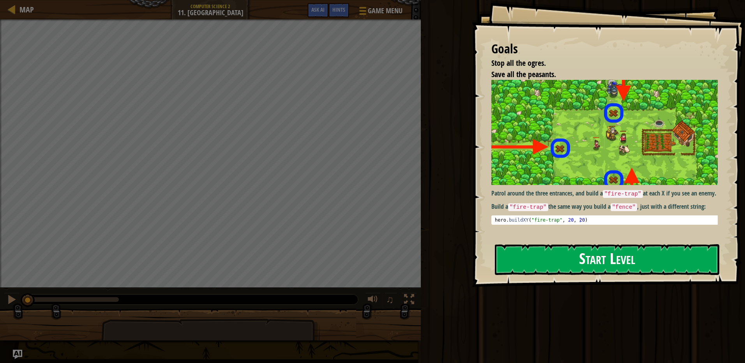
click at [536, 159] on img at bounding box center [607, 132] width 232 height 105
click at [514, 263] on button "Start Level" at bounding box center [607, 259] width 224 height 31
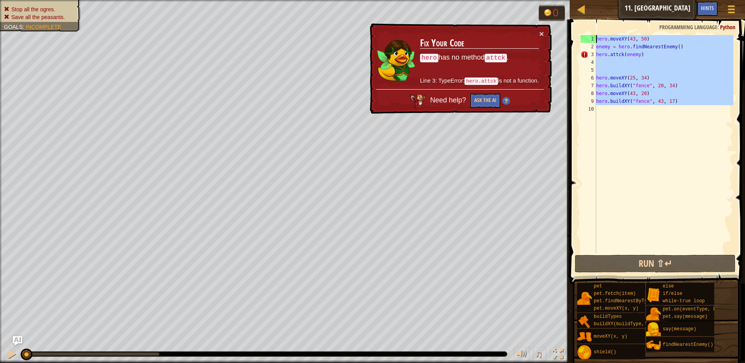
drag, startPoint x: 615, startPoint y: 121, endPoint x: 588, endPoint y: 37, distance: 88.1
click at [588, 37] on div "1 2 3 4 5 6 7 8 9 10 hero . moveXY ( 43 , 50 ) enemy = hero . findNearestEnemy …" at bounding box center [656, 144] width 154 height 218
type textarea "hero.moveXY(43, 50) enemy = hero.findNearestEnemy()"
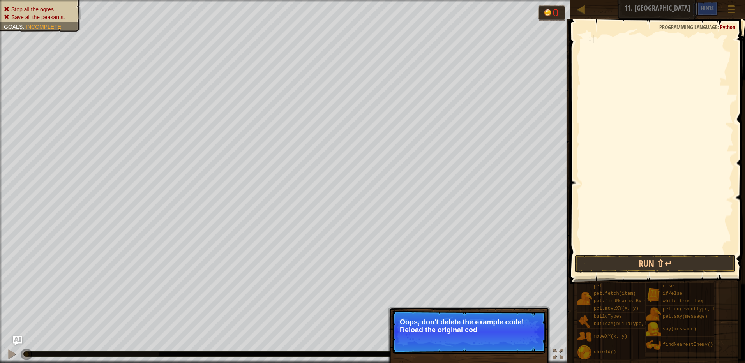
click at [695, 9] on button "Ask AI" at bounding box center [686, 9] width 21 height 14
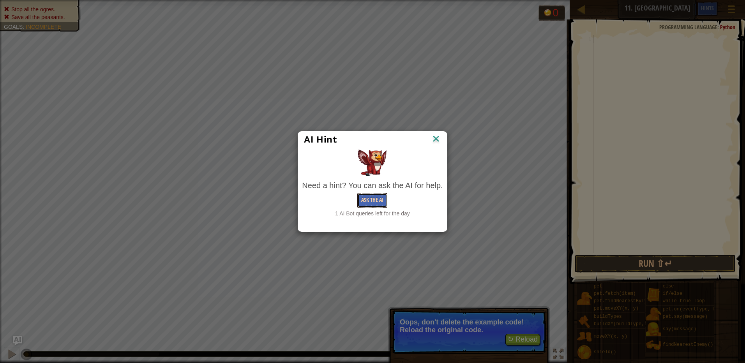
click at [370, 199] on button "Ask the AI" at bounding box center [372, 200] width 30 height 14
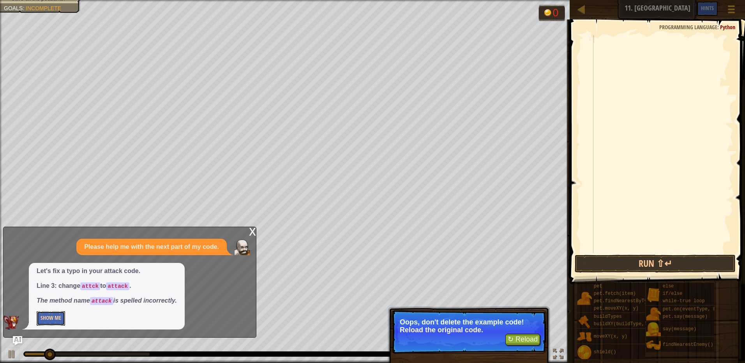
click at [49, 323] on button "Show Me" at bounding box center [51, 318] width 28 height 14
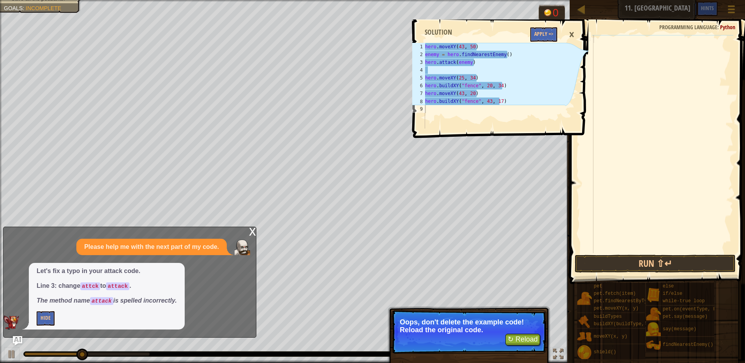
click at [247, 230] on div "x Please help me with the next part of my code. Let's fix a typo in your attack…" at bounding box center [129, 282] width 253 height 111
click at [251, 230] on div "x" at bounding box center [252, 231] width 7 height 8
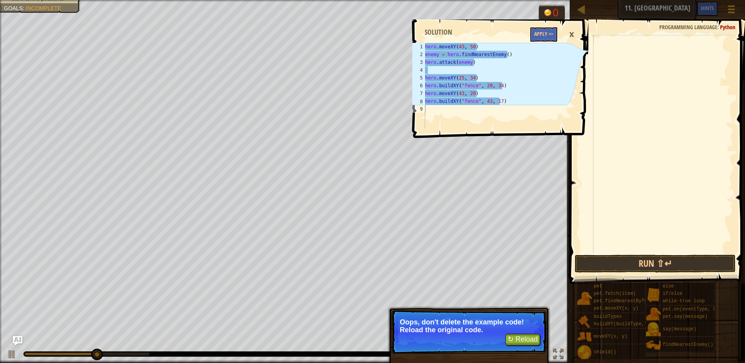
click at [534, 343] on div "1 2 3 4 5 6 7 8 9 hero . moveXY ( 43 , 50 ) enemy = hero . findNearestEnemy ( )…" at bounding box center [500, 191] width 178 height 344
click at [532, 341] on div "1 2 3 4 5 6 7 8 9 hero . moveXY ( 43 , 50 ) enemy = hero . findNearestEnemy ( )…" at bounding box center [500, 191] width 178 height 344
click at [521, 339] on div "1 2 3 4 5 6 7 8 9 hero . moveXY ( 43 , 50 ) enemy = hero . findNearestEnemy ( )…" at bounding box center [500, 191] width 178 height 344
click at [570, 34] on div "×" at bounding box center [571, 35] width 13 height 18
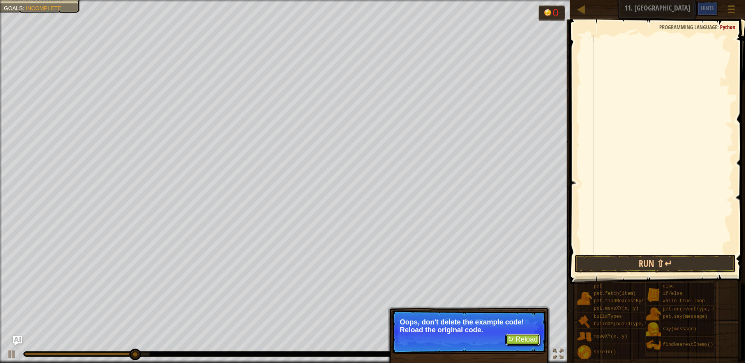
click at [521, 337] on button "↻ Reload" at bounding box center [522, 340] width 35 height 12
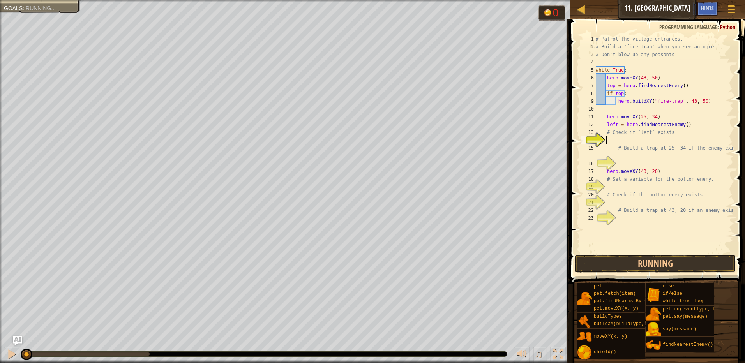
scroll to position [4, 0]
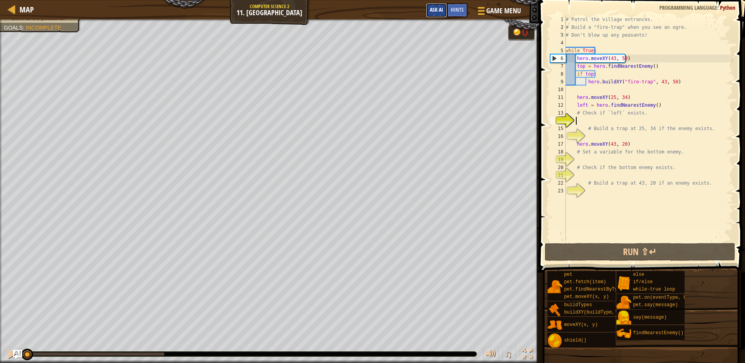
click at [439, 3] on button "Ask AI" at bounding box center [436, 10] width 21 height 14
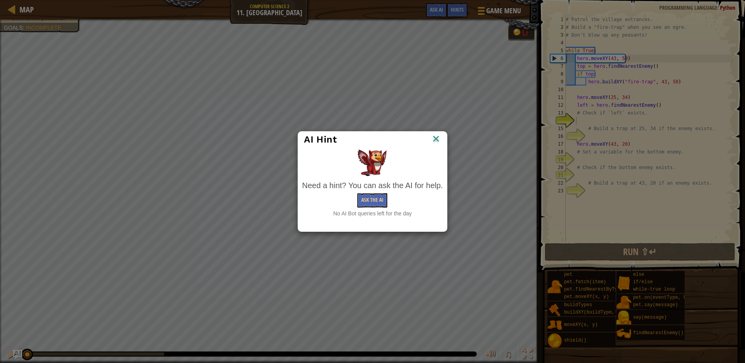
click at [439, 134] on img at bounding box center [436, 140] width 10 height 12
